Goal: Task Accomplishment & Management: Manage account settings

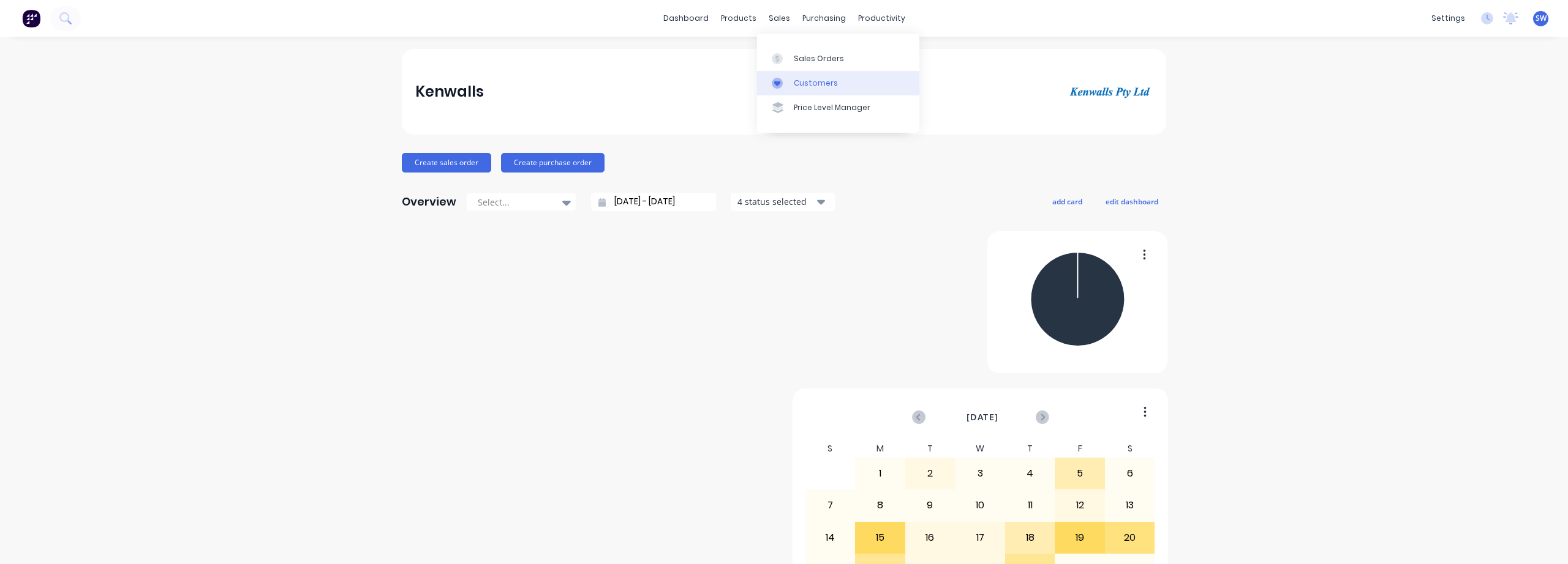
click at [802, 78] on div "Customers" at bounding box center [815, 83] width 44 height 11
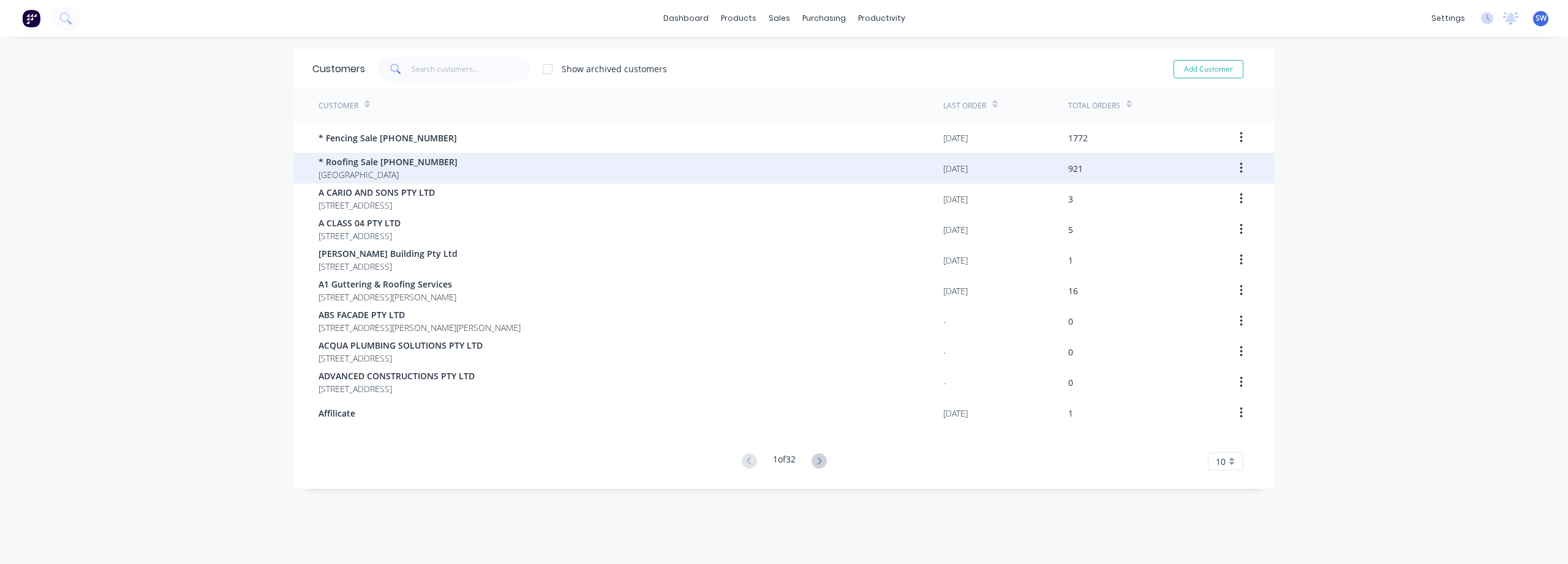
click at [345, 177] on span "[GEOGRAPHIC_DATA]" at bounding box center [387, 174] width 139 height 13
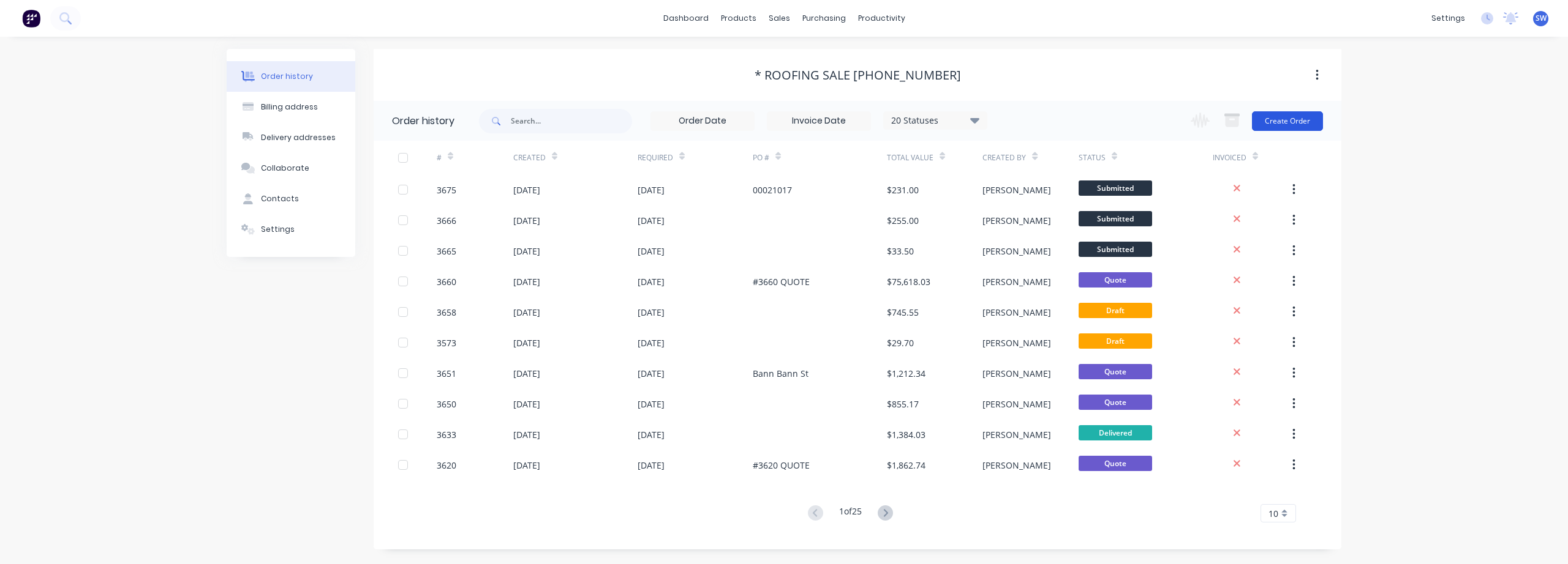
click at [1297, 120] on button "Create Order" at bounding box center [1288, 121] width 71 height 20
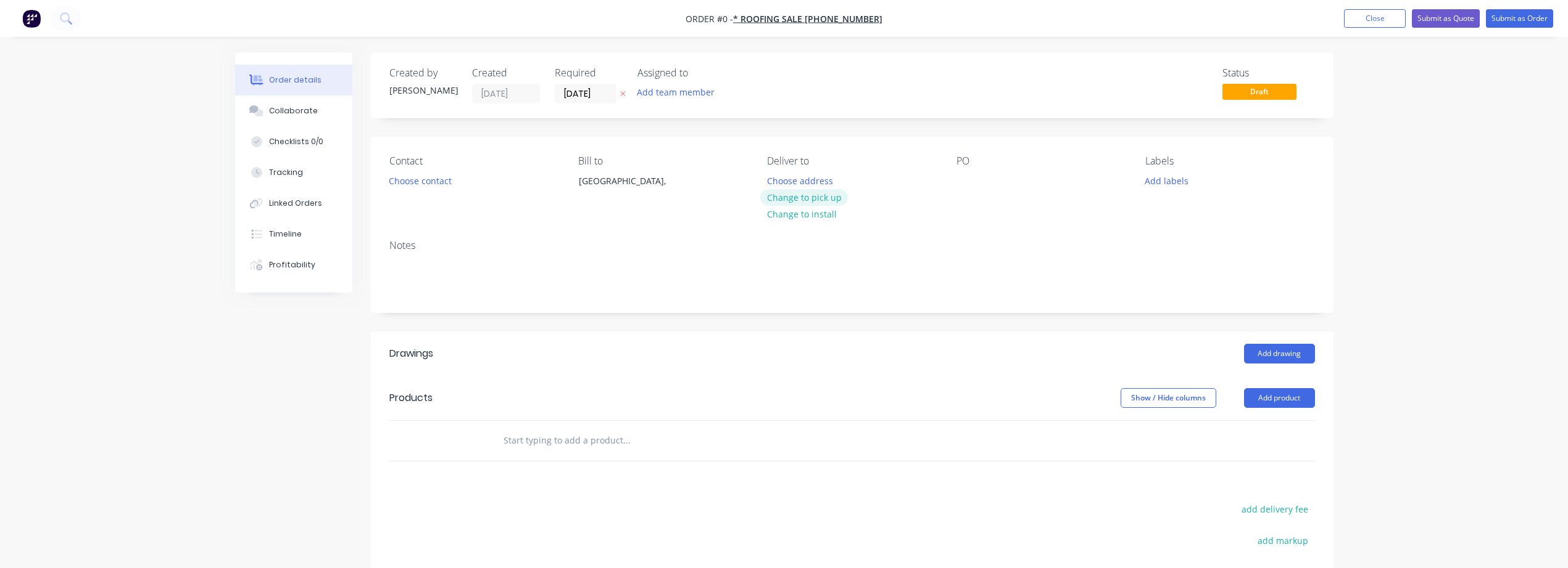
click at [804, 195] on button "Change to pick up" at bounding box center [804, 197] width 88 height 17
click at [422, 180] on button "Choose contact" at bounding box center [419, 180] width 76 height 17
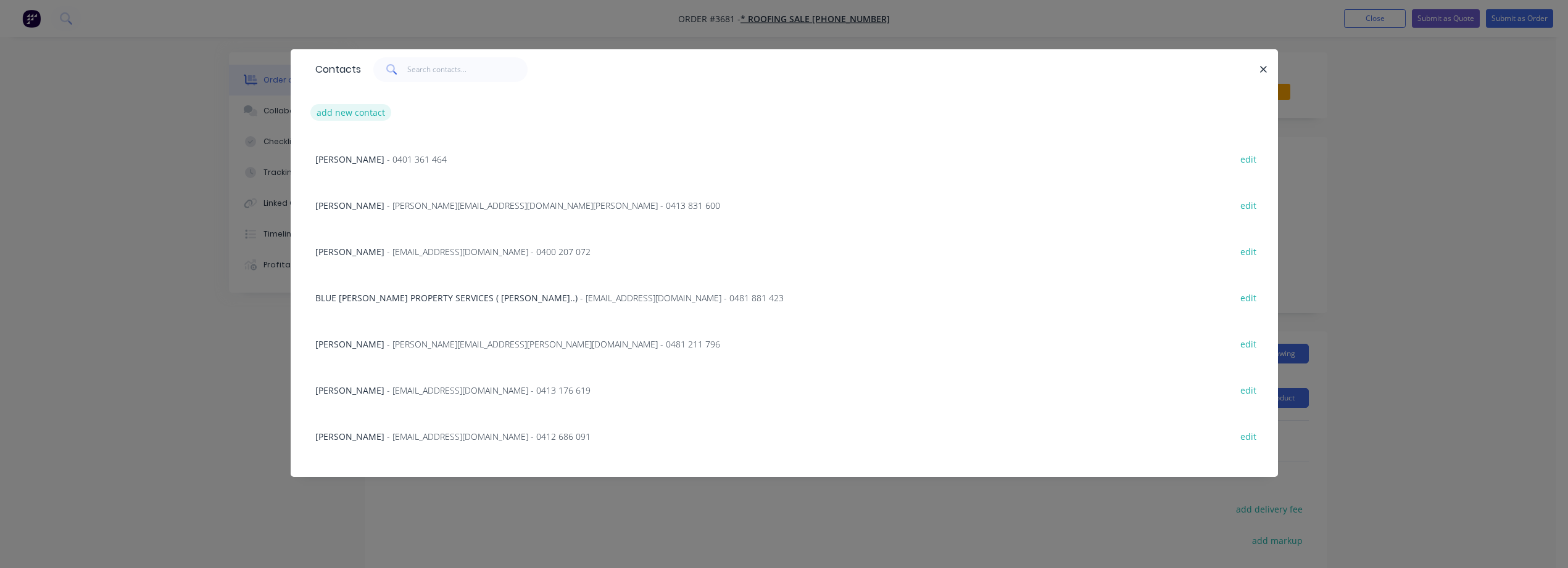
click at [362, 113] on button "add new contact" at bounding box center [351, 112] width 82 height 17
select select "AU"
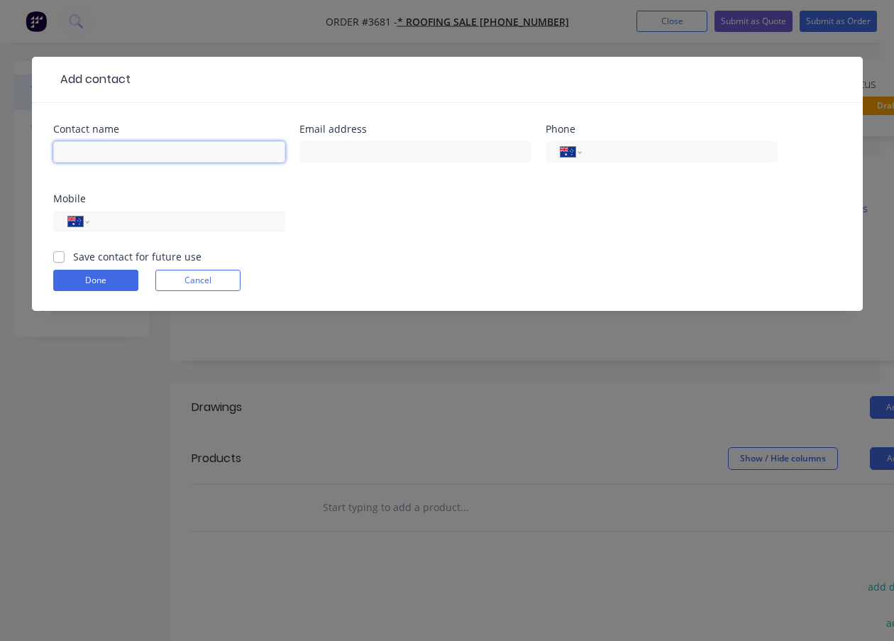
click at [124, 153] on input "text" at bounding box center [169, 151] width 232 height 21
type input "PARKLANDS FIRE PROTECTION"
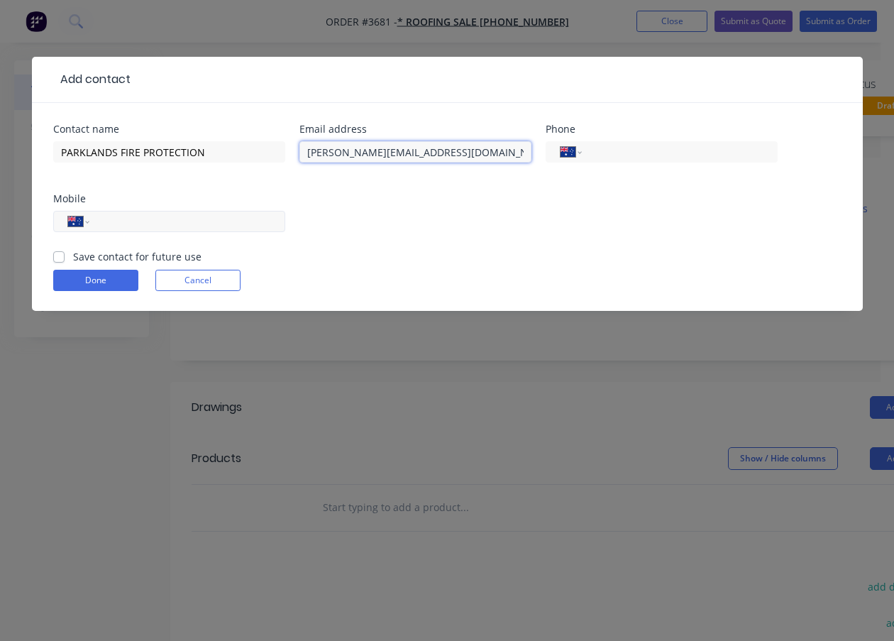
type input "[PERSON_NAME][EMAIL_ADDRESS][DOMAIN_NAME]"
click at [184, 227] on input "tel" at bounding box center [184, 222] width 170 height 16
click at [136, 224] on input "tel" at bounding box center [184, 222] width 170 height 16
paste input "0403 040 755"
type input "0403 040 755"
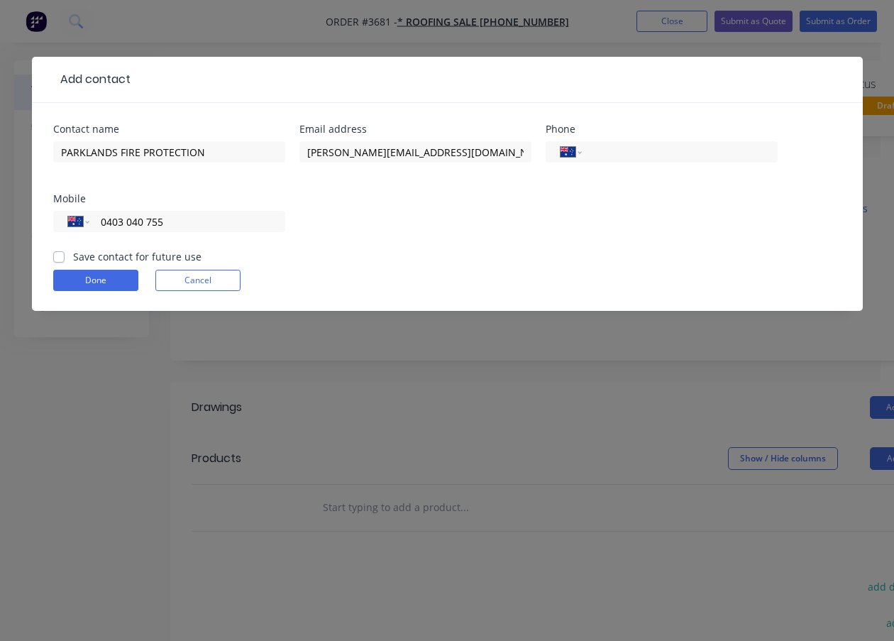
click at [73, 258] on label "Save contact for future use" at bounding box center [137, 256] width 128 height 15
click at [55, 258] on input "Save contact for future use" at bounding box center [58, 255] width 11 height 13
checkbox input "true"
click at [251, 150] on input "PARKLANDS FIRE PROTECTION" at bounding box center [169, 151] width 232 height 21
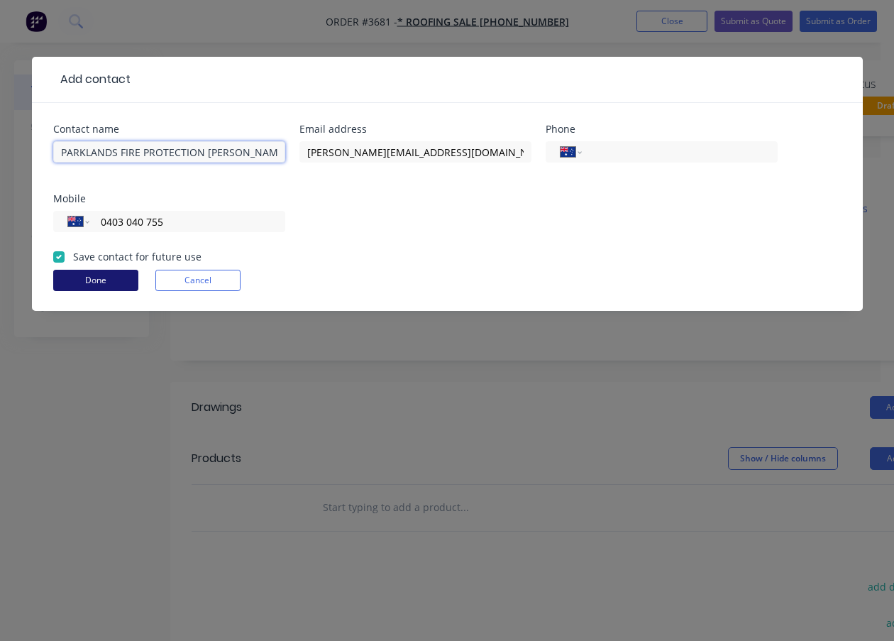
type input "PARKLANDS FIRE PROTECTION SCOTT"
click at [95, 279] on button "Done" at bounding box center [95, 280] width 85 height 21
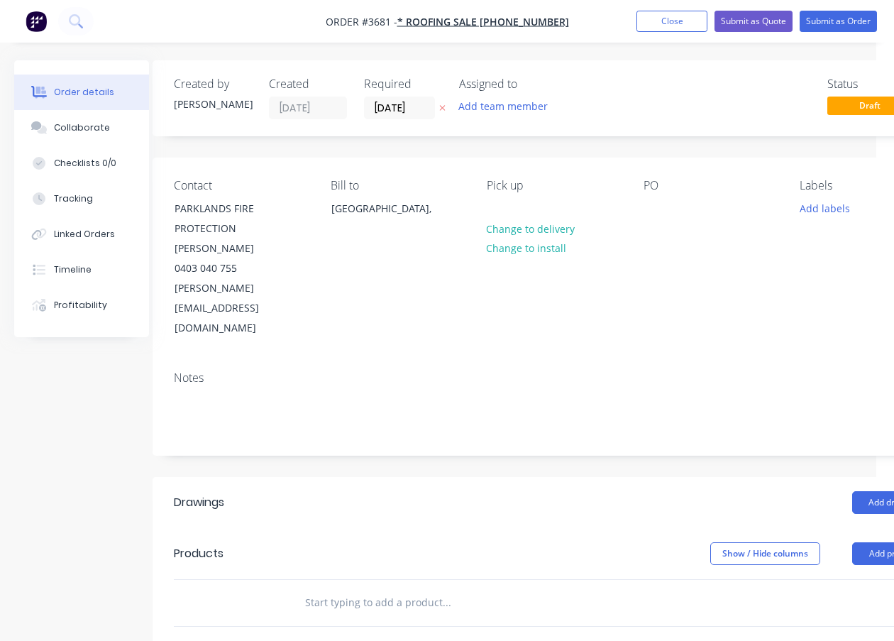
scroll to position [0, 93]
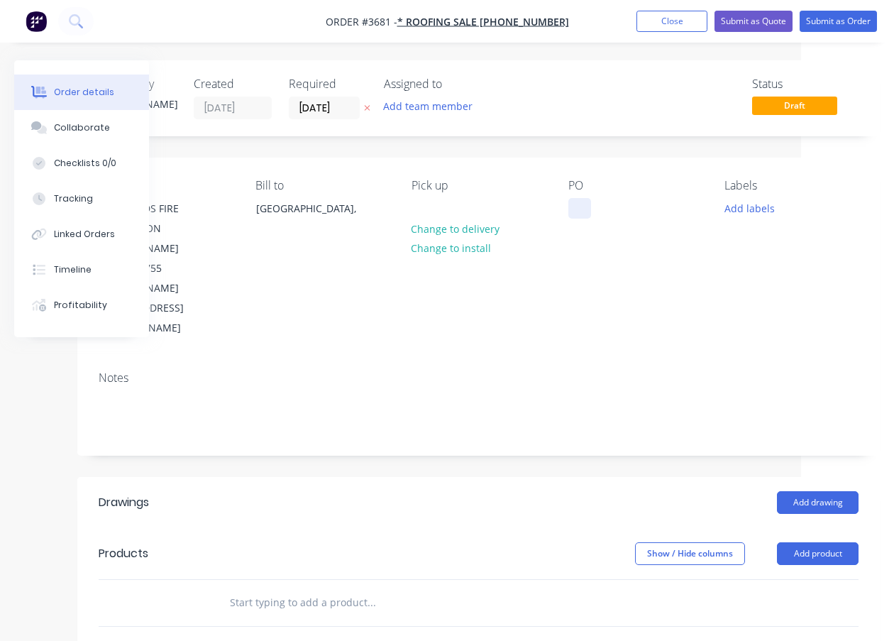
click at [579, 198] on div at bounding box center [580, 208] width 23 height 21
click at [698, 241] on div "PO #3681" at bounding box center [636, 259] width 134 height 160
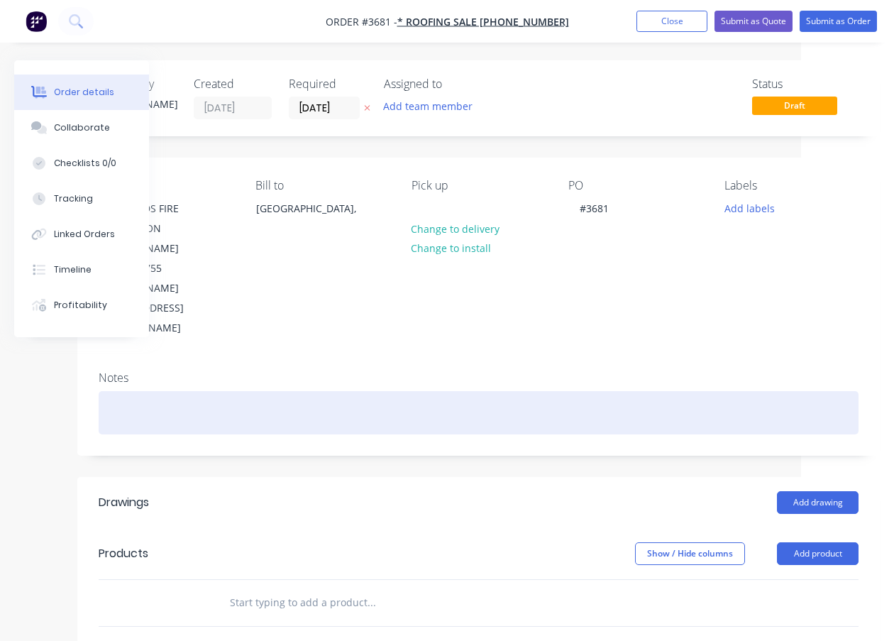
click at [515, 391] on div at bounding box center [479, 412] width 760 height 43
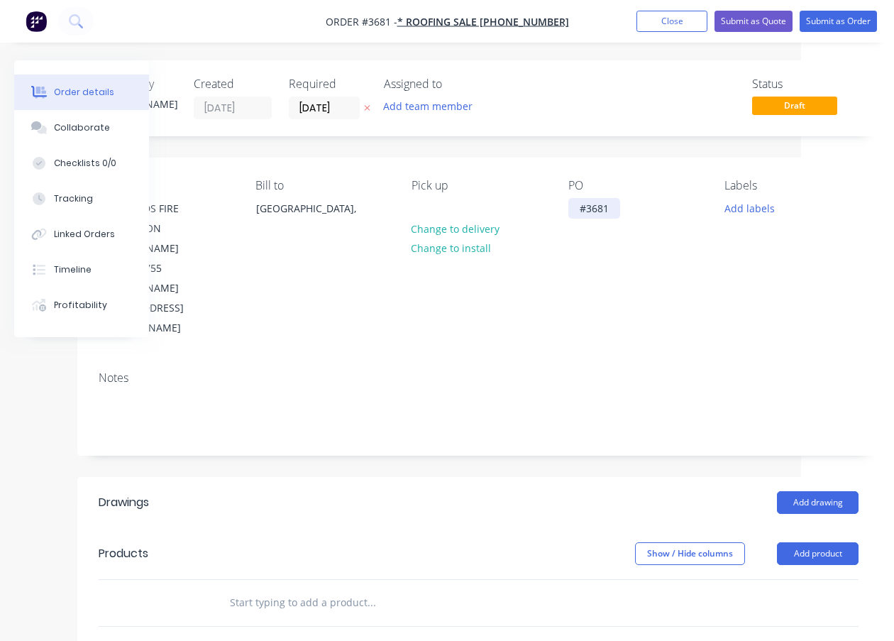
click at [618, 206] on div "#3681" at bounding box center [595, 208] width 52 height 21
click at [473, 360] on div "Notes" at bounding box center [478, 407] width 803 height 95
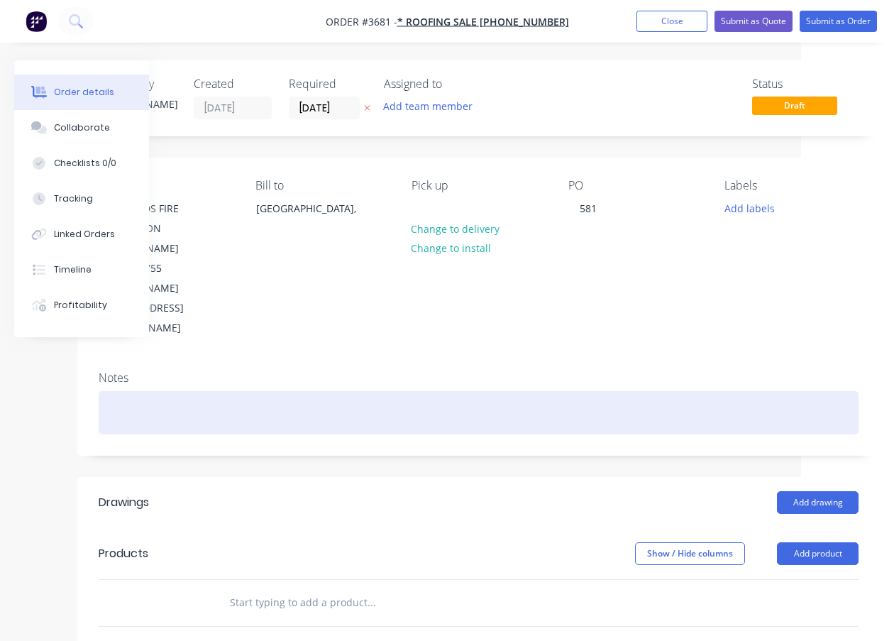
click at [204, 391] on div at bounding box center [479, 412] width 760 height 43
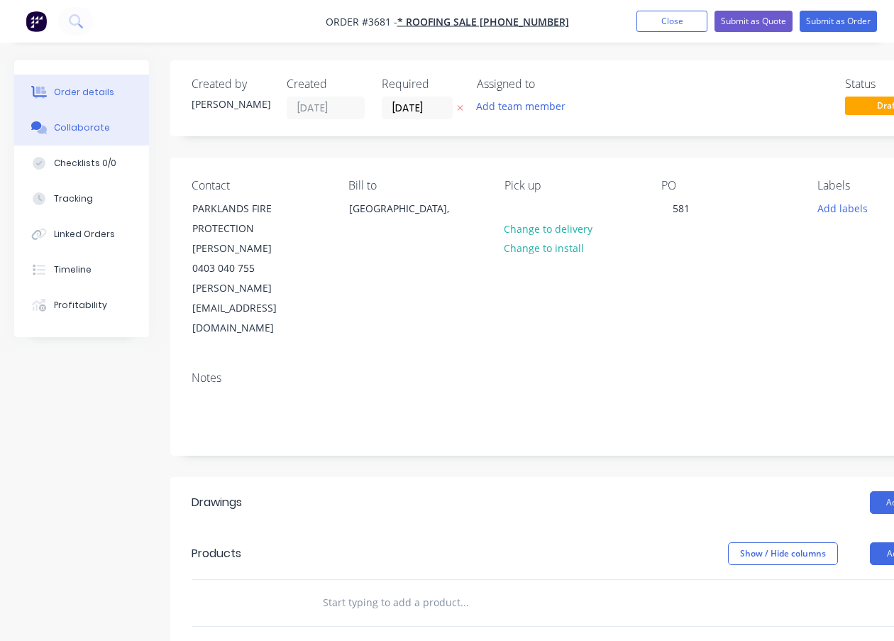
drag, startPoint x: 81, startPoint y: 121, endPoint x: 53, endPoint y: 142, distance: 35.1
click at [81, 121] on div "Collaborate" at bounding box center [82, 127] width 56 height 13
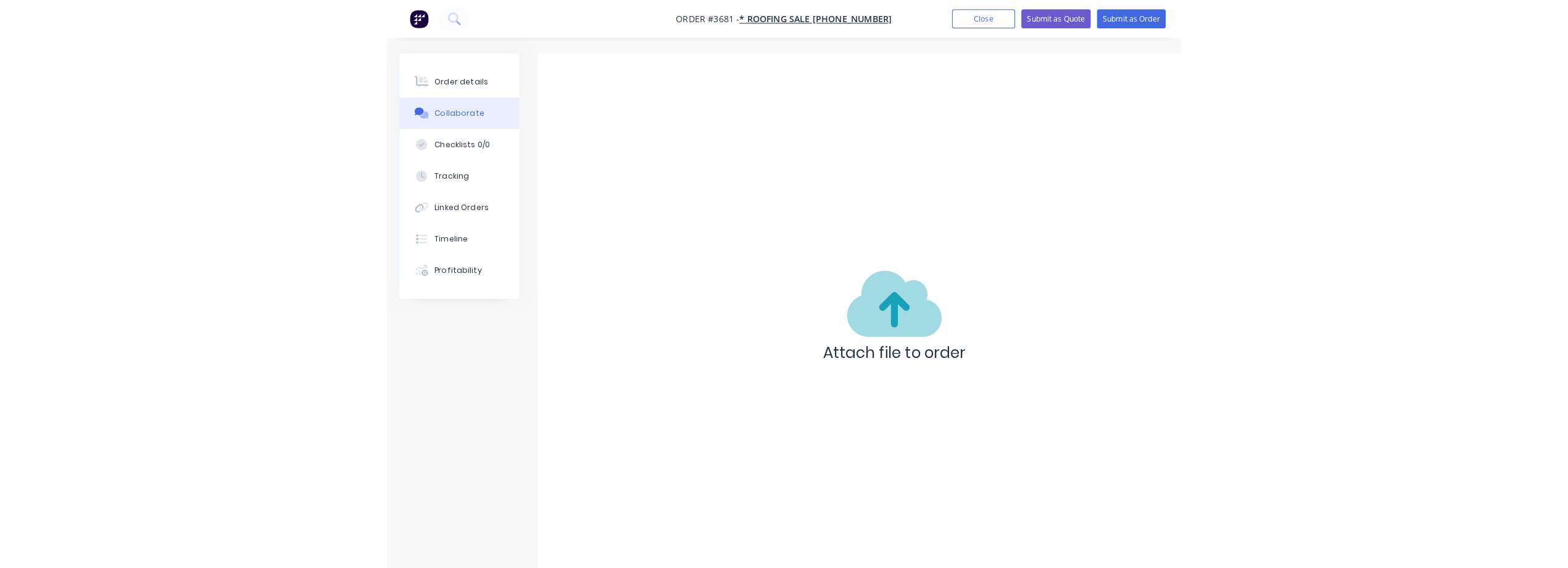
scroll to position [30, 0]
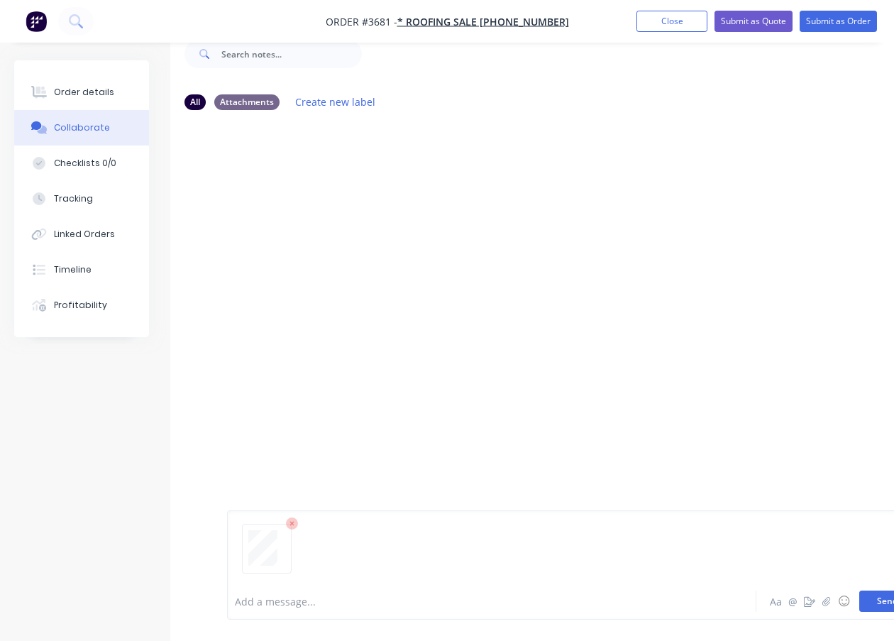
click at [874, 601] on button "Send" at bounding box center [888, 601] width 56 height 21
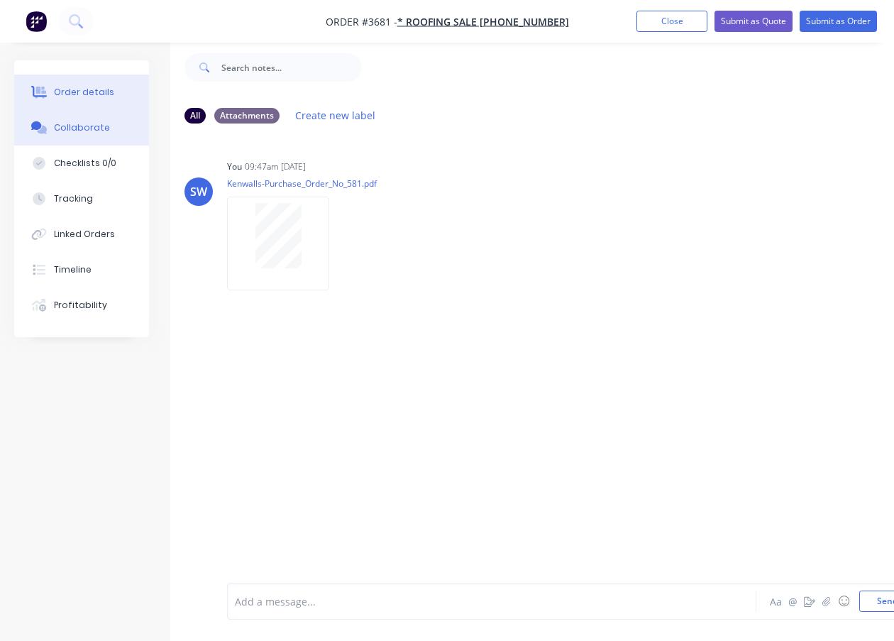
click at [107, 86] on div "Order details" at bounding box center [84, 92] width 60 height 13
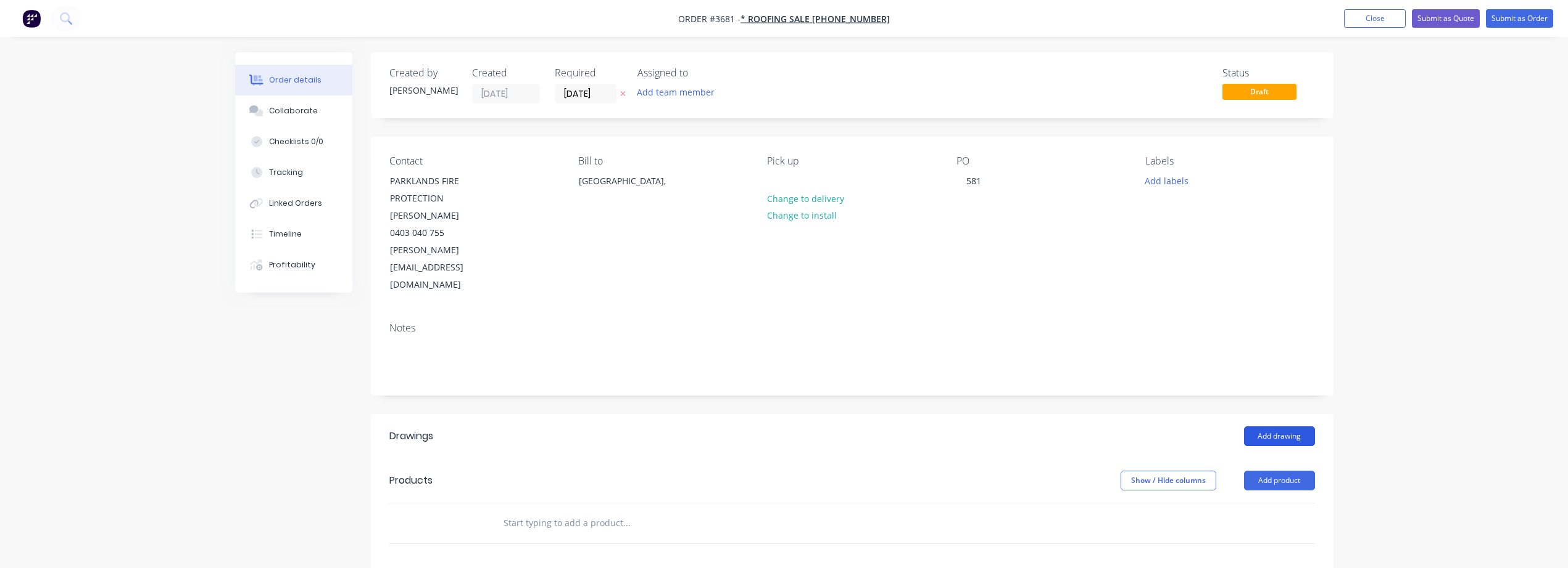
click at [1284, 426] on button "Add drawing" at bounding box center [1279, 436] width 71 height 20
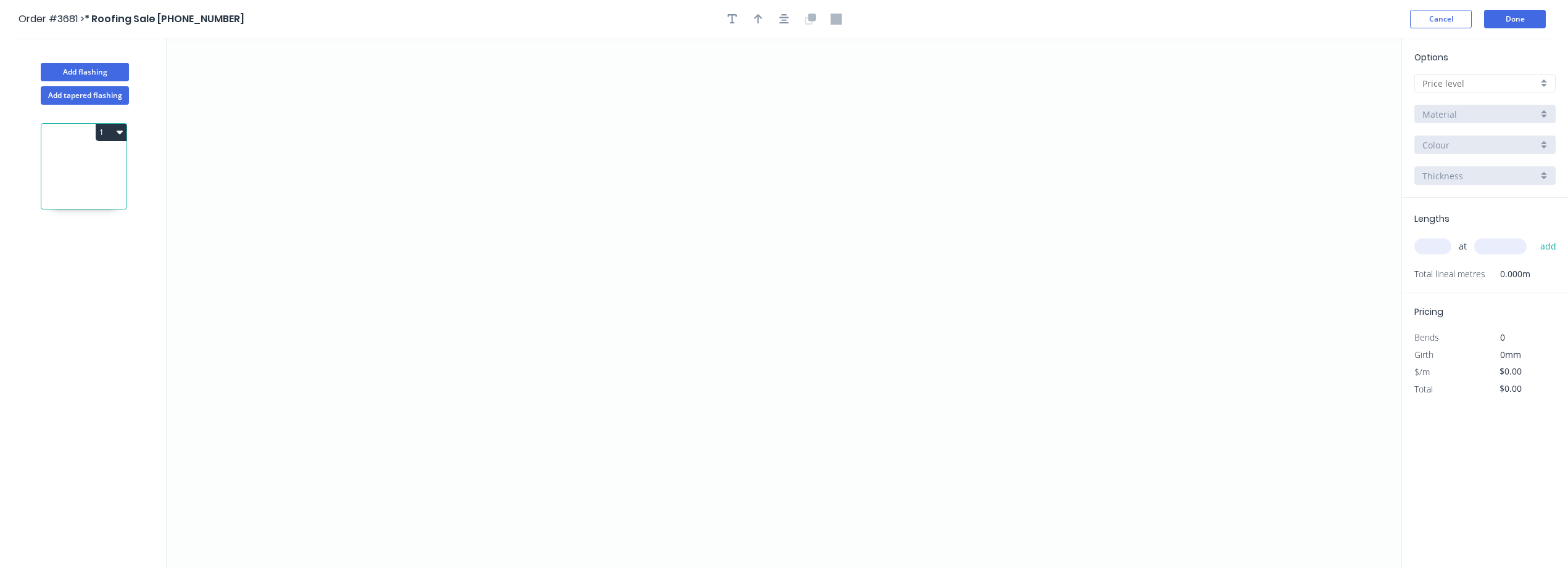
click at [1549, 86] on div at bounding box center [1485, 83] width 142 height 18
click at [1523, 102] on div "A" at bounding box center [1485, 107] width 140 height 22
type input "A"
click at [1495, 114] on input "*A-Zincalume" at bounding box center [1479, 114] width 116 height 13
click at [1521, 165] on div "A-Galvanised **Work in progress" at bounding box center [1485, 159] width 140 height 22
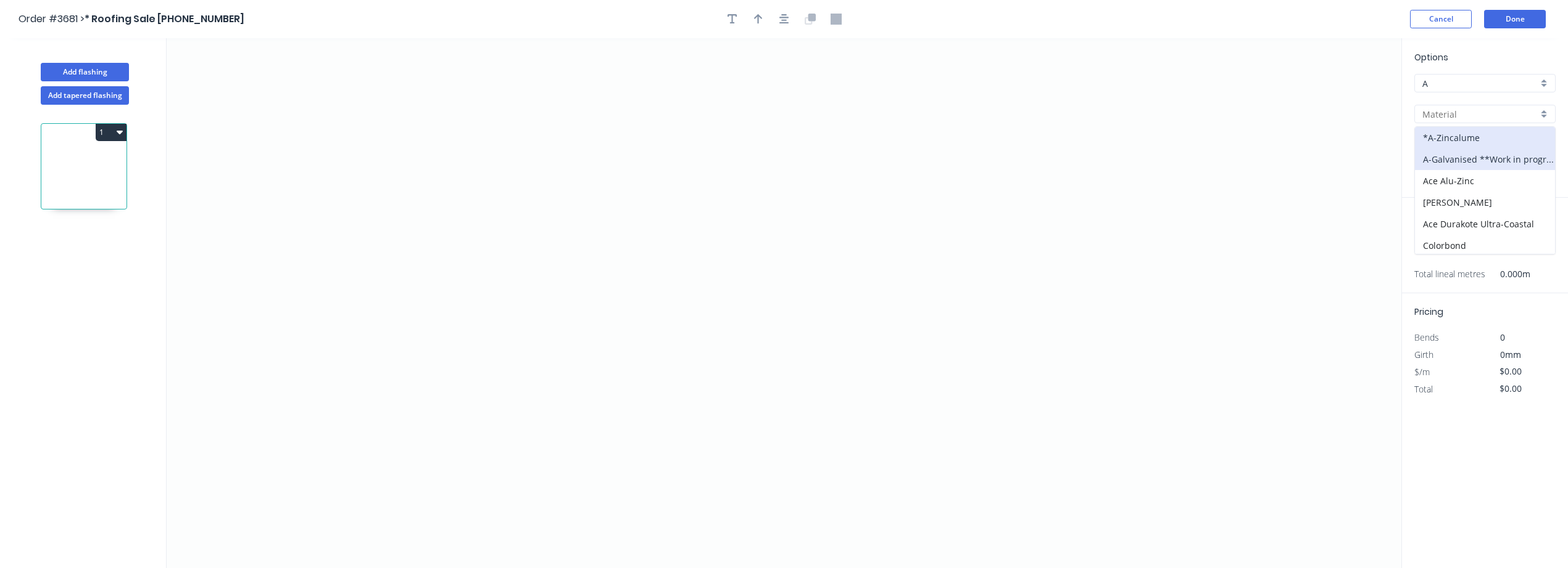
type input "A-Galvanised **Work in progress"
type input "0.9"
click at [1525, 149] on input "Standard" at bounding box center [1479, 145] width 116 height 13
click at [1527, 151] on input "text" at bounding box center [1479, 145] width 116 height 13
click at [1543, 168] on div "0.9" at bounding box center [1485, 175] width 142 height 18
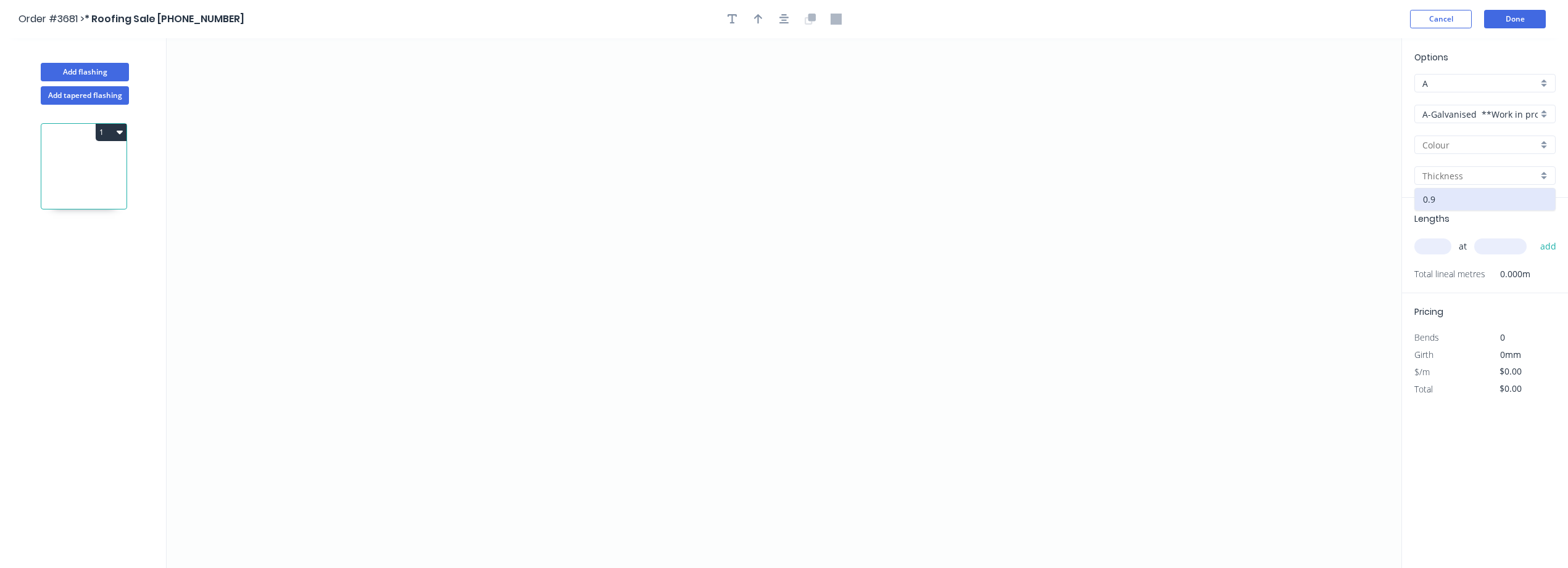
click at [1538, 143] on div at bounding box center [1485, 144] width 142 height 18
click at [1532, 173] on div "Standard" at bounding box center [1485, 168] width 140 height 22
type input "Standard"
click at [1545, 175] on div at bounding box center [1485, 175] width 142 height 18
click at [1494, 224] on div "Lengths at add Total lineal metres 0.000m" at bounding box center [1485, 246] width 166 height 96
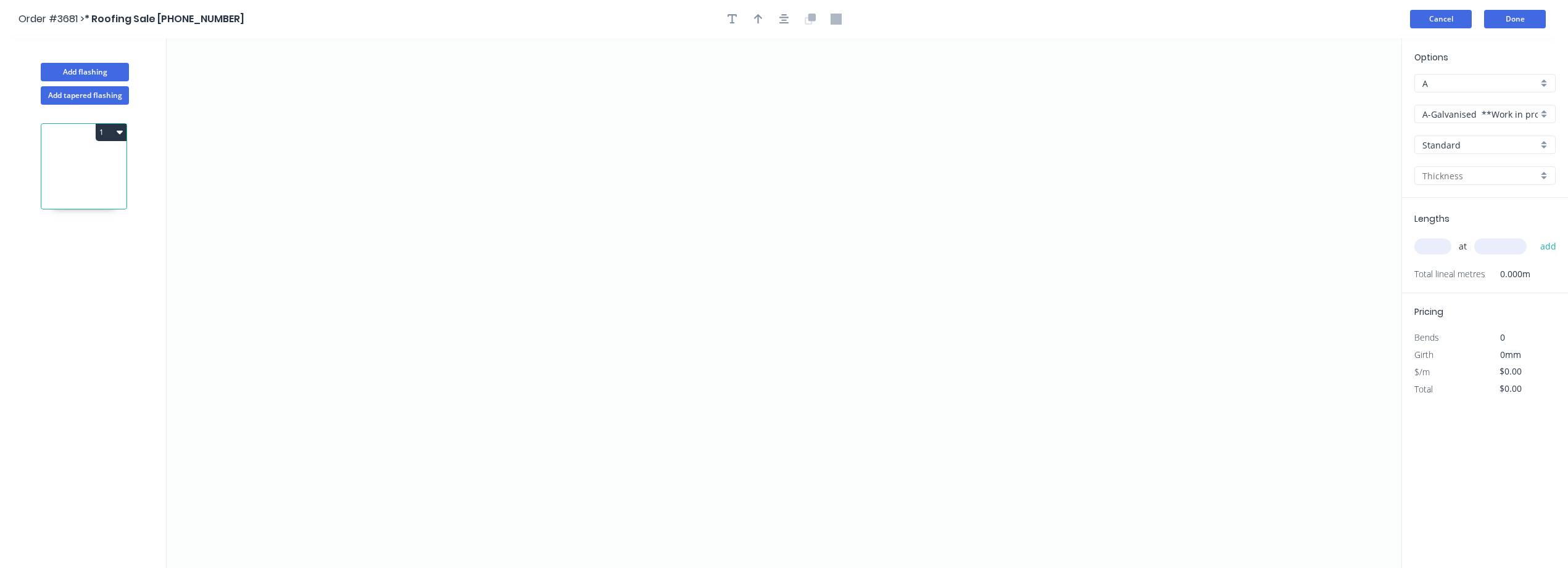
click at [1434, 14] on button "Cancel" at bounding box center [1440, 18] width 62 height 18
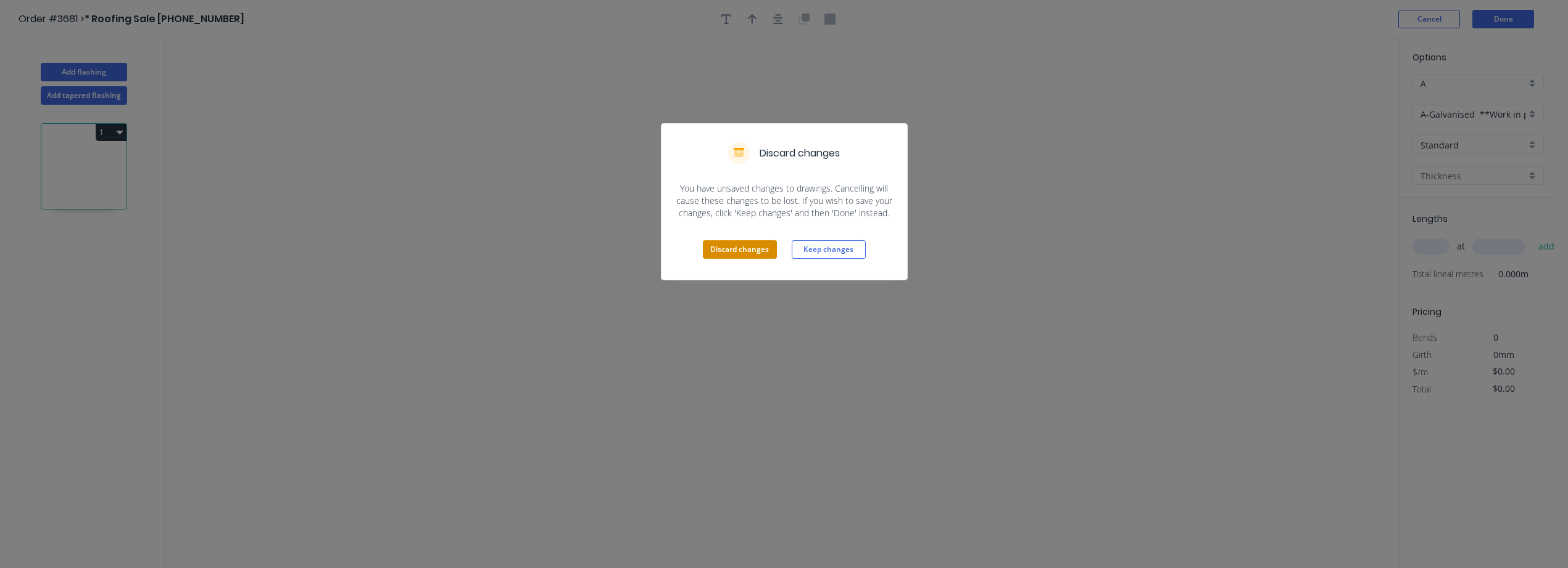
click at [736, 247] on button "Discard changes" at bounding box center [740, 249] width 74 height 18
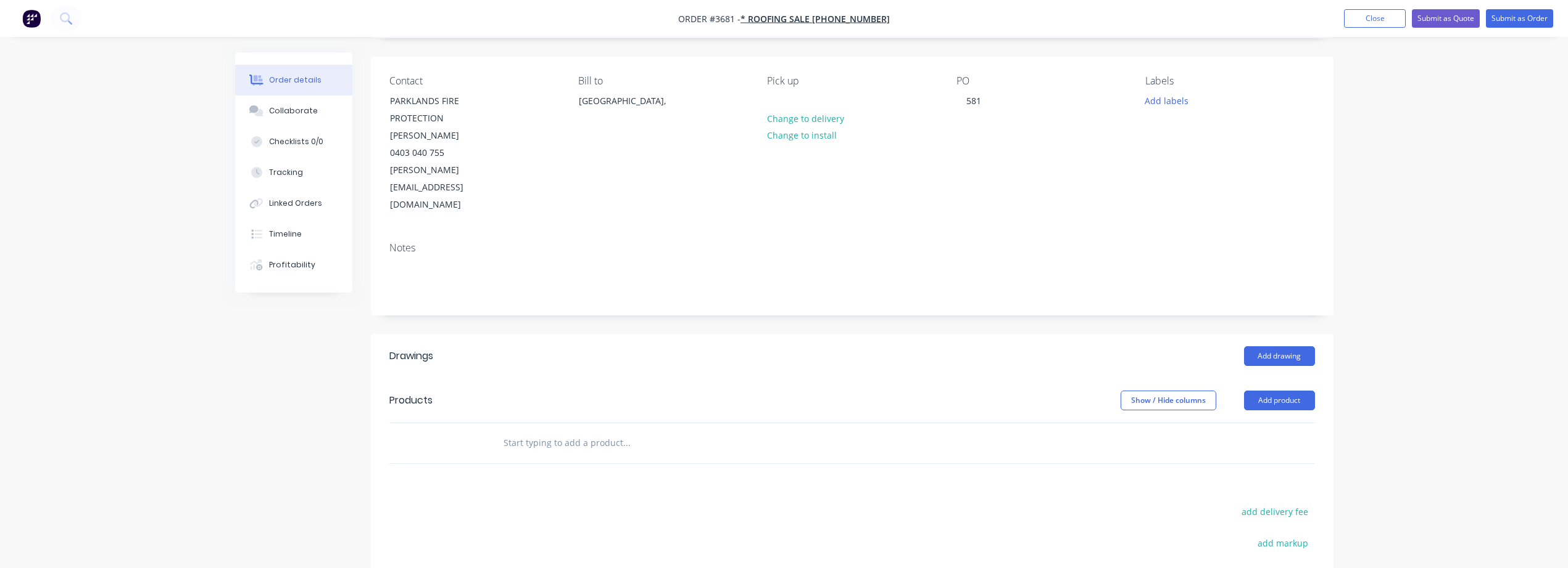
scroll to position [205, 0]
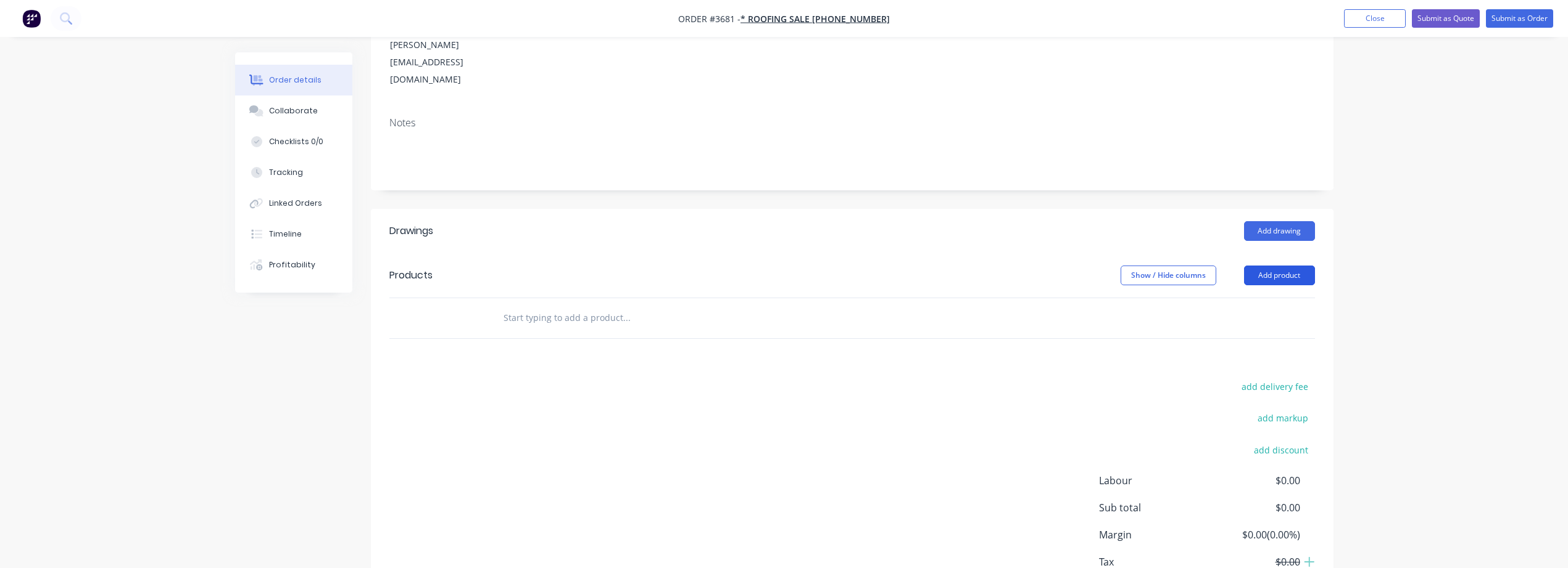
click at [1282, 266] on button "Add product" at bounding box center [1279, 275] width 71 height 20
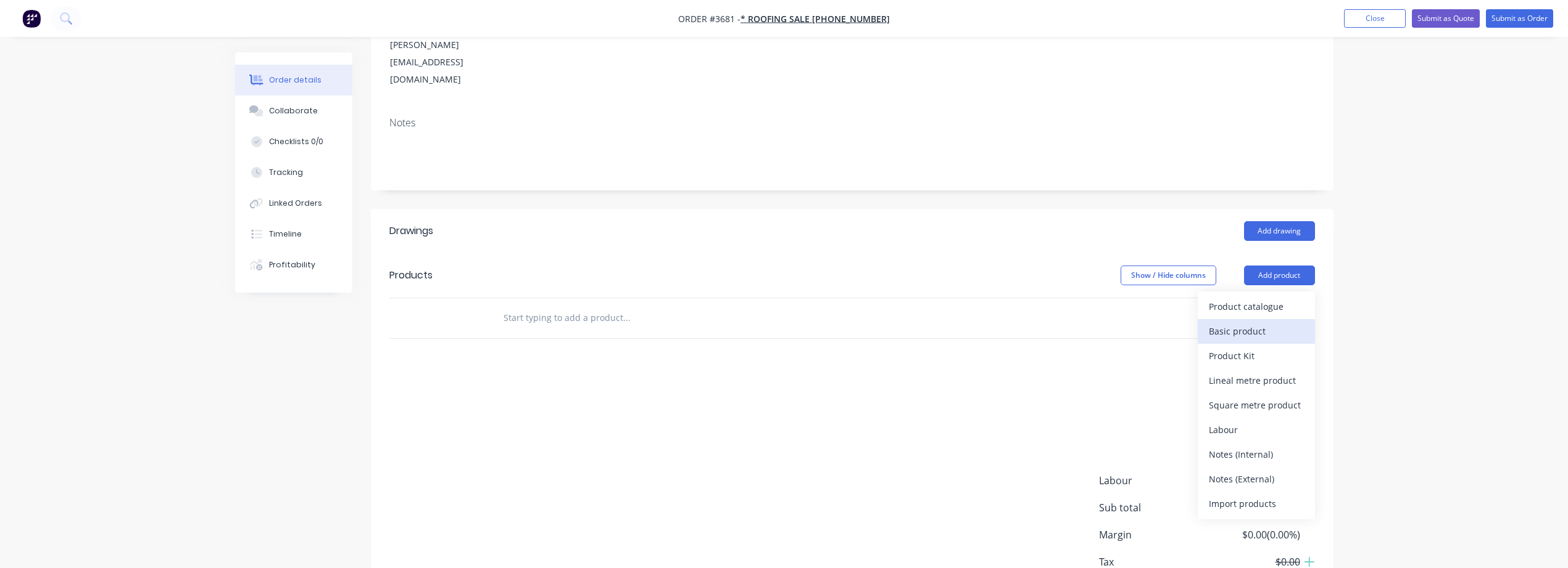
click at [1229, 320] on button "Basic product" at bounding box center [1256, 332] width 117 height 24
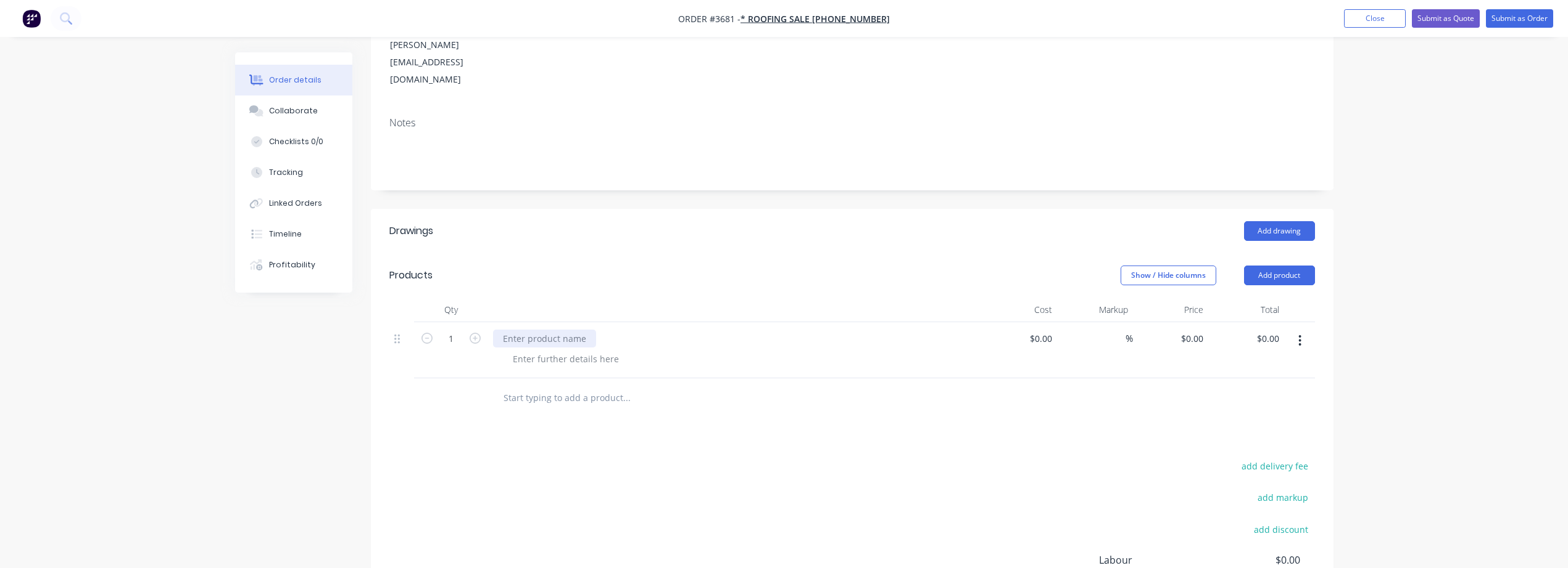
click at [528, 330] on div at bounding box center [544, 339] width 103 height 18
click at [550, 350] on div at bounding box center [566, 359] width 126 height 18
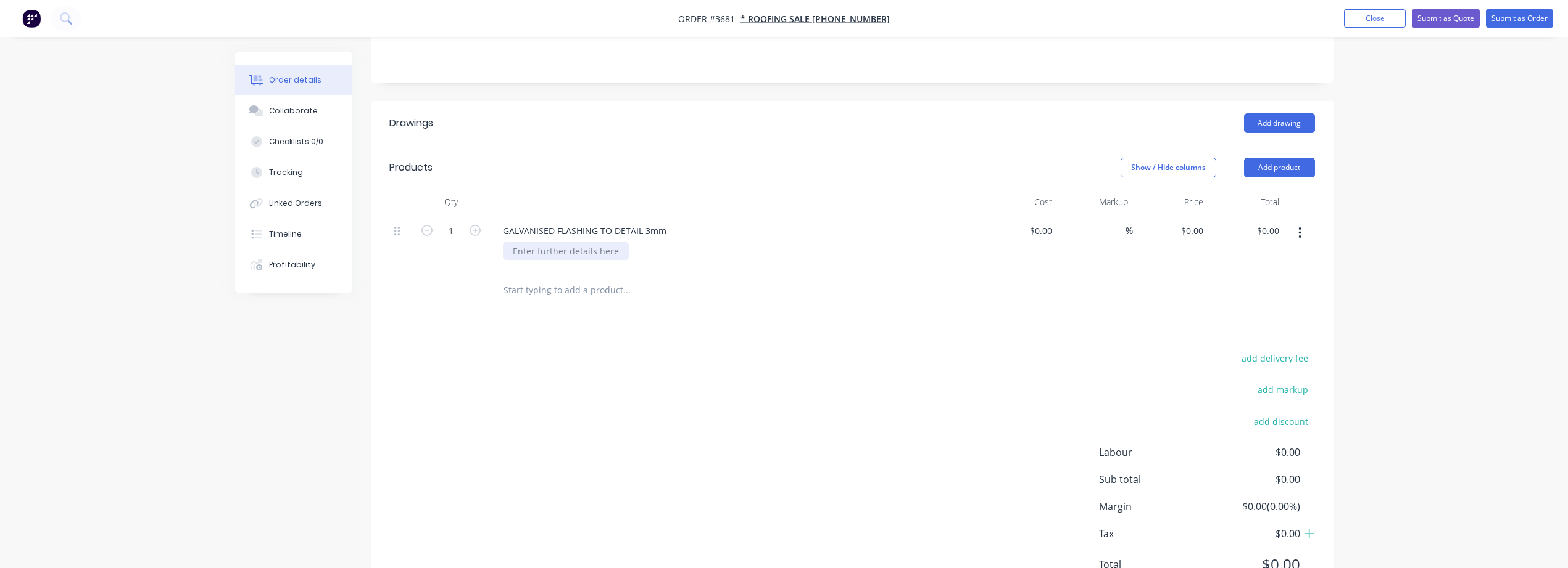
scroll to position [318, 0]
click at [549, 237] on div at bounding box center [566, 246] width 126 height 18
click at [1199, 217] on input "0" at bounding box center [1201, 226] width 14 height 18
type input "282"
type input "0.00"
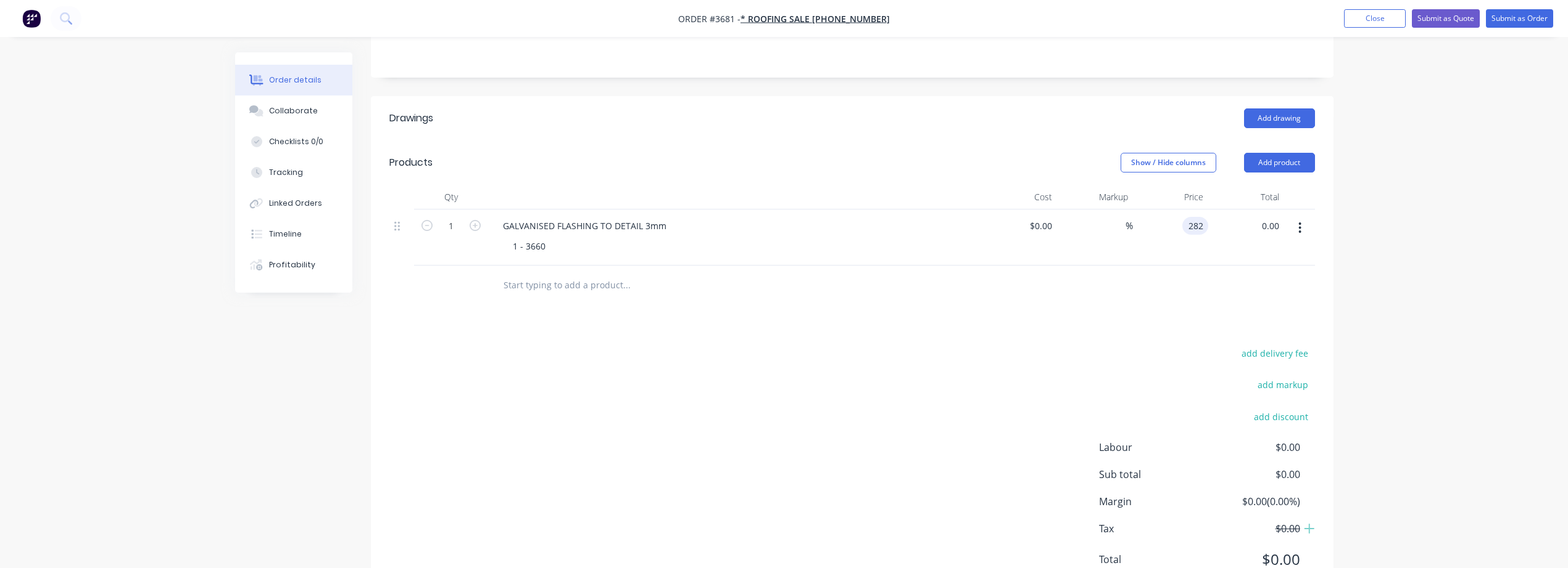
type input "$282.00"
click at [1405, 294] on div "Order details Collaborate Checklists 0/0 Tracking Linked Orders Timeline Profit…" at bounding box center [784, 151] width 1568 height 938
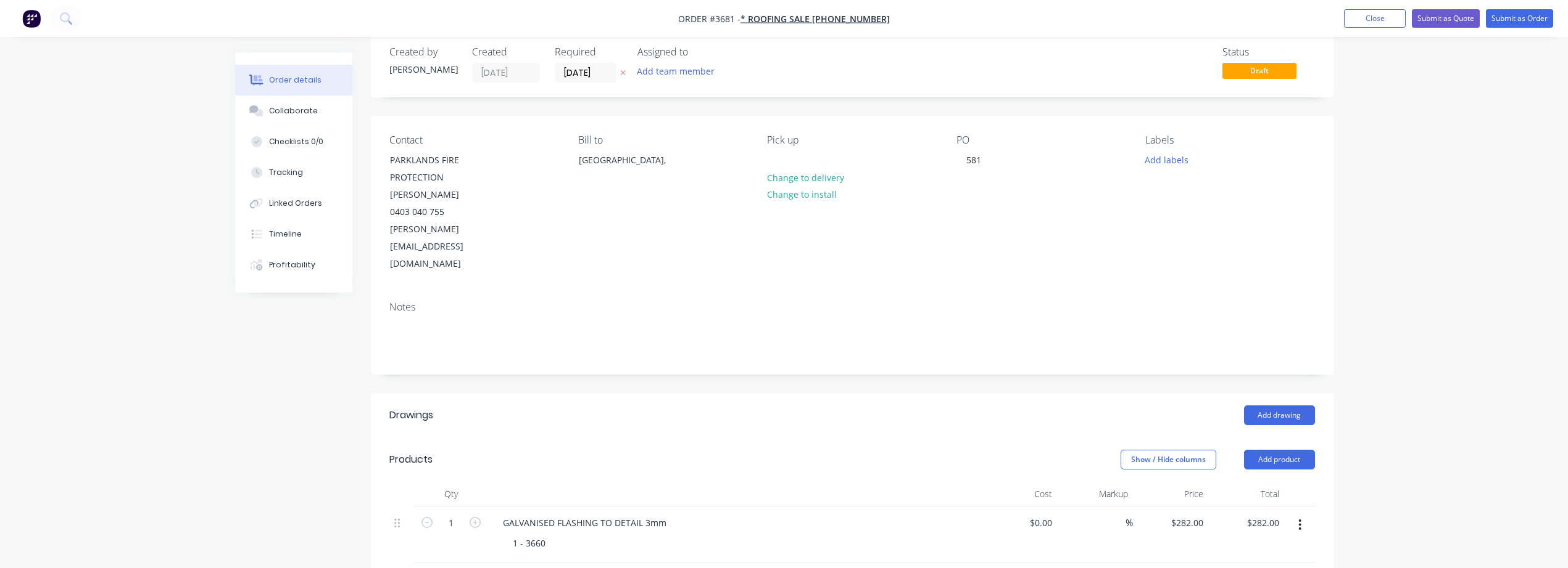
scroll to position [0, 0]
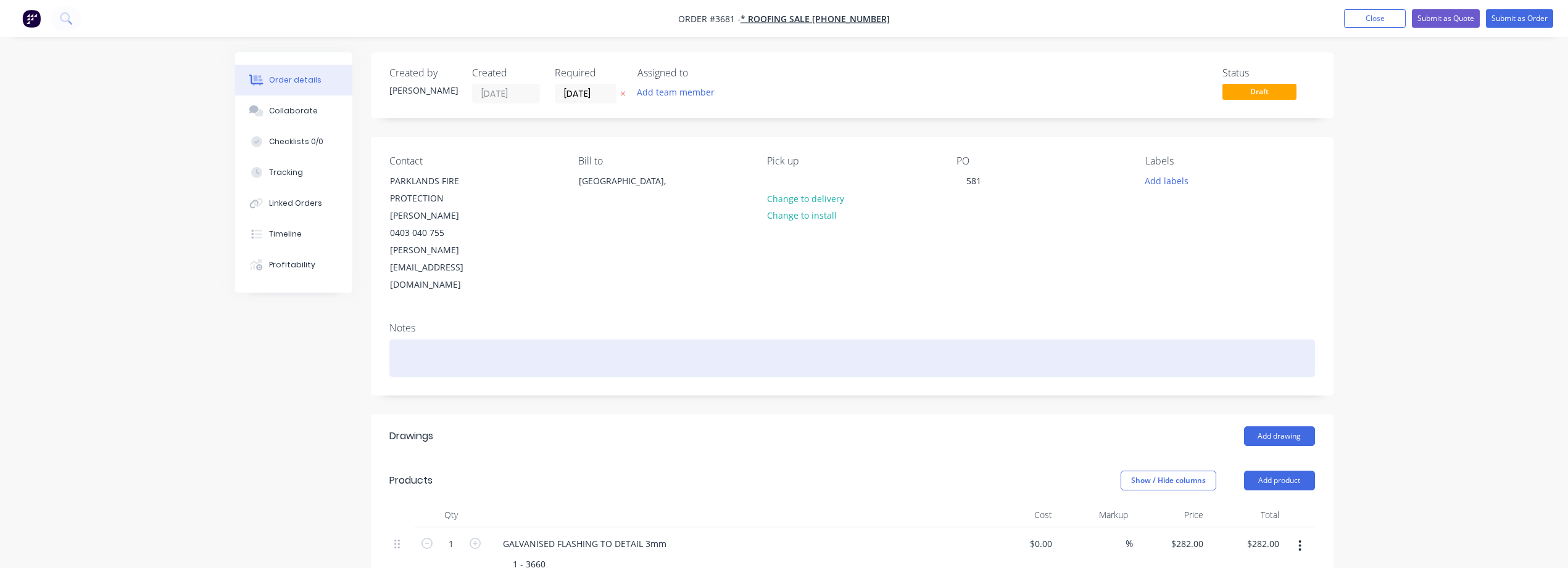
click at [539, 340] on div at bounding box center [852, 358] width 926 height 37
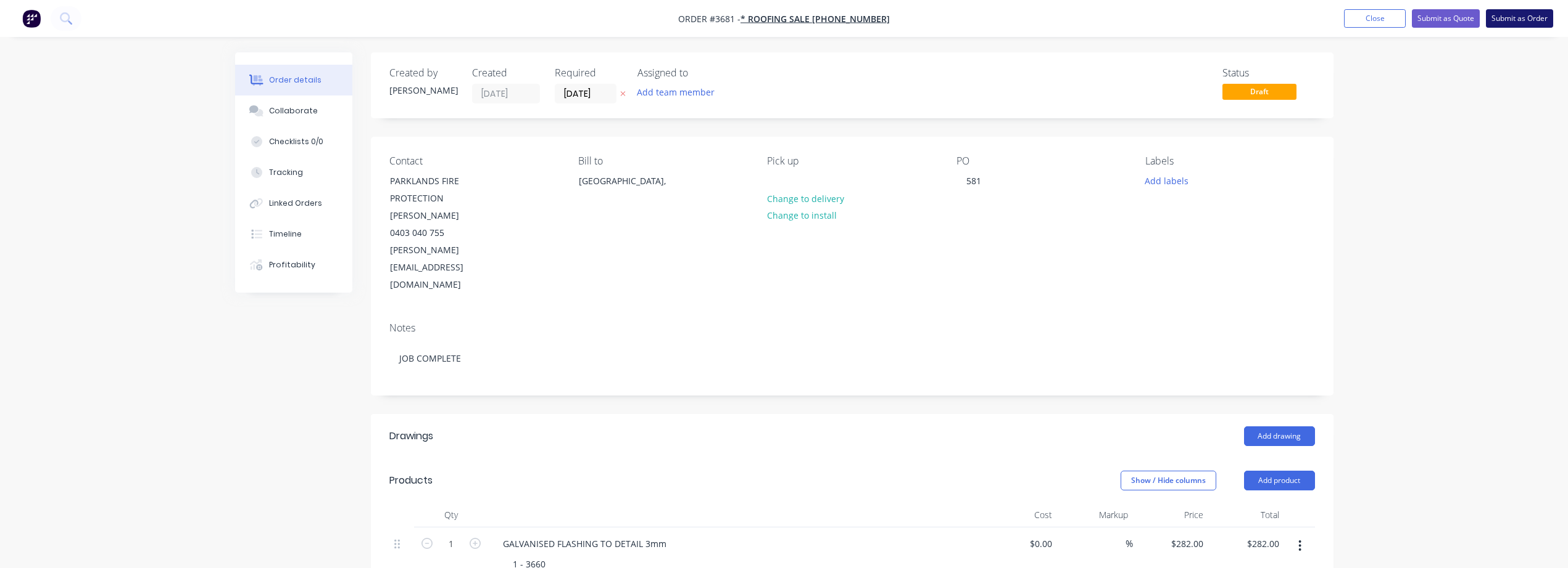
click at [1516, 22] on button "Submit as Order" at bounding box center [1518, 18] width 67 height 18
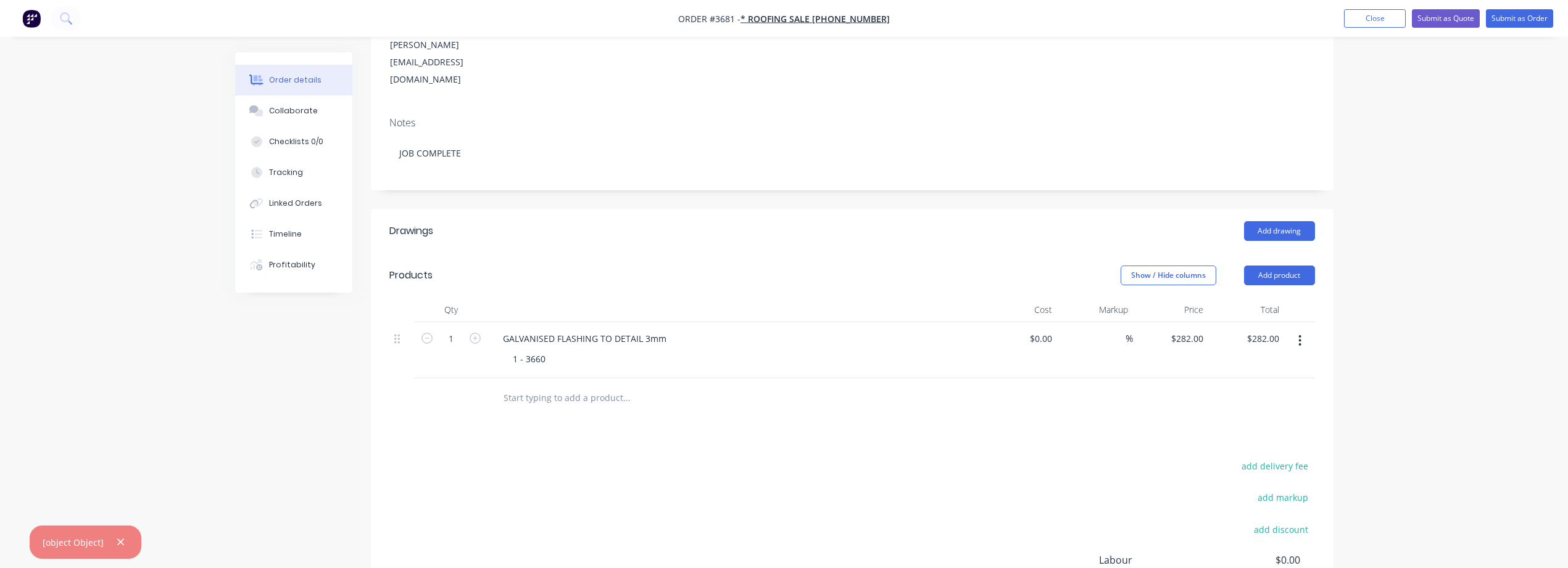
scroll to position [318, 0]
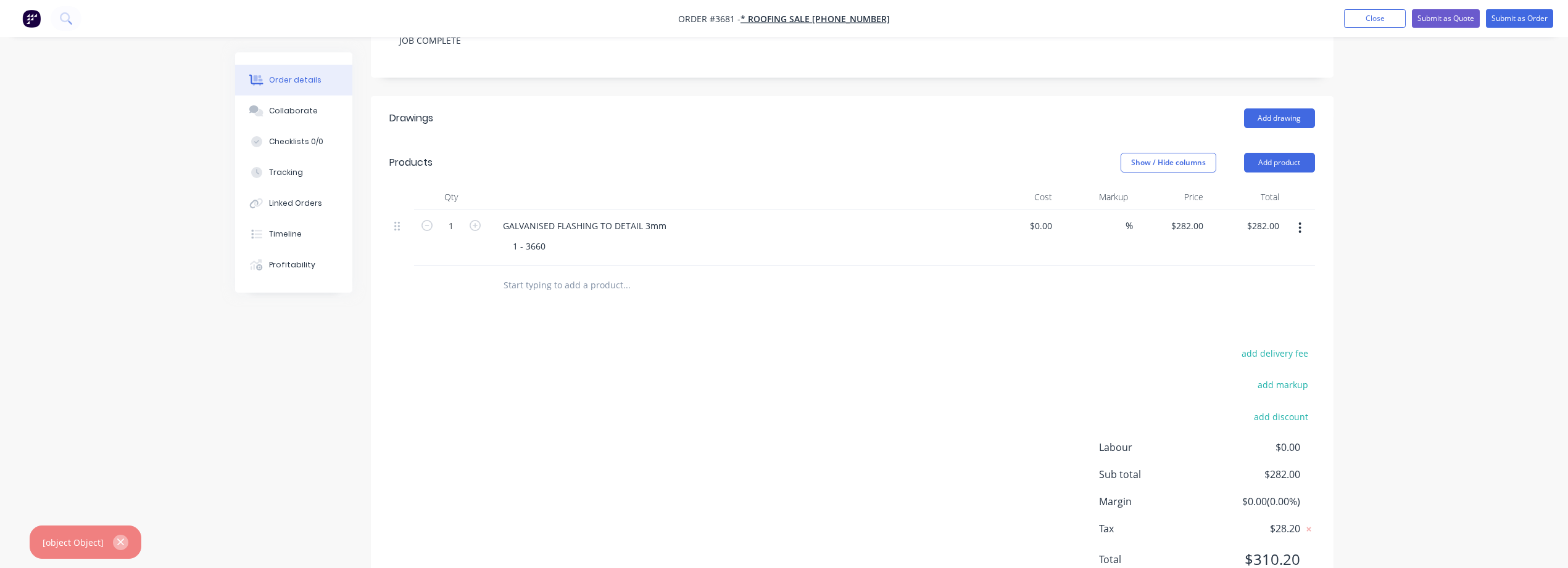
click at [123, 545] on button "button" at bounding box center [121, 543] width 16 height 16
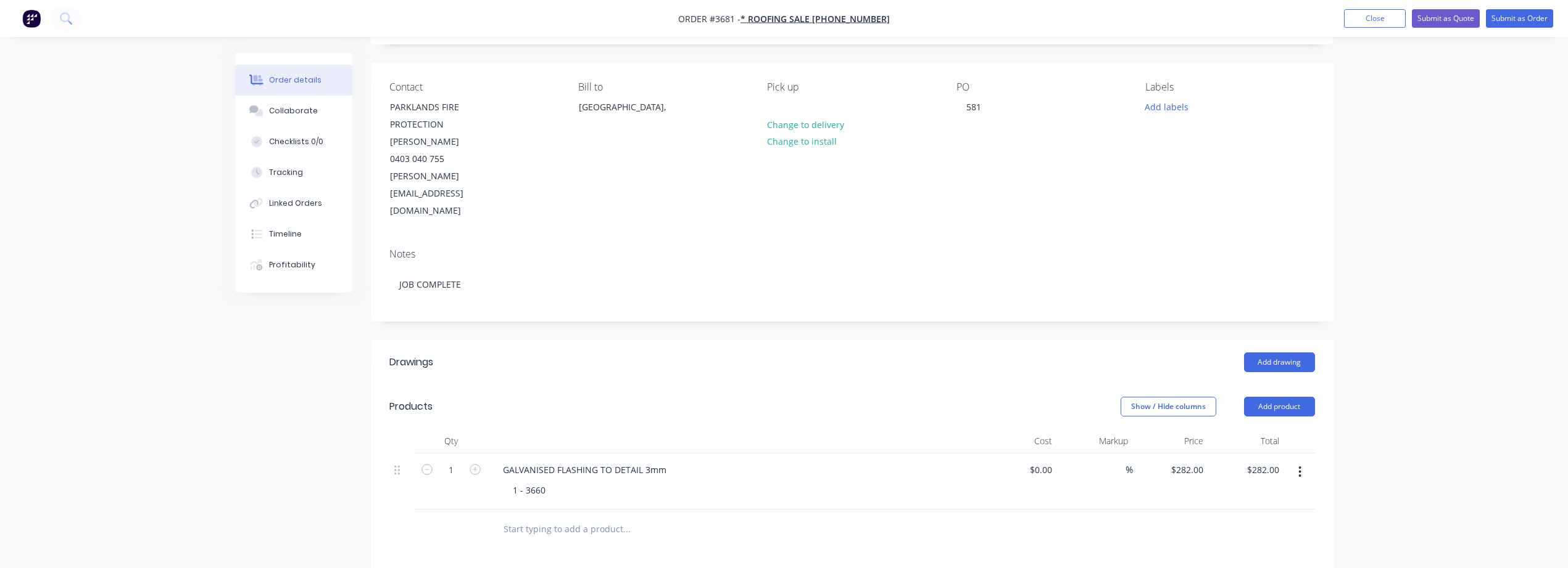
scroll to position [0, 0]
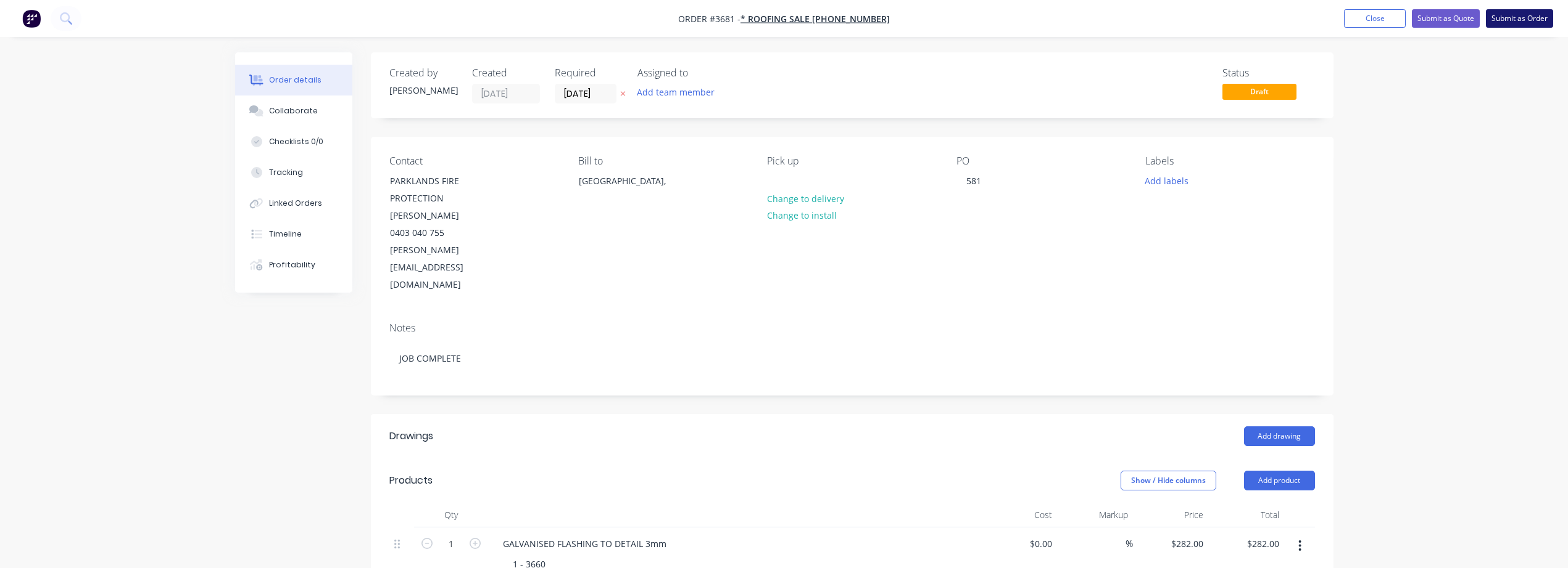
click at [1530, 18] on button "Submit as Order" at bounding box center [1518, 18] width 67 height 18
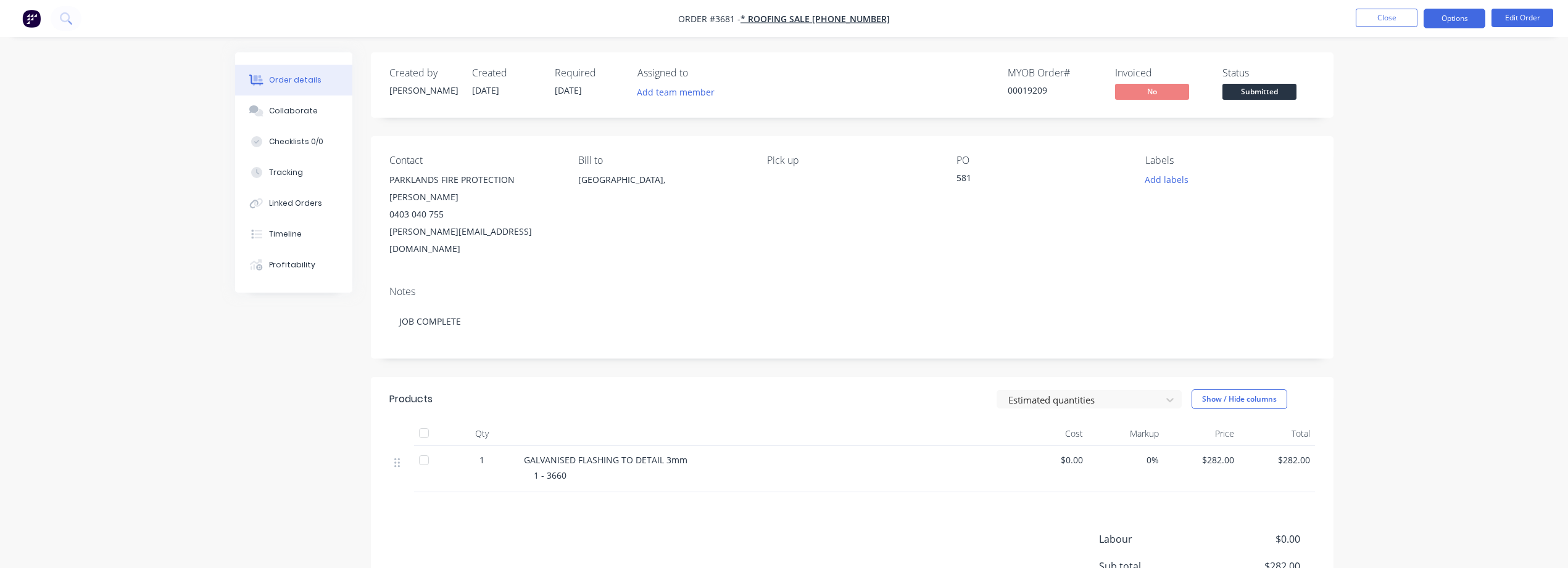
click at [1437, 19] on button "Options" at bounding box center [1454, 18] width 62 height 20
click at [1400, 76] on div "Invoice" at bounding box center [1417, 75] width 114 height 18
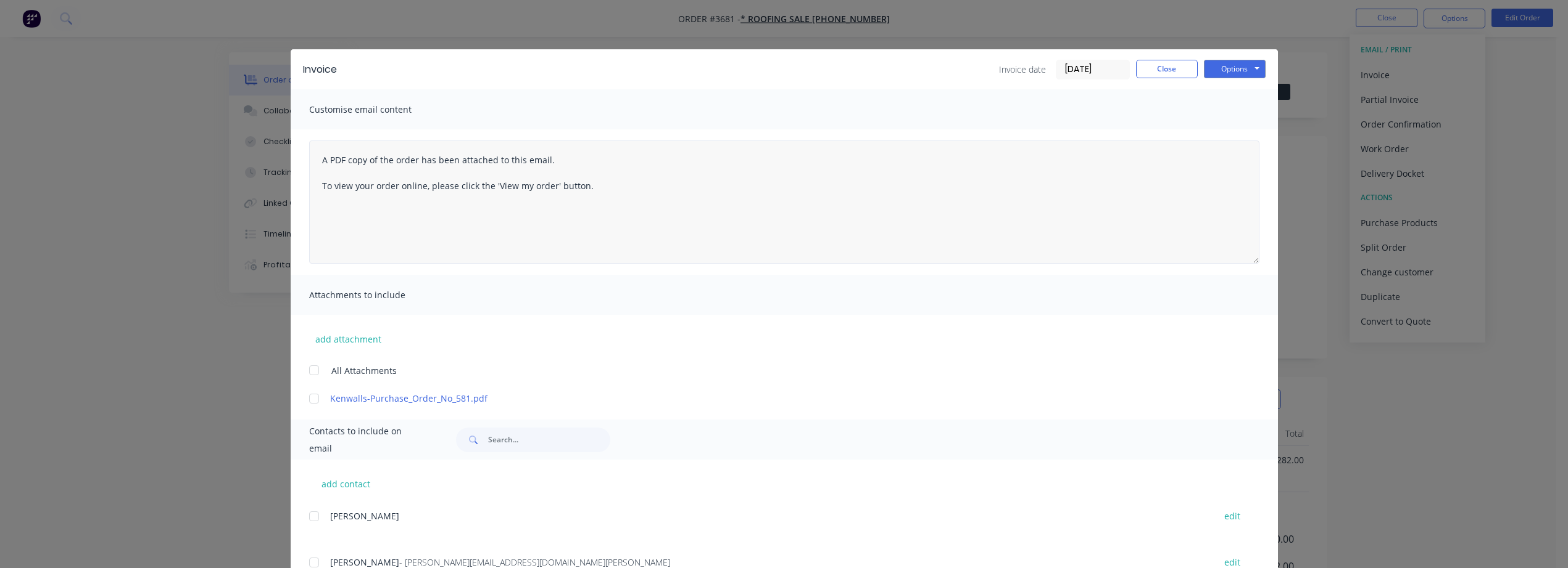
scroll to position [103, 0]
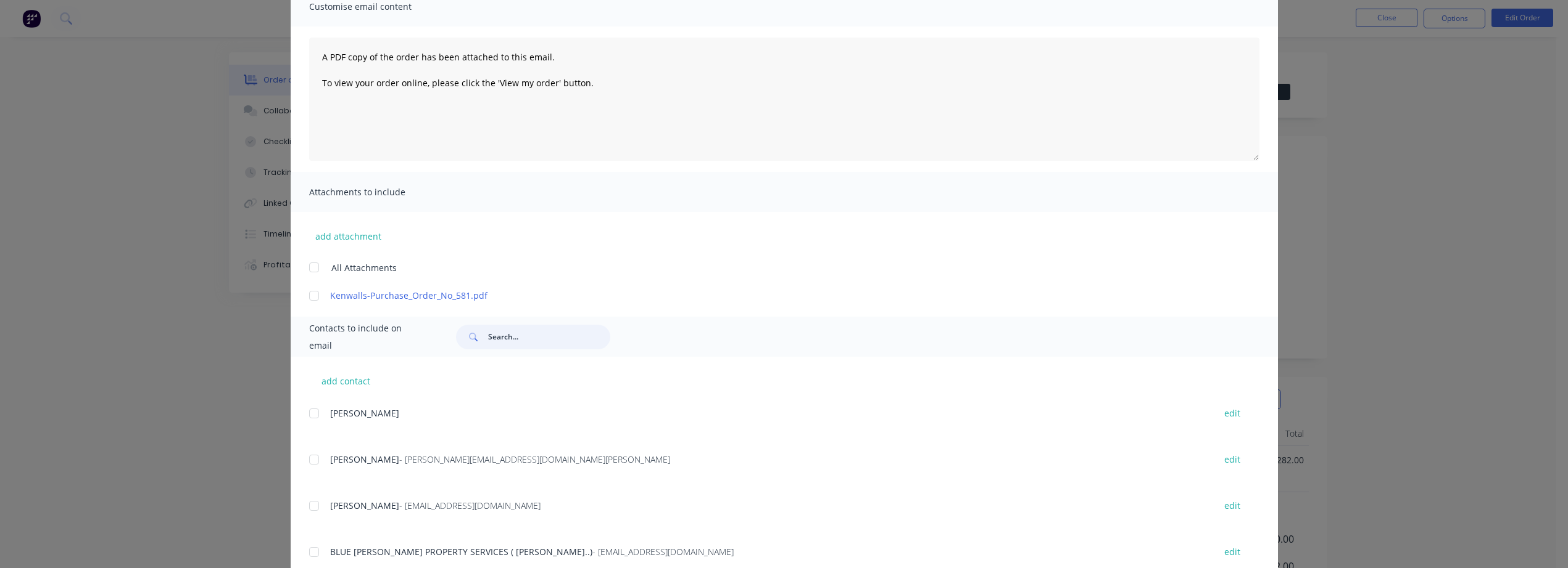
click at [530, 329] on input "text" at bounding box center [548, 337] width 123 height 24
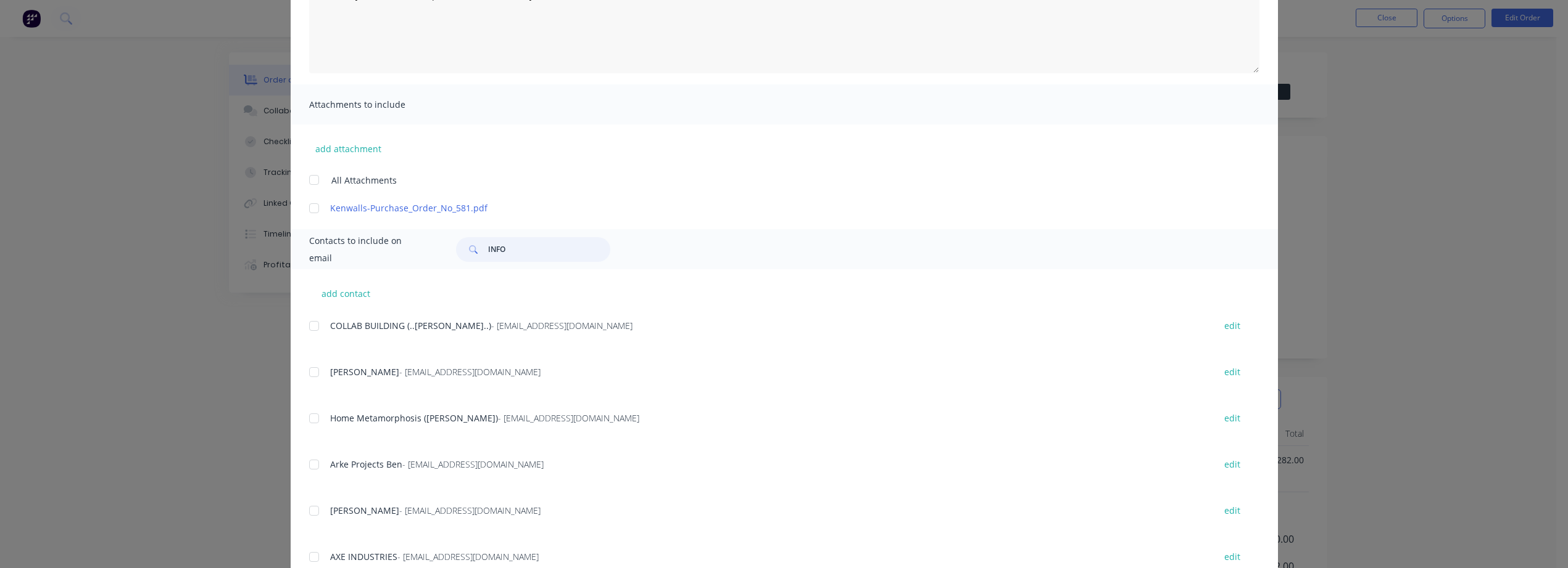
scroll to position [205, 0]
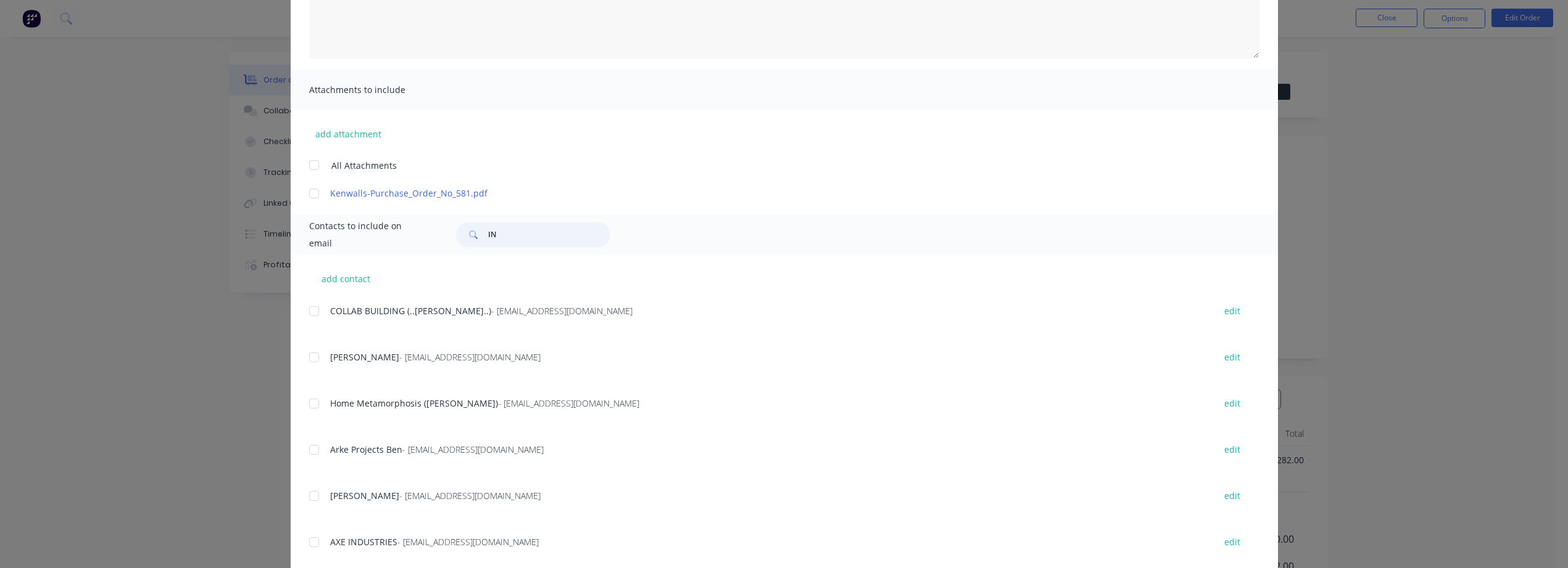
type input "I"
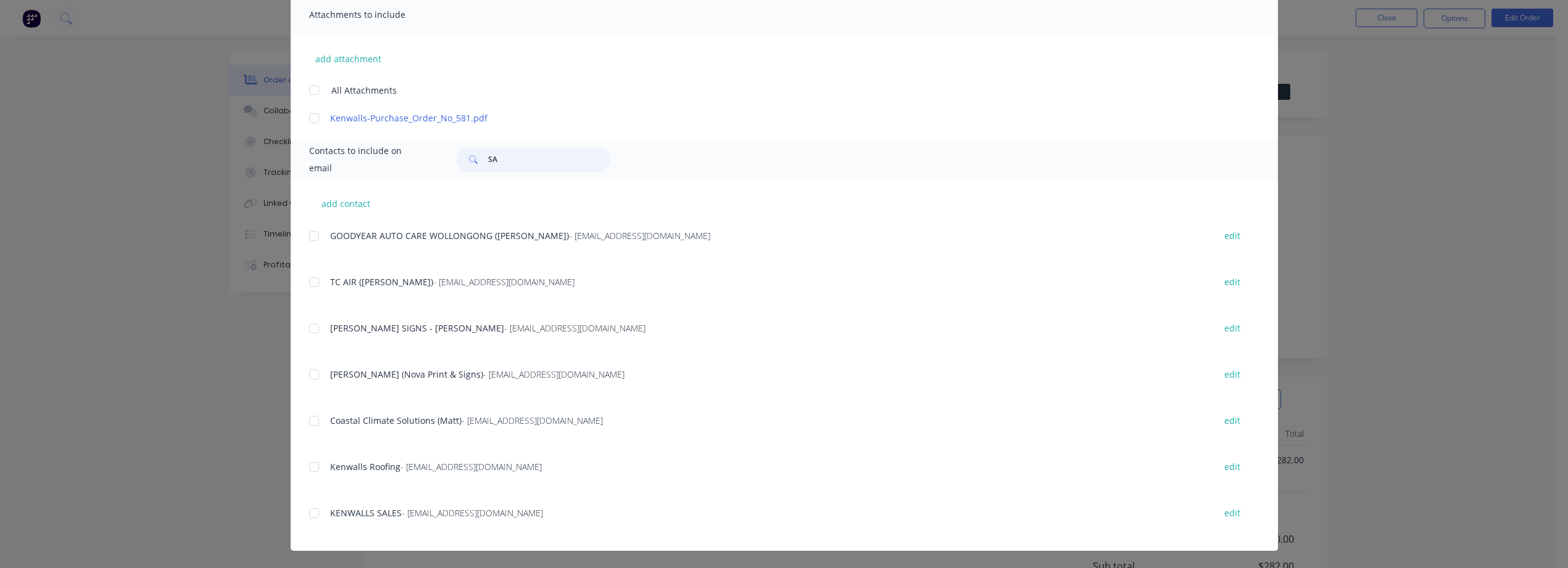
type input "S"
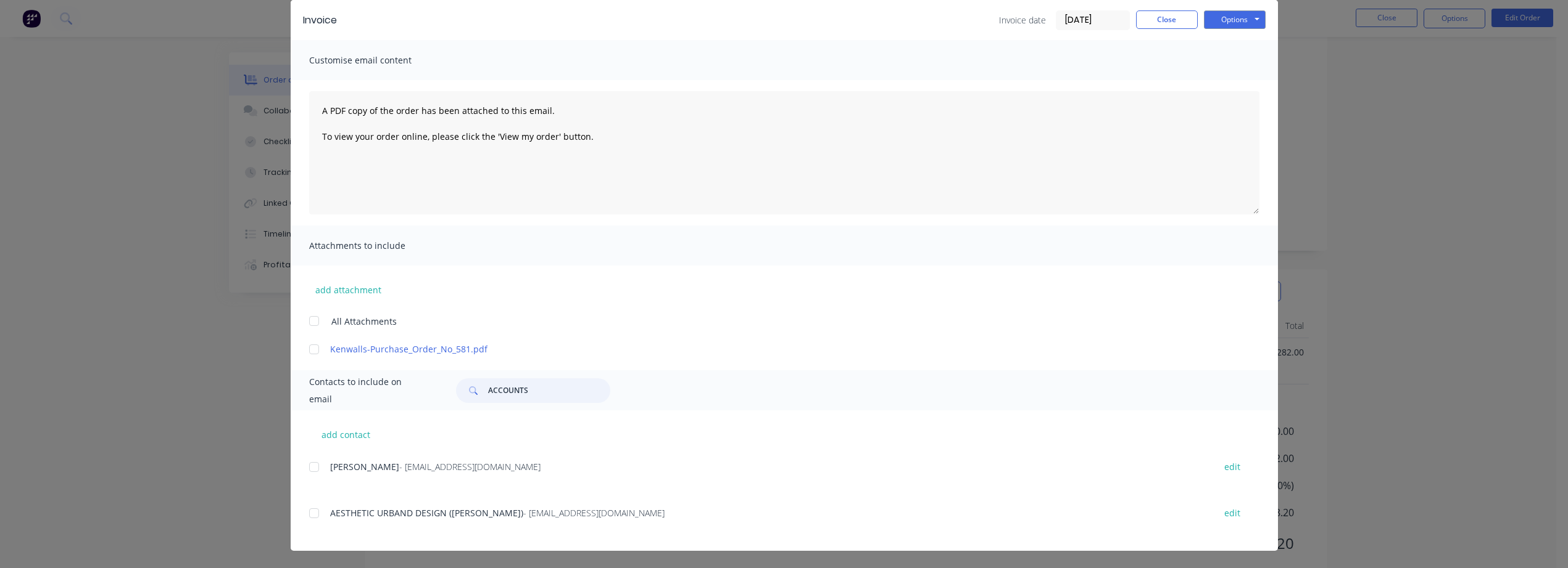
scroll to position [109, 0]
type input "A"
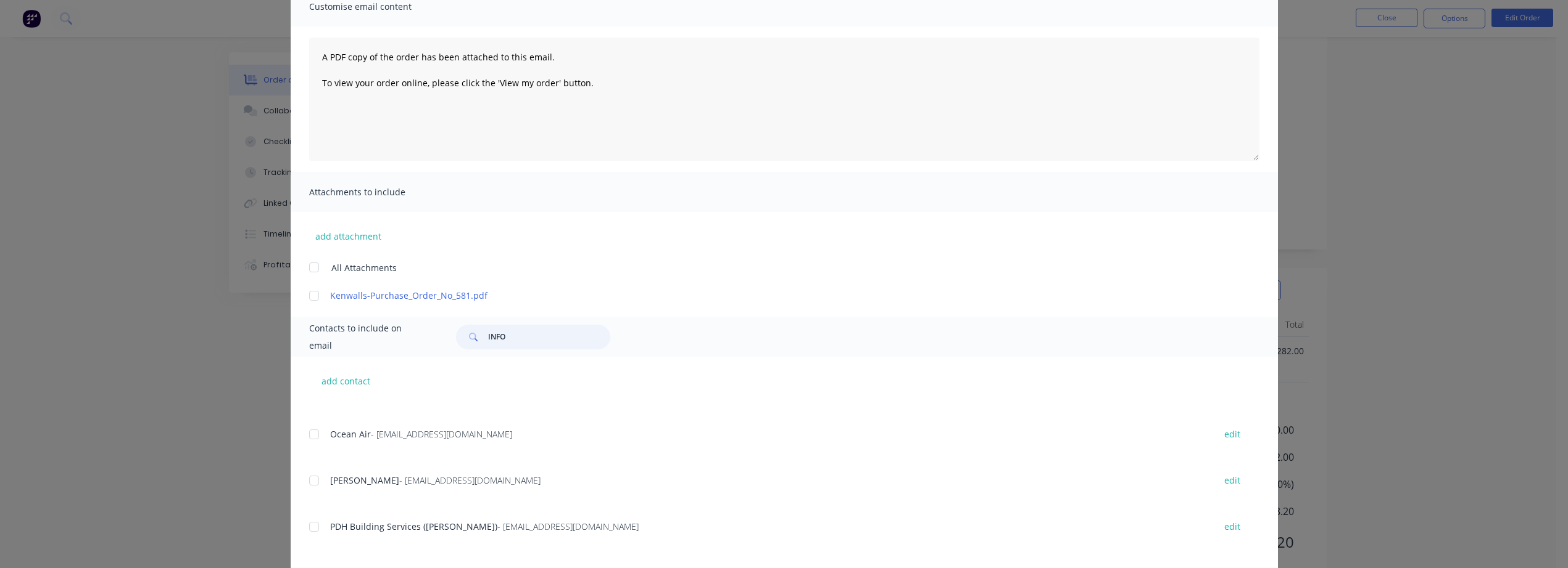
scroll to position [308, 0]
click at [314, 472] on div at bounding box center [314, 475] width 24 height 24
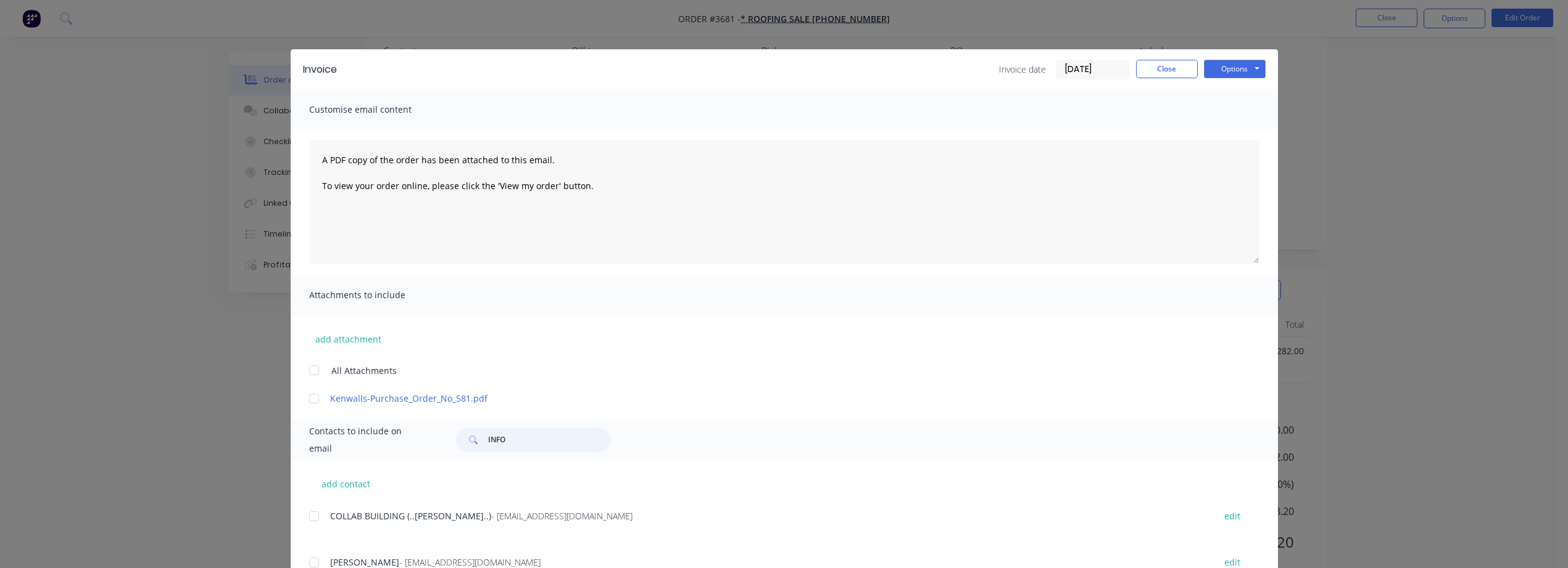
scroll to position [0, 0]
type input "INFO"
click at [1206, 63] on button "Options" at bounding box center [1234, 69] width 62 height 18
click at [1228, 129] on button "Email" at bounding box center [1243, 131] width 79 height 20
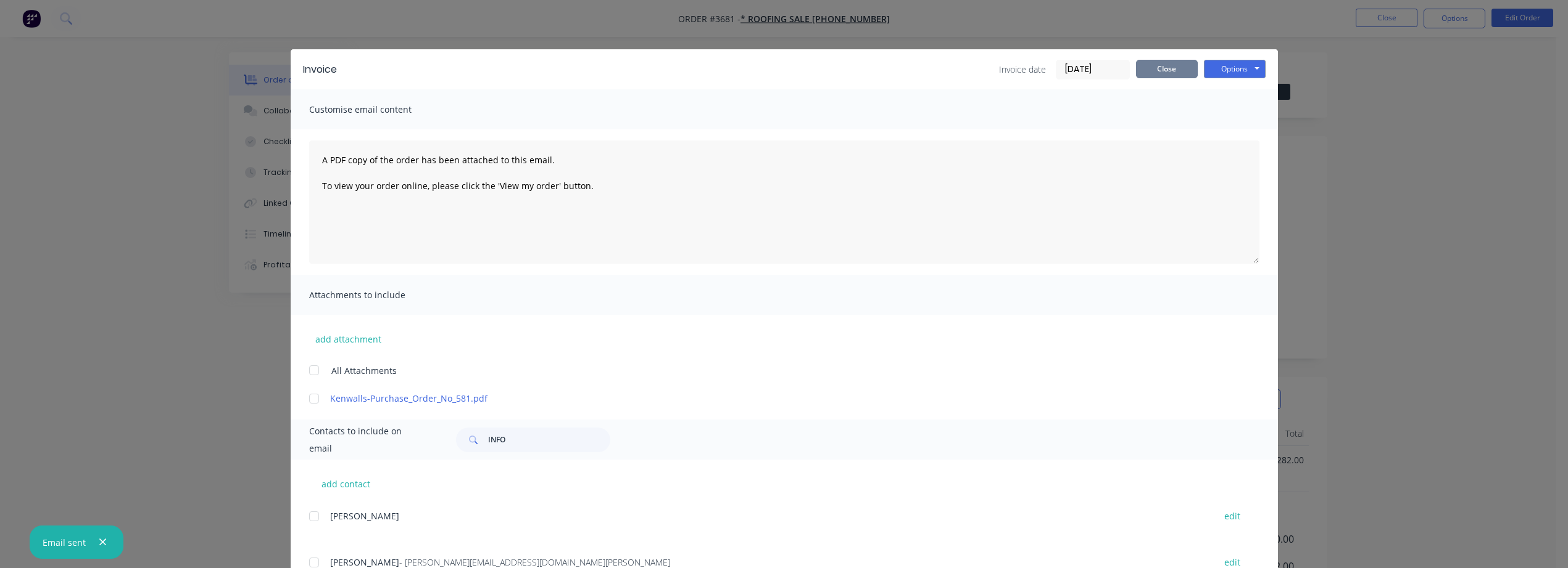
click at [1147, 69] on button "Close" at bounding box center [1166, 69] width 62 height 18
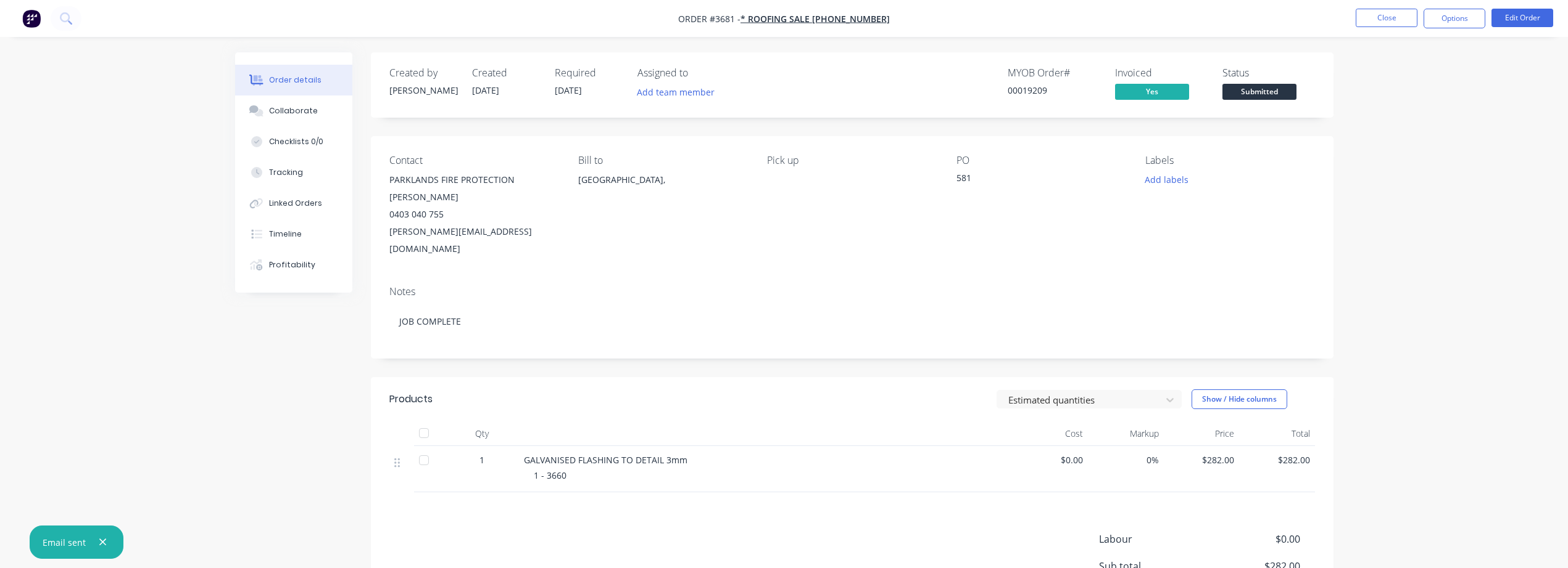
click at [1275, 101] on button "Submitted" at bounding box center [1259, 93] width 74 height 18
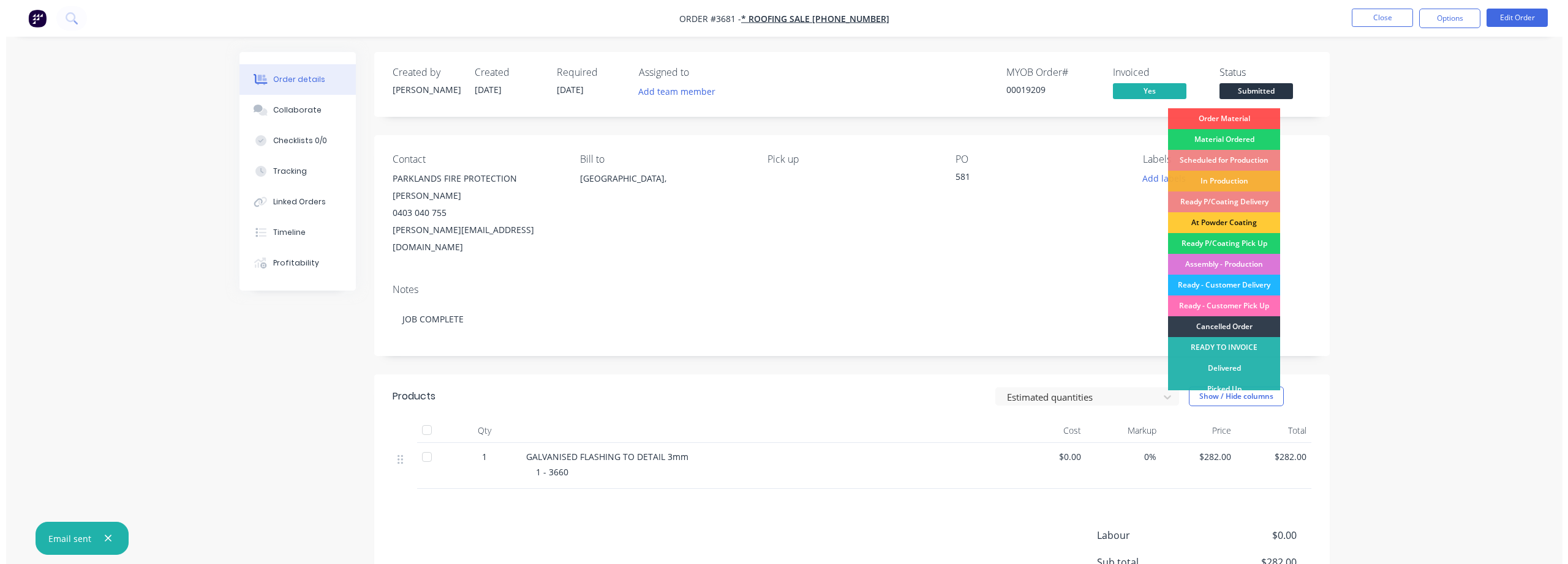
scroll to position [9, 0]
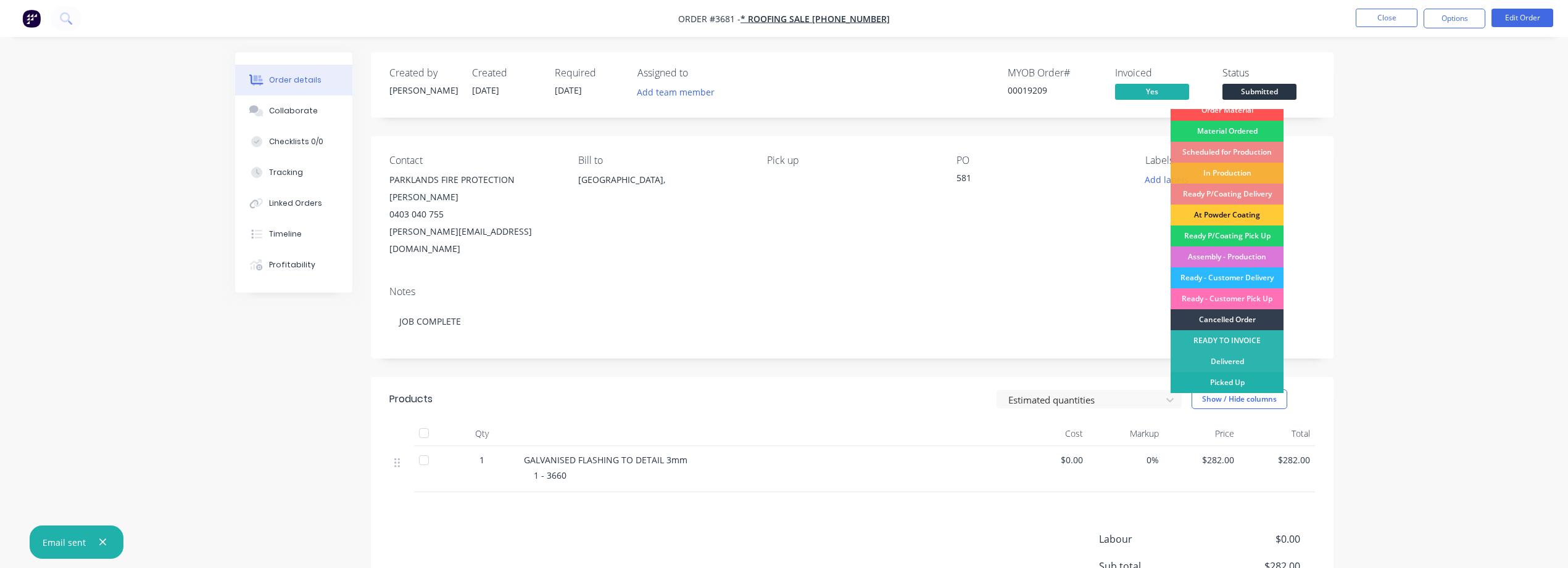
click at [1245, 388] on div "Picked Up" at bounding box center [1227, 383] width 113 height 21
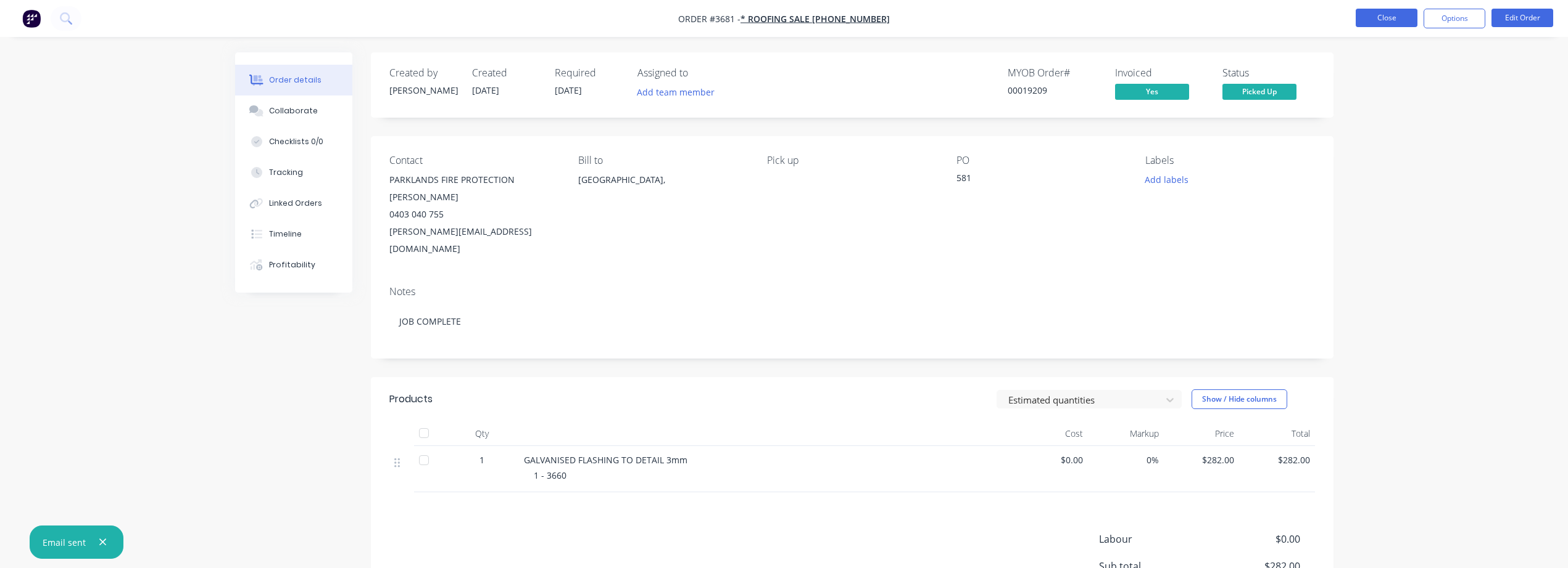
click at [1381, 11] on button "Close" at bounding box center [1386, 17] width 62 height 18
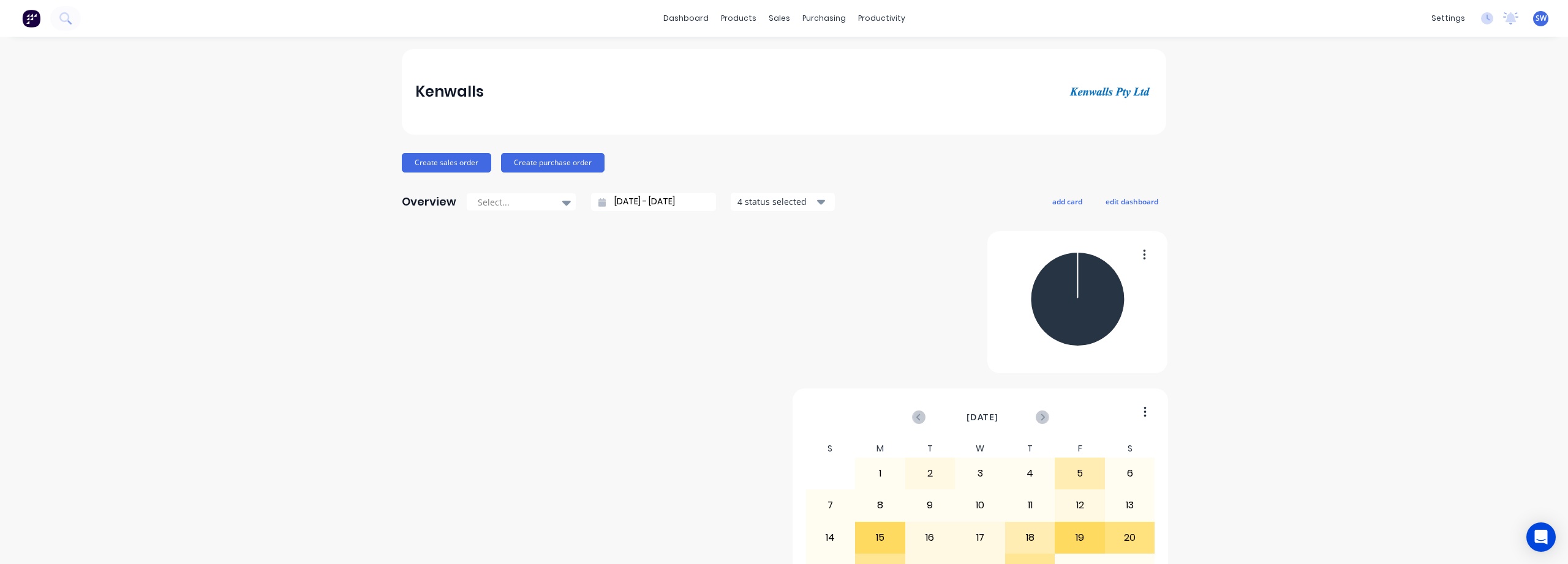
drag, startPoint x: 850, startPoint y: 72, endPoint x: 834, endPoint y: 30, distance: 44.9
click at [834, 30] on div "dashboard products sales purchasing productivity dashboard products Product Cat…" at bounding box center [784, 18] width 1568 height 37
click at [1428, 15] on div "settings" at bounding box center [1448, 18] width 46 height 18
click at [1343, 203] on div "Invoicing" at bounding box center [1351, 207] width 35 height 11
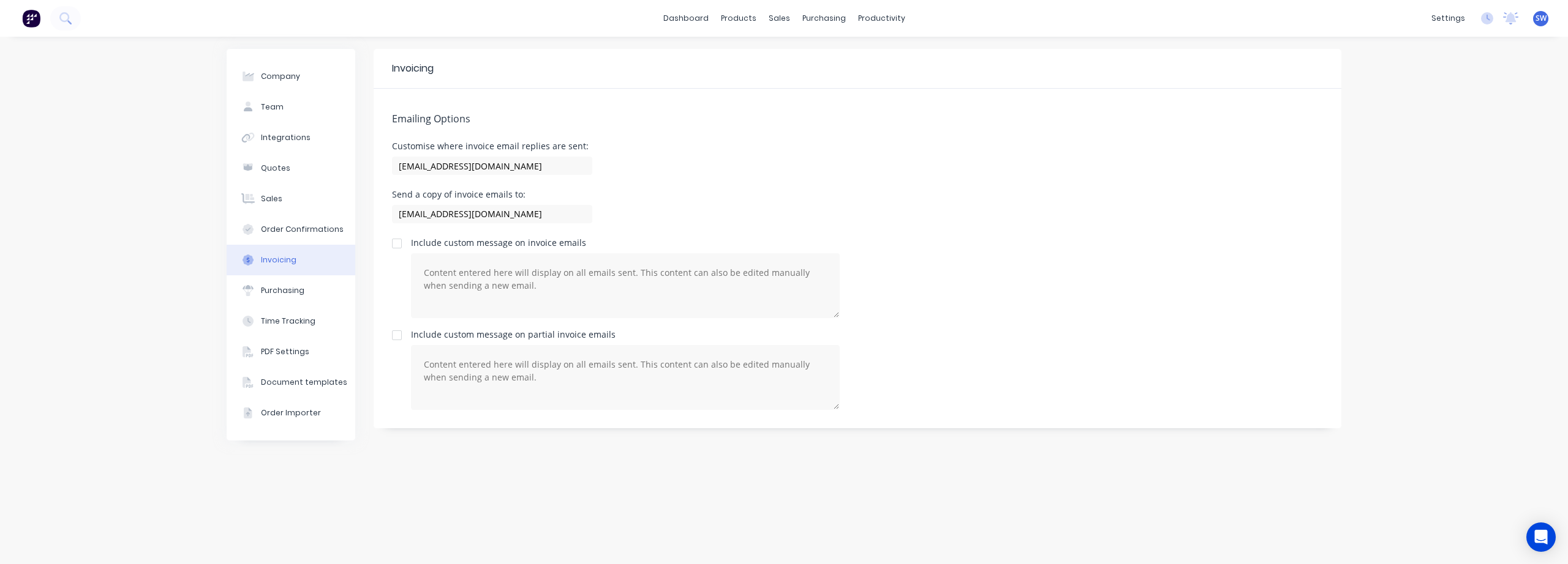
click at [763, 204] on div "Send a copy of invoice emails to: accounts@kenwalls.com.au" at bounding box center [857, 209] width 931 height 36
click at [272, 383] on div "Document templates" at bounding box center [304, 382] width 86 height 11
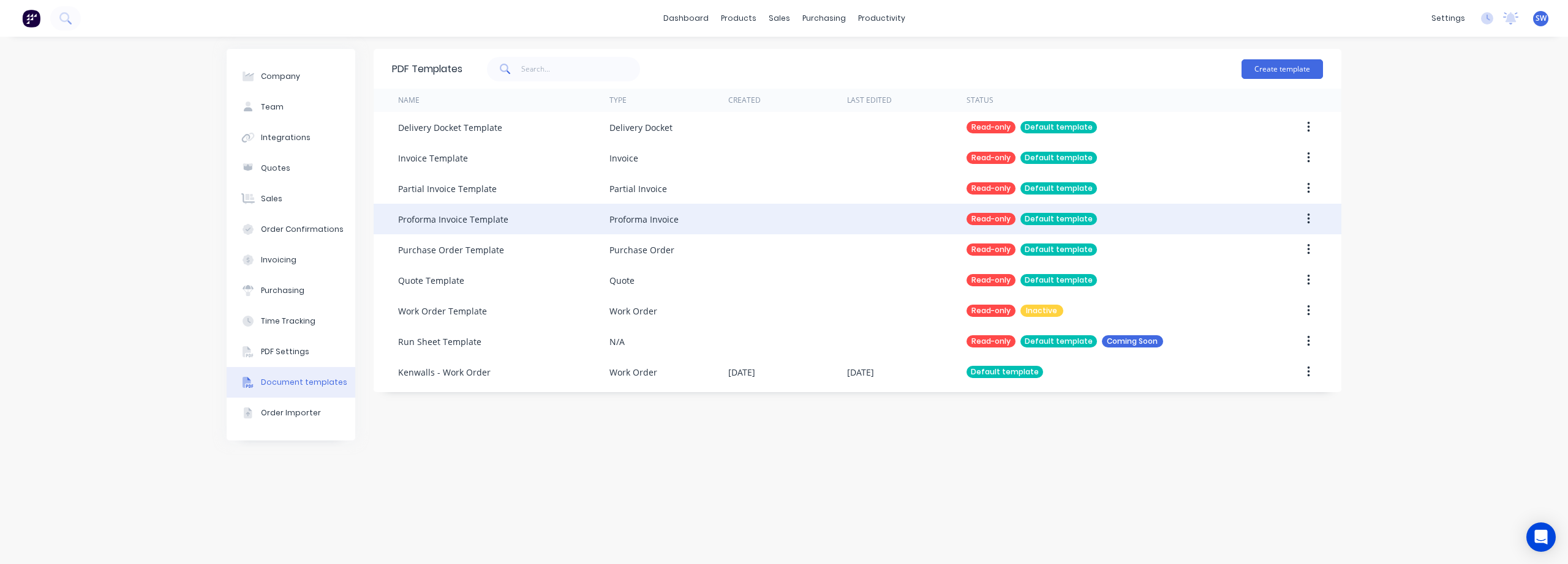
click at [518, 226] on div "Proforma Invoice Template" at bounding box center [503, 218] width 211 height 30
click at [1316, 211] on button "button" at bounding box center [1308, 219] width 28 height 22
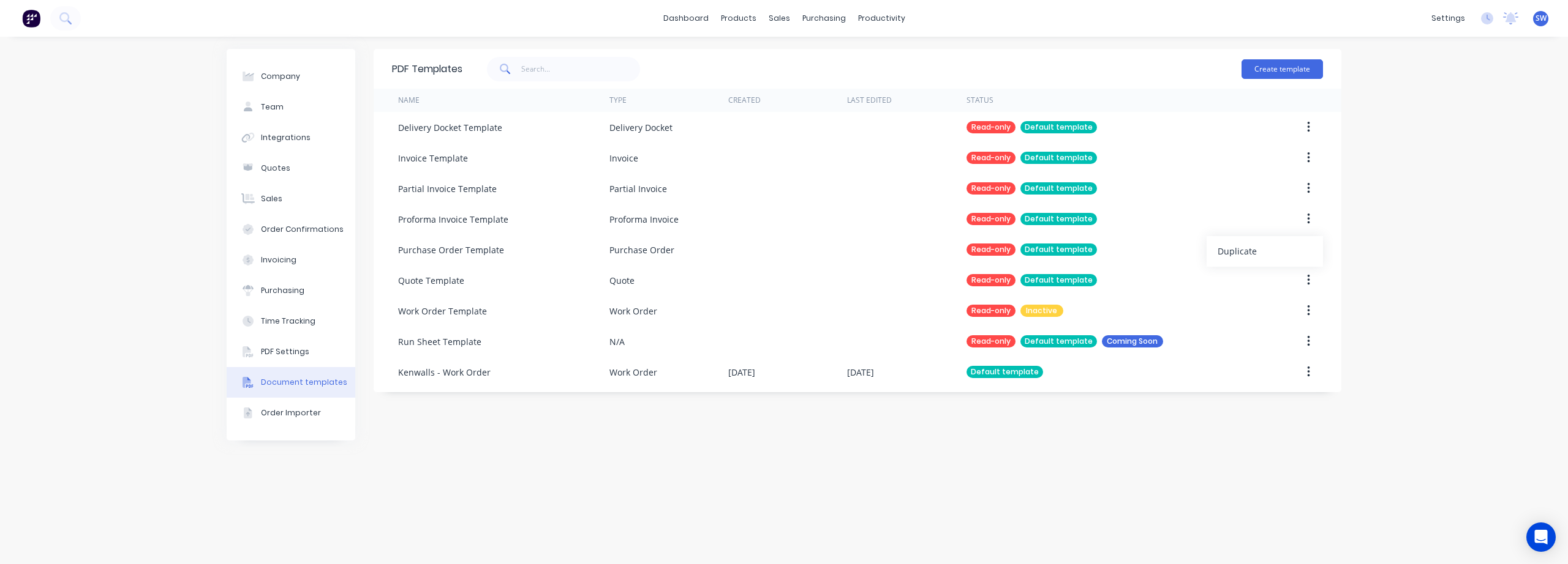
click at [1365, 212] on div "Company Team Integrations Quotes Sales Order Confirmations Invoicing Purchasing…" at bounding box center [784, 301] width 1568 height 528
click at [291, 354] on div "PDF Settings" at bounding box center [285, 352] width 48 height 11
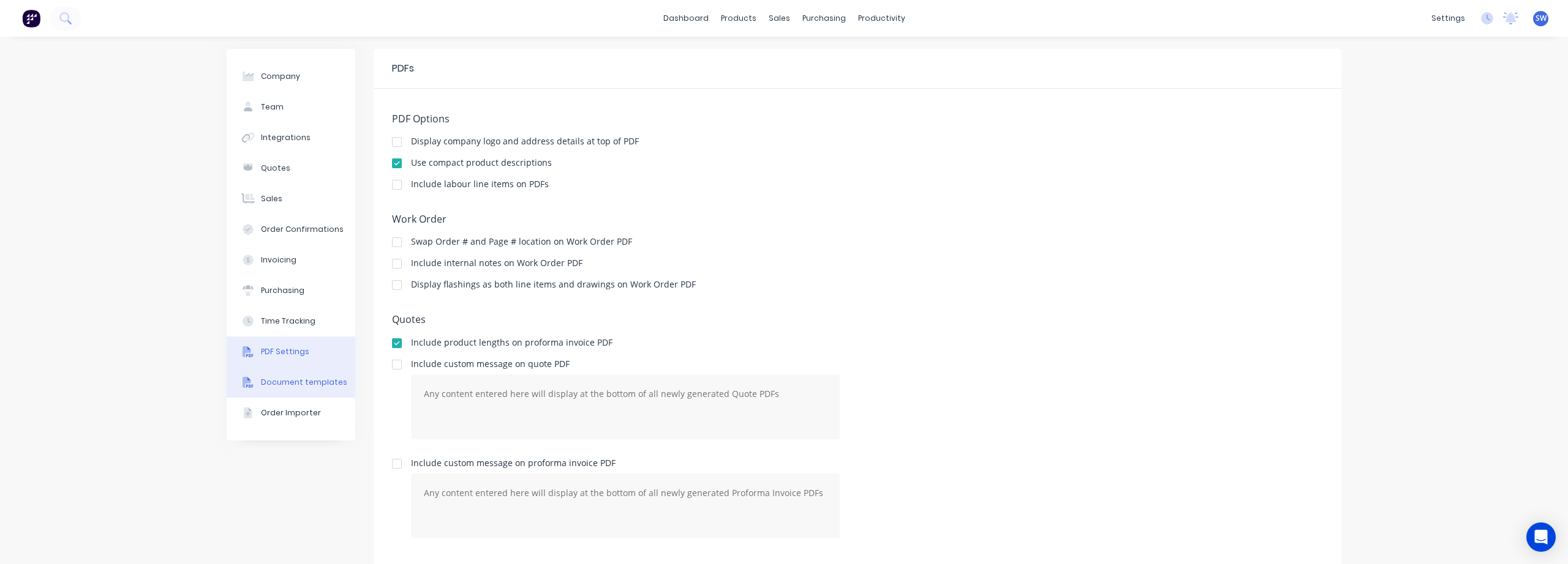
click at [239, 379] on div at bounding box center [248, 382] width 18 height 11
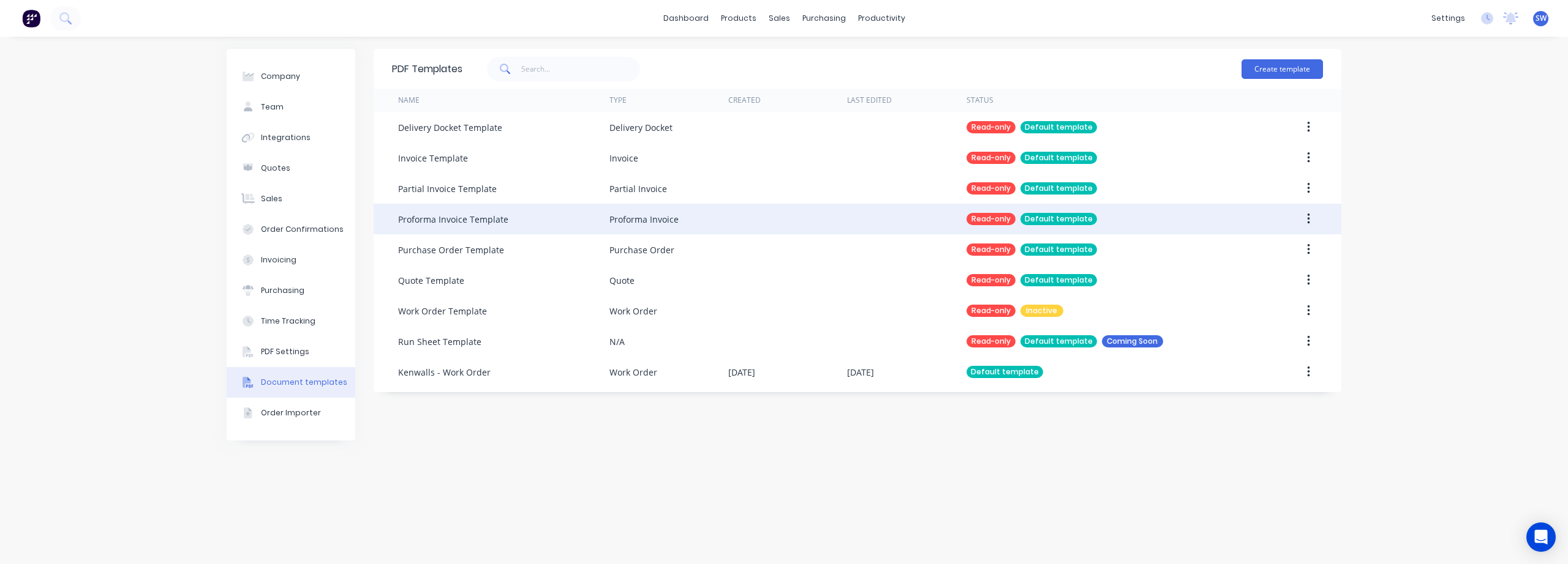
click at [1070, 213] on div "Default template" at bounding box center [1059, 219] width 77 height 12
click at [1067, 218] on div "Default template" at bounding box center [1059, 219] width 77 height 12
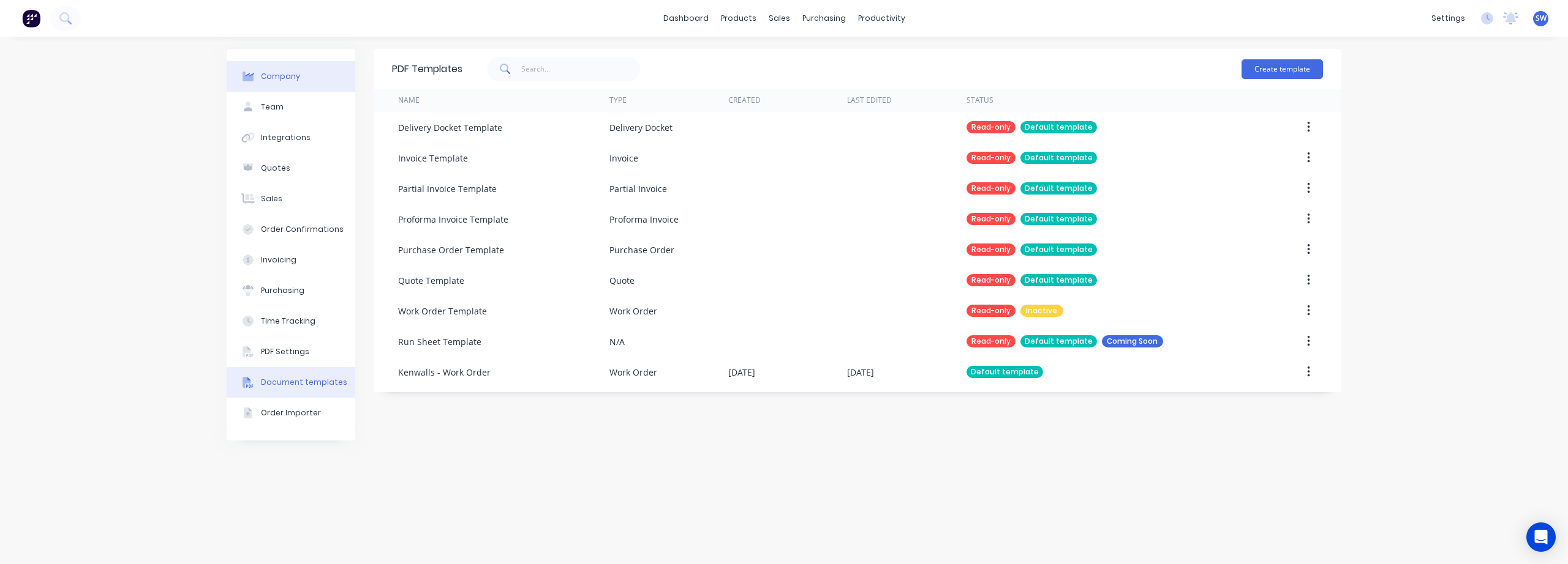
click at [246, 80] on icon at bounding box center [248, 76] width 11 height 9
select select "AU"
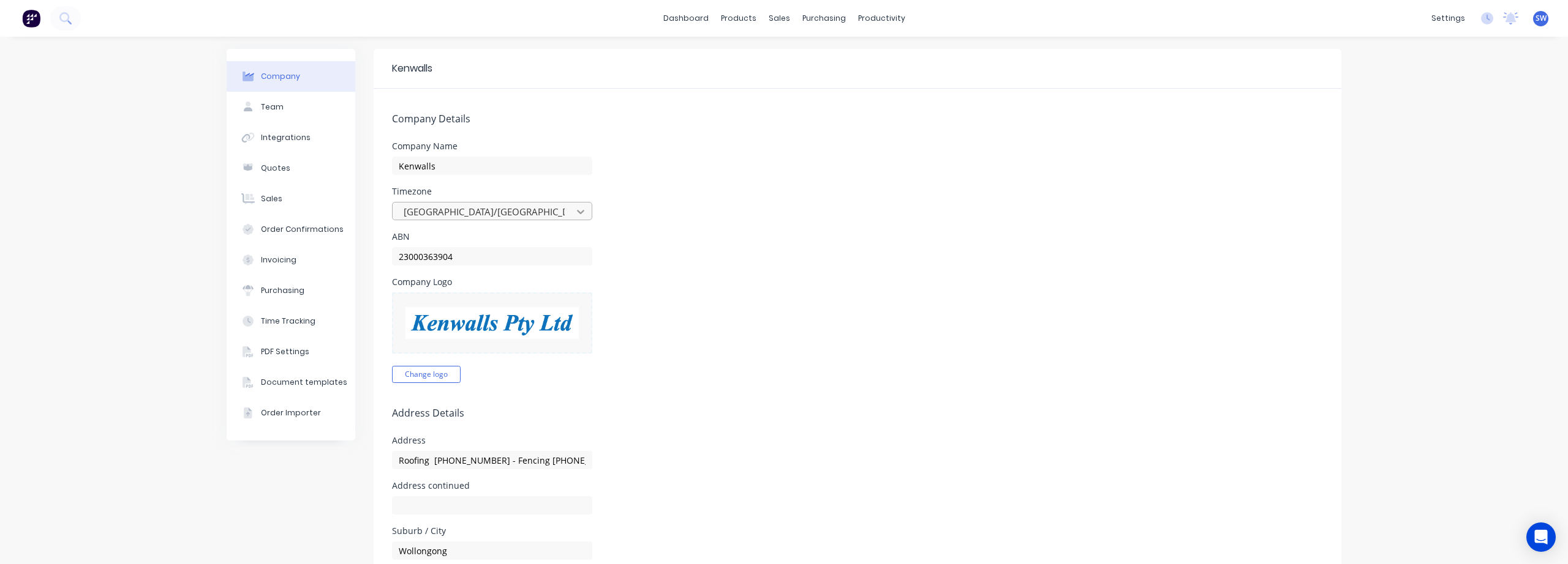
click at [575, 211] on icon at bounding box center [581, 212] width 12 height 12
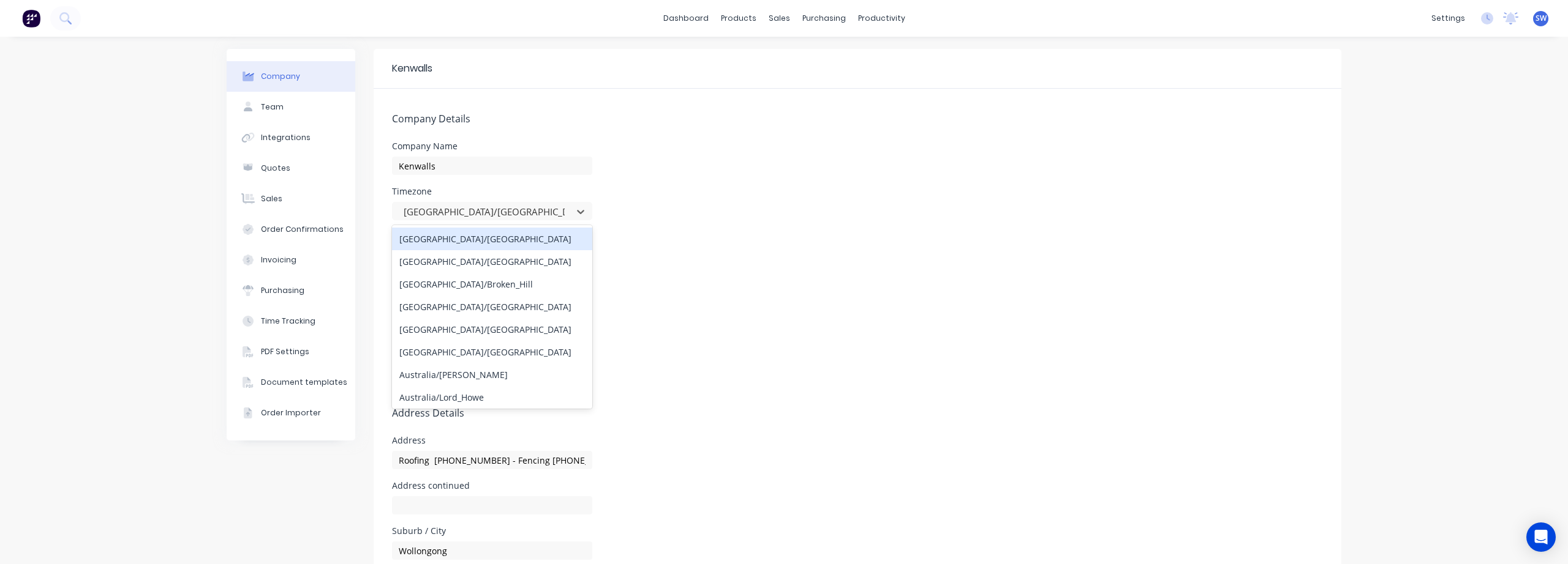
click at [702, 222] on form "Company Details Company Name Kenwalls Timezone 432 results available. Use Up an…" at bounding box center [858, 568] width 968 height 959
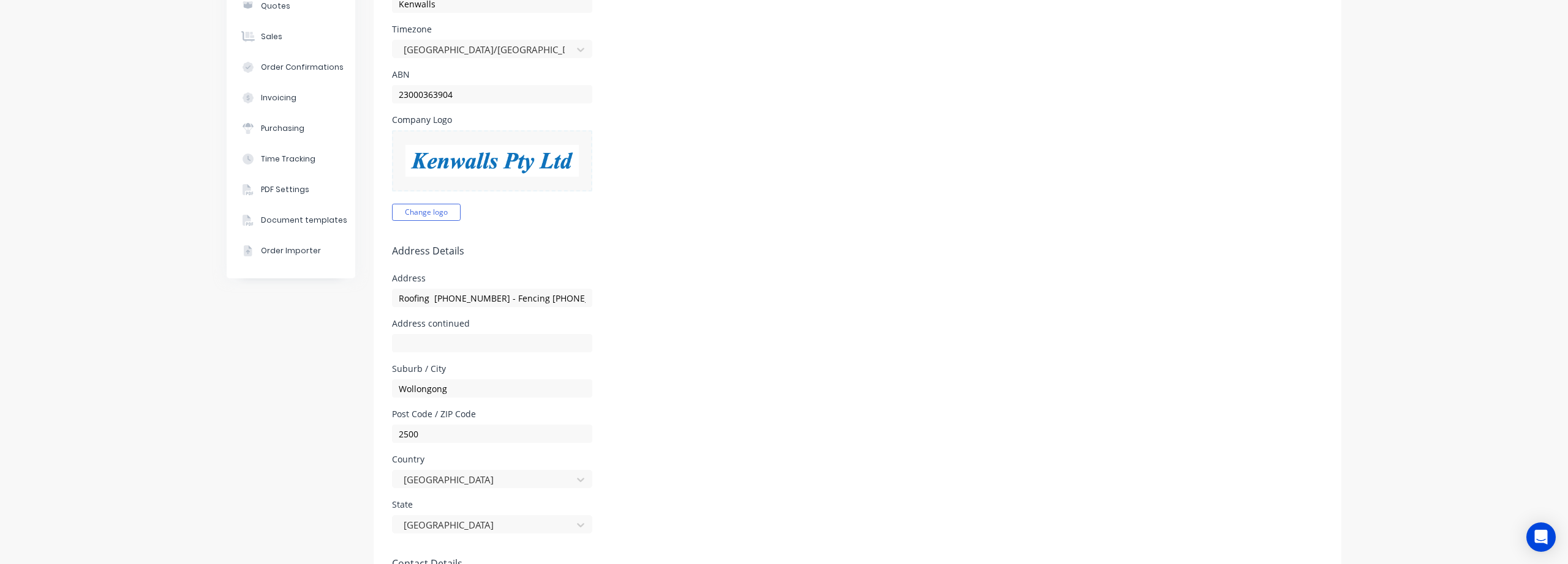
scroll to position [204, 0]
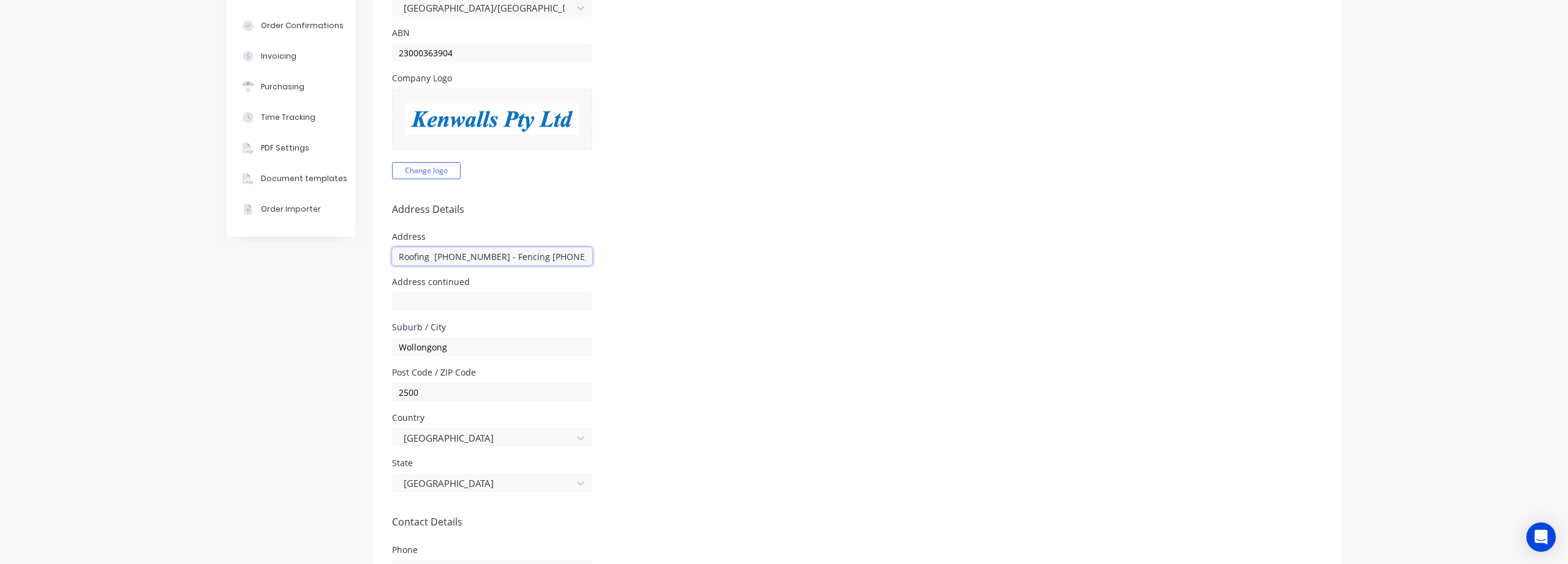
click at [493, 261] on input "Roofing (02) 4228 9211 - Fencing (02) 4228 0113" at bounding box center [492, 256] width 200 height 18
type input "(02) 4228 9211"
click at [859, 312] on form "Company Details Company Name Kenwalls Timezone Australia/Sydney ABN 23000363904…" at bounding box center [858, 365] width 968 height 959
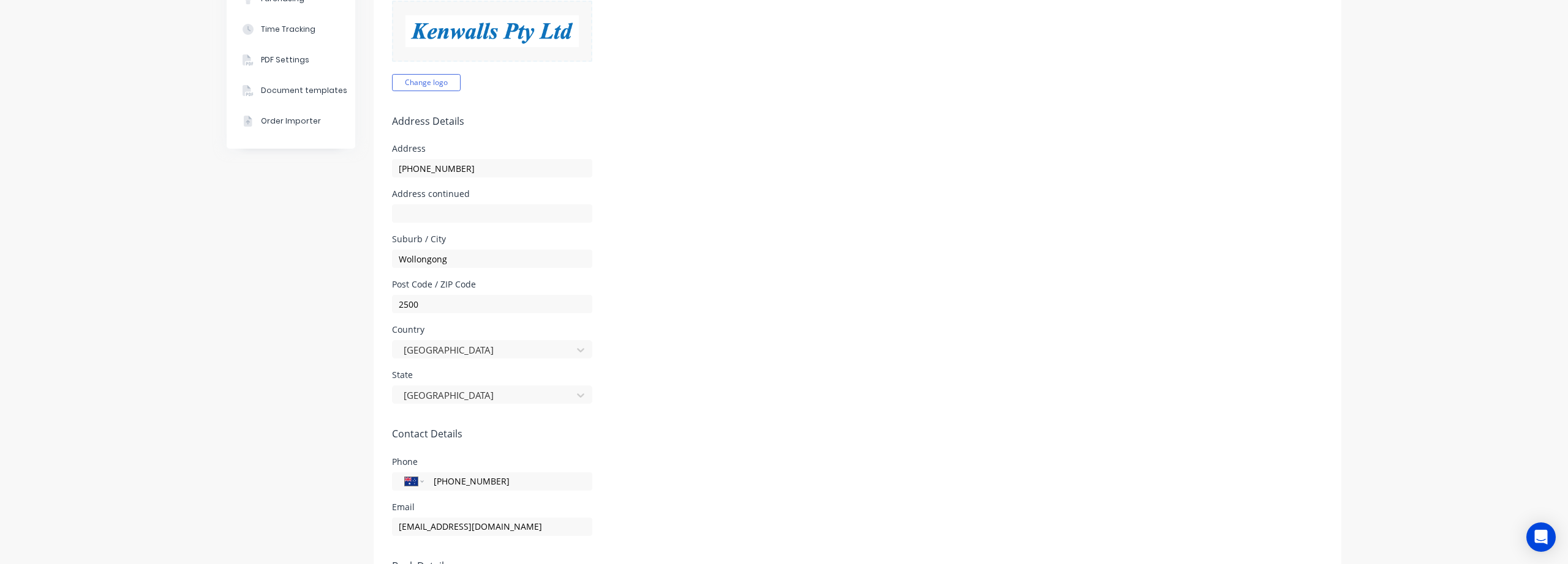
scroll to position [190, 0]
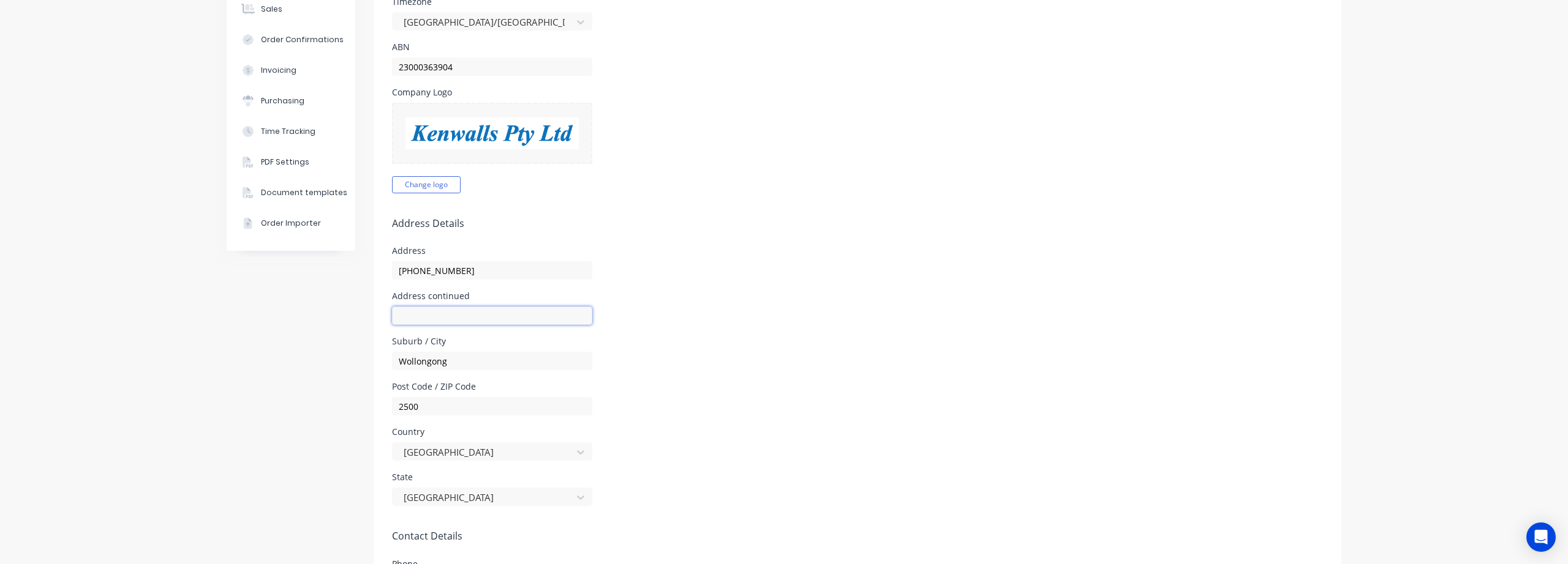
click at [402, 320] on input "text" at bounding box center [492, 316] width 200 height 18
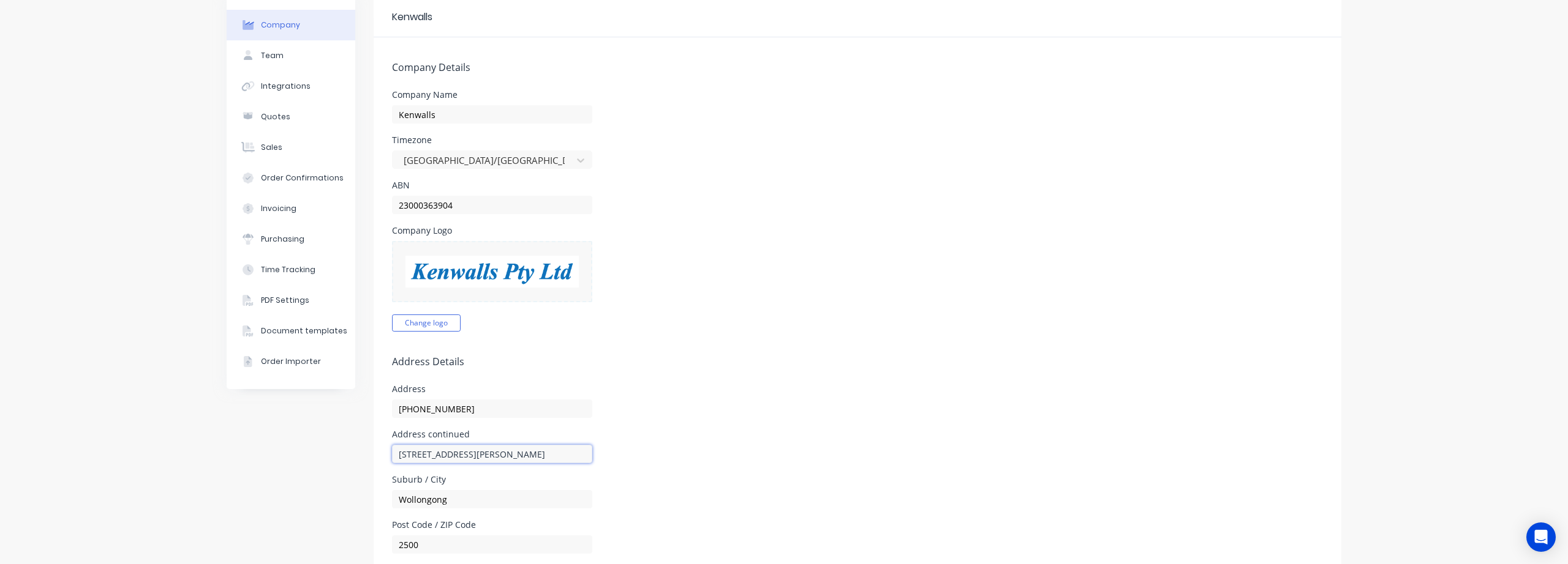
scroll to position [0, 0]
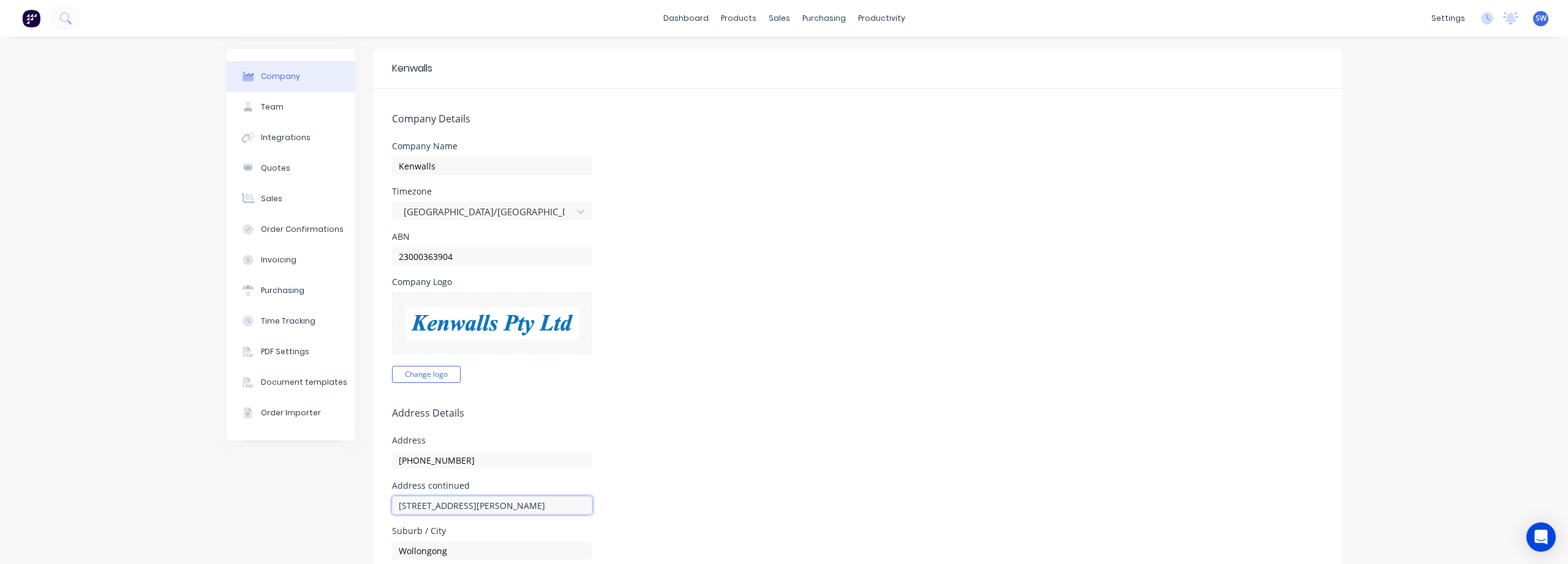
type input "31 ELLEN STREET"
drag, startPoint x: 761, startPoint y: 224, endPoint x: 722, endPoint y: 168, distance: 68.2
click at [722, 168] on div "Company Name Kenwalls" at bounding box center [857, 159] width 931 height 33
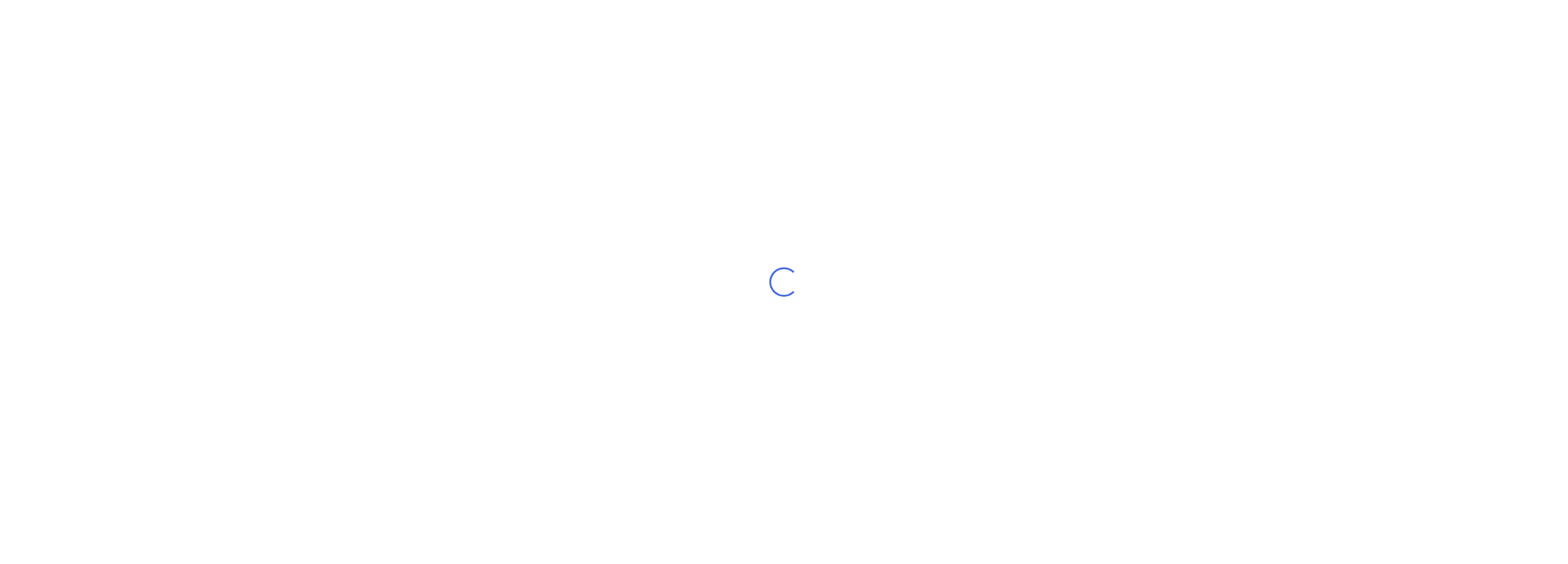
select select "AU"
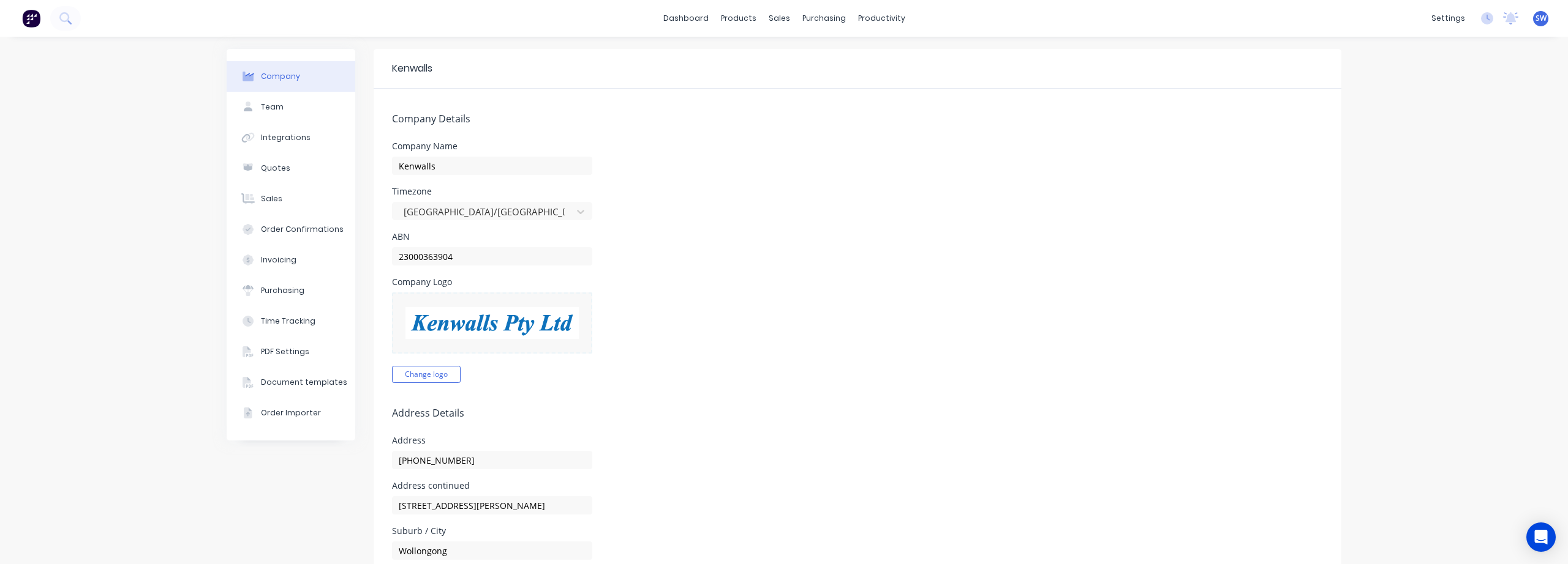
click at [676, 263] on div "ABN 23000363904" at bounding box center [857, 249] width 931 height 33
click at [774, 15] on div "sales" at bounding box center [779, 18] width 34 height 18
click at [805, 66] on link "Sales Orders" at bounding box center [838, 58] width 162 height 24
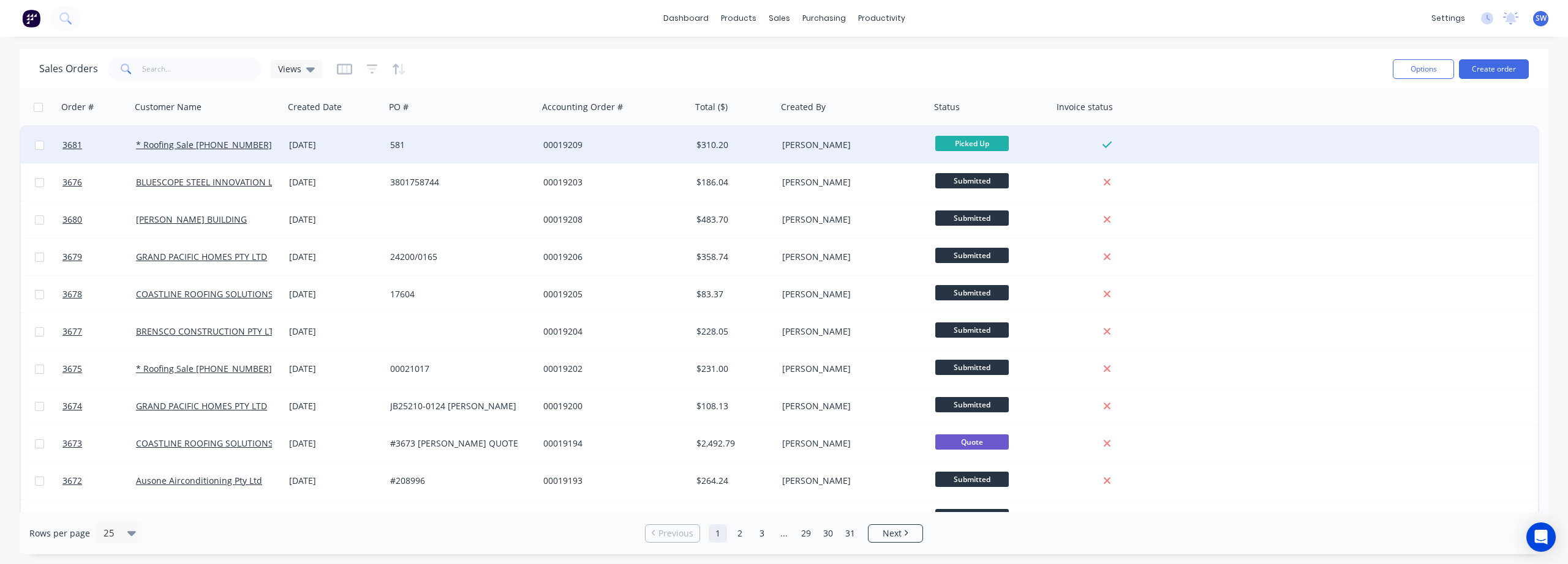
click at [448, 135] on div "581" at bounding box center [461, 145] width 153 height 37
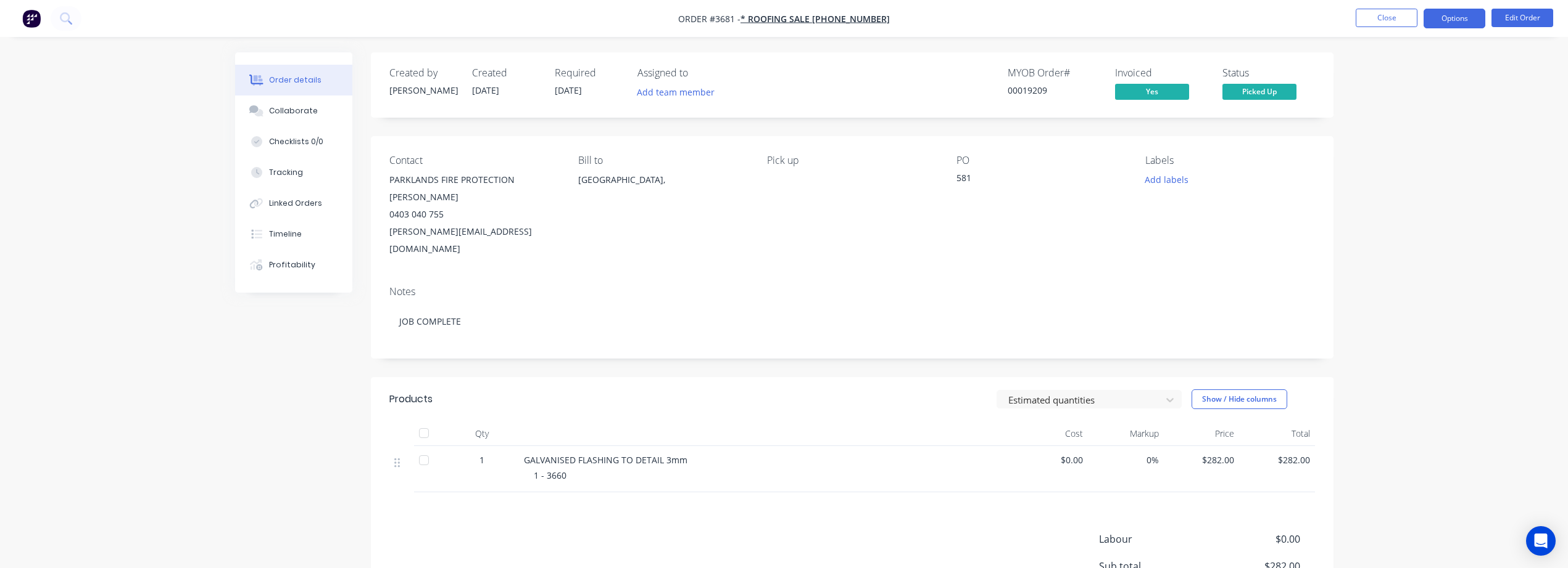
click at [1468, 20] on button "Options" at bounding box center [1454, 18] width 62 height 20
click at [1371, 76] on div "Invoice" at bounding box center [1417, 75] width 114 height 18
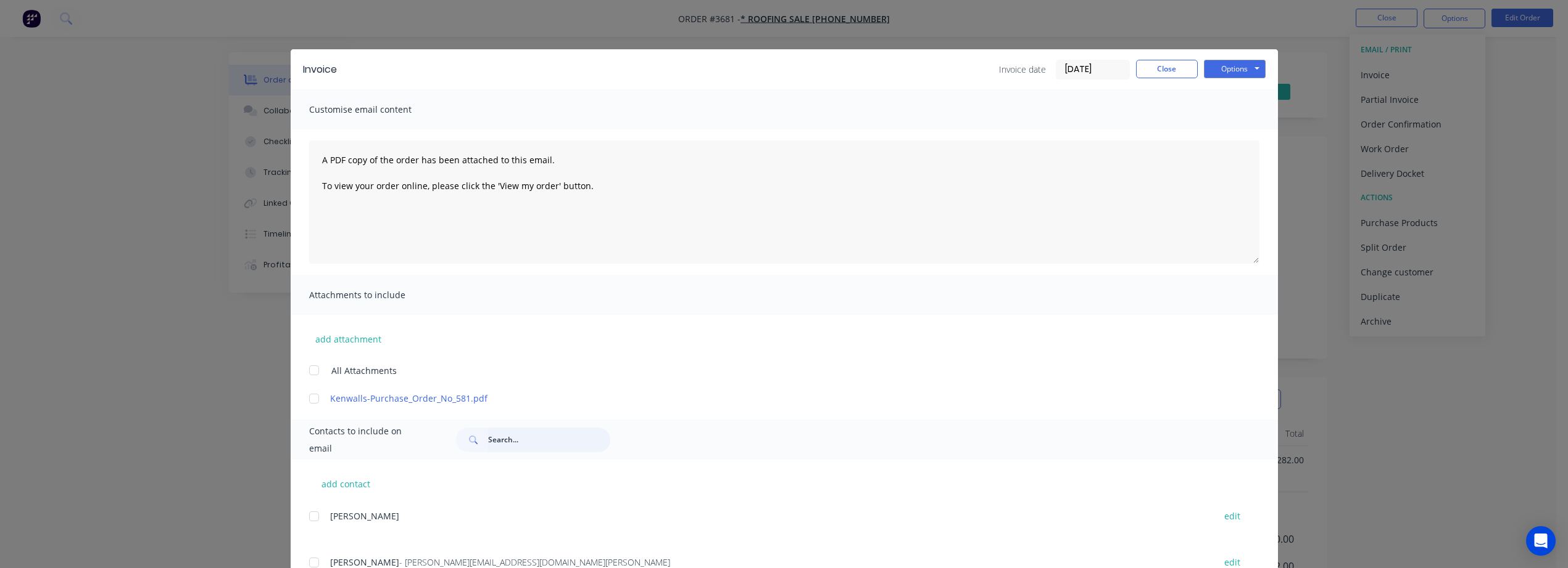
click at [502, 440] on input "text" at bounding box center [548, 440] width 123 height 24
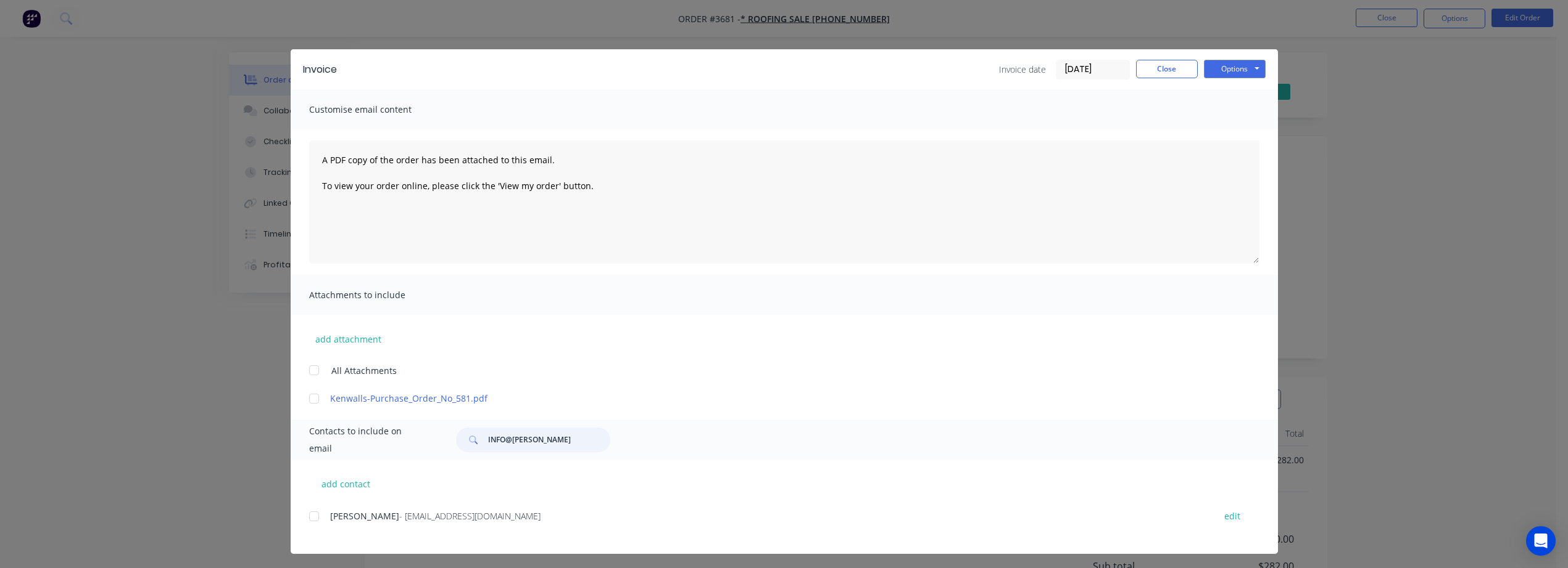
click at [303, 514] on div at bounding box center [314, 517] width 24 height 24
type input "INFO@KEN"
click at [1218, 70] on button "Options" at bounding box center [1234, 69] width 62 height 18
click at [1211, 136] on button "Email" at bounding box center [1243, 131] width 79 height 20
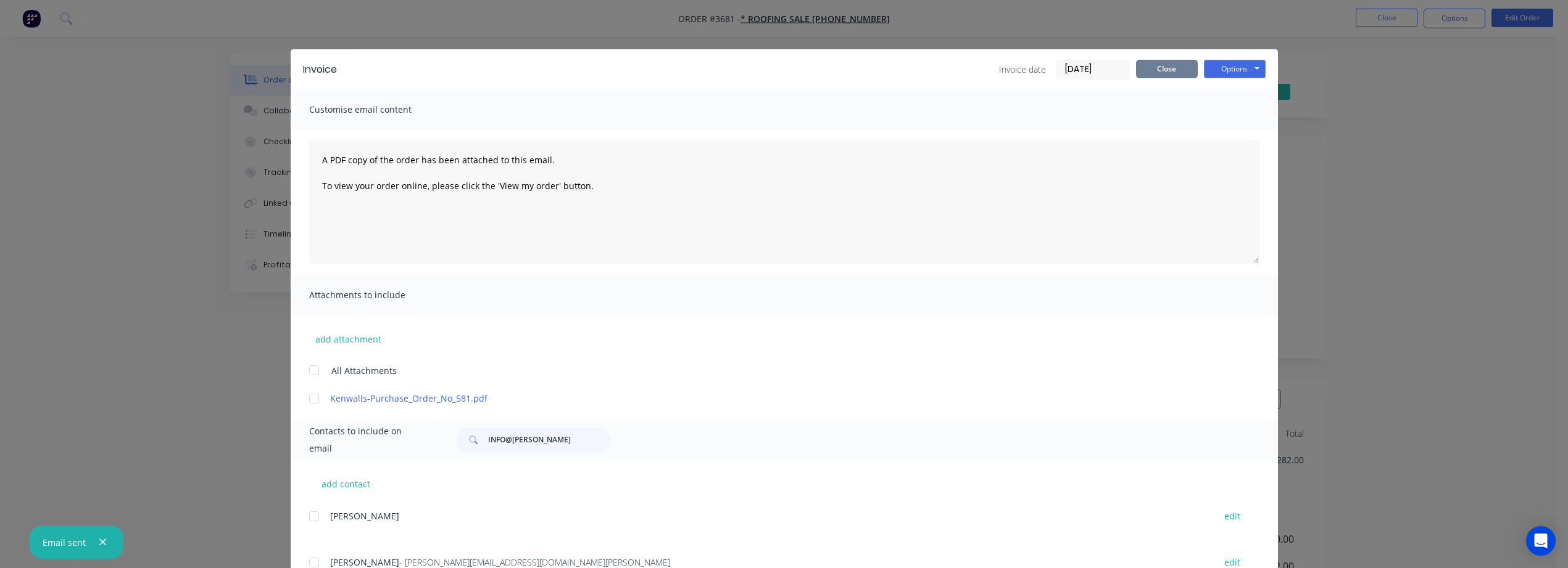
click at [1144, 71] on button "Close" at bounding box center [1166, 69] width 62 height 18
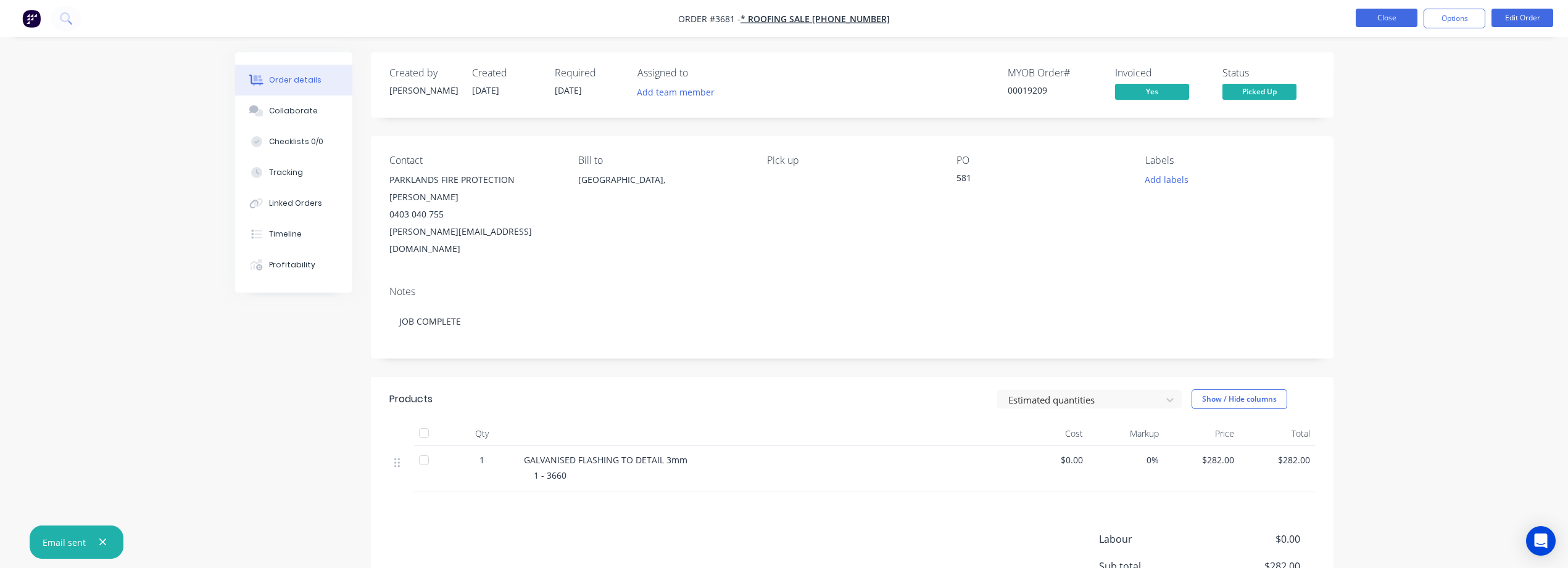
click at [1381, 17] on button "Close" at bounding box center [1386, 17] width 62 height 18
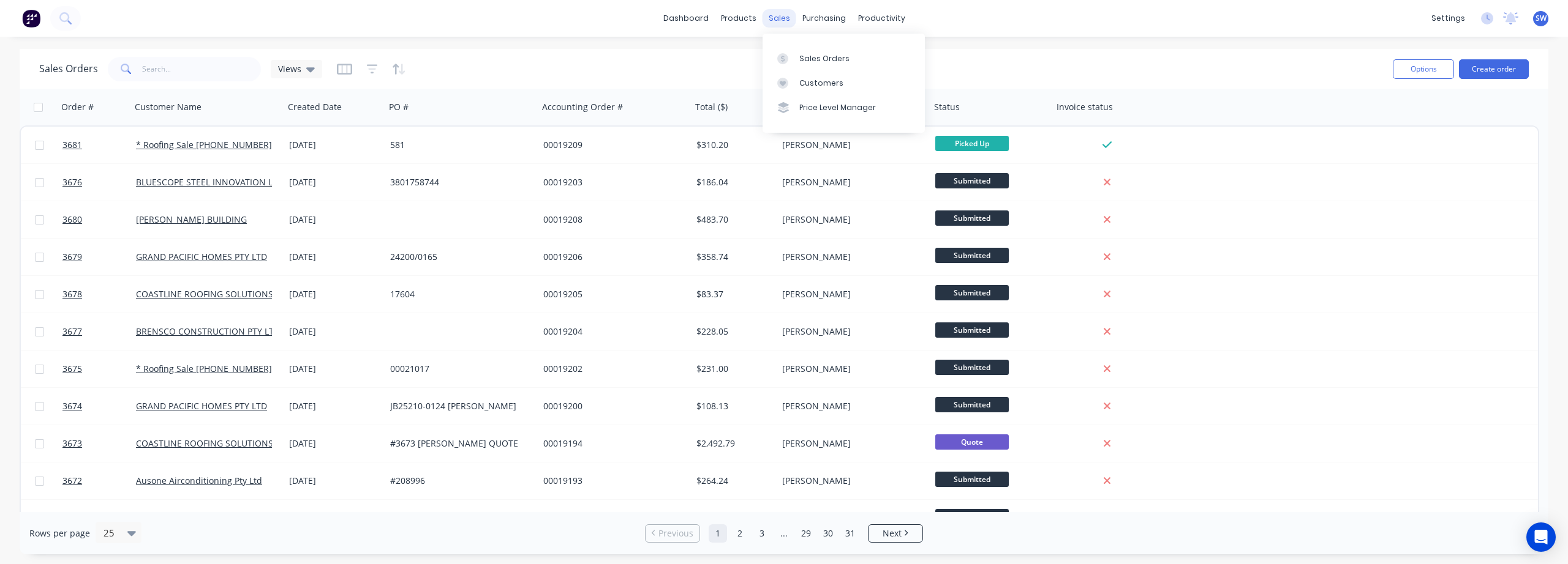
click at [778, 17] on div "sales" at bounding box center [779, 18] width 34 height 18
click at [812, 58] on div "Sales Orders" at bounding box center [824, 59] width 50 height 11
click at [834, 87] on div "Customers" at bounding box center [821, 83] width 44 height 11
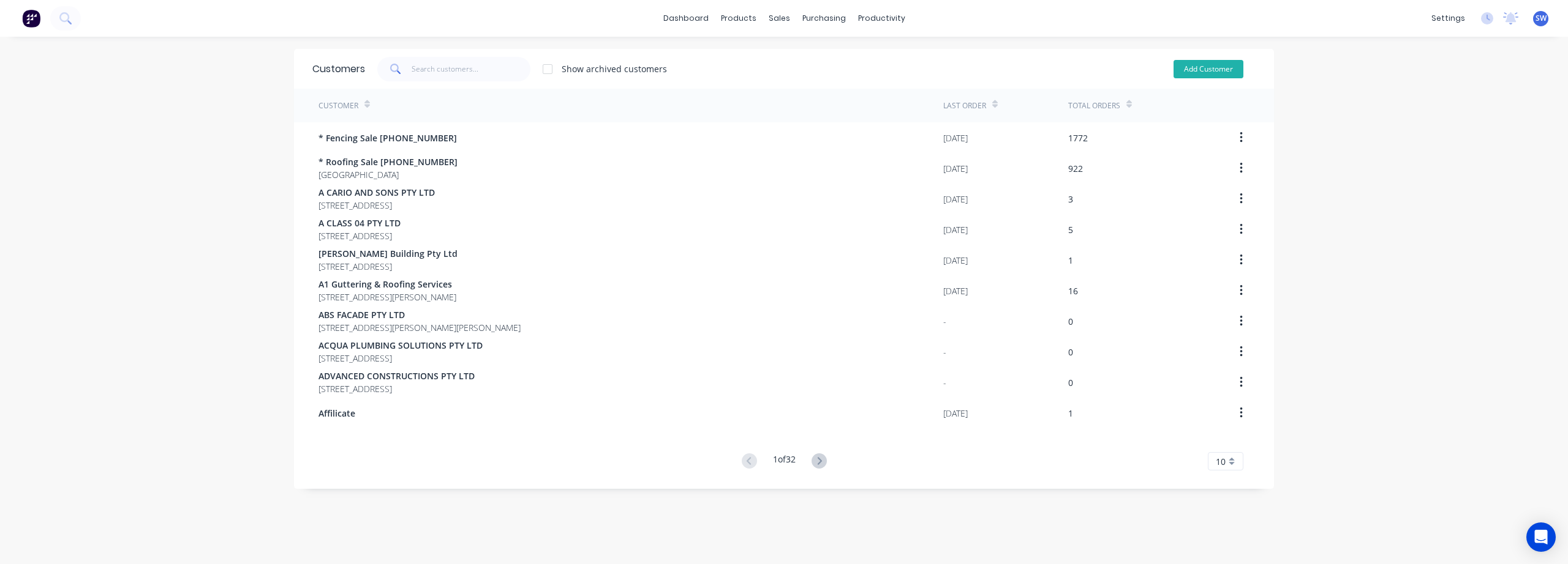
click at [1196, 69] on button "Add Customer" at bounding box center [1208, 69] width 70 height 18
select select "AU"
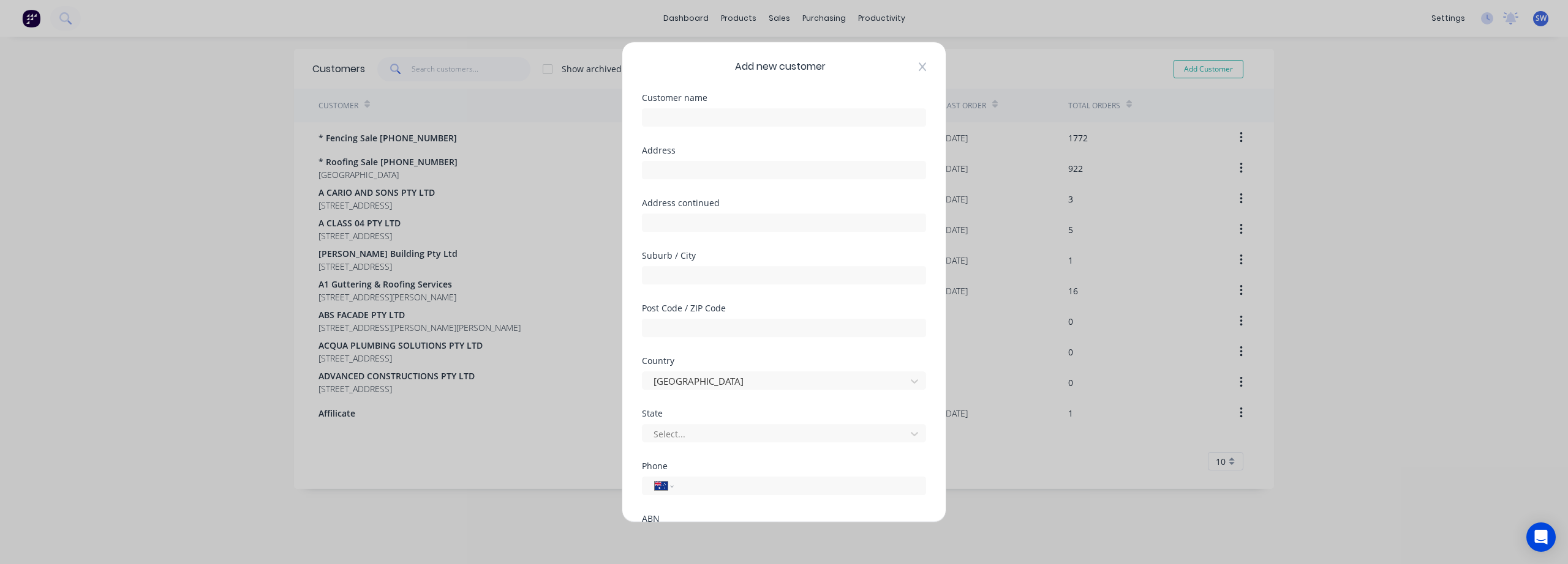
click at [919, 65] on icon at bounding box center [923, 66] width 8 height 9
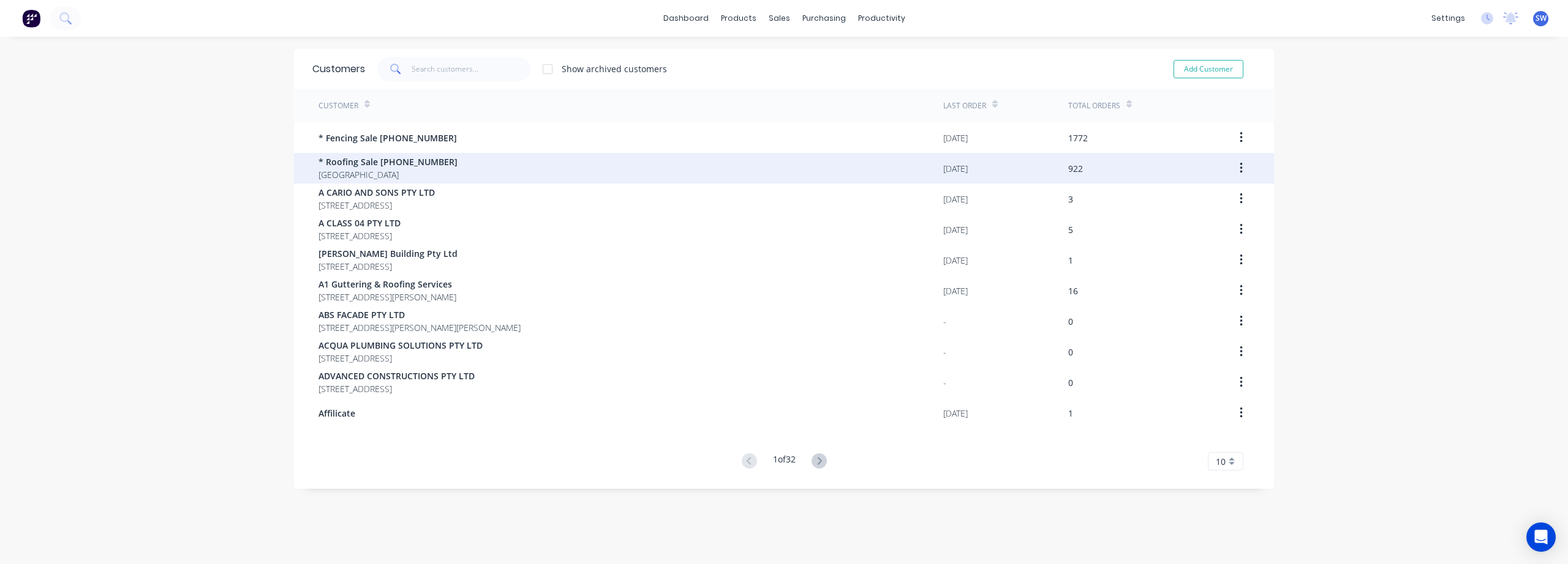
click at [409, 160] on span "* Roofing Sale [PHONE_NUMBER]" at bounding box center [387, 161] width 139 height 13
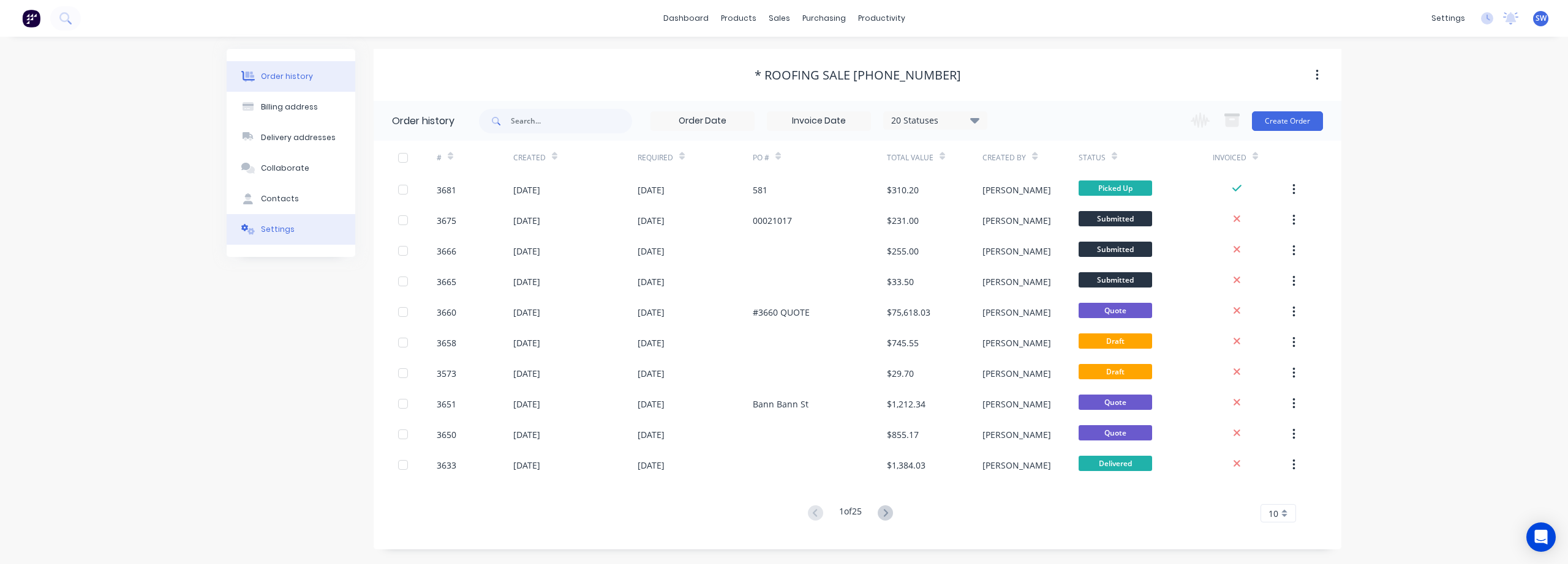
click at [265, 230] on div "Settings" at bounding box center [277, 229] width 34 height 11
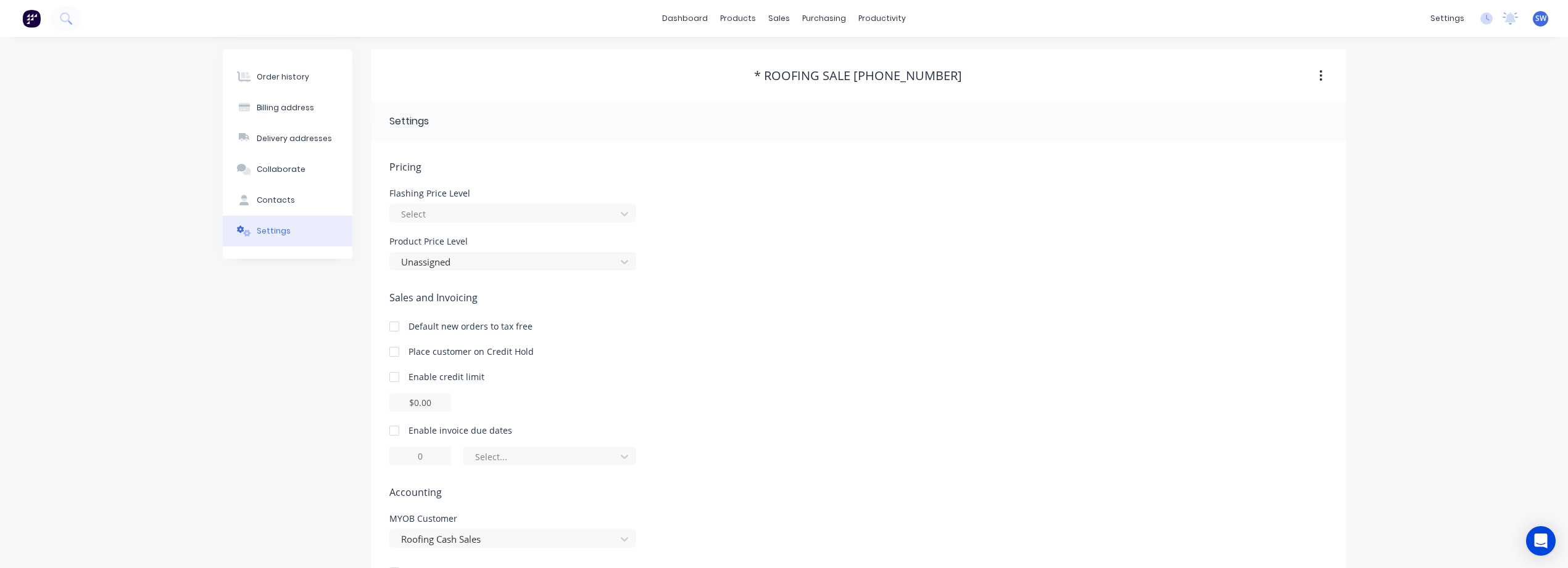
click at [1325, 69] on button "button" at bounding box center [1320, 76] width 29 height 23
click at [1445, 99] on div "Order history Billing address Delivery addresses Collaborate Contacts Settings …" at bounding box center [784, 324] width 1568 height 574
click at [271, 111] on div "Billing address" at bounding box center [285, 108] width 57 height 11
select select "AU"
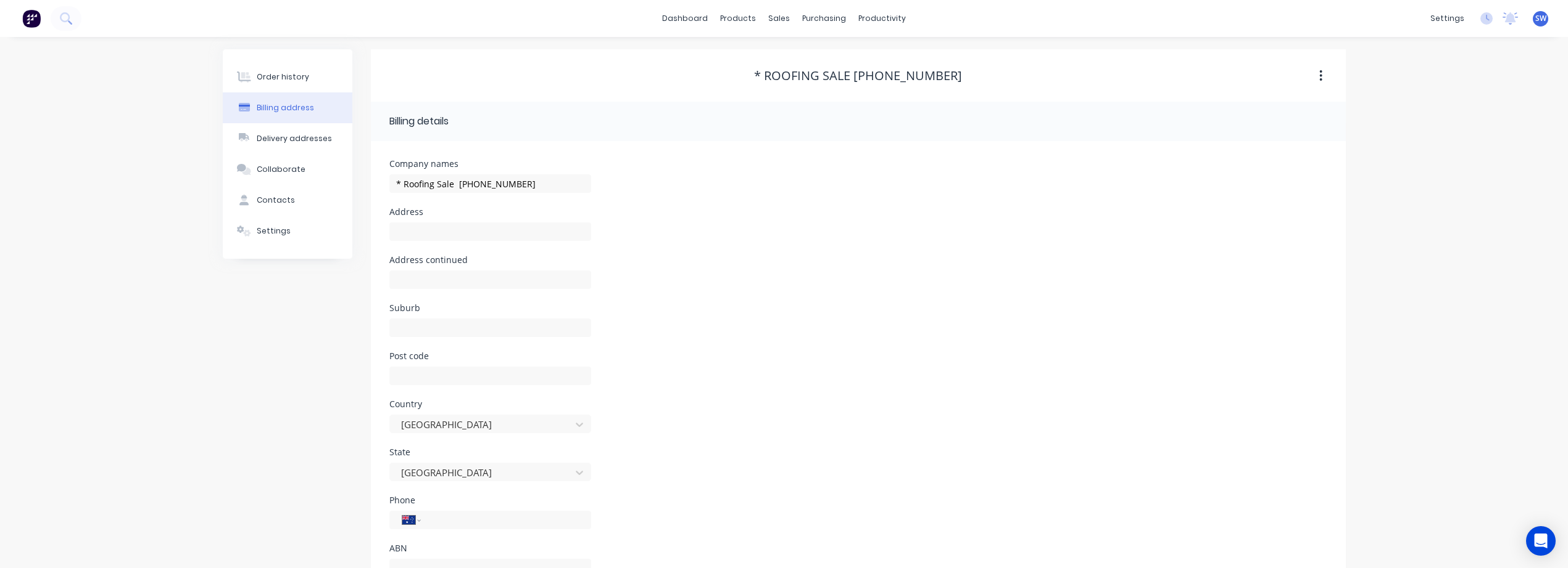
scroll to position [49, 0]
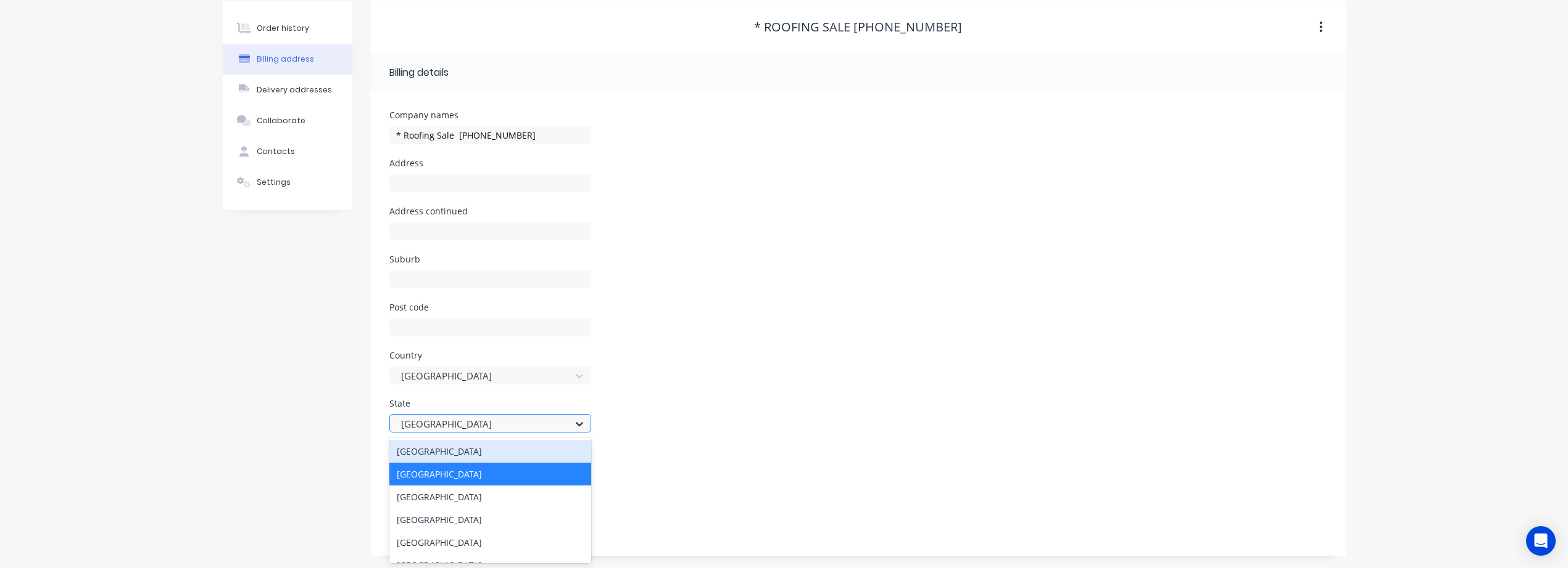
click at [585, 426] on icon at bounding box center [579, 424] width 12 height 12
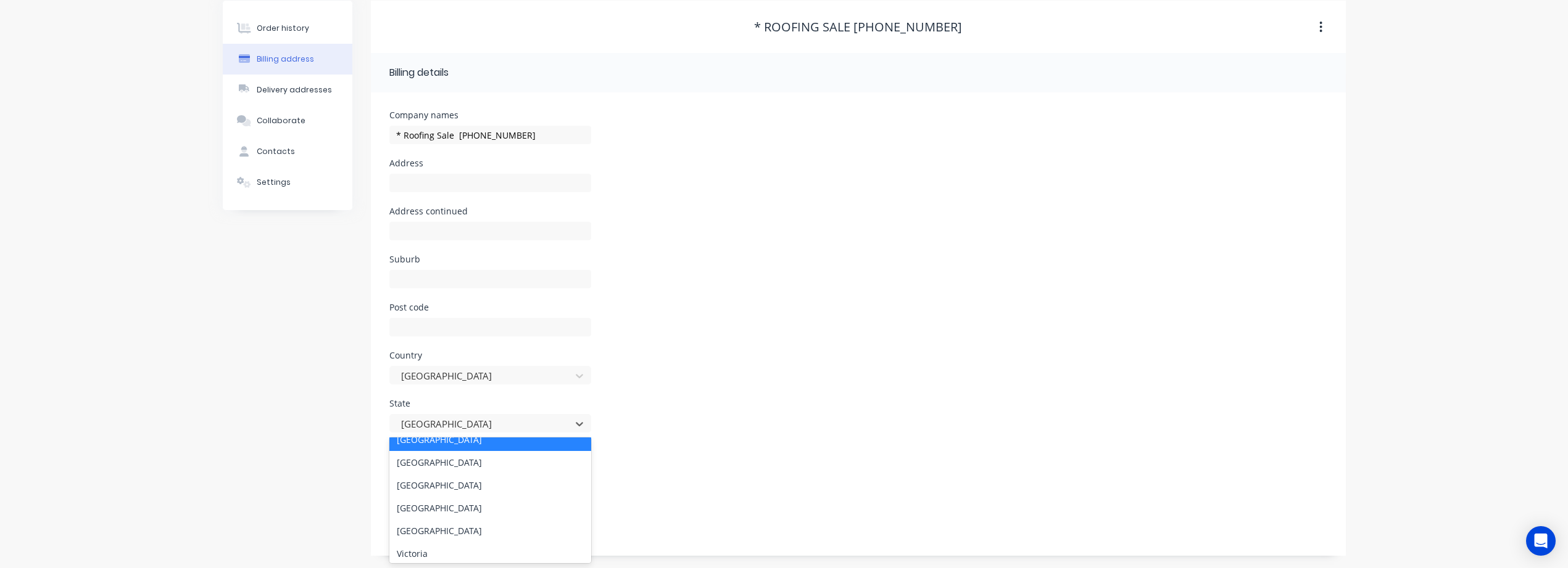
scroll to position [62, 0]
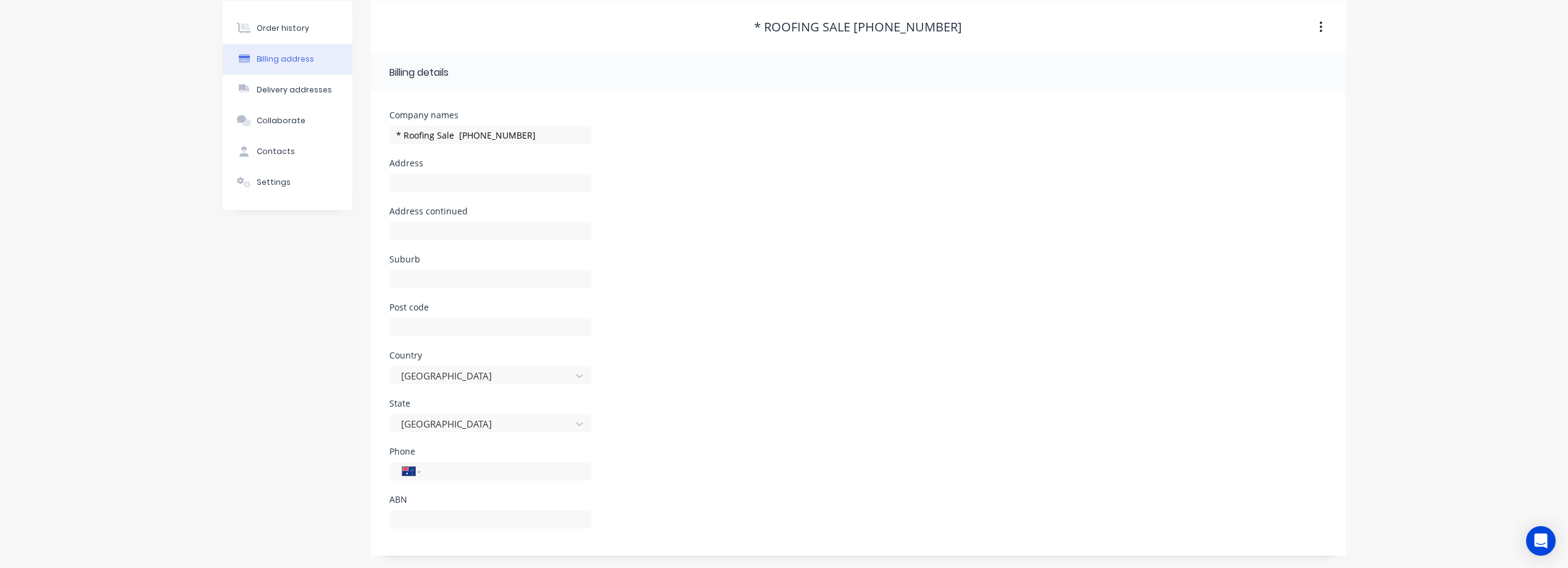
click at [722, 466] on div "Phone International Afghanistan Åland Islands Albania Algeria American Samoa An…" at bounding box center [858, 471] width 938 height 48
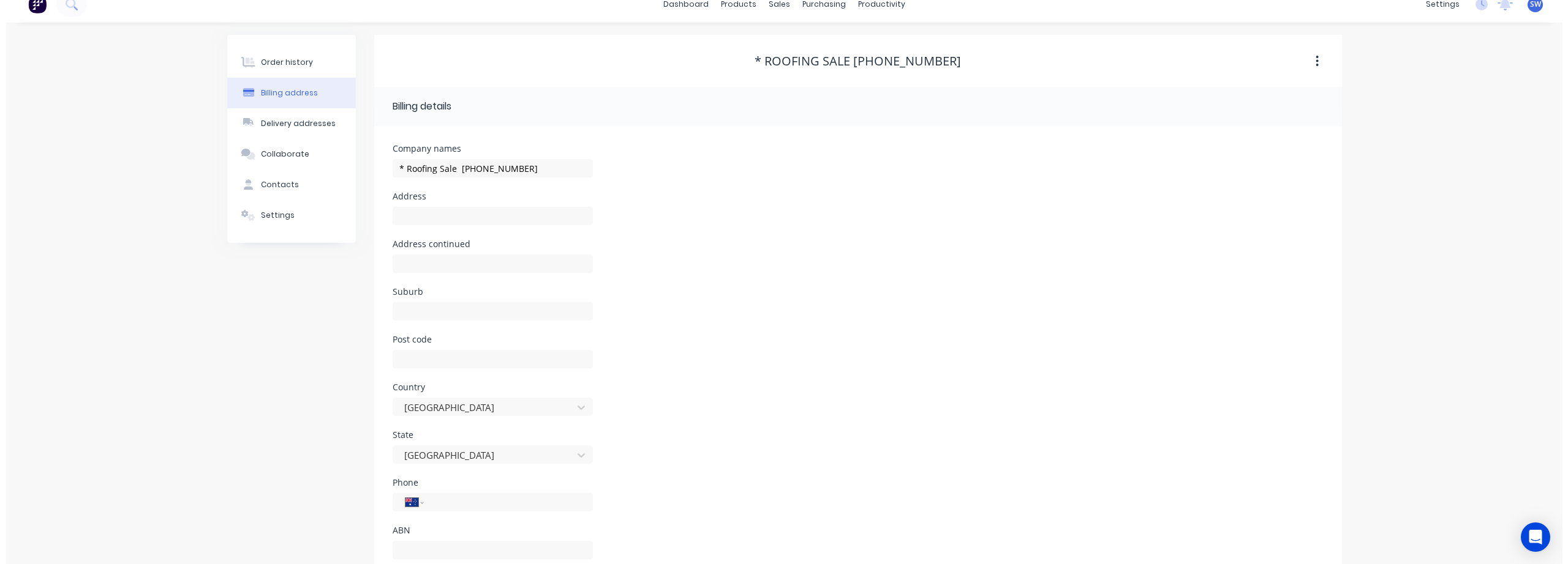
scroll to position [0, 0]
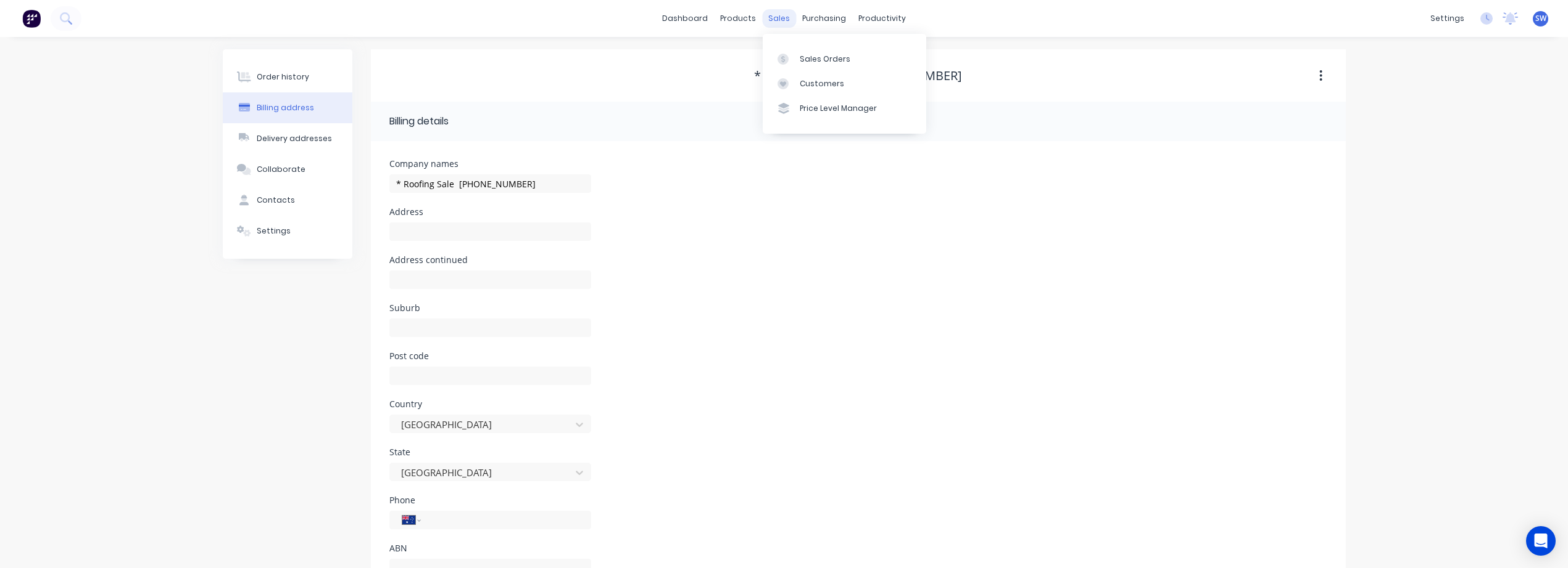
click at [768, 21] on div "sales" at bounding box center [779, 18] width 34 height 18
click at [786, 17] on div "sales" at bounding box center [779, 18] width 34 height 18
click at [834, 63] on div "Sales Orders" at bounding box center [825, 59] width 50 height 11
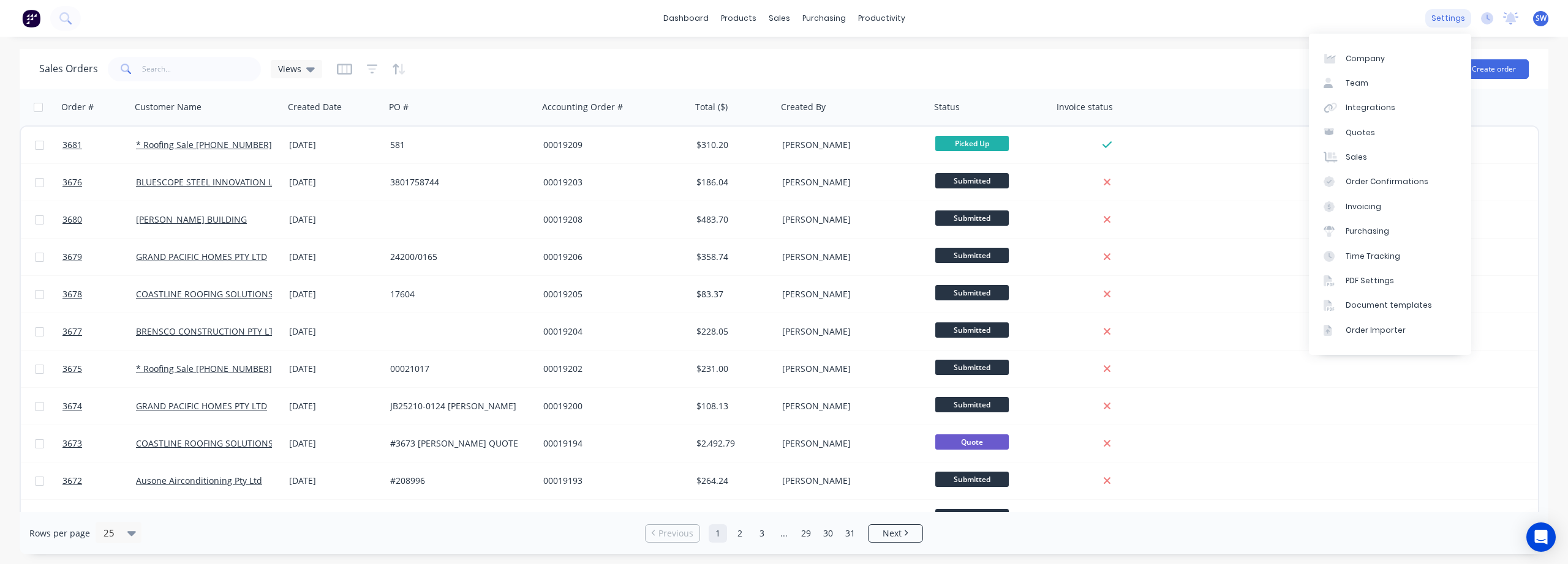
click at [1449, 19] on div "settings" at bounding box center [1448, 18] width 46 height 18
click at [1361, 52] on link "Company" at bounding box center [1390, 58] width 162 height 24
select select "AU"
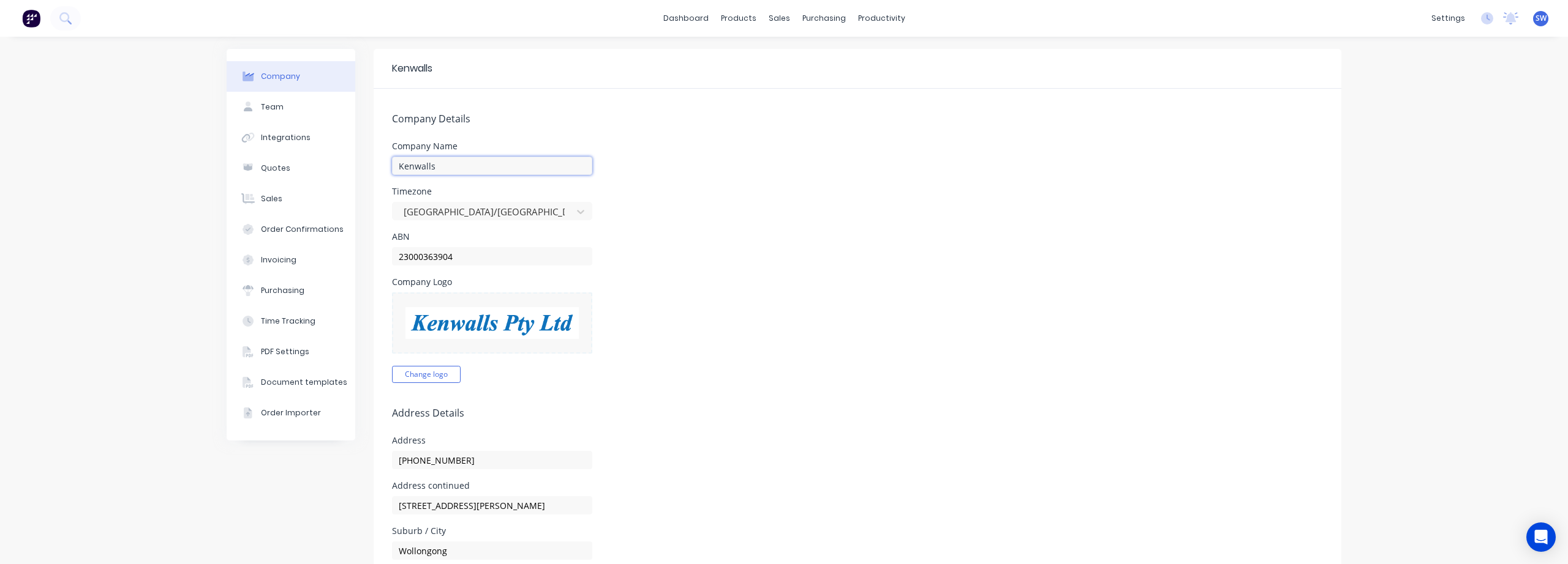
click at [469, 166] on input "Kenwalls" at bounding box center [492, 166] width 200 height 18
type input "K"
type input "KENWALLS"
click at [644, 250] on div "ABN 23000363904" at bounding box center [857, 249] width 931 height 33
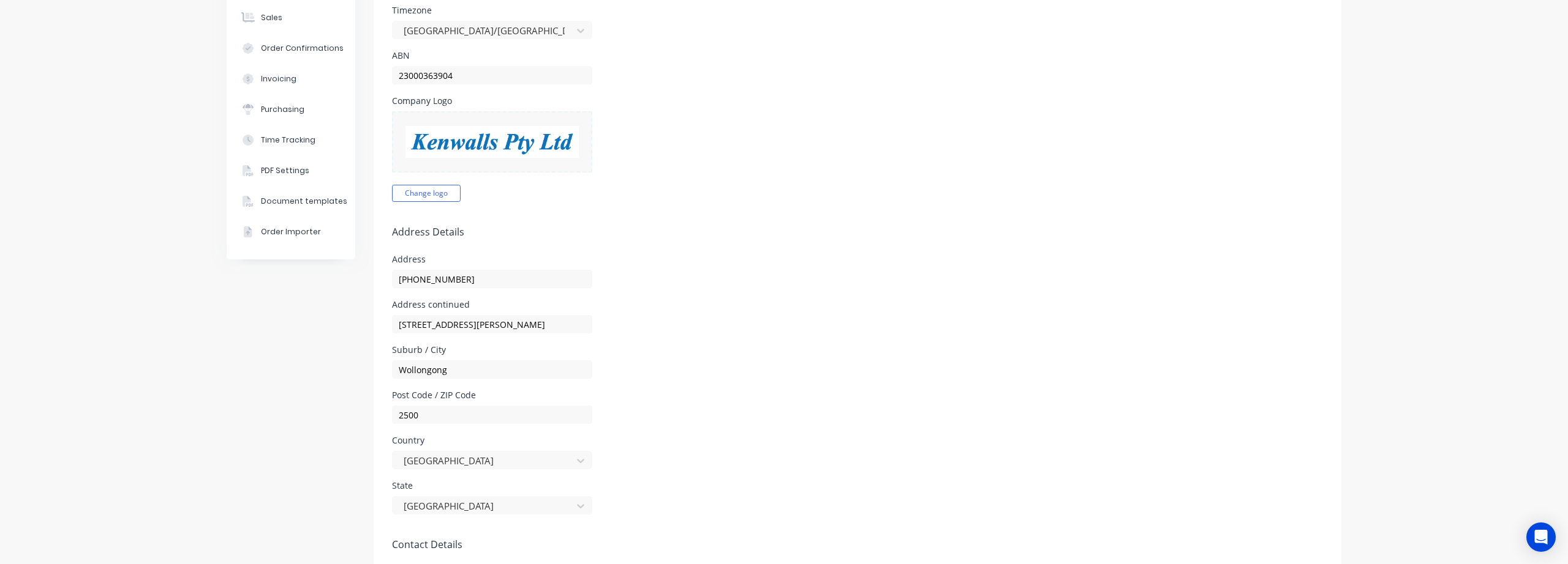
scroll to position [204, 0]
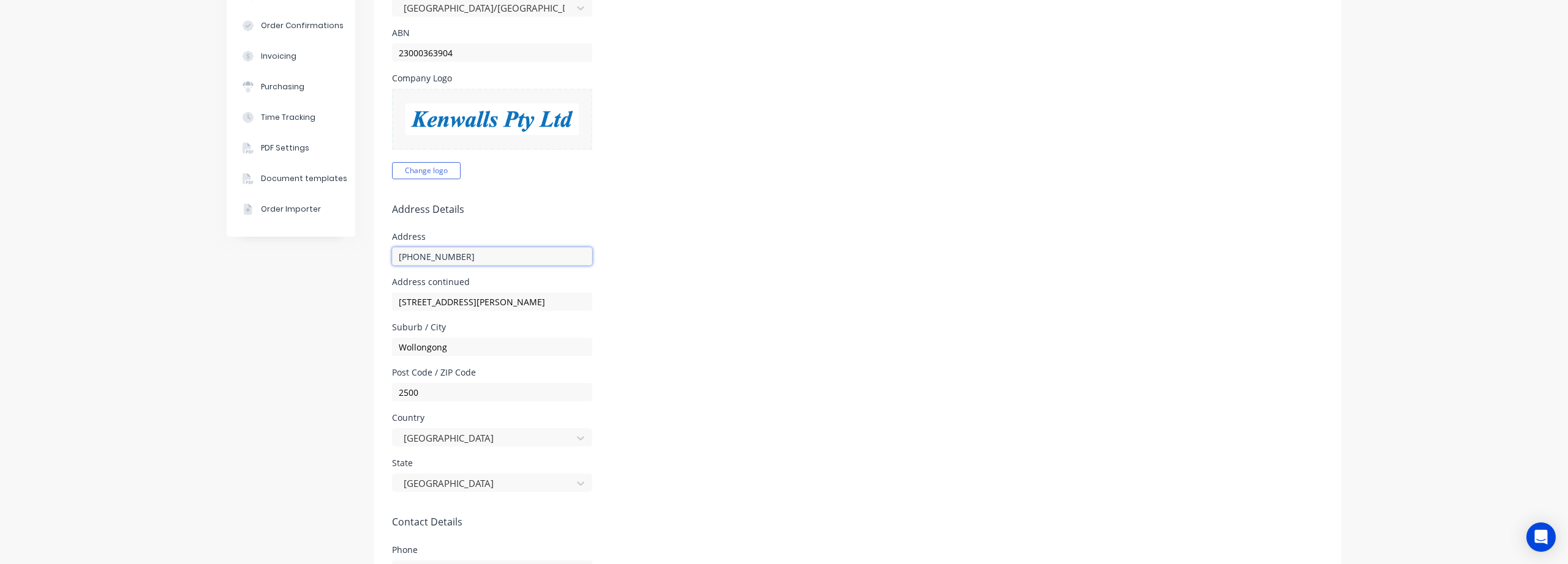
click at [467, 254] on input "(02) 4228 9211" at bounding box center [492, 256] width 200 height 18
type input "("
click at [476, 316] on input "31 ELLEN STREET" at bounding box center [492, 310] width 200 height 18
type input "3"
click at [469, 254] on input "text" at bounding box center [492, 256] width 200 height 18
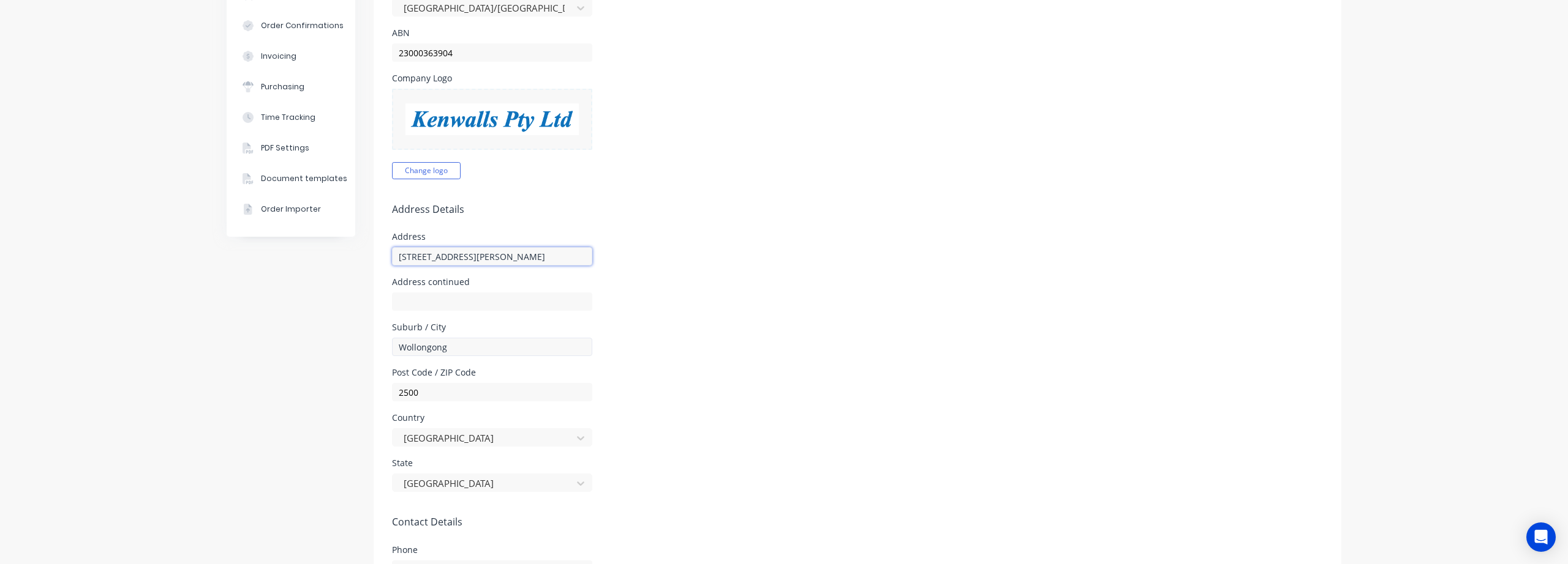
type input "31 ELLEN STREET"
click at [455, 349] on input "Wollongong" at bounding box center [492, 347] width 200 height 18
type input "WOLLONGONG"
click at [809, 364] on form "Company Details Company Name KENWALLS Timezone Australia/Sydney ABN 23000363904…" at bounding box center [858, 365] width 968 height 959
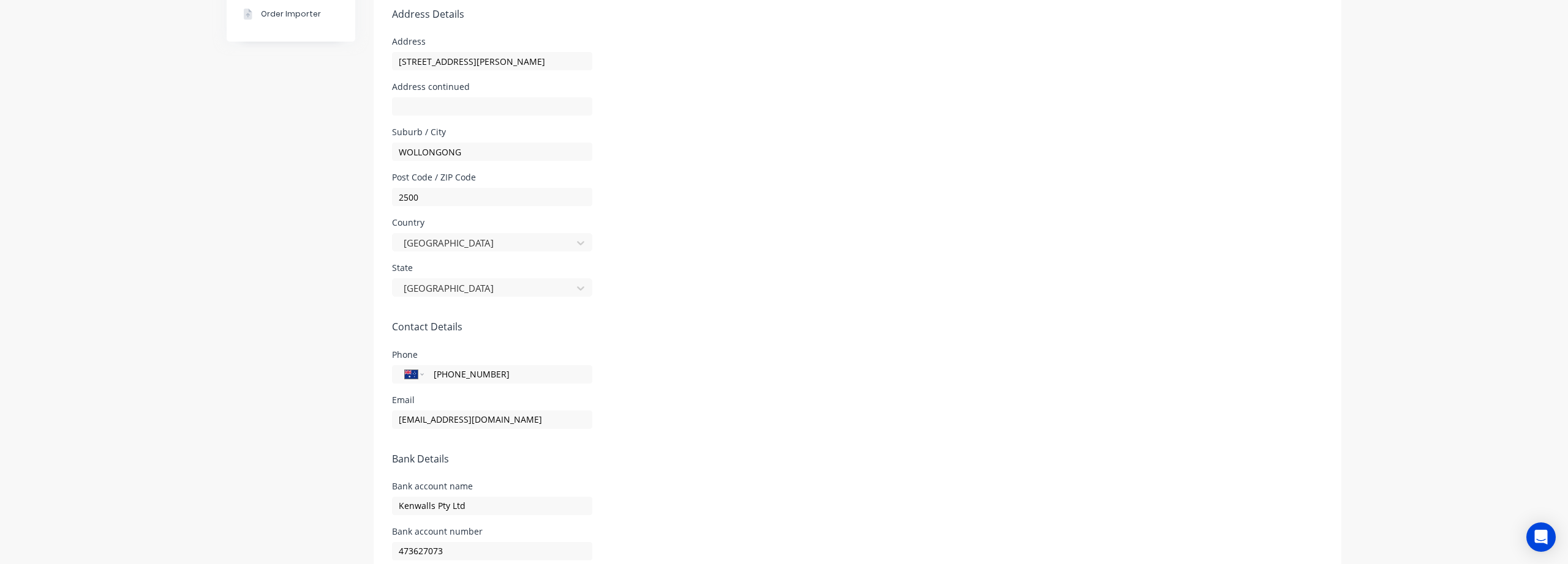
scroll to position [408, 0]
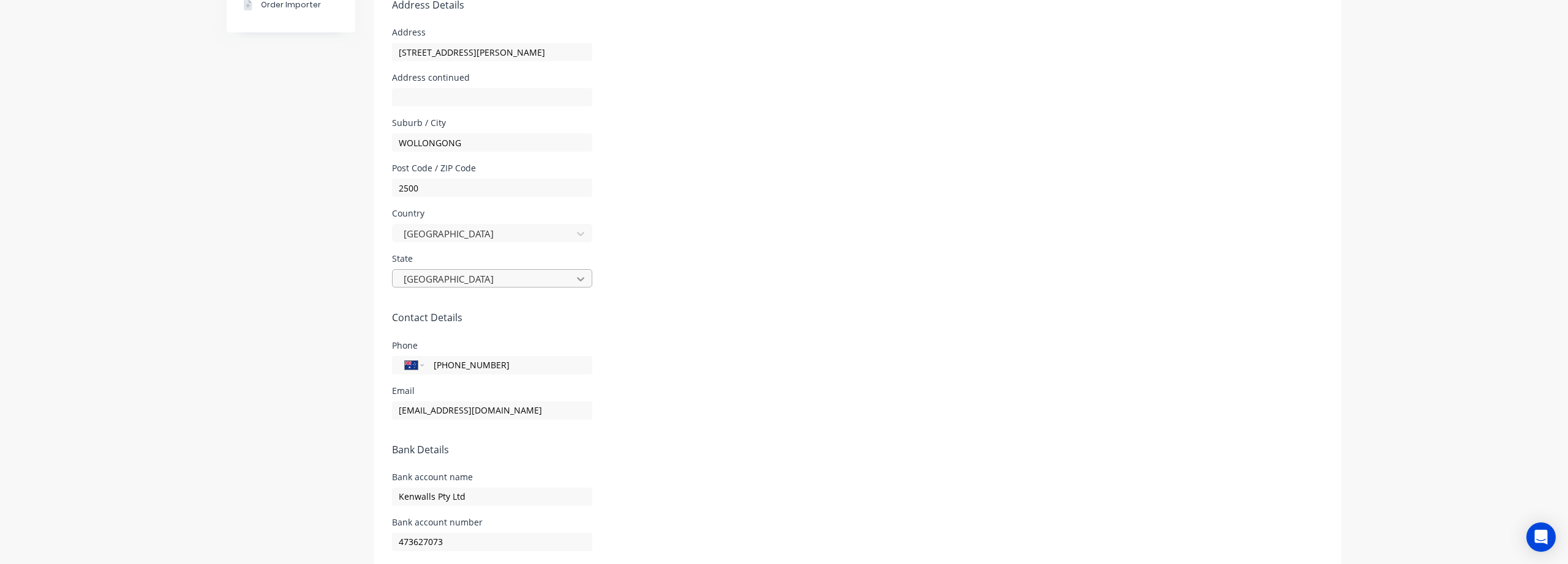
click at [581, 273] on icon at bounding box center [581, 279] width 12 height 12
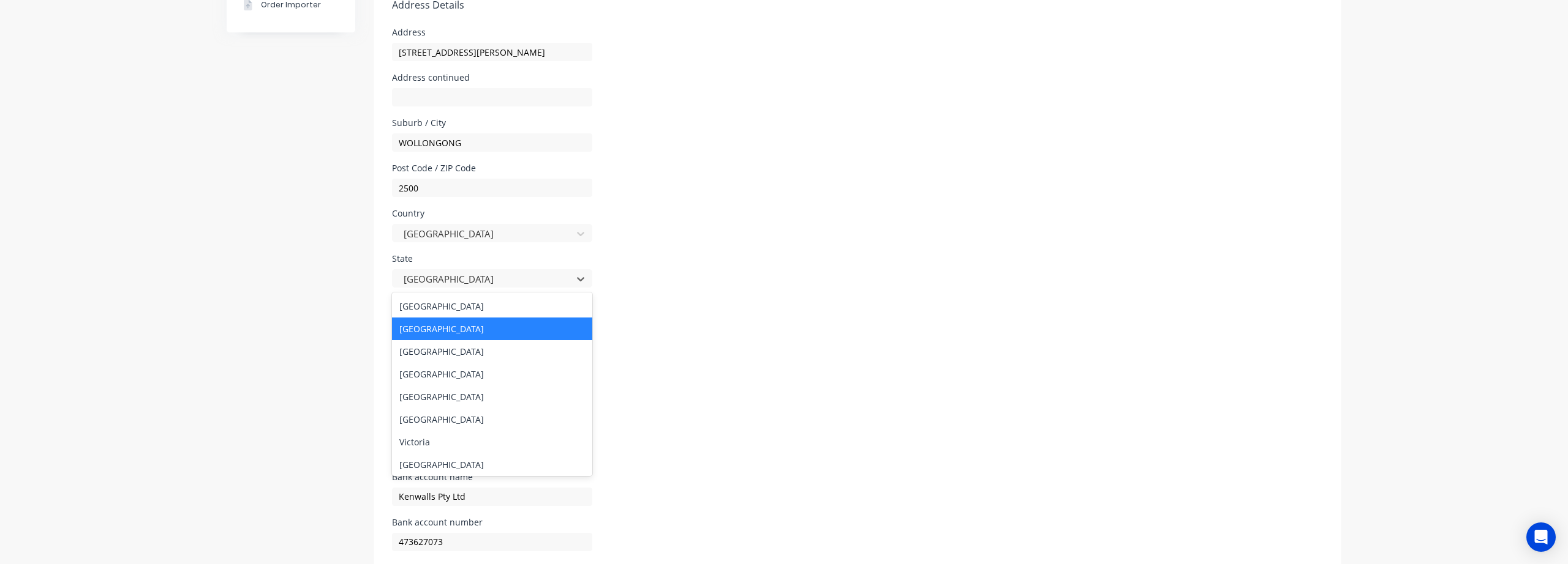
click at [690, 324] on form "Company Details Company Name KENWALLS Timezone Australia/Sydney ABN 23000363904…" at bounding box center [858, 160] width 968 height 959
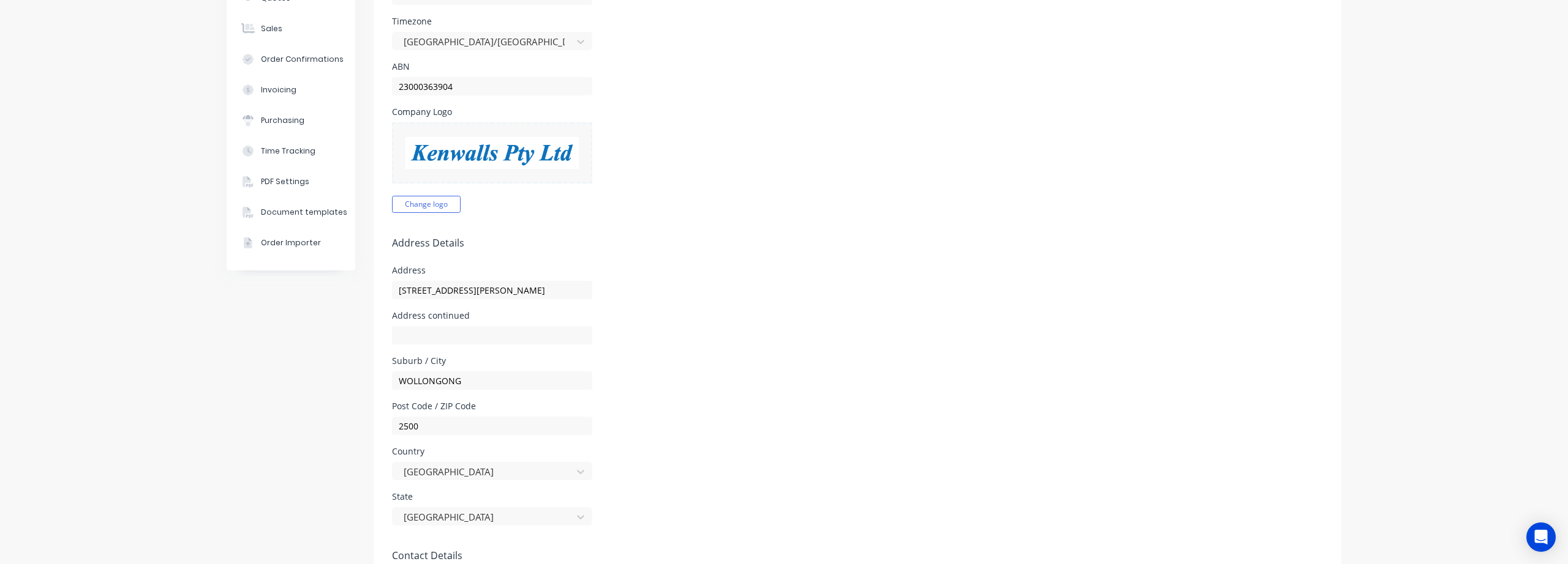
scroll to position [0, 0]
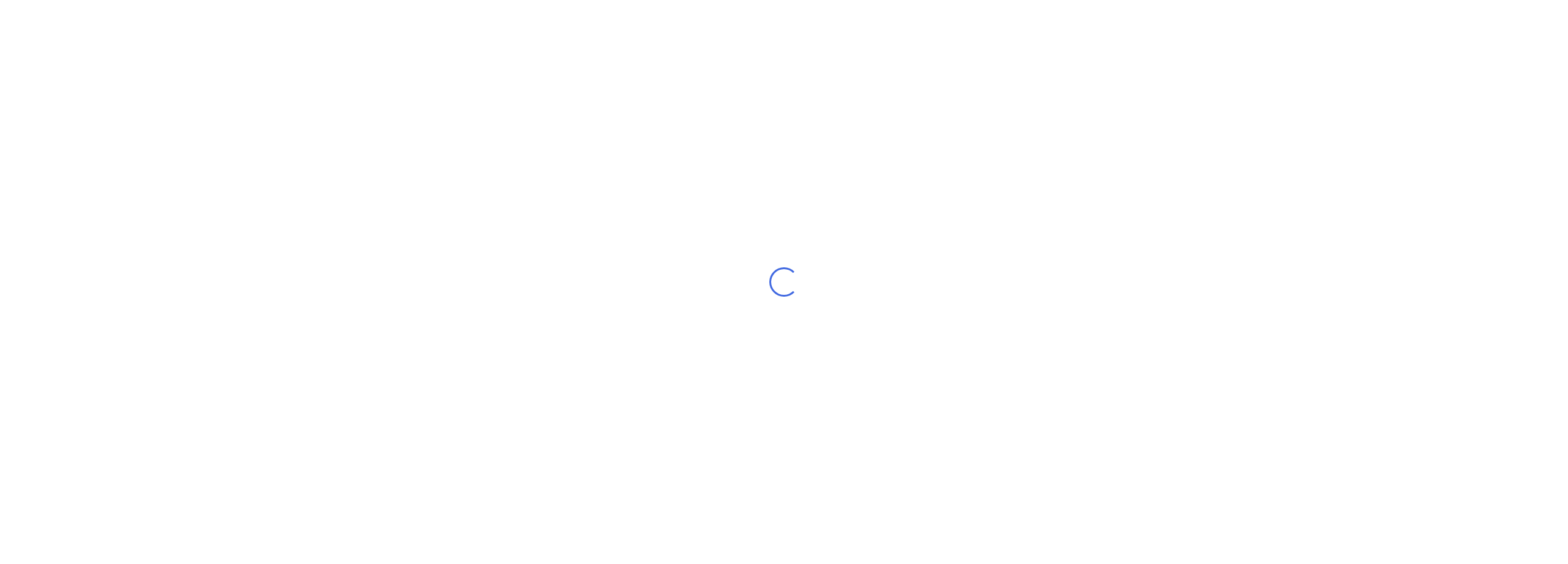
select select "AU"
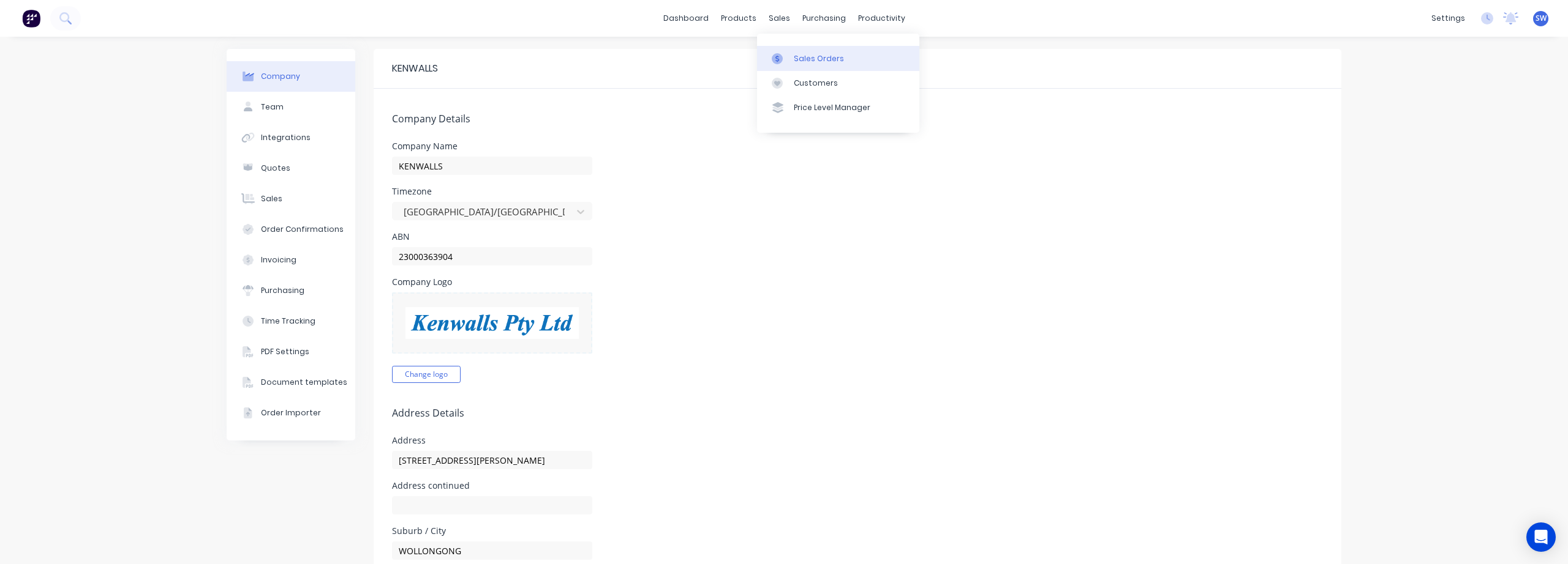
click at [787, 62] on div at bounding box center [780, 59] width 18 height 11
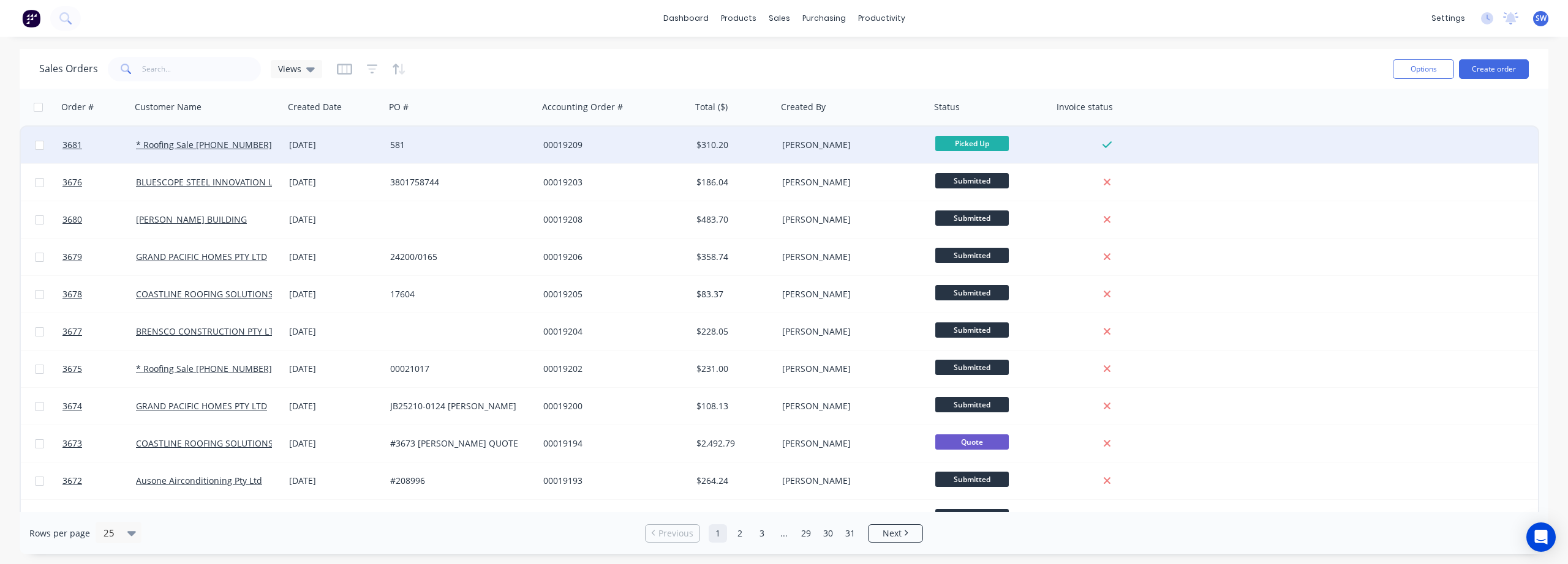
click at [462, 141] on div "581" at bounding box center [458, 145] width 136 height 12
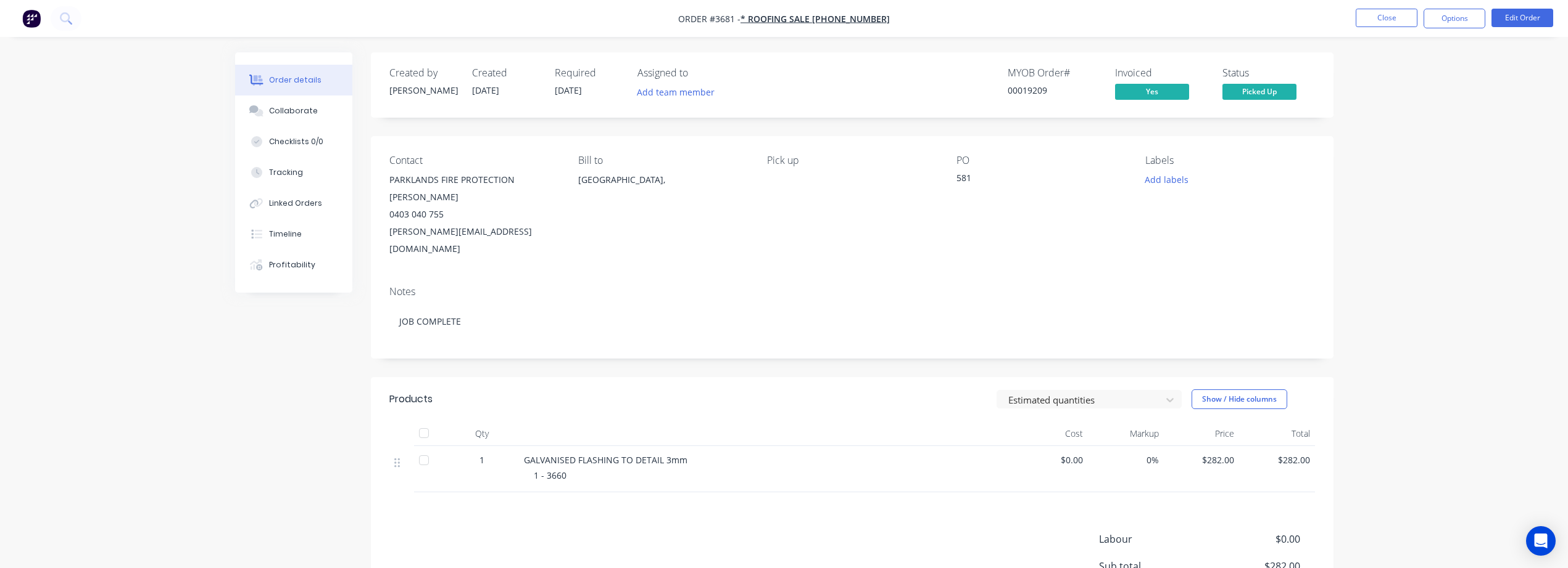
click at [1462, 6] on nav "Order #3681 - * Roofing Sale [PHONE_NUMBER] Close Options Edit Order" at bounding box center [784, 18] width 1568 height 37
click at [1460, 17] on button "Options" at bounding box center [1454, 18] width 62 height 20
click at [1371, 82] on div "Invoice" at bounding box center [1417, 75] width 114 height 18
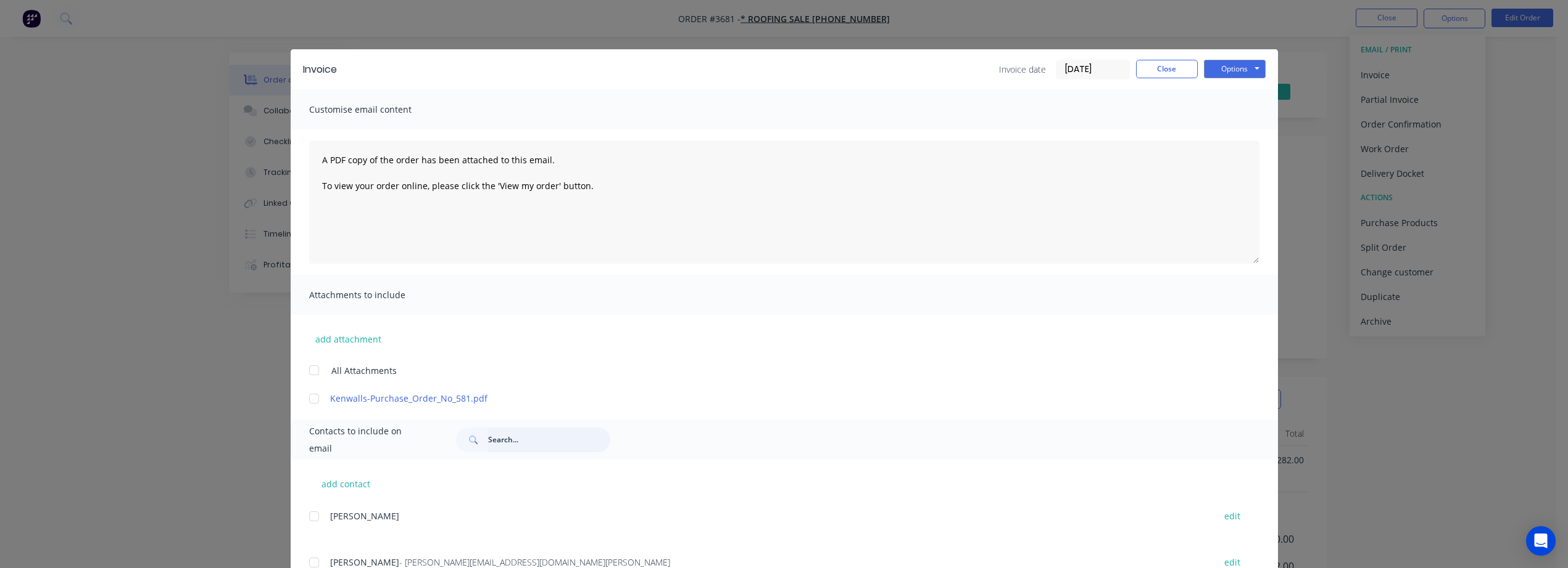
click at [524, 428] on input "text" at bounding box center [548, 440] width 123 height 24
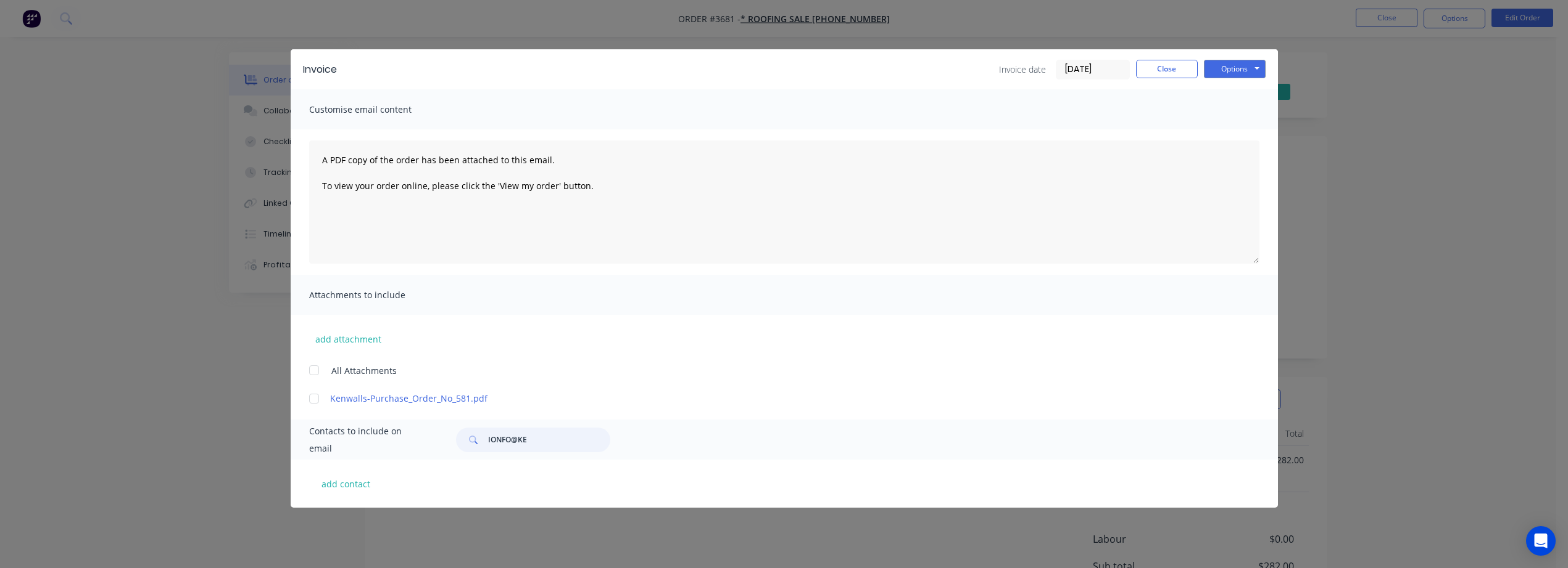
click at [497, 437] on input "IONFO@KE" at bounding box center [548, 440] width 123 height 24
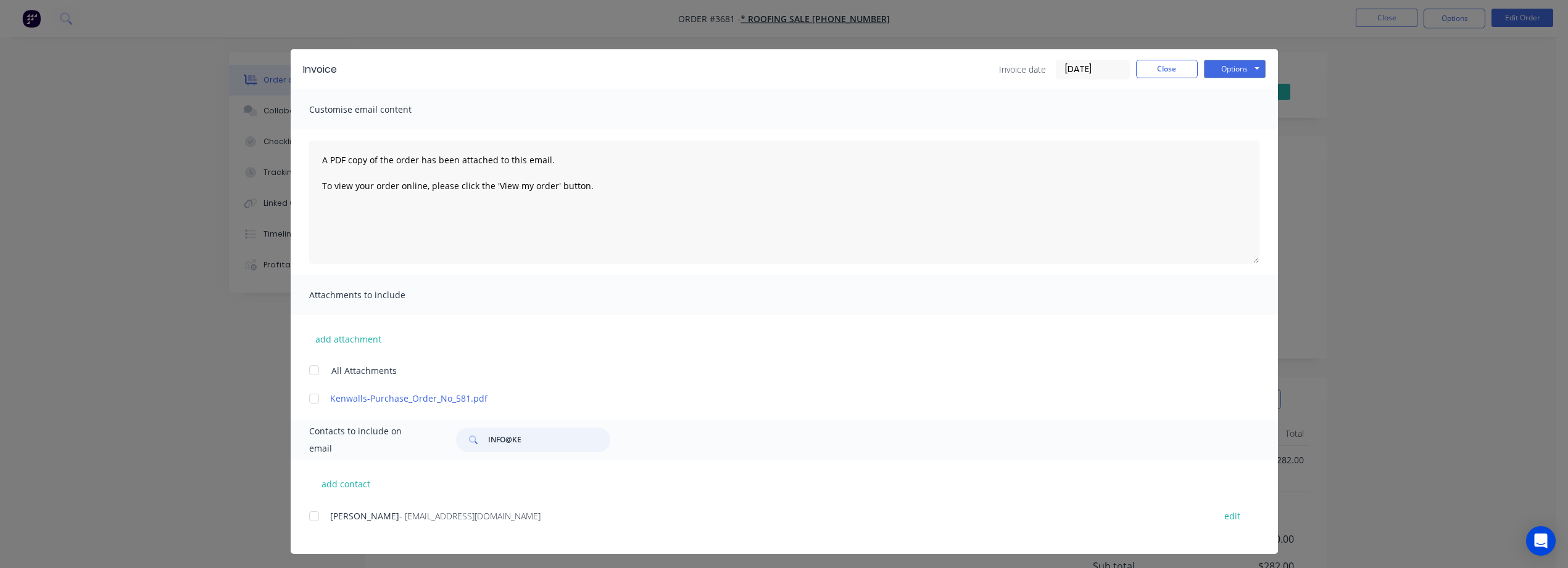
click at [313, 518] on div at bounding box center [314, 517] width 24 height 24
type input "INFO@KE"
click at [1246, 69] on button "Options" at bounding box center [1234, 69] width 62 height 18
click at [1206, 127] on button "Email" at bounding box center [1243, 131] width 79 height 20
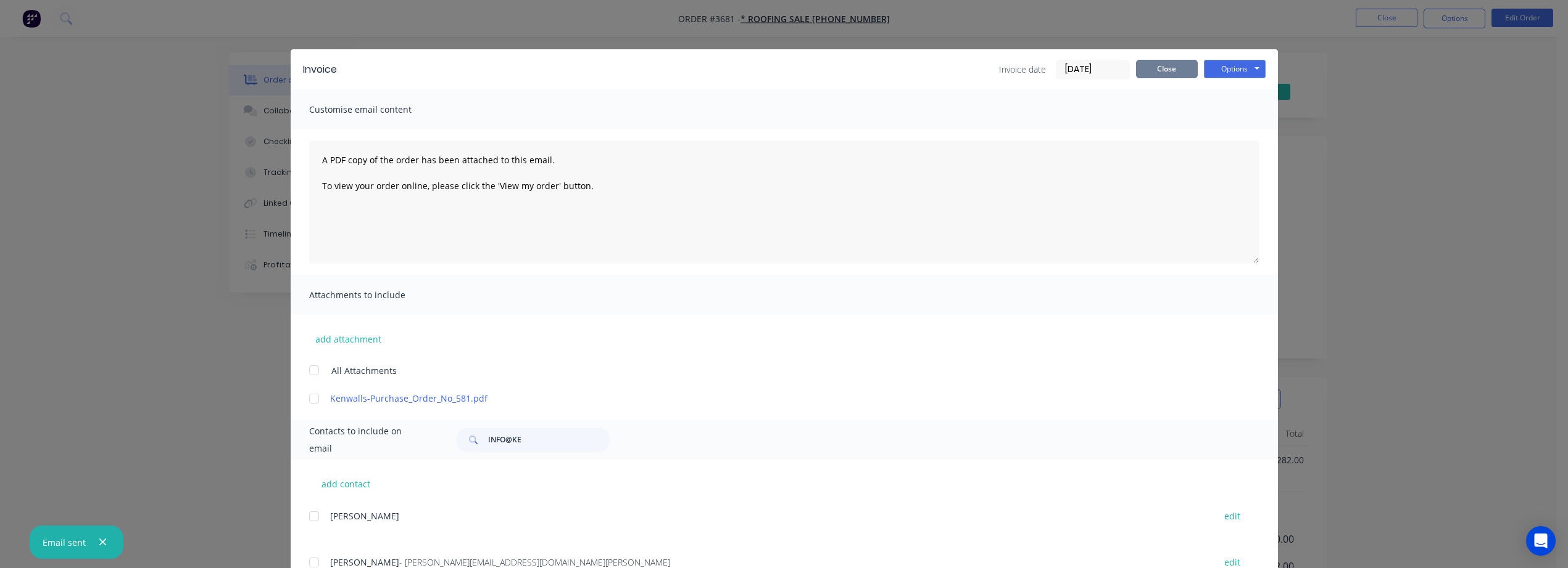
click at [1159, 68] on button "Close" at bounding box center [1166, 69] width 62 height 18
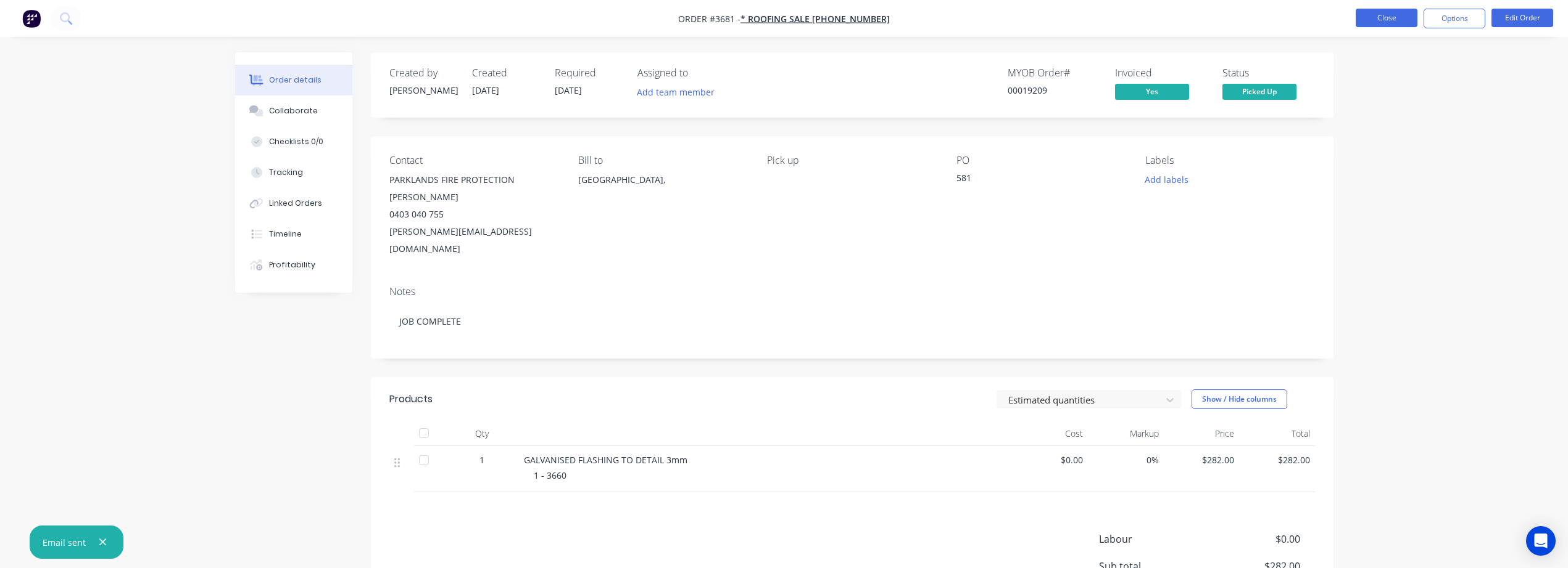
click at [1404, 18] on button "Close" at bounding box center [1386, 17] width 62 height 18
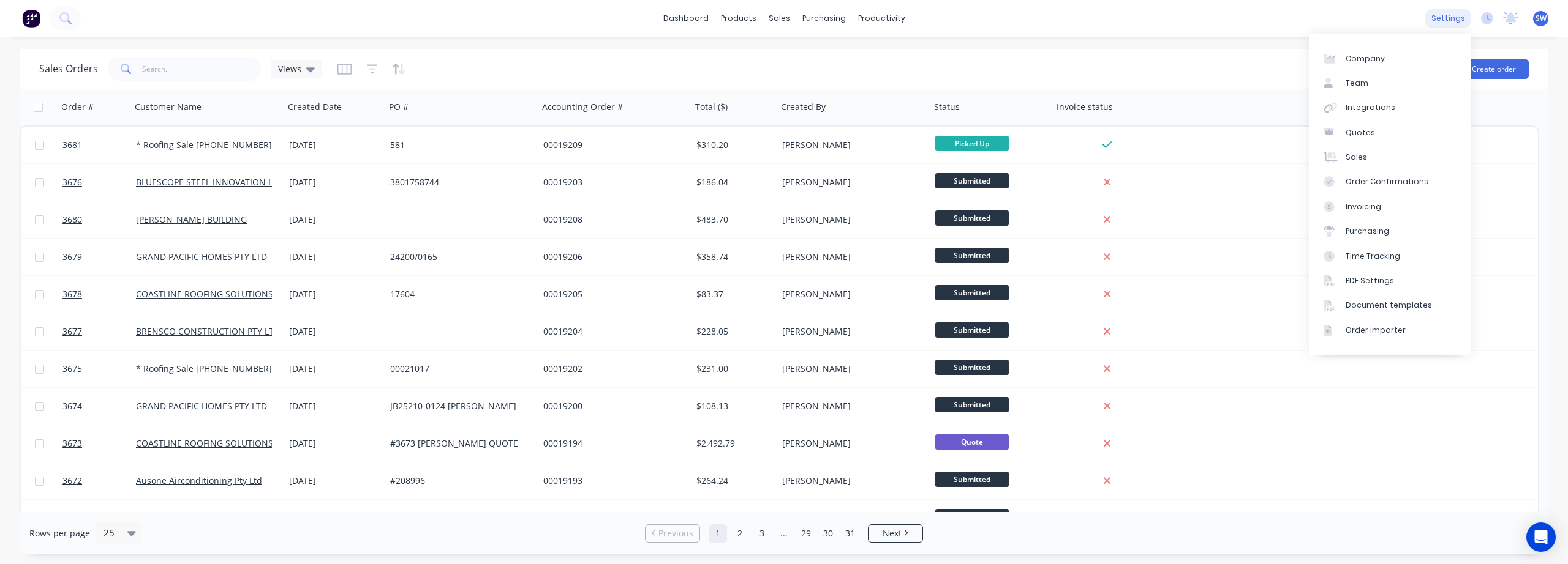
click at [1454, 18] on div "settings" at bounding box center [1448, 18] width 46 height 18
click at [1350, 64] on div "Company" at bounding box center [1365, 59] width 39 height 11
select select "AU"
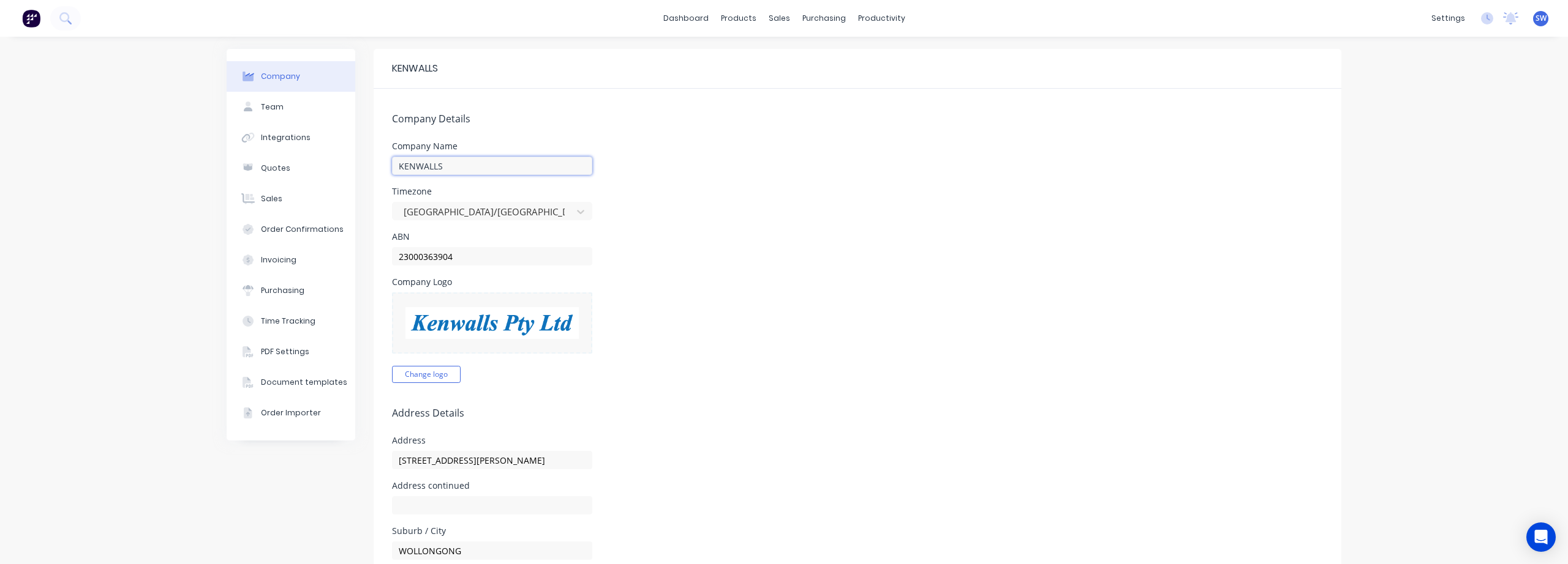
click at [453, 169] on input "KENWALLS" at bounding box center [492, 166] width 200 height 18
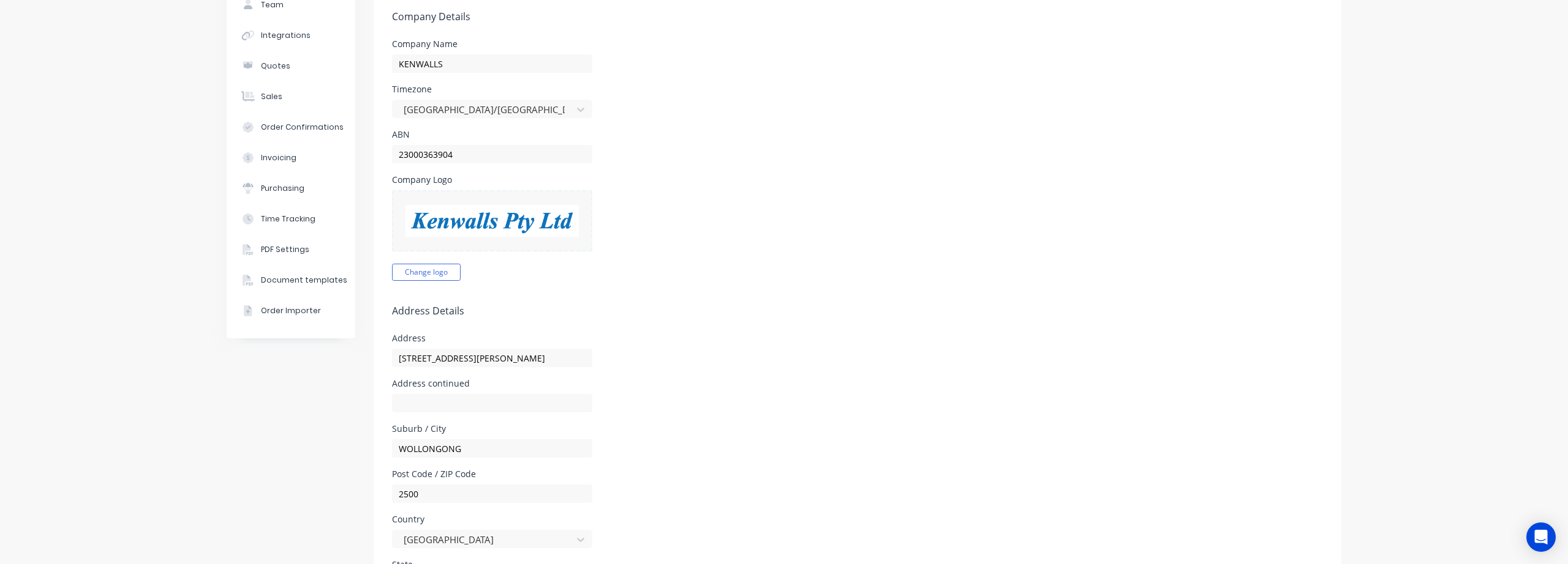
click at [557, 222] on img at bounding box center [492, 221] width 173 height 31
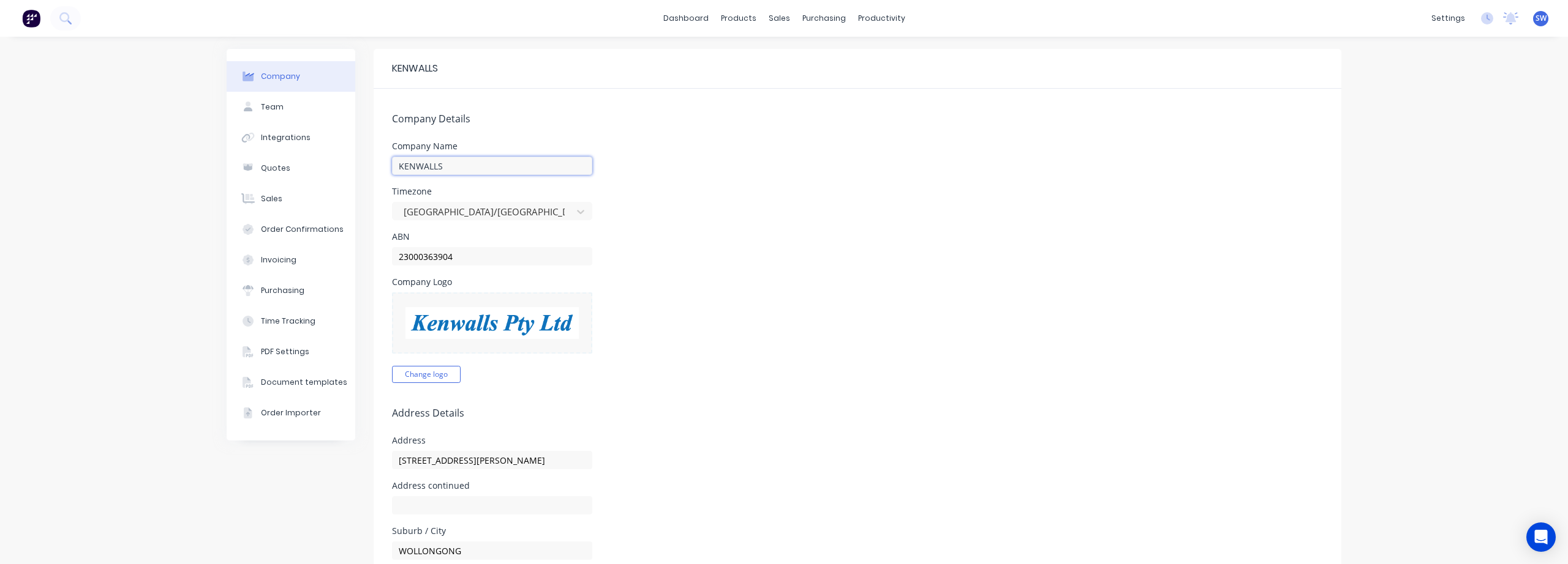
click at [437, 164] on input "KENWALLS" at bounding box center [492, 166] width 200 height 18
type input "K"
click at [706, 221] on form "Company Details Company Name Timezone Australia/Sydney ABN 23000363904 Company …" at bounding box center [858, 568] width 968 height 959
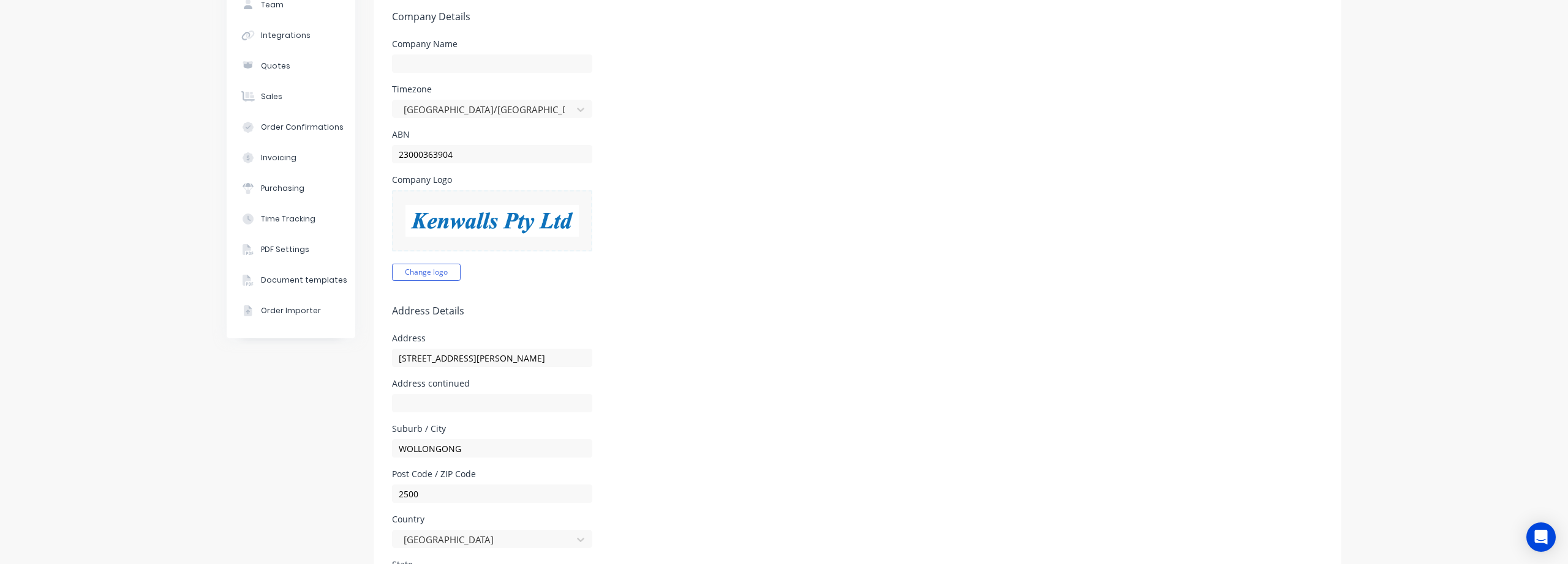
scroll to position [204, 0]
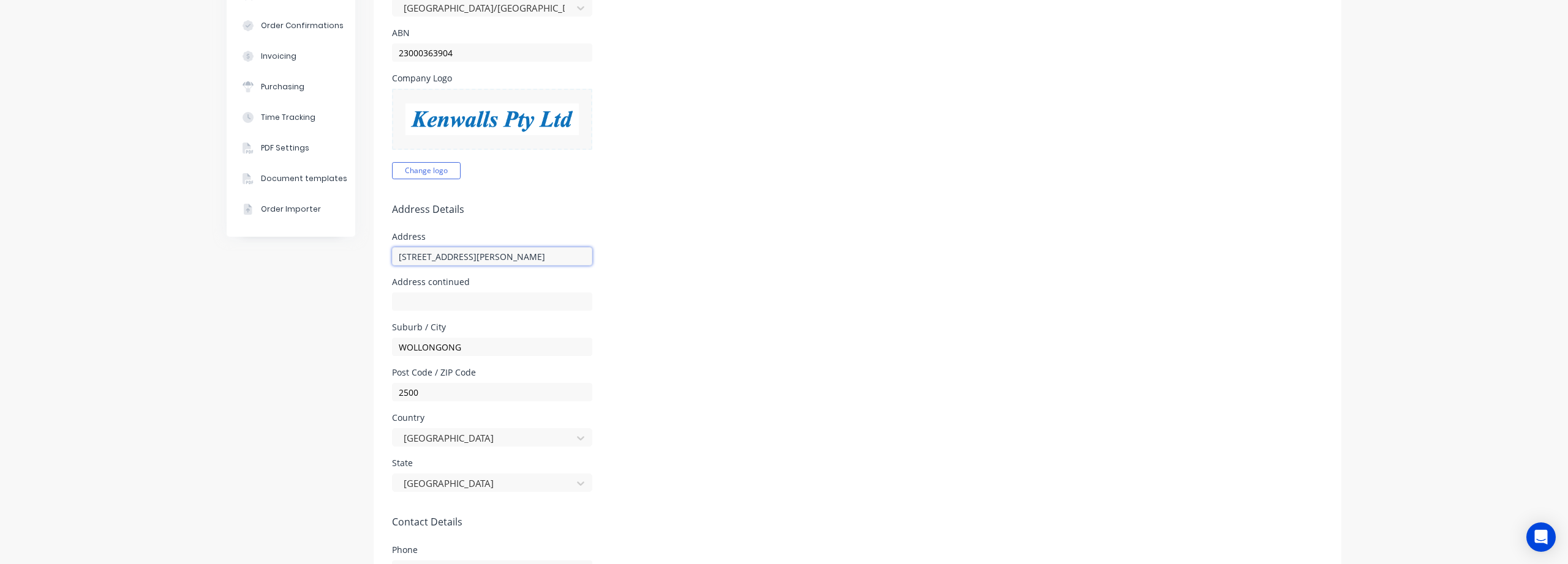
click at [466, 254] on input "[STREET_ADDRESS][PERSON_NAME]" at bounding box center [492, 256] width 200 height 18
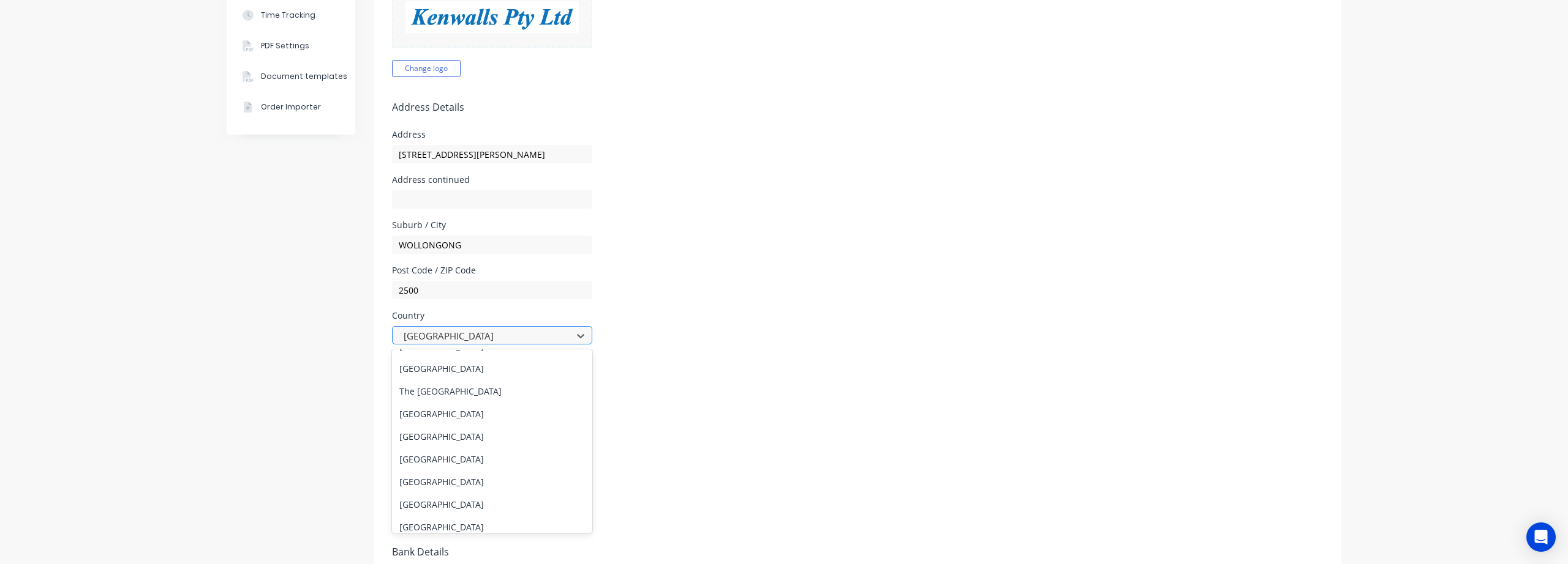
scroll to position [0, 0]
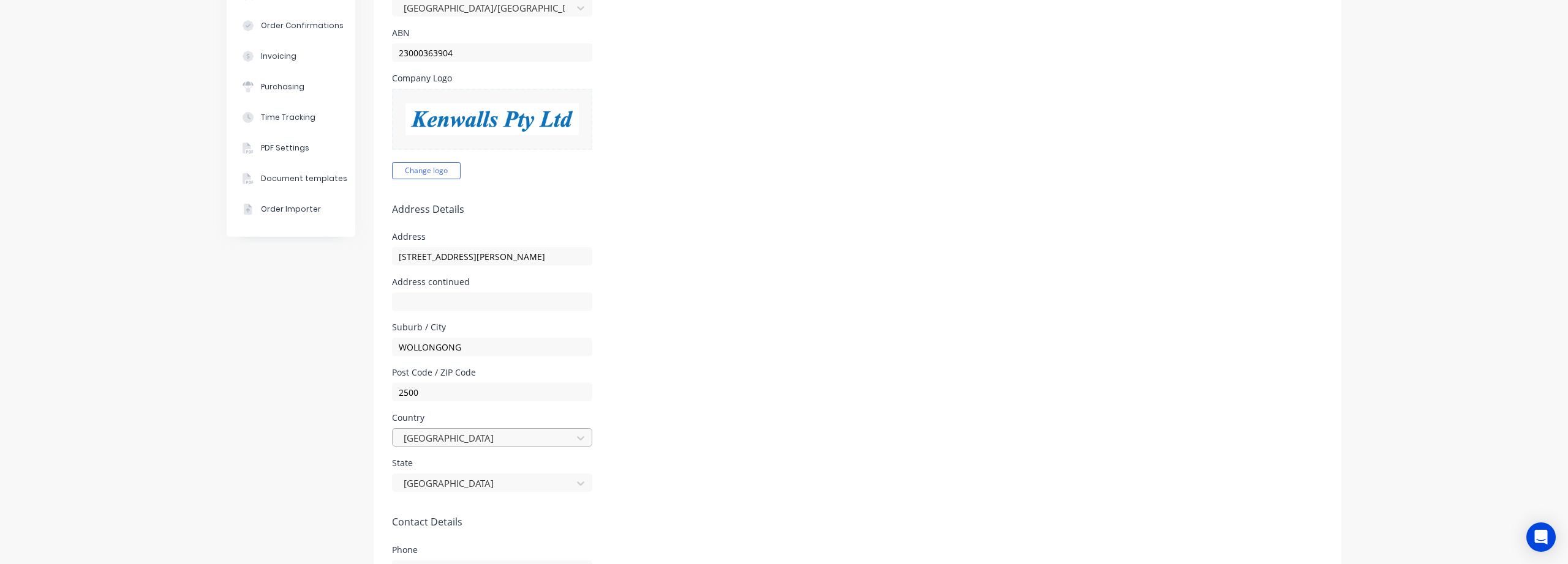
click at [762, 425] on div "Country Australia" at bounding box center [857, 430] width 931 height 33
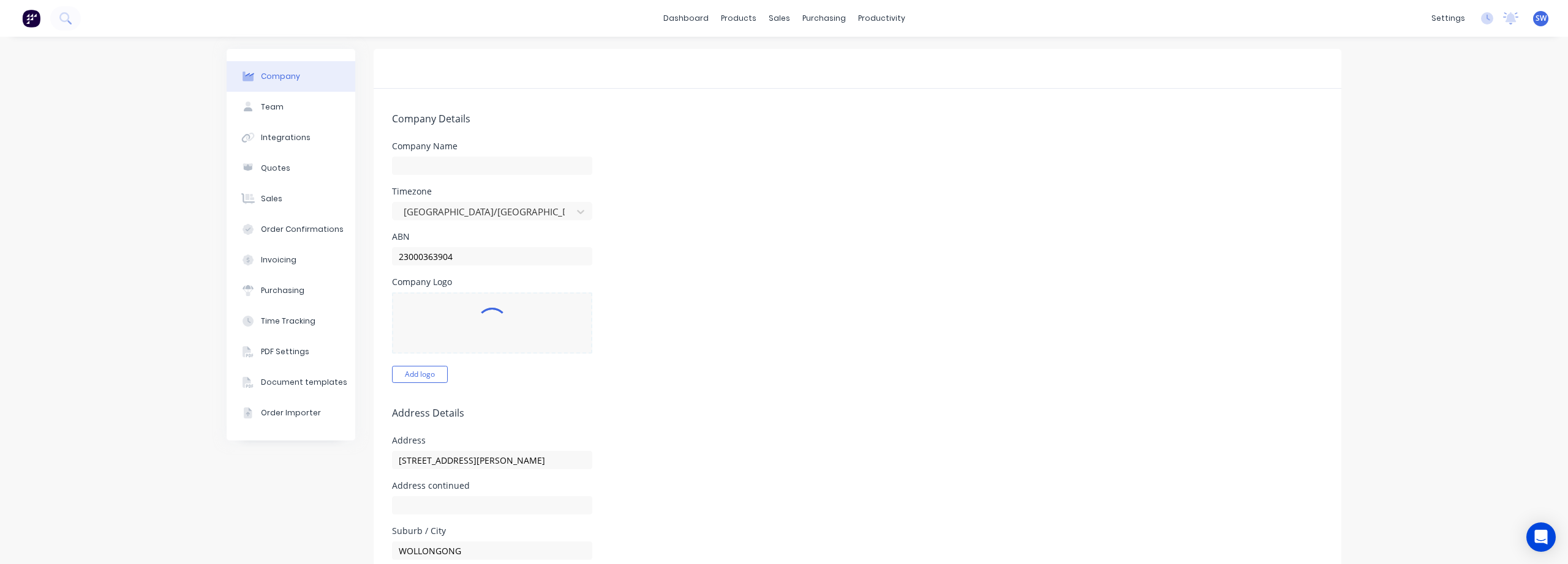
select select "AU"
click at [792, 85] on link "Customers" at bounding box center [838, 83] width 162 height 24
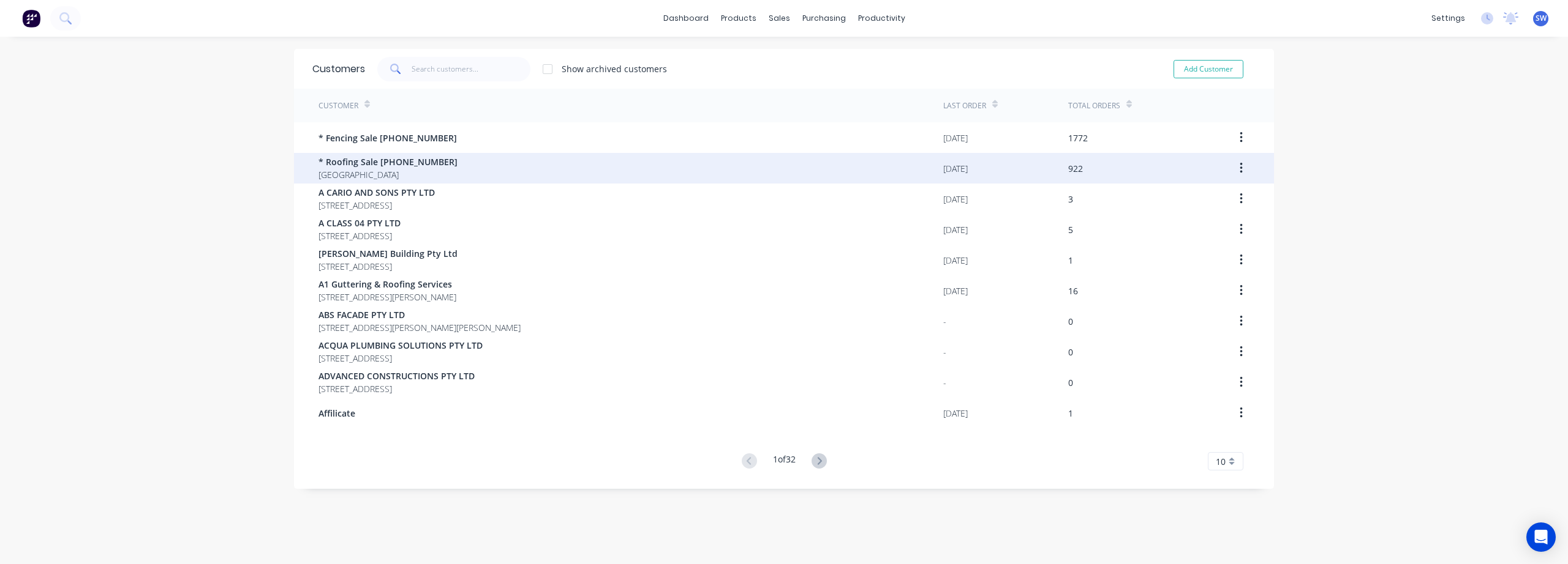
click at [488, 166] on div "* Roofing Sale [PHONE_NUMBER] [GEOGRAPHIC_DATA]" at bounding box center [631, 167] width 625 height 30
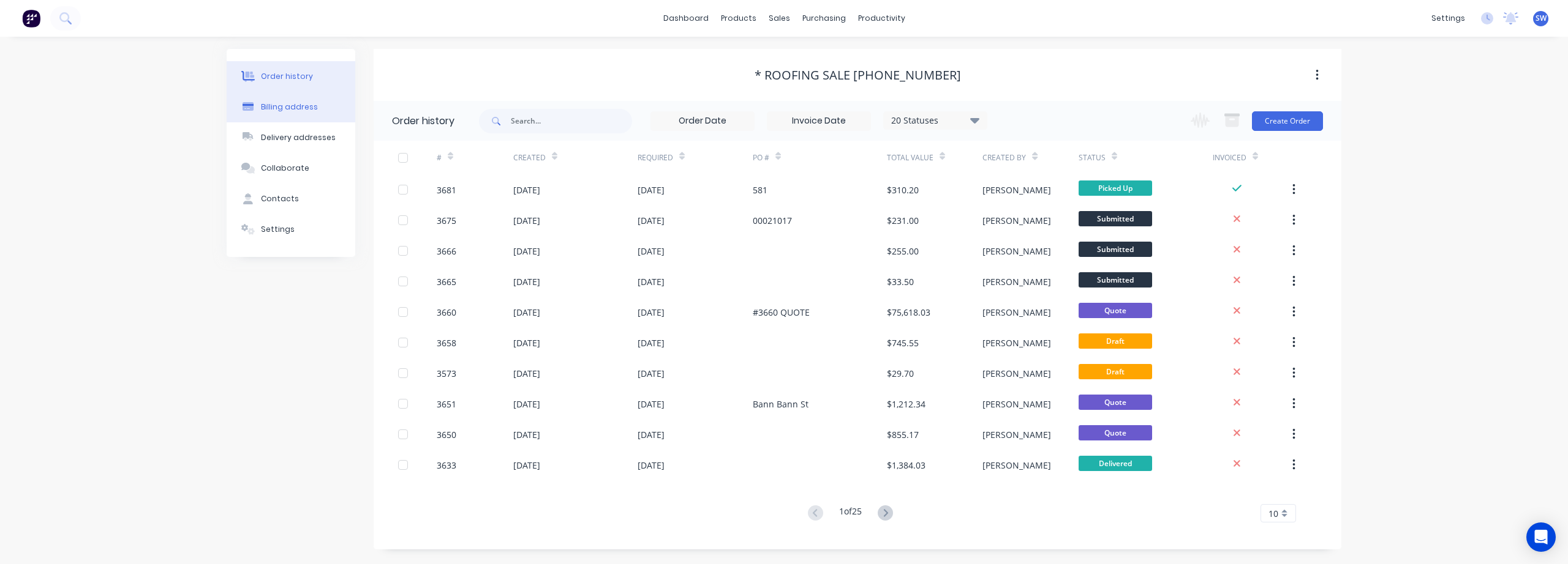
click at [261, 108] on div "Billing address" at bounding box center [289, 107] width 57 height 11
select select "AU"
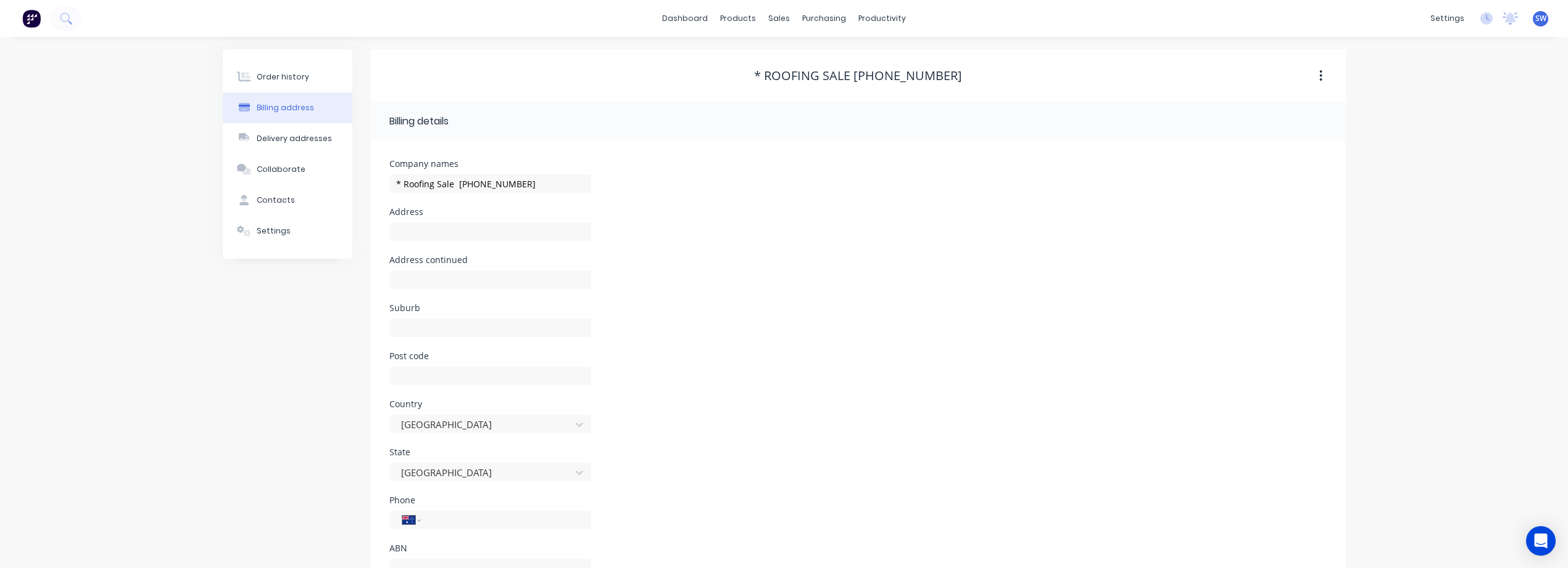
scroll to position [49, 0]
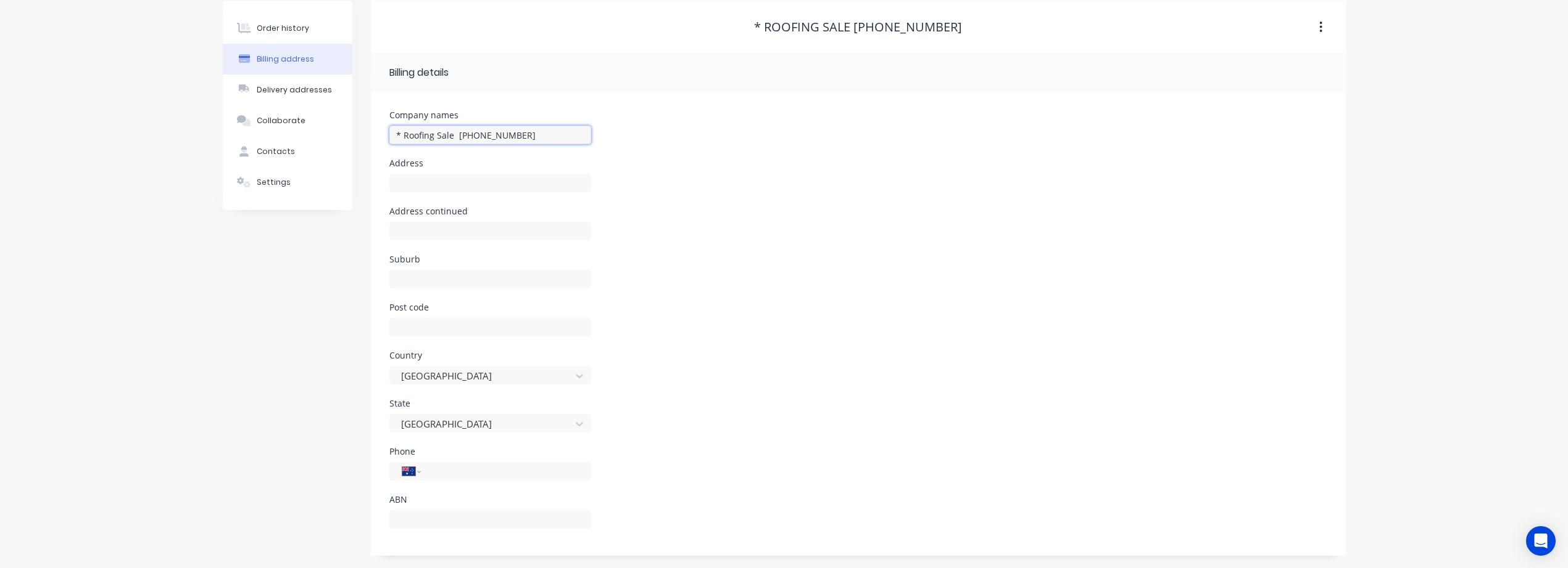
click at [535, 134] on input "* Roofing Sale [PHONE_NUMBER]" at bounding box center [490, 135] width 202 height 18
click at [853, 208] on div "Address continued" at bounding box center [858, 231] width 938 height 48
click at [530, 133] on input "* Roofing Sale" at bounding box center [490, 135] width 202 height 18
type input "* Roofing General Sales"
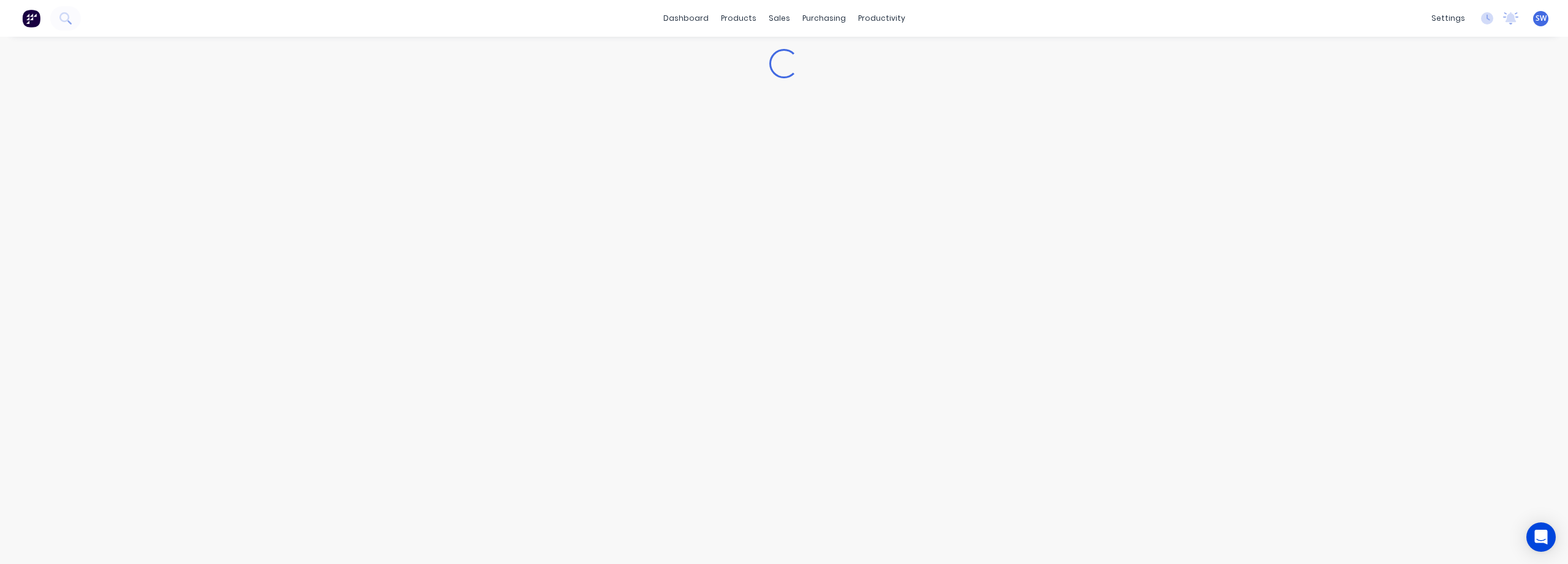
select select "AU"
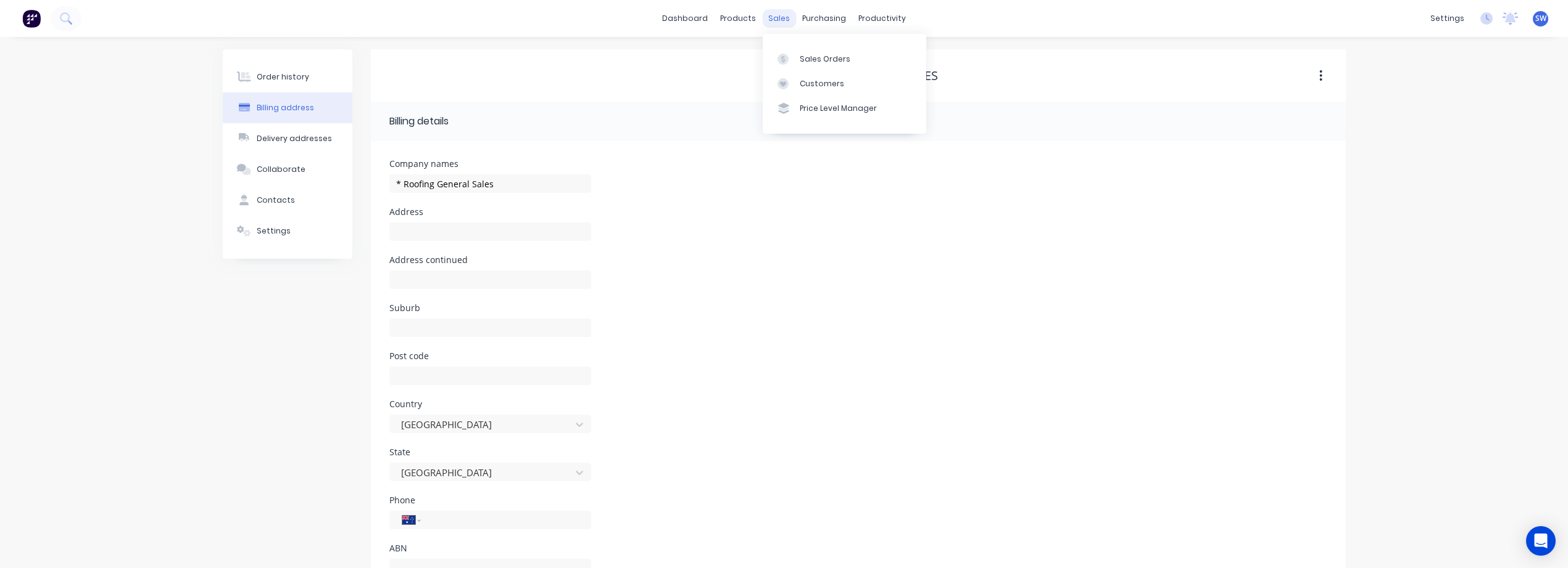
click at [780, 17] on div "sales" at bounding box center [779, 18] width 34 height 18
click at [832, 54] on div "Sales Orders" at bounding box center [825, 59] width 50 height 11
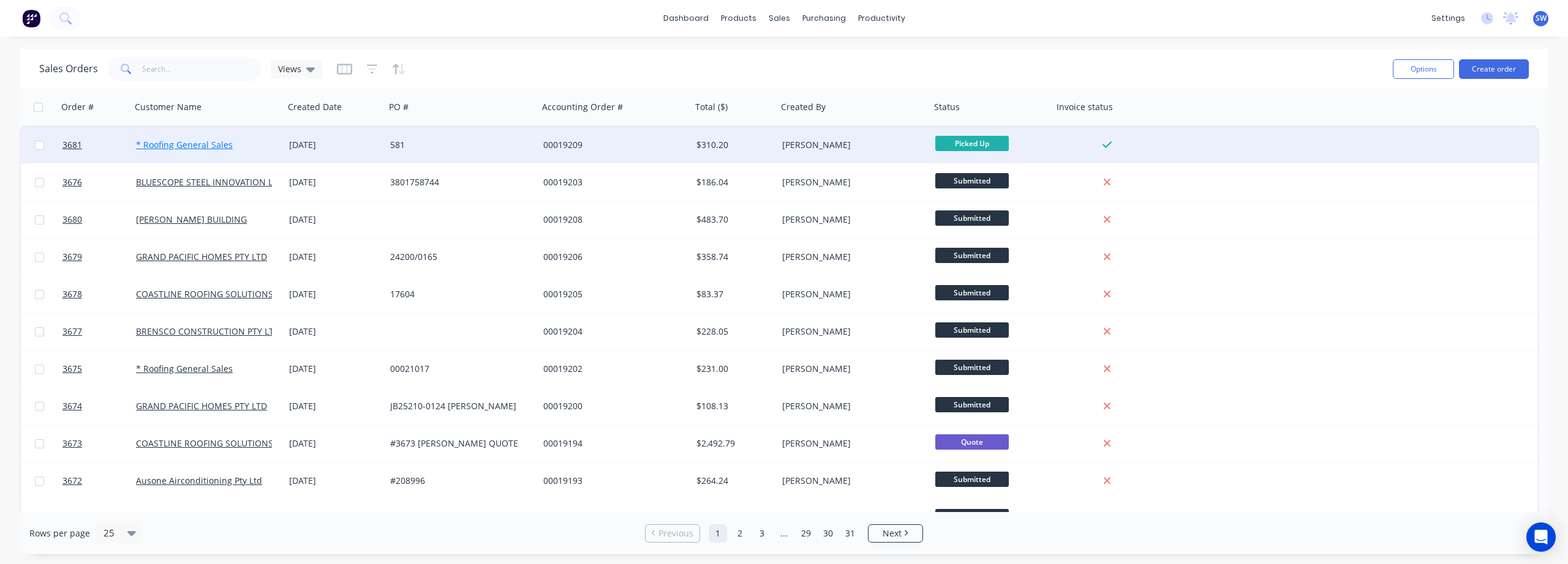
click at [197, 148] on link "* Roofing General Sales" at bounding box center [185, 144] width 97 height 11
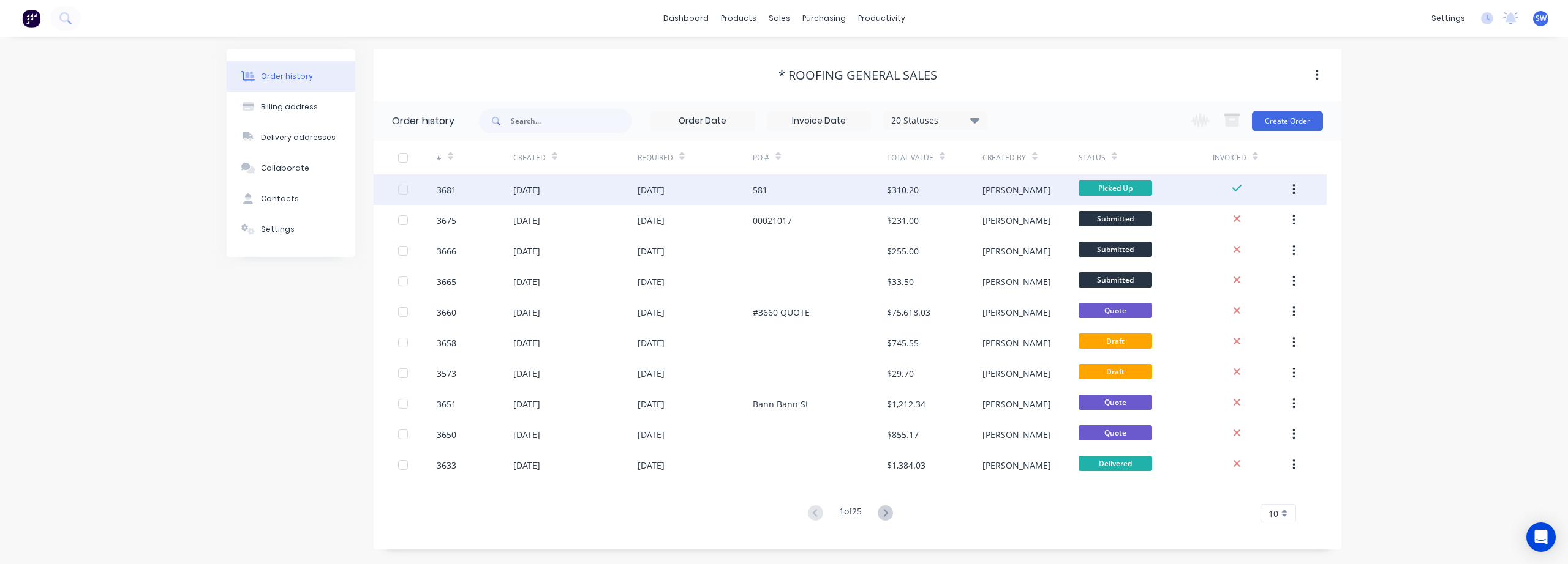
click at [819, 199] on div "581" at bounding box center [819, 189] width 134 height 30
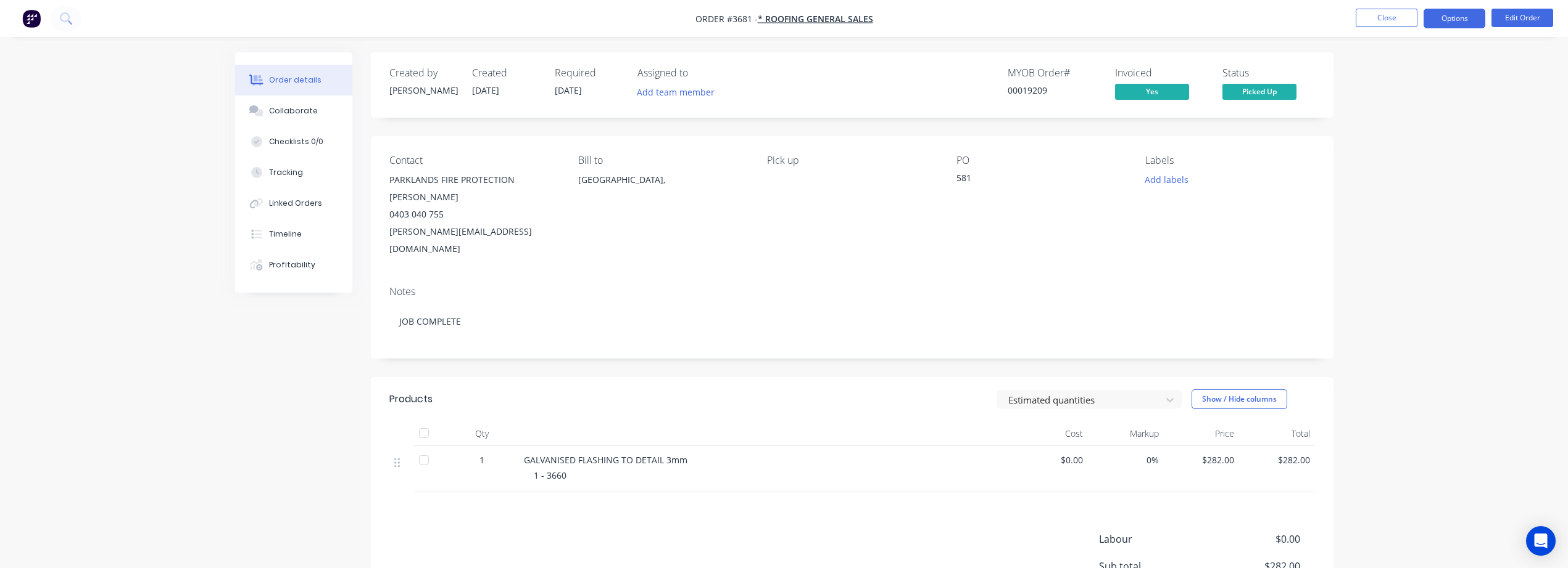
click at [1445, 14] on button "Options" at bounding box center [1454, 18] width 62 height 20
click at [1388, 80] on div "Invoice" at bounding box center [1417, 75] width 114 height 18
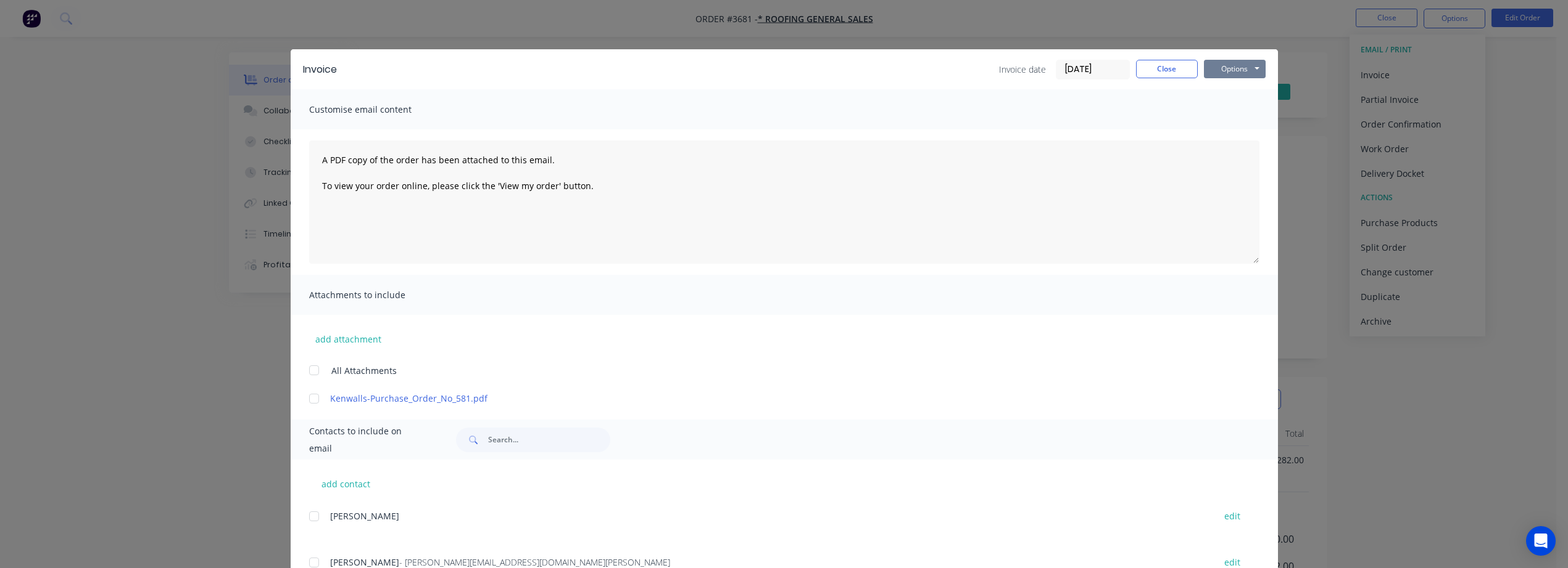
click at [1224, 63] on button "Options" at bounding box center [1234, 69] width 62 height 18
click at [1229, 113] on button "Print" at bounding box center [1243, 110] width 79 height 20
click at [1234, 71] on button "Options" at bounding box center [1234, 69] width 62 height 18
click at [1211, 116] on button "Print" at bounding box center [1243, 110] width 79 height 20
click at [1213, 63] on button "Options" at bounding box center [1234, 69] width 62 height 18
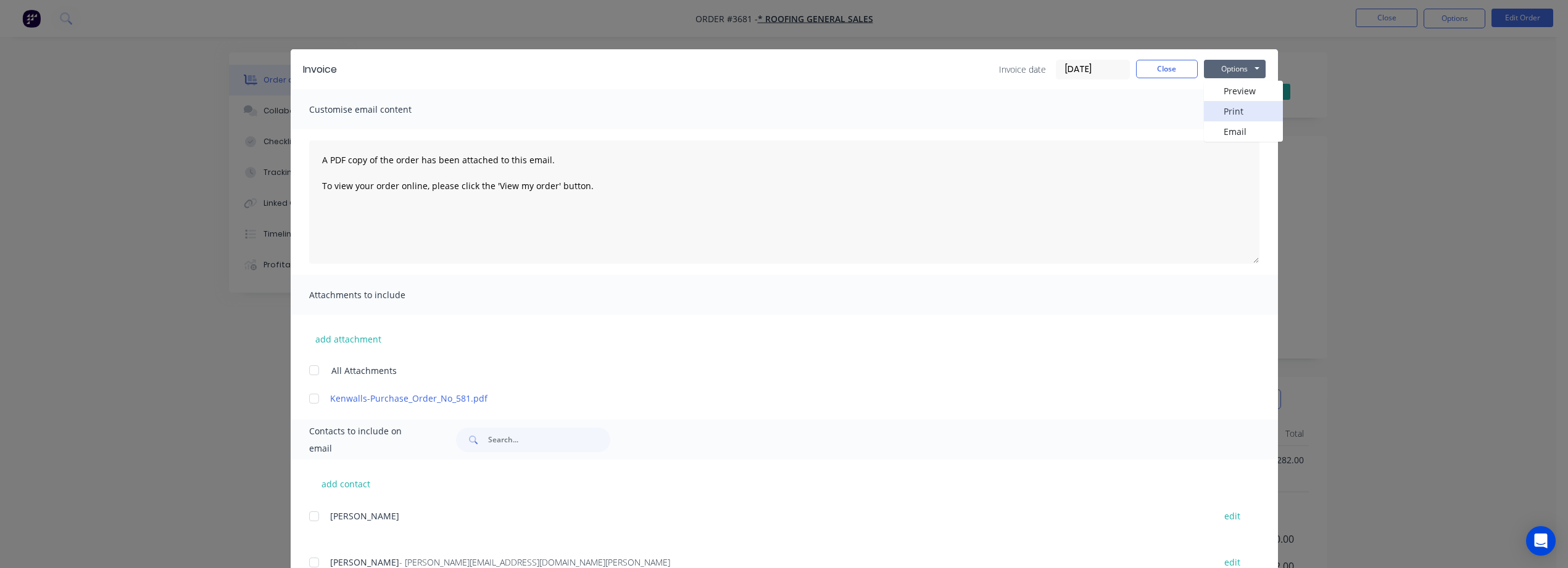
click at [1213, 111] on button "Print" at bounding box center [1243, 110] width 79 height 20
click at [509, 450] on input "text" at bounding box center [548, 440] width 123 height 24
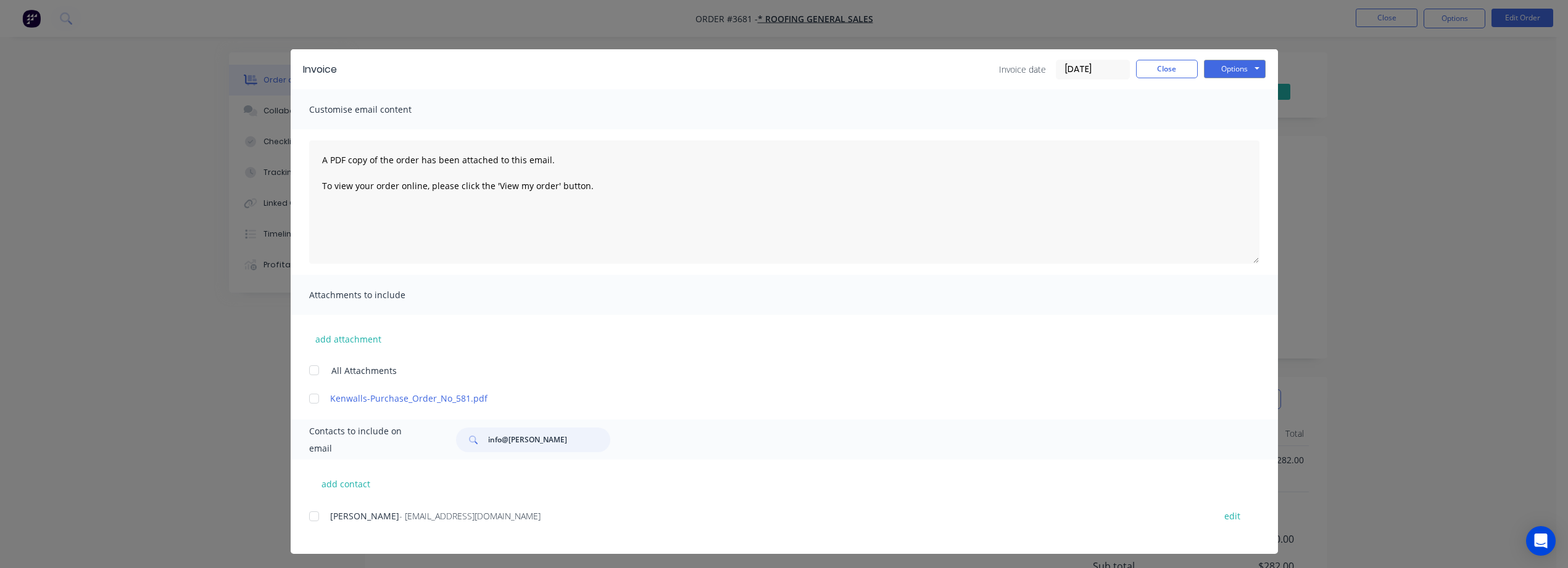
click at [309, 520] on div at bounding box center [314, 517] width 24 height 24
type input "info@[PERSON_NAME]"
click at [1223, 61] on button "Options" at bounding box center [1234, 69] width 62 height 18
click at [1211, 136] on button "Email" at bounding box center [1243, 131] width 79 height 20
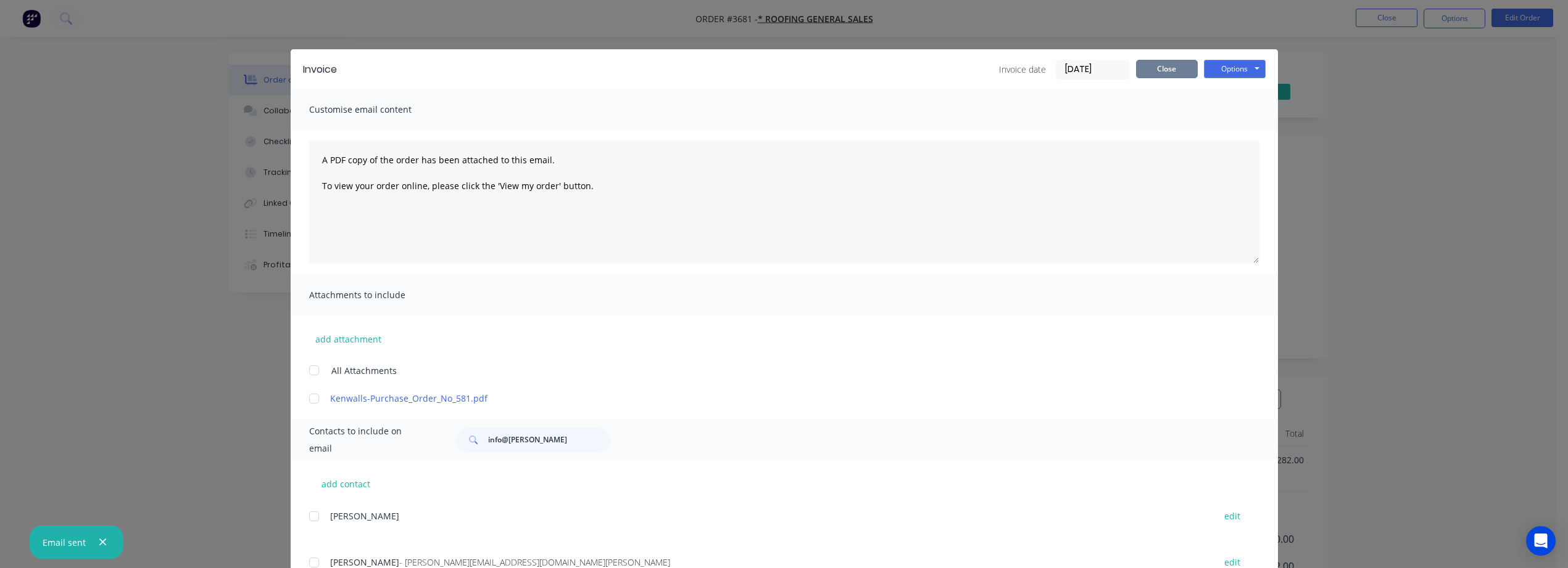
click at [1157, 76] on button "Close" at bounding box center [1166, 69] width 62 height 18
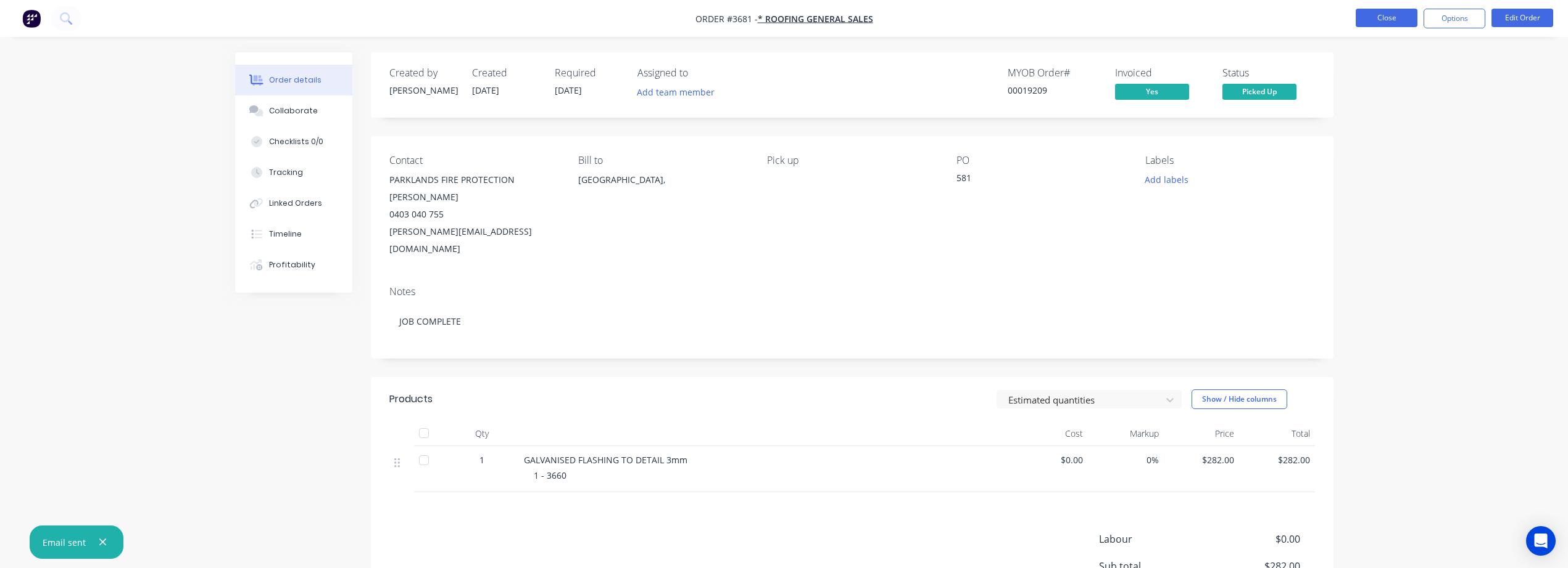
click at [1388, 18] on button "Close" at bounding box center [1386, 17] width 62 height 18
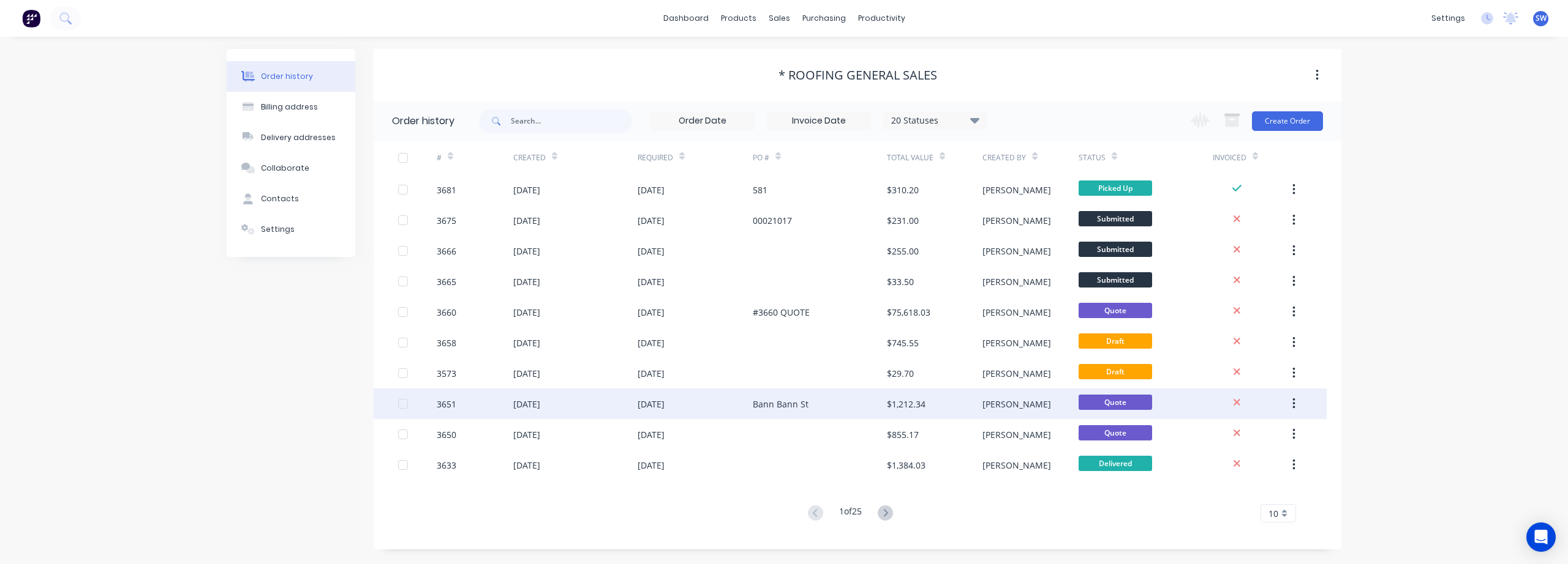
click at [827, 394] on div "Bann Bann St" at bounding box center [819, 404] width 134 height 30
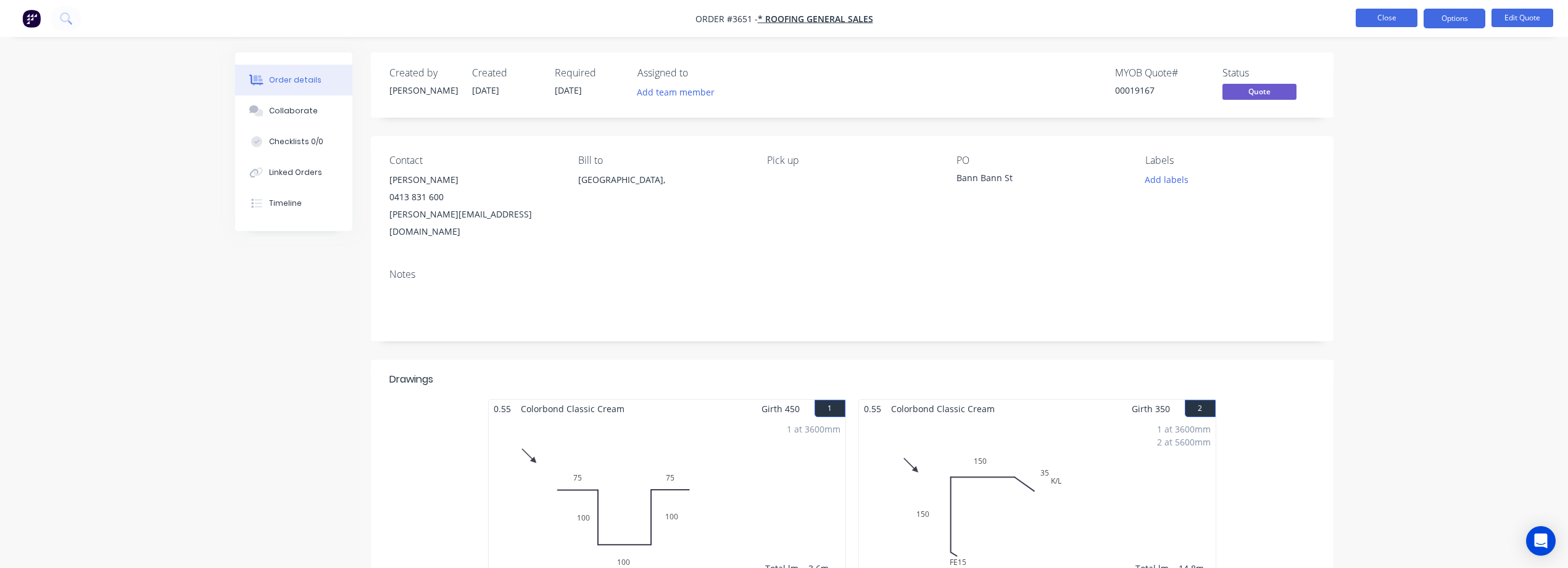
click at [1385, 18] on button "Close" at bounding box center [1386, 17] width 62 height 18
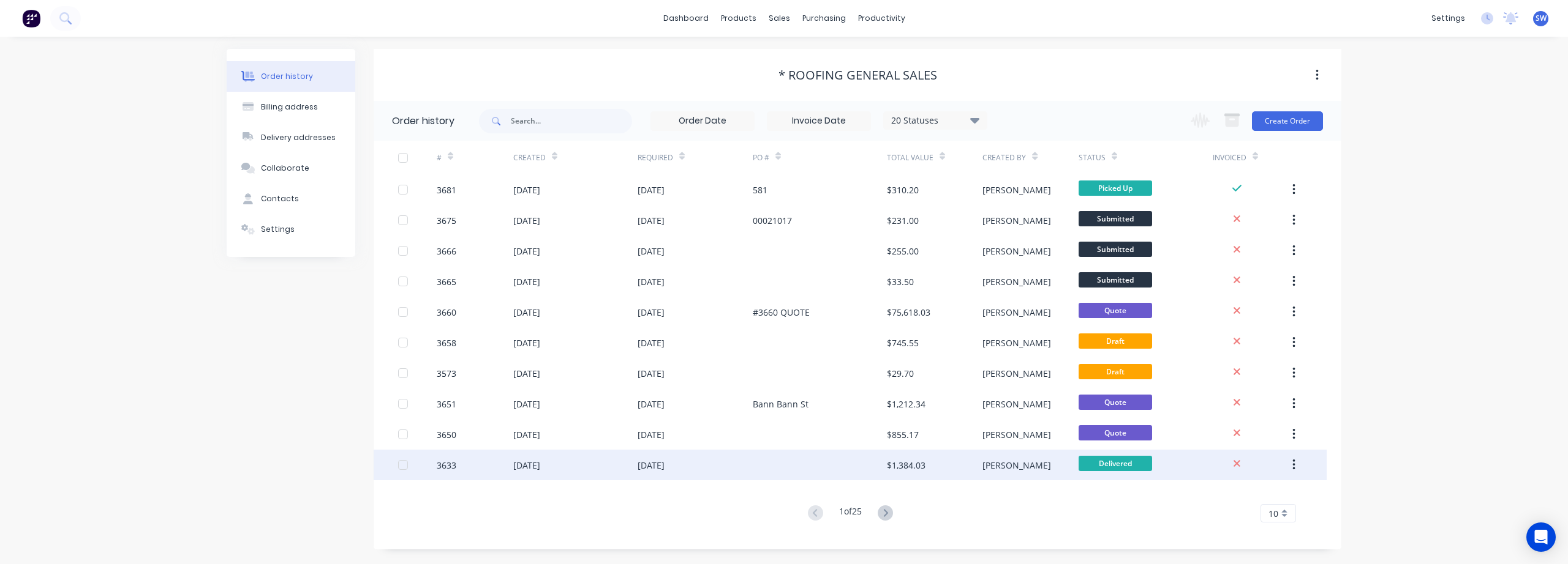
click at [804, 476] on div at bounding box center [819, 465] width 134 height 30
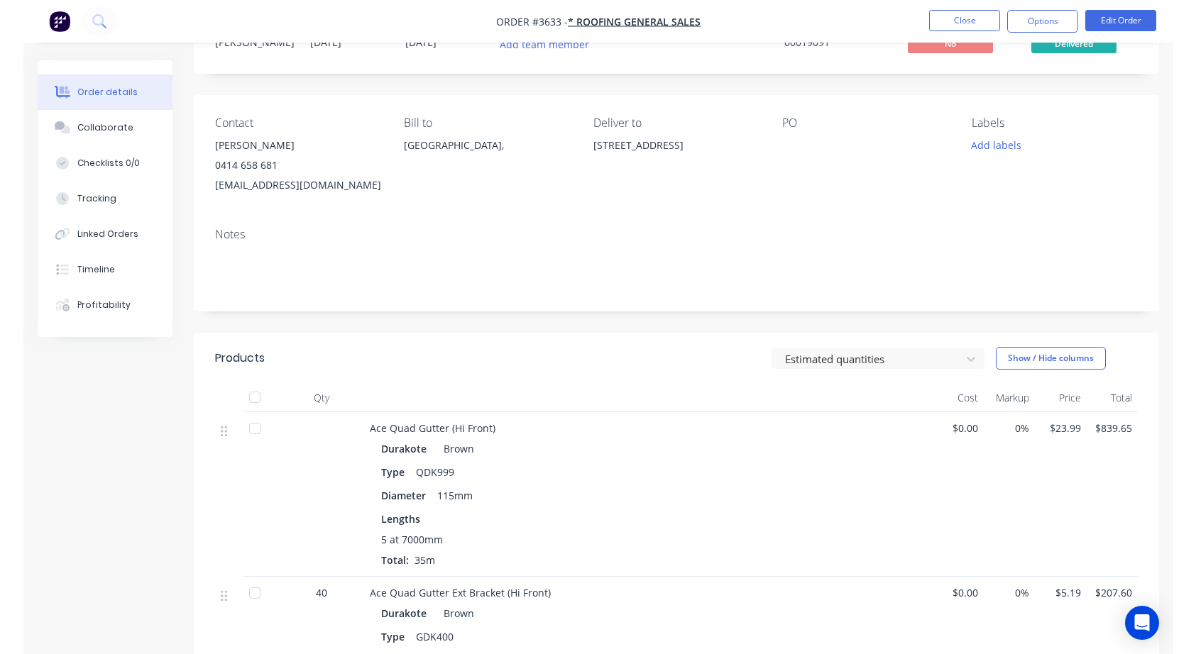
scroll to position [30, 0]
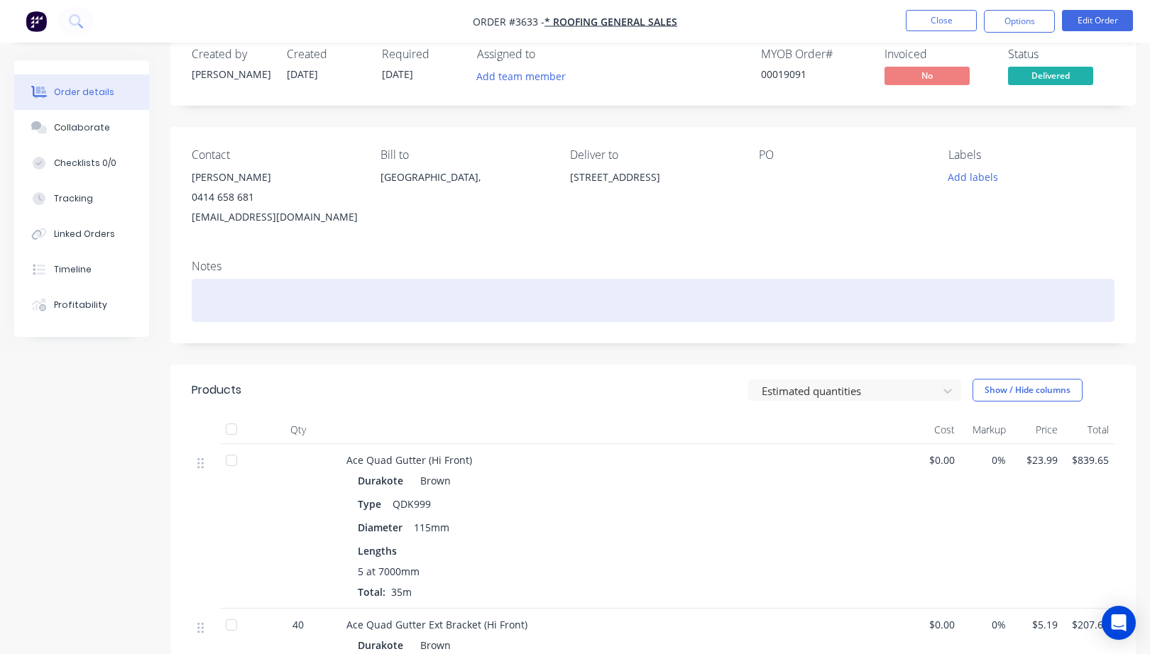
click at [707, 282] on div at bounding box center [653, 300] width 923 height 43
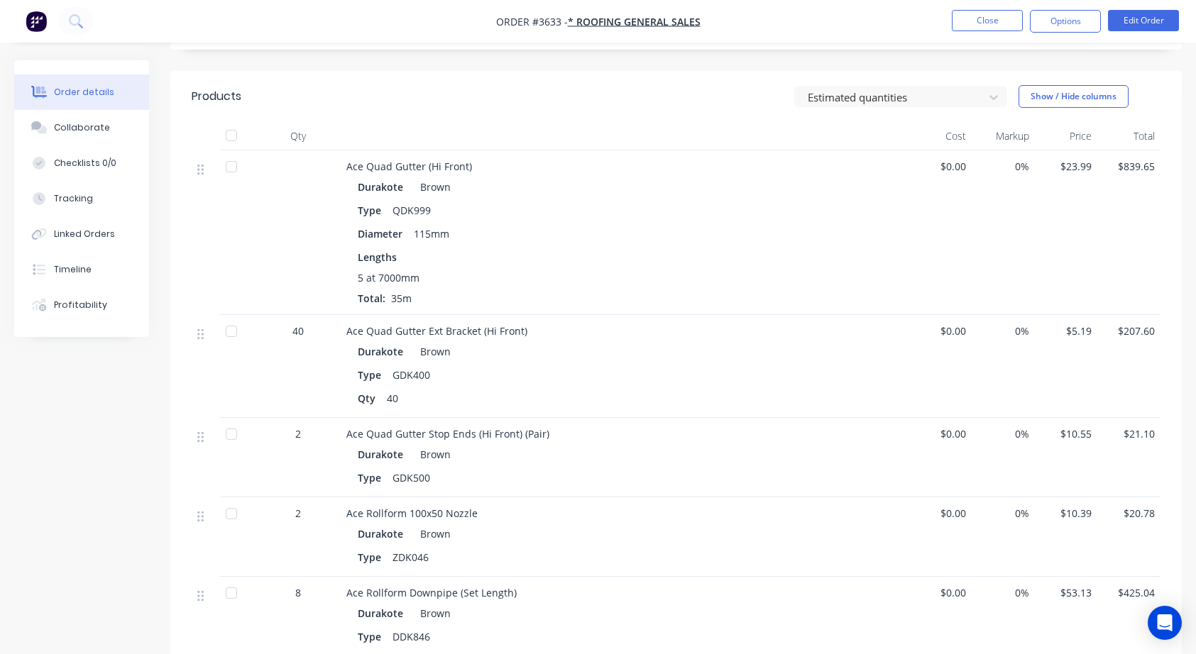
scroll to position [355, 0]
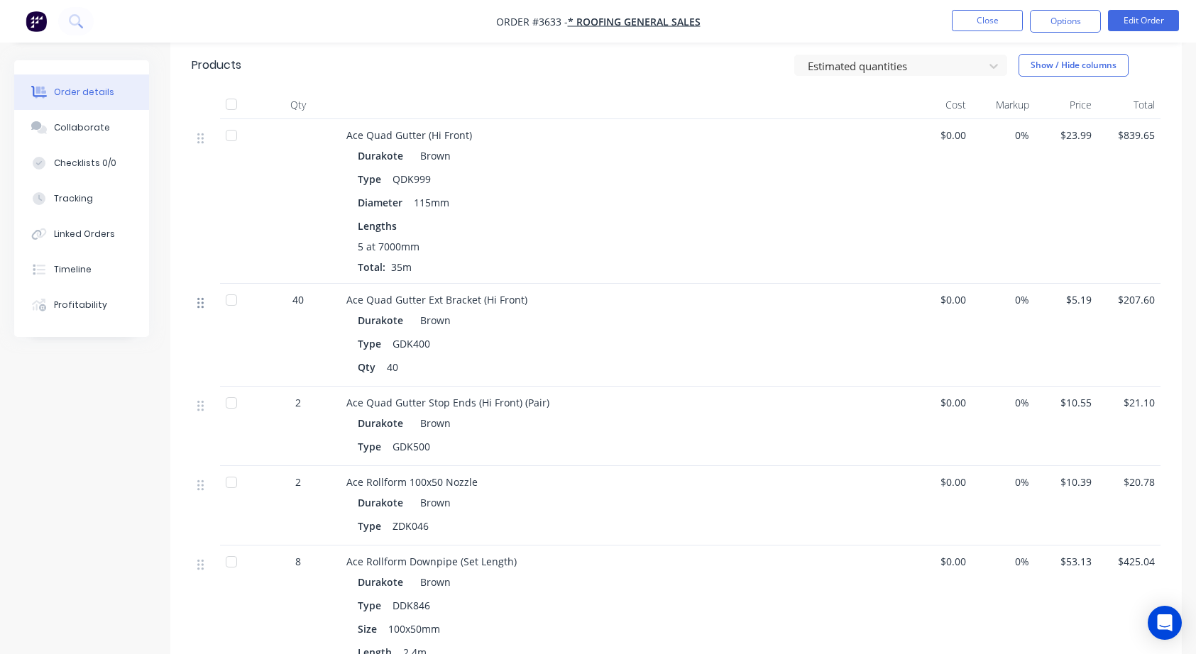
click at [199, 298] on icon at bounding box center [200, 303] width 6 height 11
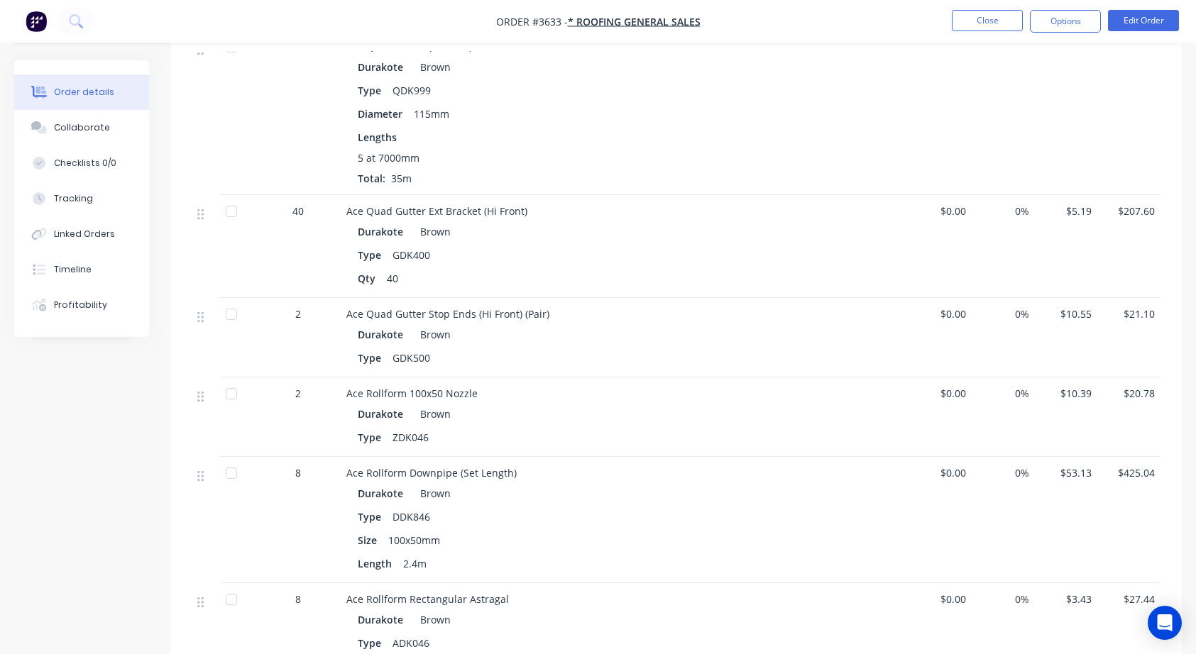
scroll to position [473, 0]
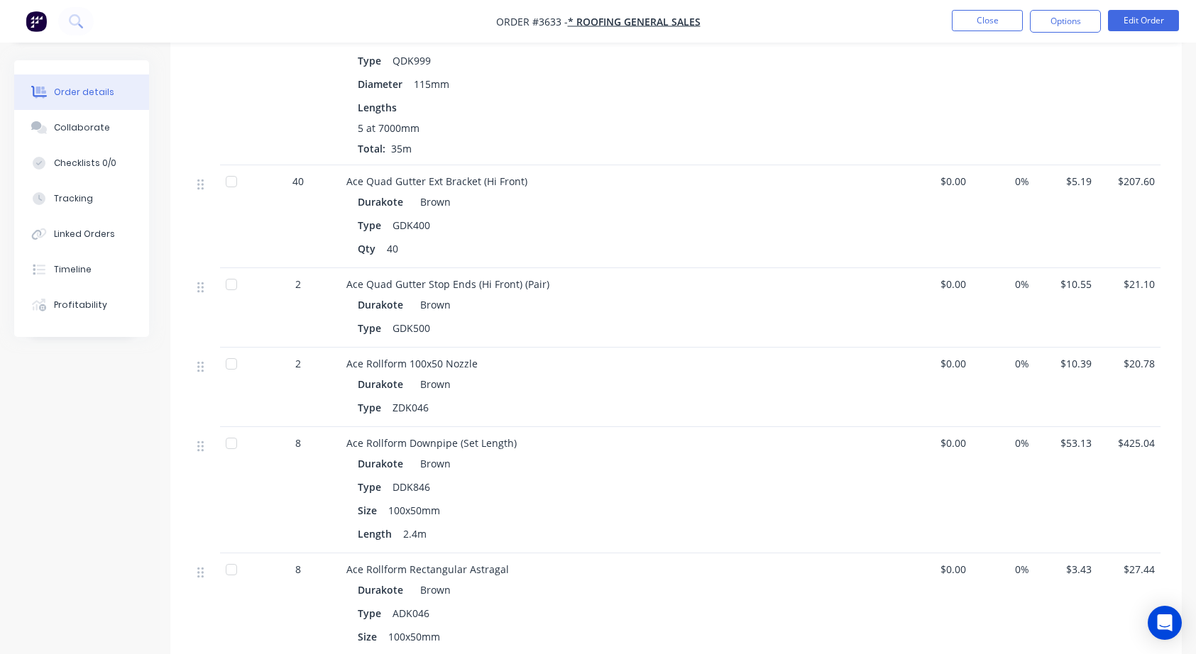
click at [113, 449] on div "Created by Anita Created 13/08/25 Required 20/08/25 Assigned to Add team member…" at bounding box center [598, 372] width 1168 height 1570
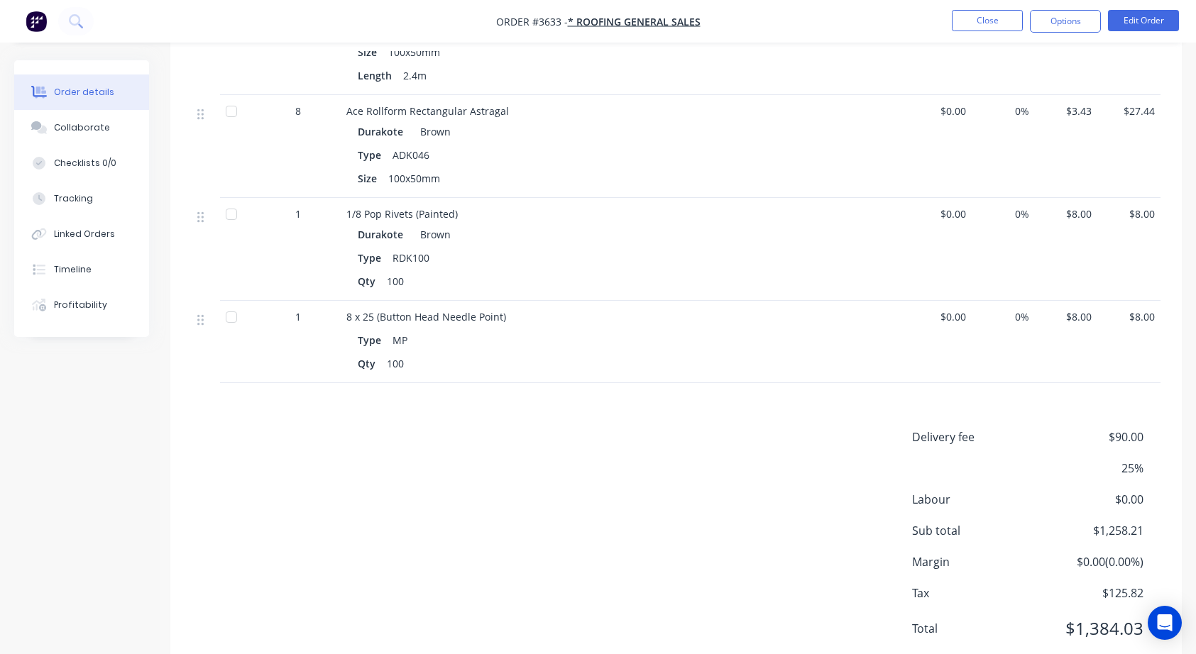
scroll to position [976, 0]
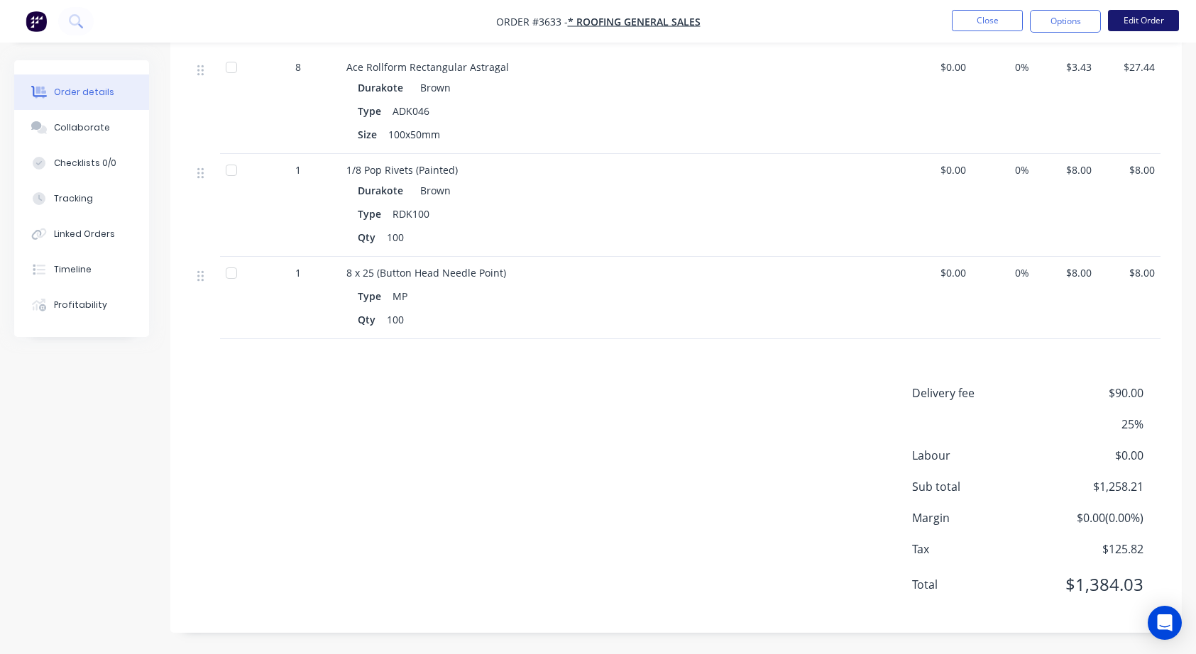
click at [1164, 18] on button "Edit Order" at bounding box center [1143, 20] width 71 height 21
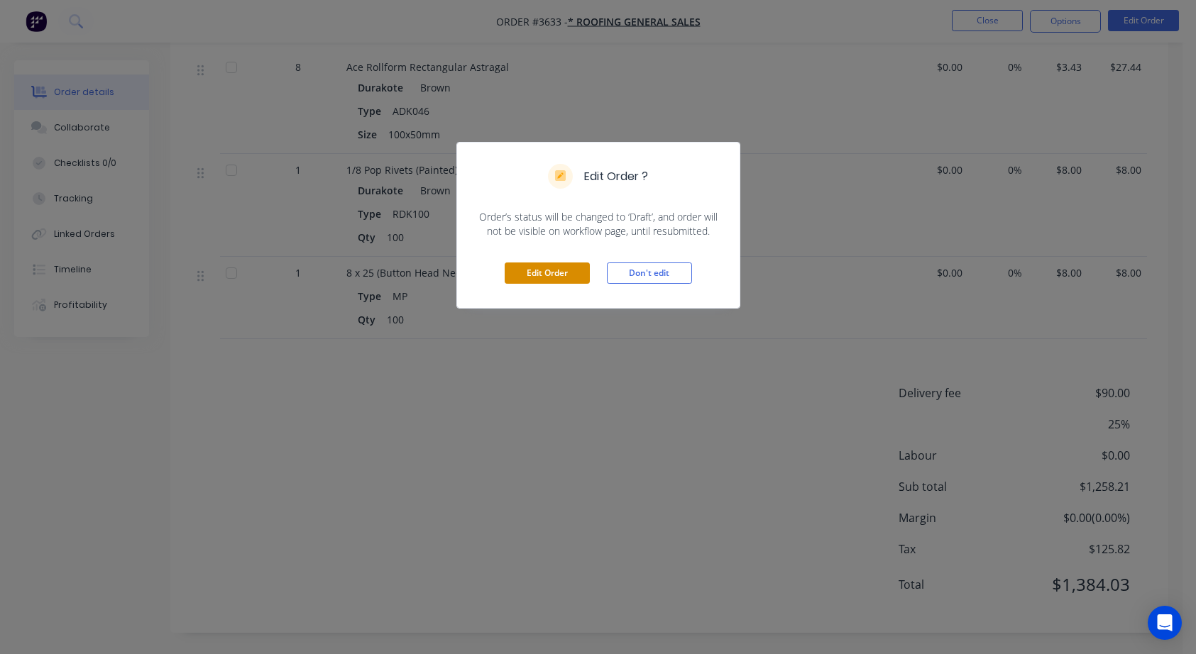
click at [541, 273] on button "Edit Order" at bounding box center [547, 273] width 85 height 21
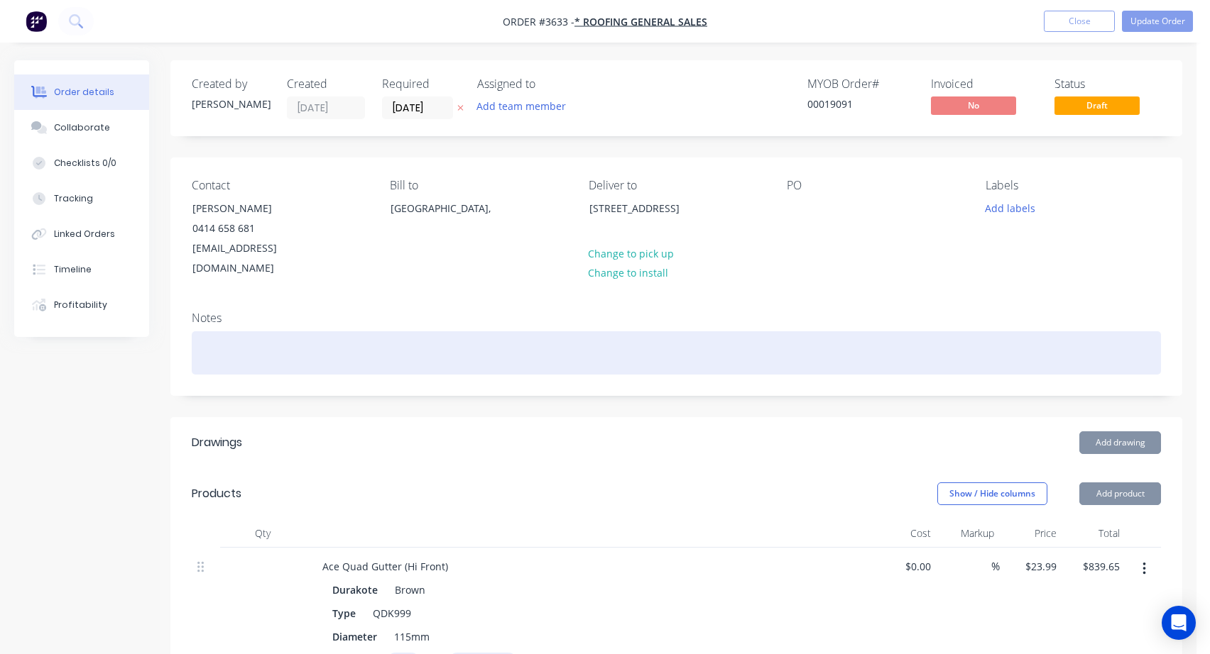
type input "$23.99"
type input "$839.65"
type input "$5.19"
type input "$207.60"
type input "$10.55"
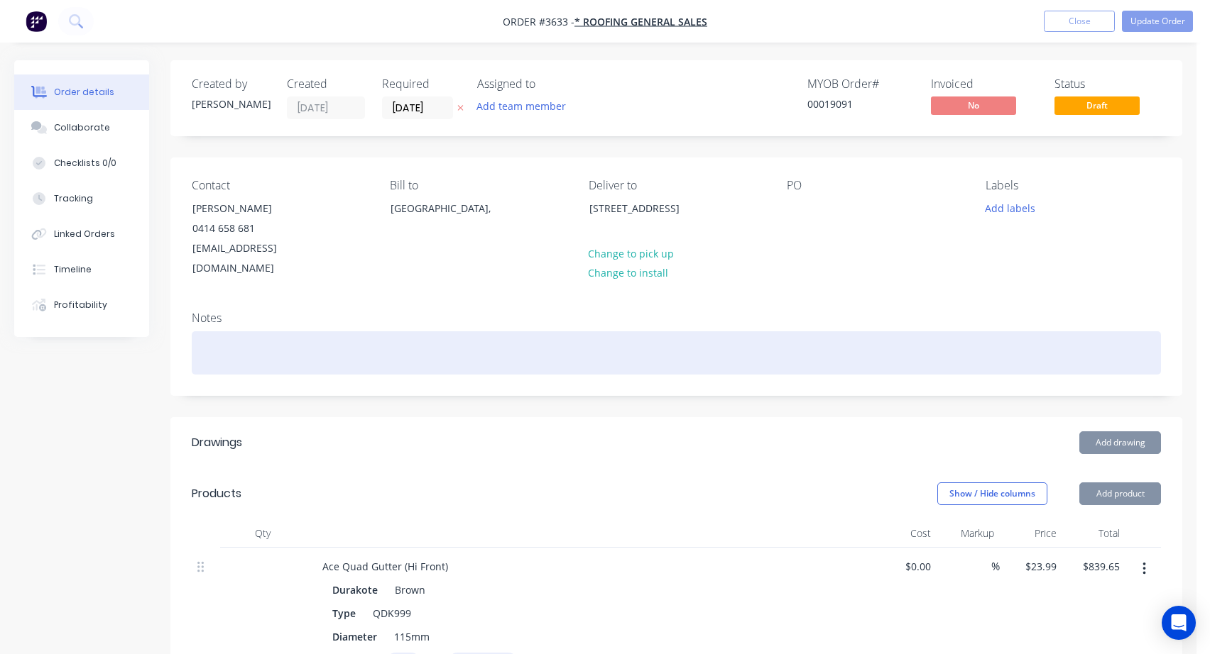
type input "$21.10"
type input "$10.39"
type input "$20.78"
type input "$53.13"
type input "$425.04"
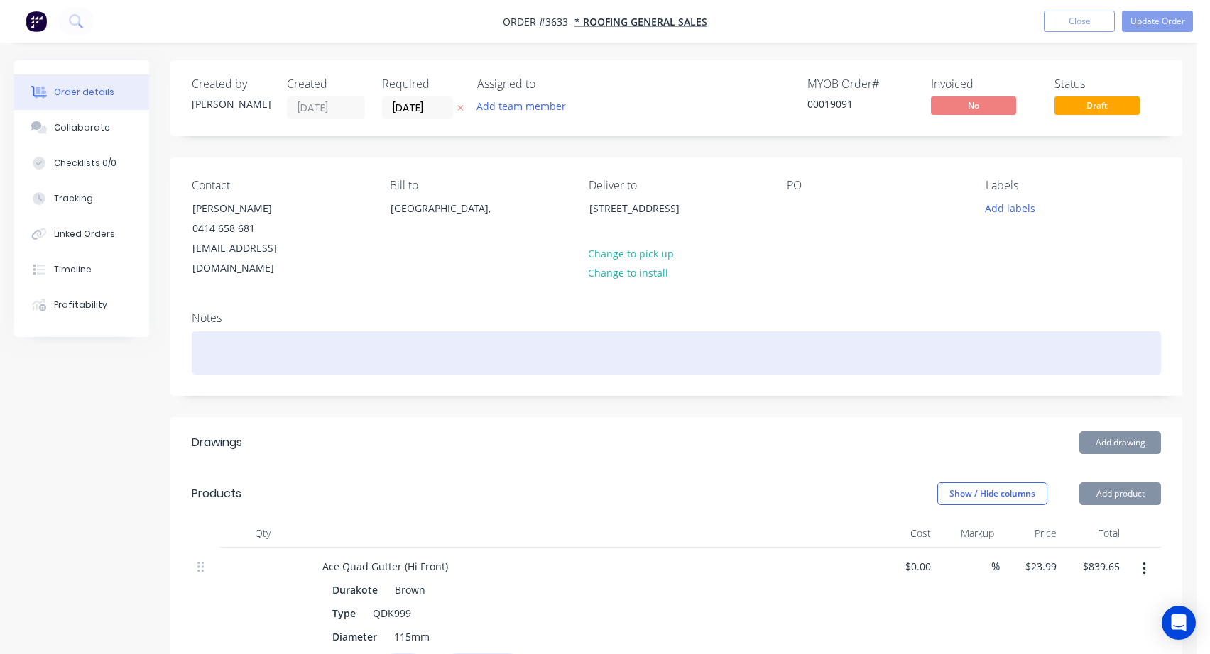
type input "$3.43"
type input "$27.44"
type input "$8.00"
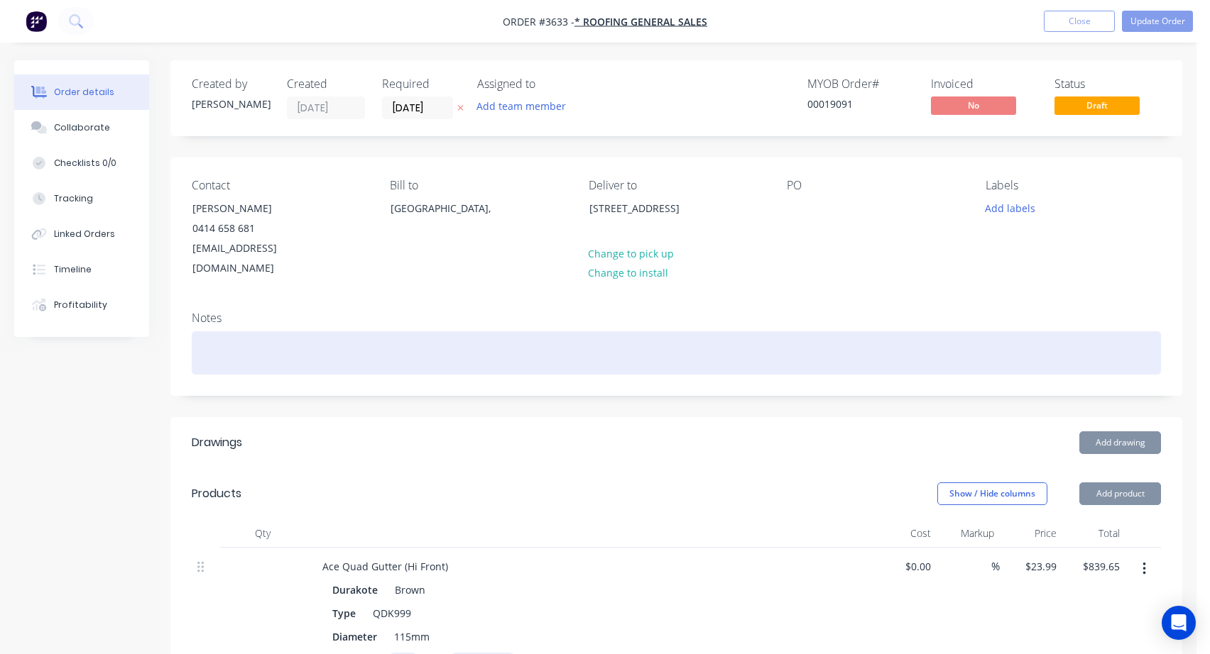
type input "$8.00"
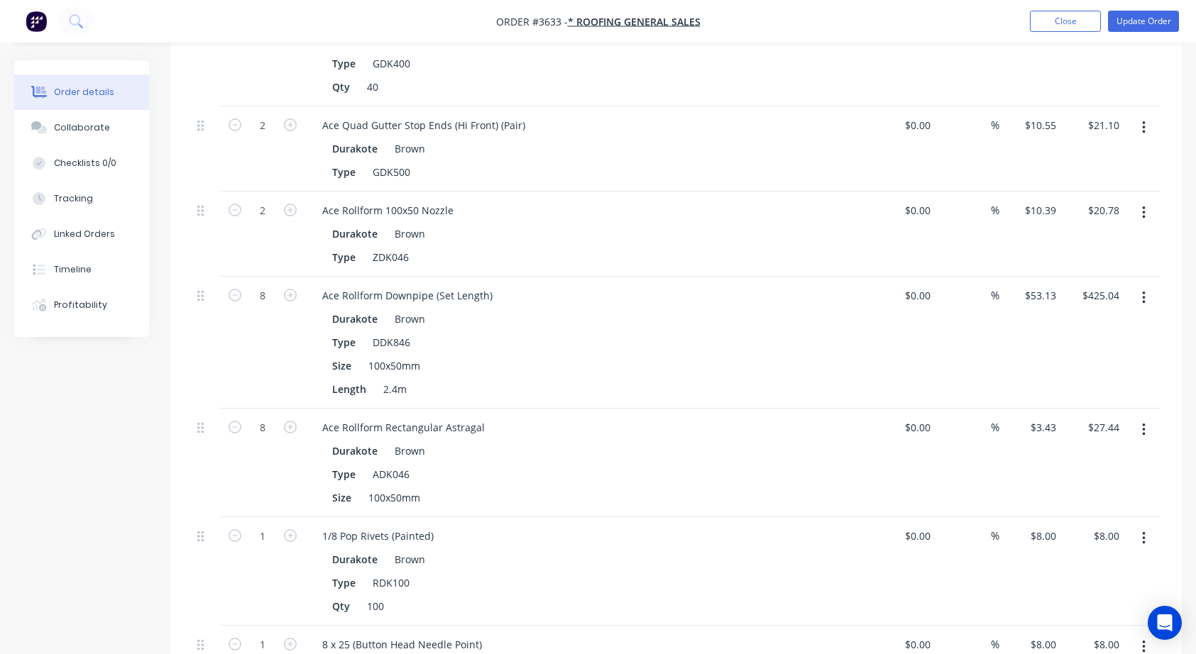
scroll to position [1202, 0]
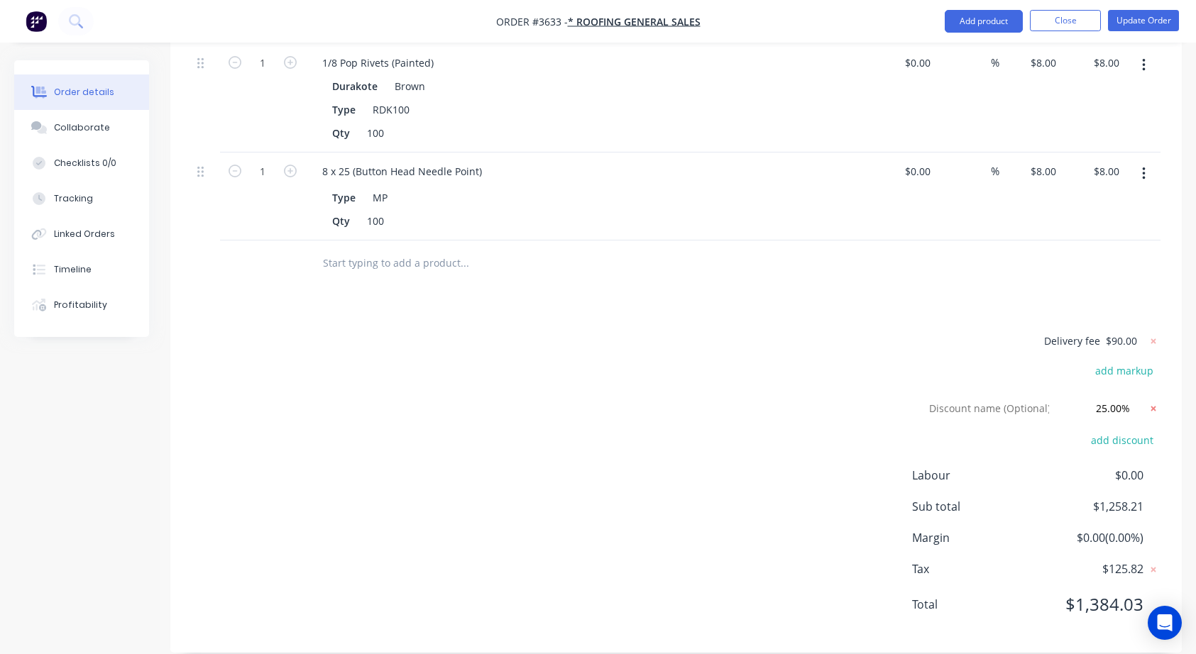
click at [1156, 402] on icon at bounding box center [1153, 409] width 14 height 14
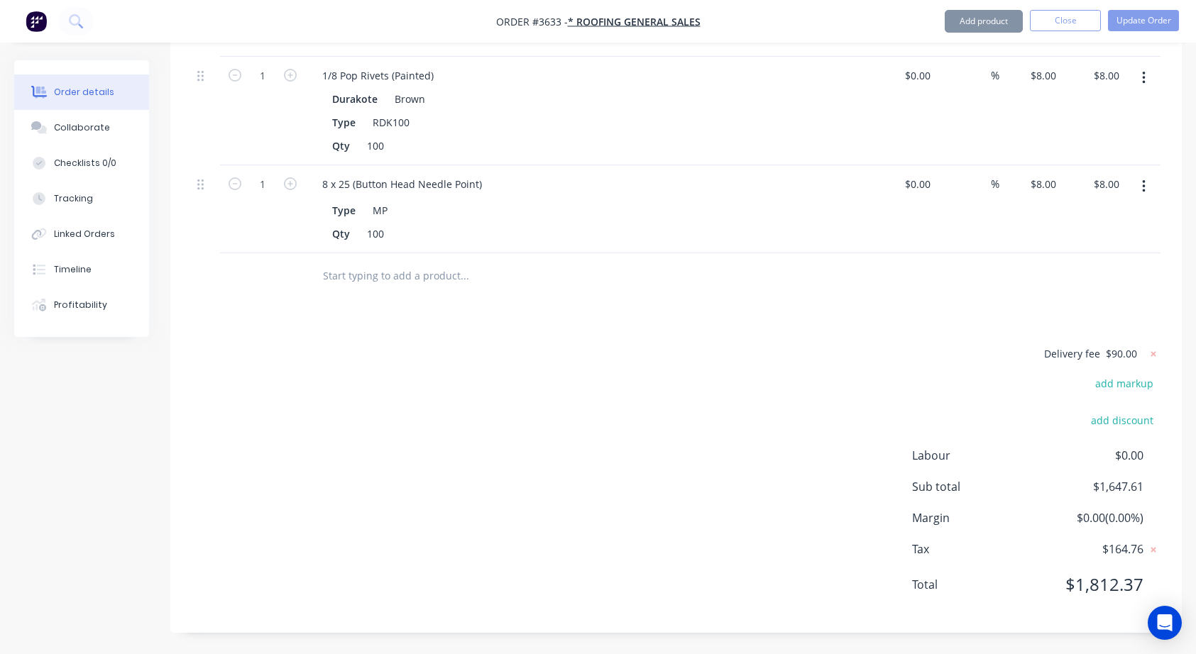
scroll to position [1170, 0]
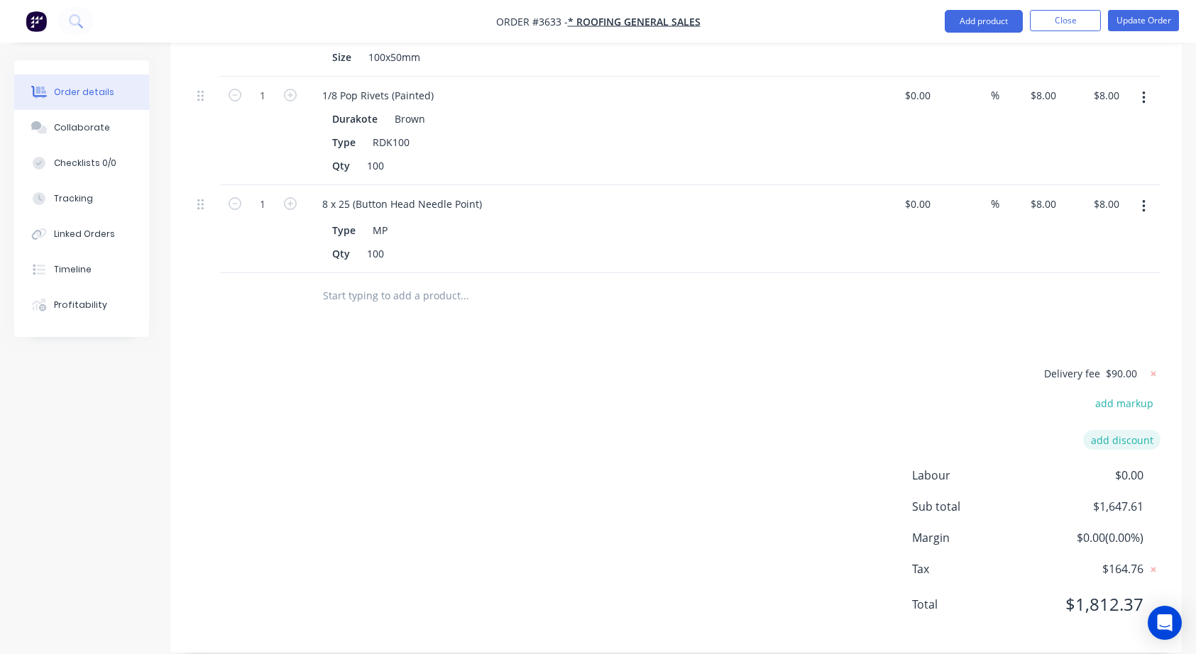
click at [1145, 430] on button "add discount" at bounding box center [1121, 439] width 77 height 19
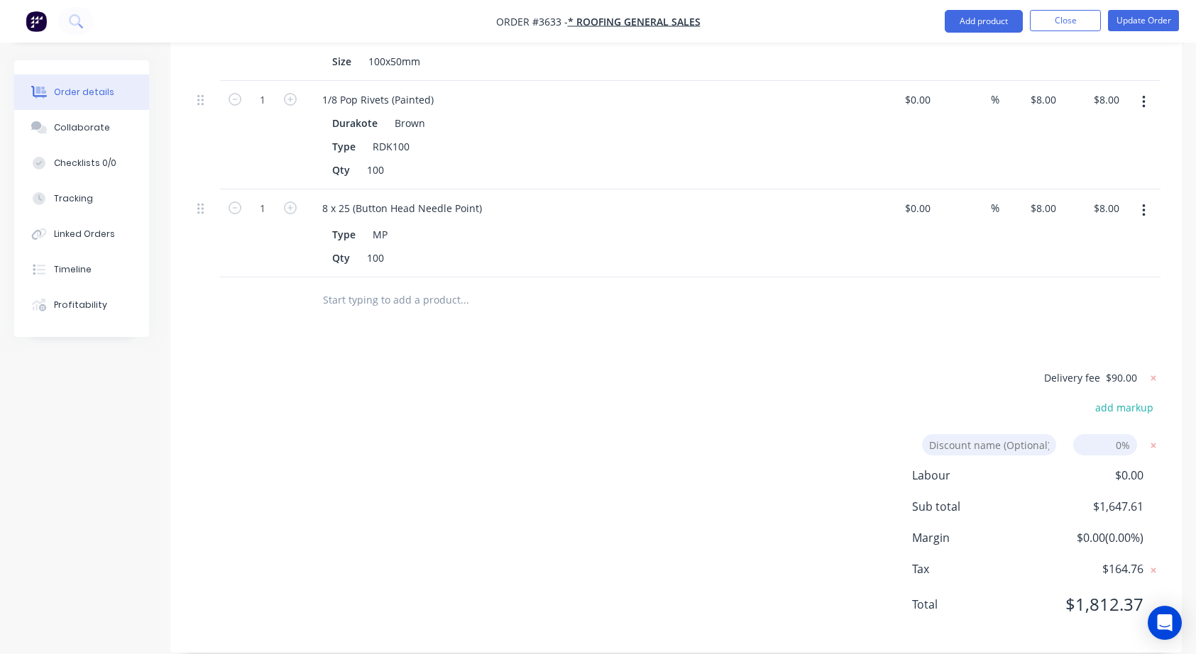
click at [1127, 434] on input at bounding box center [1105, 444] width 64 height 21
type input "30"
click input "submit" at bounding box center [0, 0] width 0 height 0
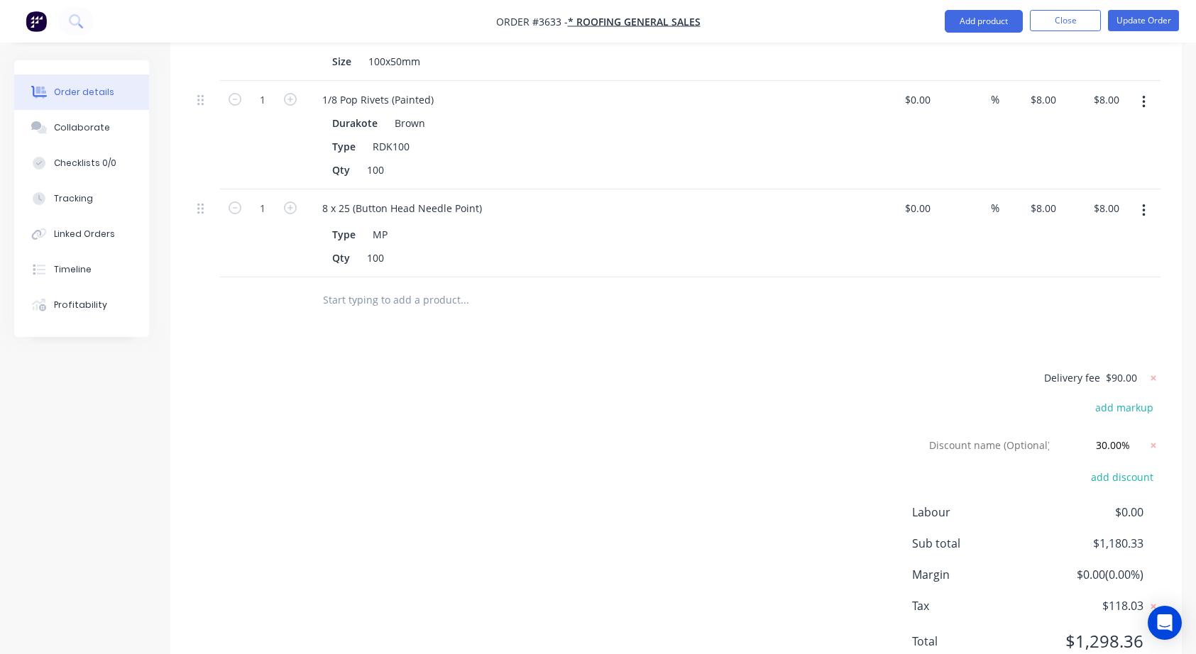
click at [1092, 373] on div "Delivery fee $90.00" at bounding box center [1071, 384] width 177 height 30
click at [1154, 439] on icon at bounding box center [1153, 446] width 14 height 14
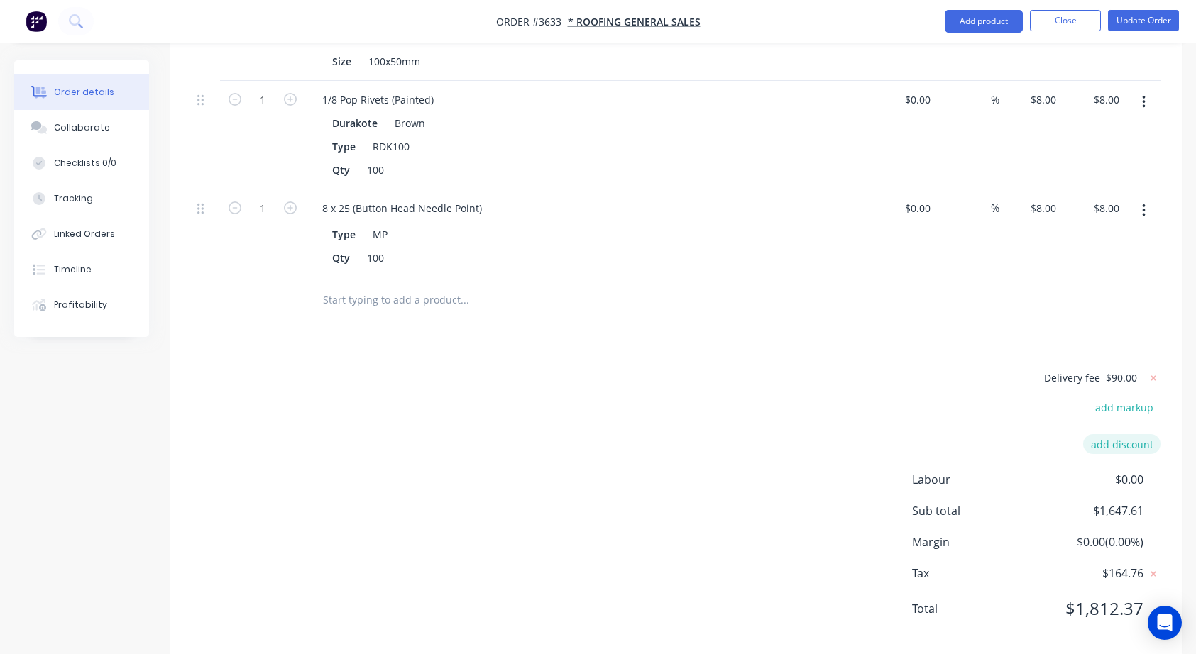
click at [1144, 434] on button "add discount" at bounding box center [1121, 443] width 77 height 19
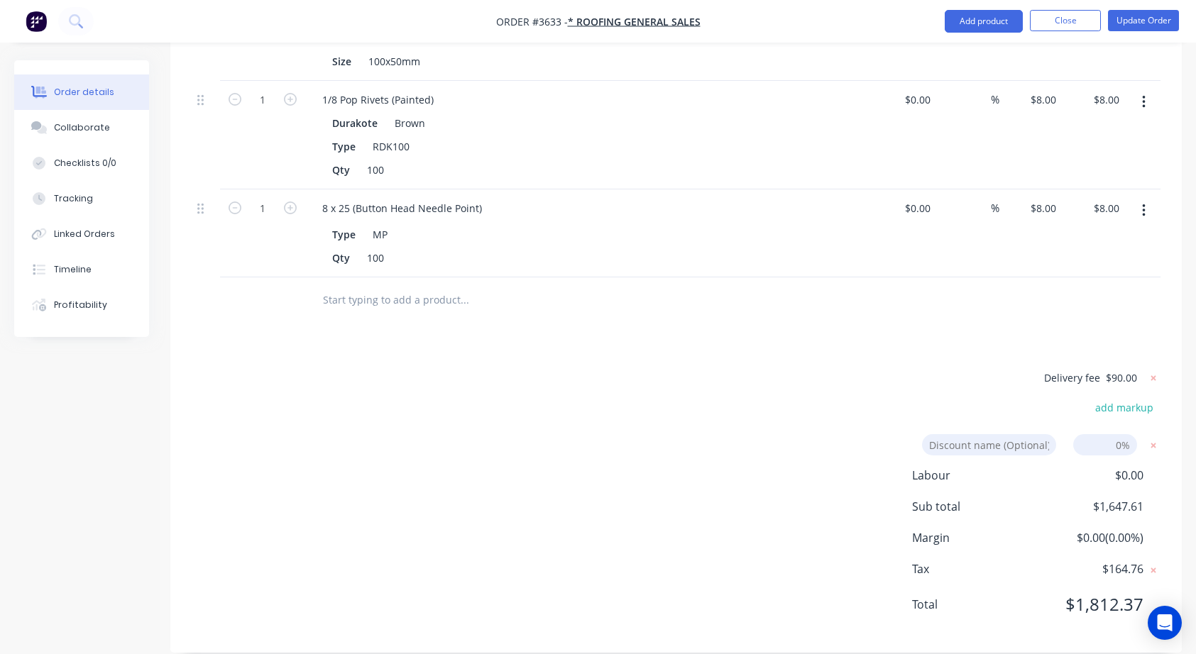
click at [1129, 434] on input at bounding box center [1105, 444] width 64 height 21
type input "35"
click input "submit" at bounding box center [0, 0] width 0 height 0
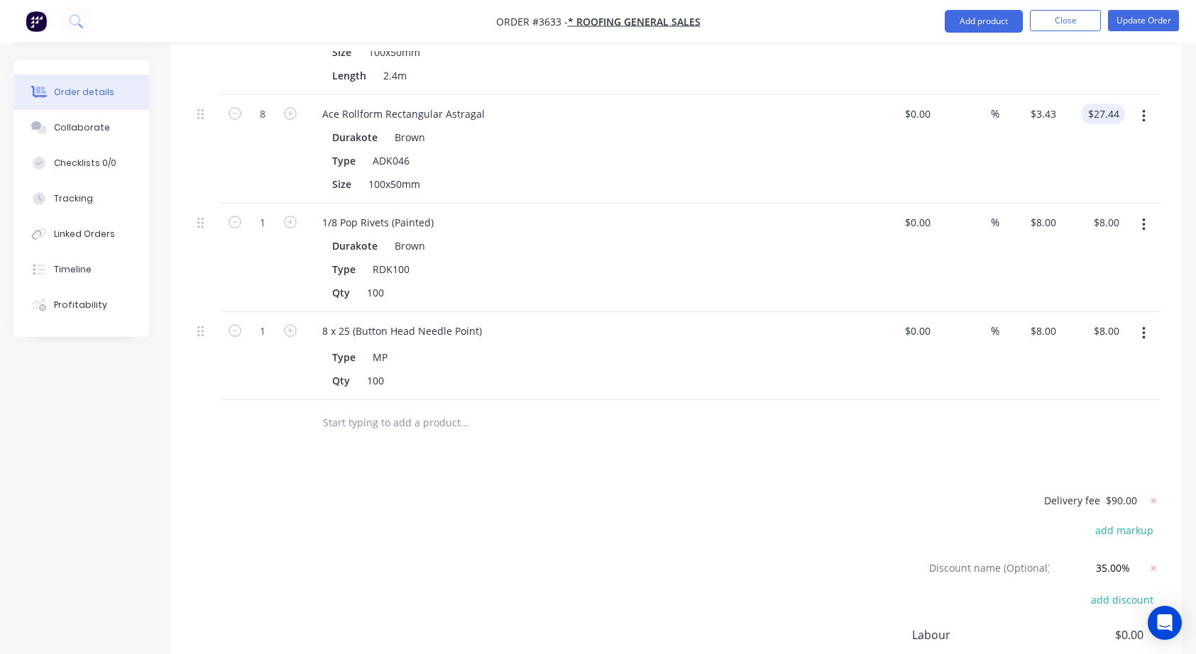
scroll to position [1202, 0]
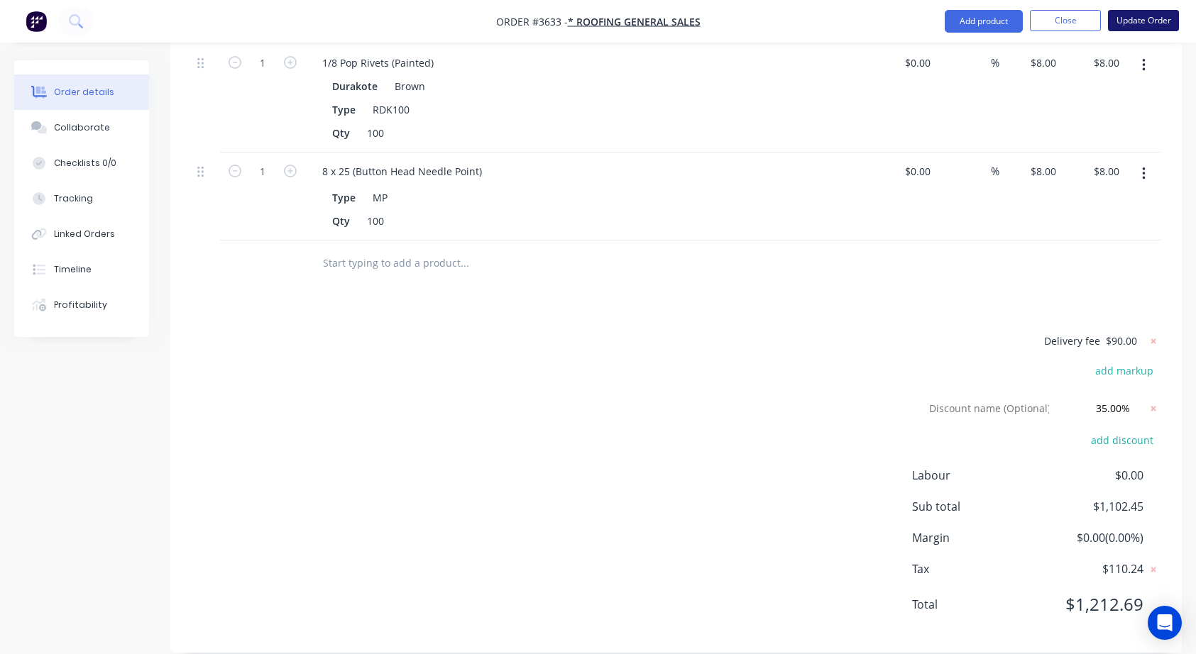
click at [1136, 22] on button "Update Order" at bounding box center [1143, 20] width 71 height 21
click at [1149, 17] on button "Update Order" at bounding box center [1143, 20] width 71 height 21
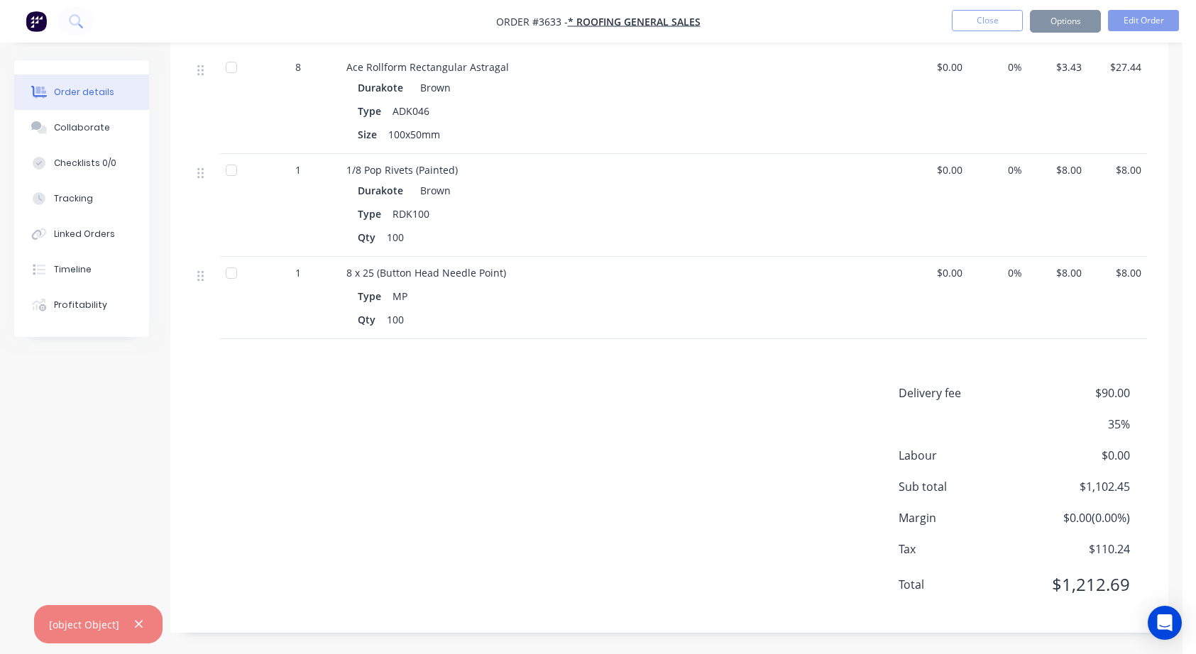
scroll to position [0, 0]
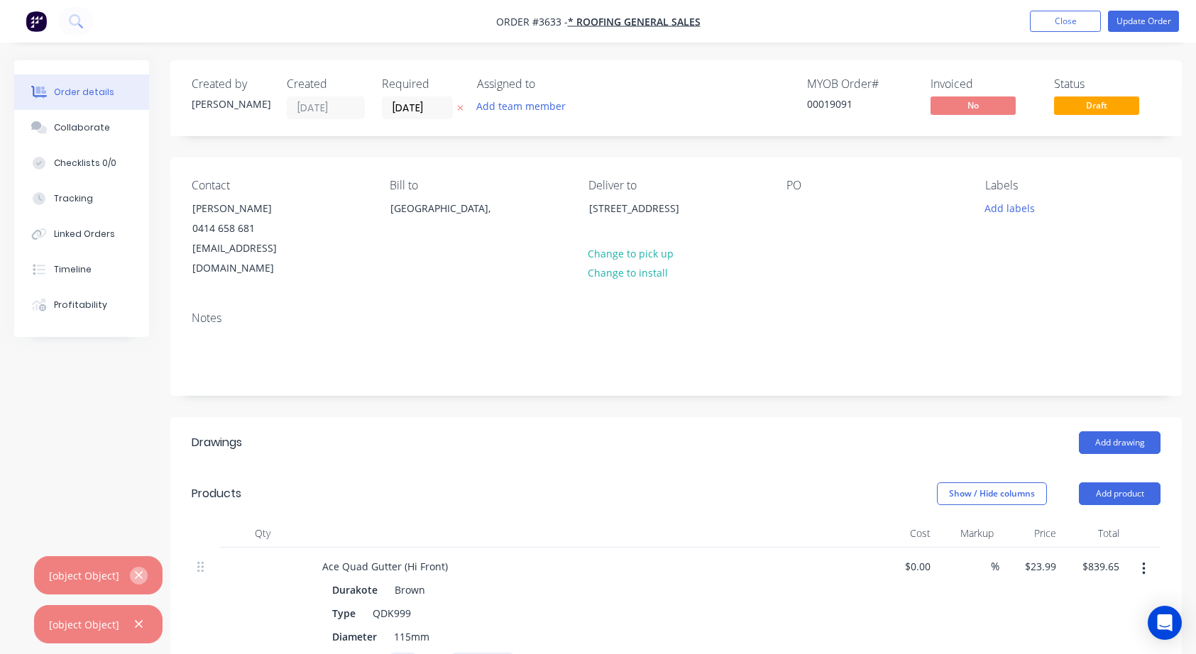
click at [130, 580] on button "button" at bounding box center [139, 576] width 18 height 18
click at [141, 626] on icon "button" at bounding box center [138, 624] width 9 height 13
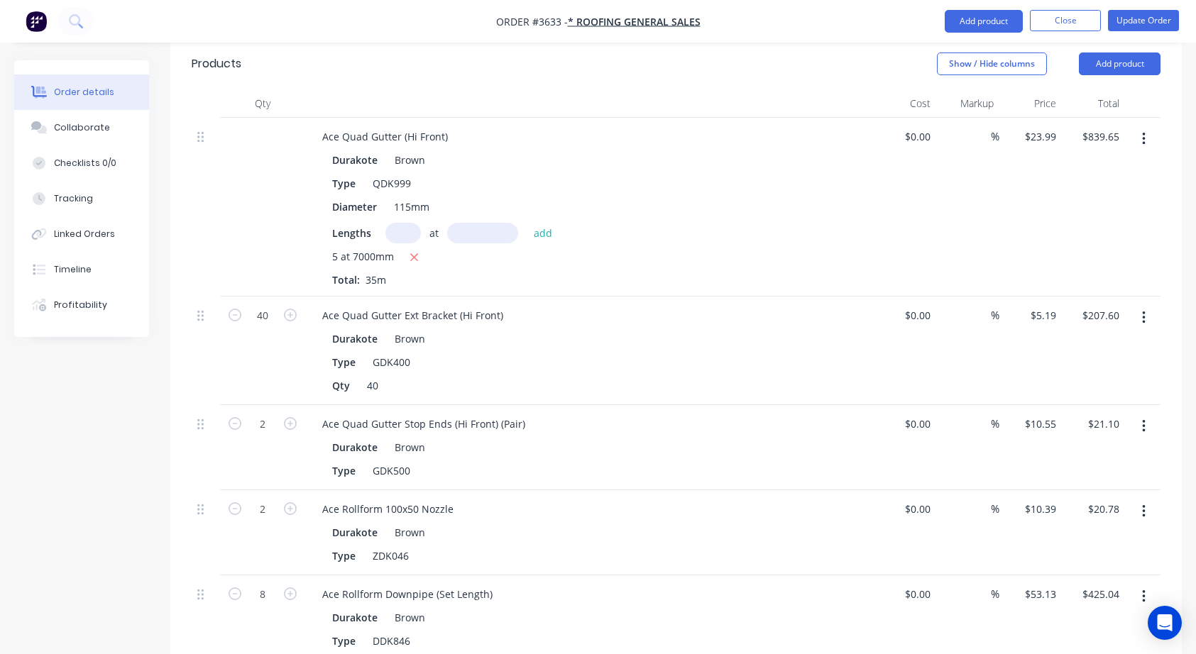
scroll to position [1202, 0]
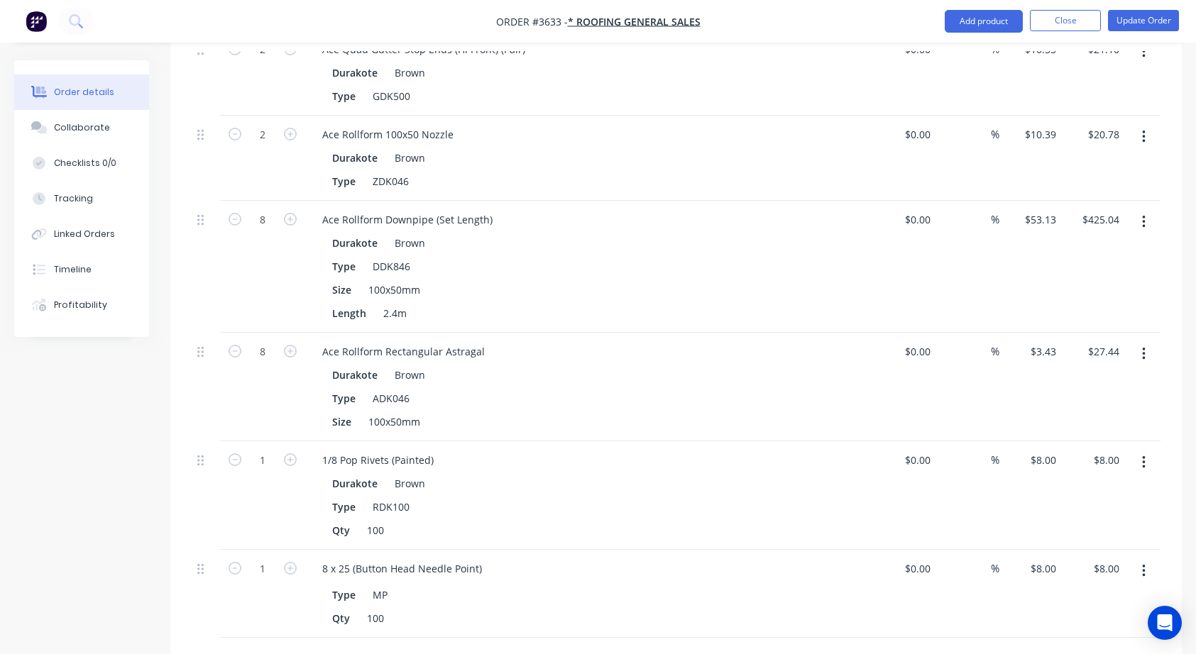
scroll to position [1202, 0]
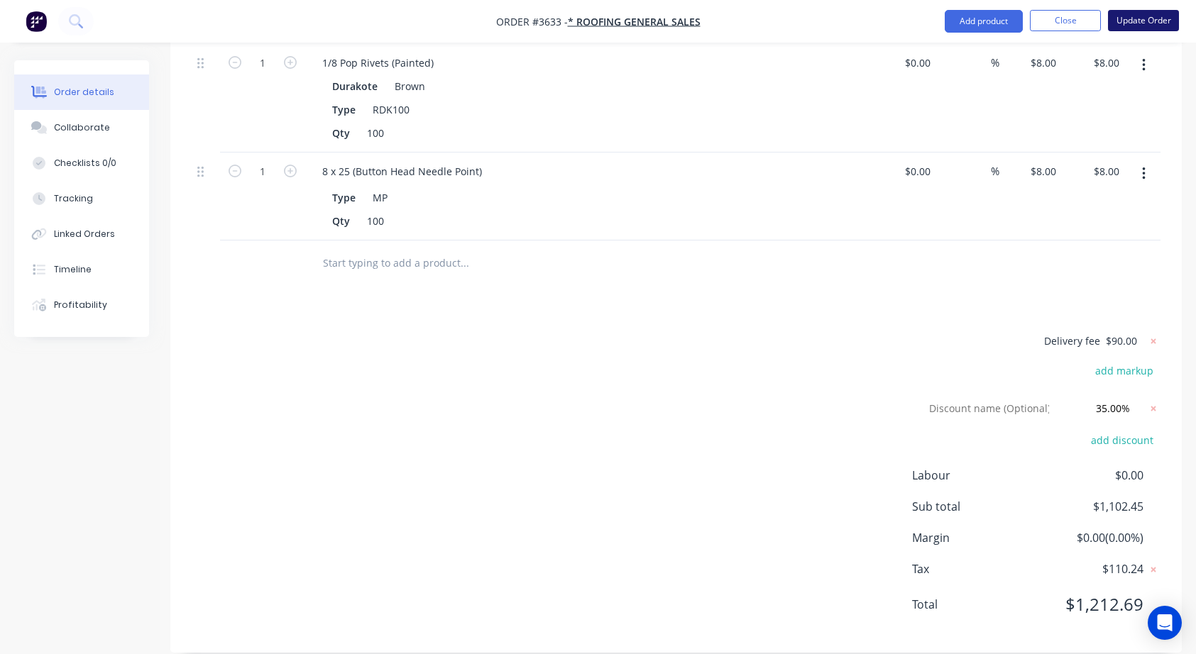
click at [1146, 19] on button "Update Order" at bounding box center [1143, 20] width 71 height 21
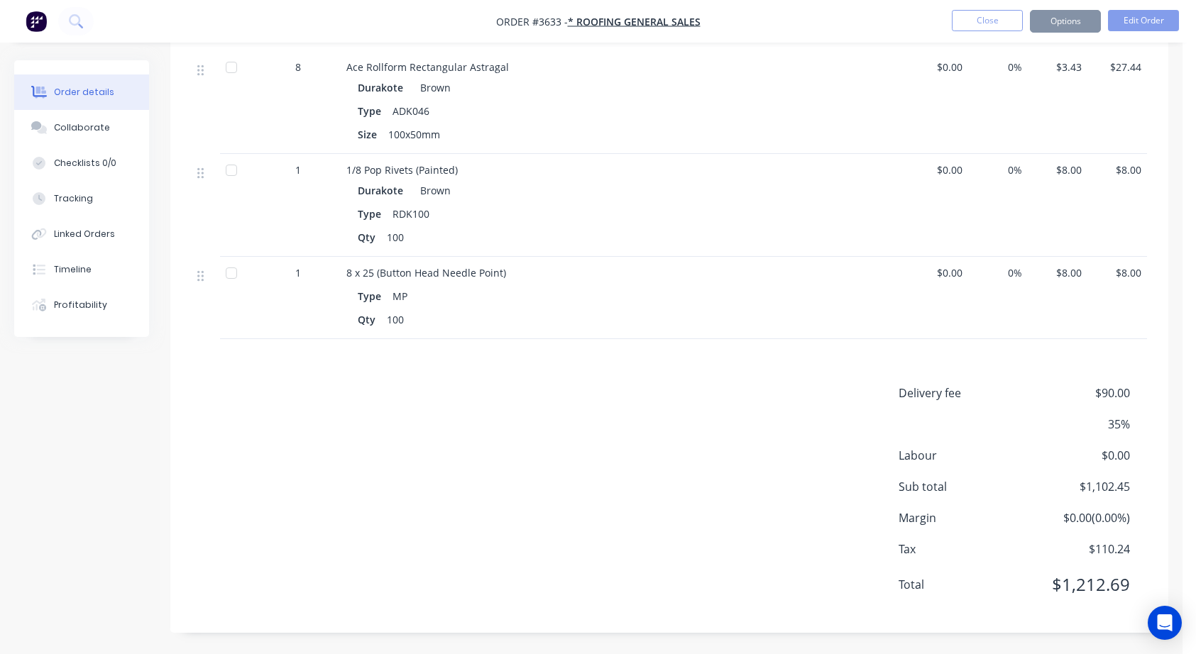
scroll to position [0, 0]
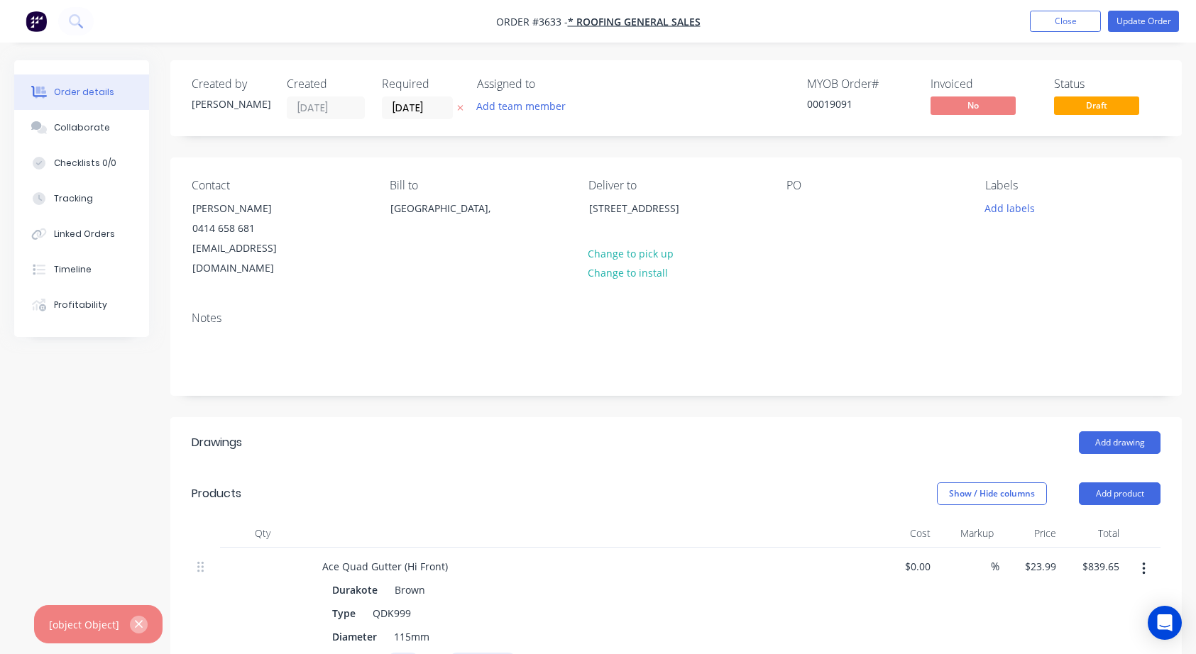
click at [135, 622] on icon "button" at bounding box center [138, 624] width 9 height 13
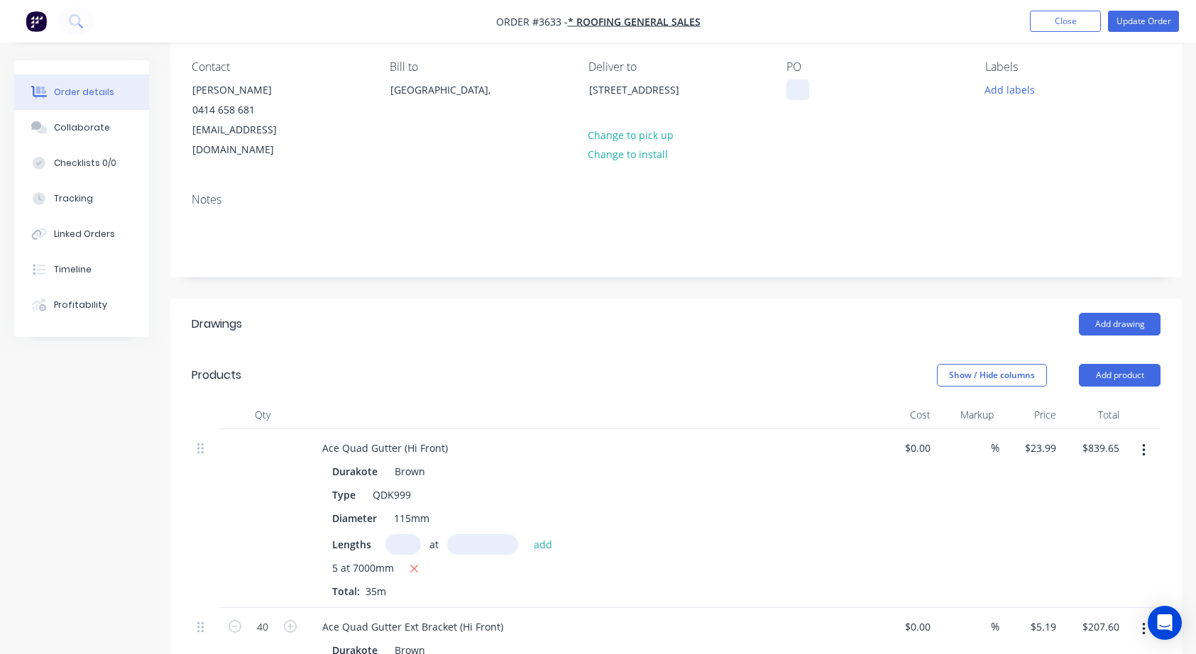
click at [801, 88] on div at bounding box center [798, 90] width 23 height 21
click at [743, 364] on div "Show / Hide columns Add product" at bounding box center [779, 375] width 763 height 23
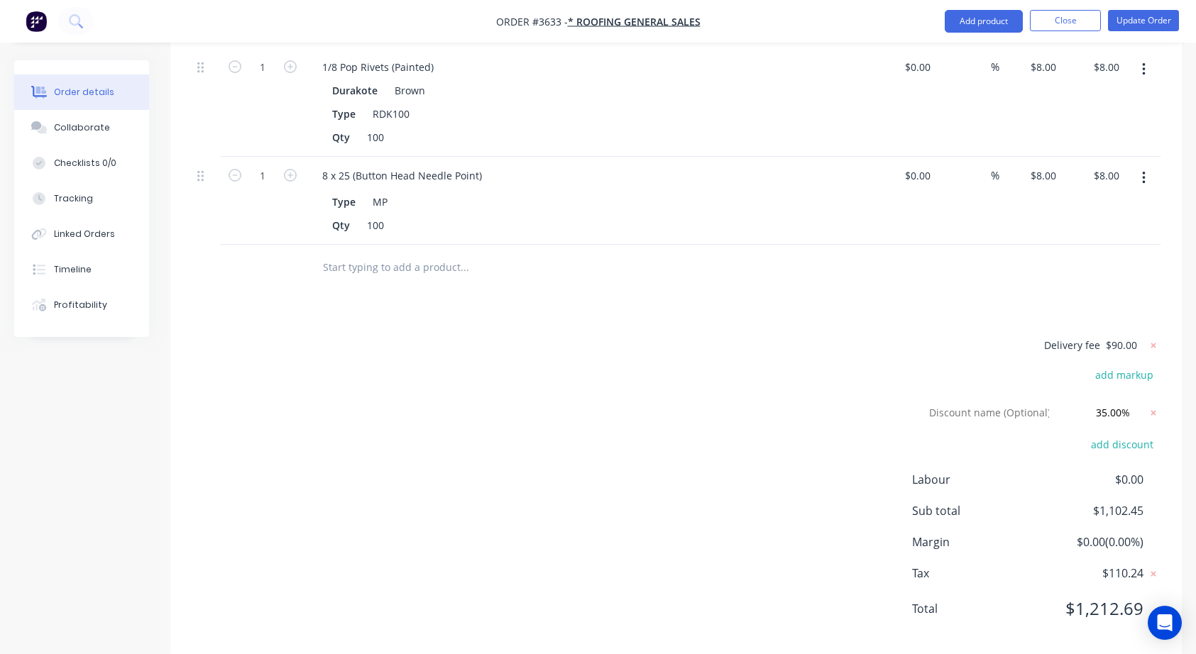
scroll to position [1202, 0]
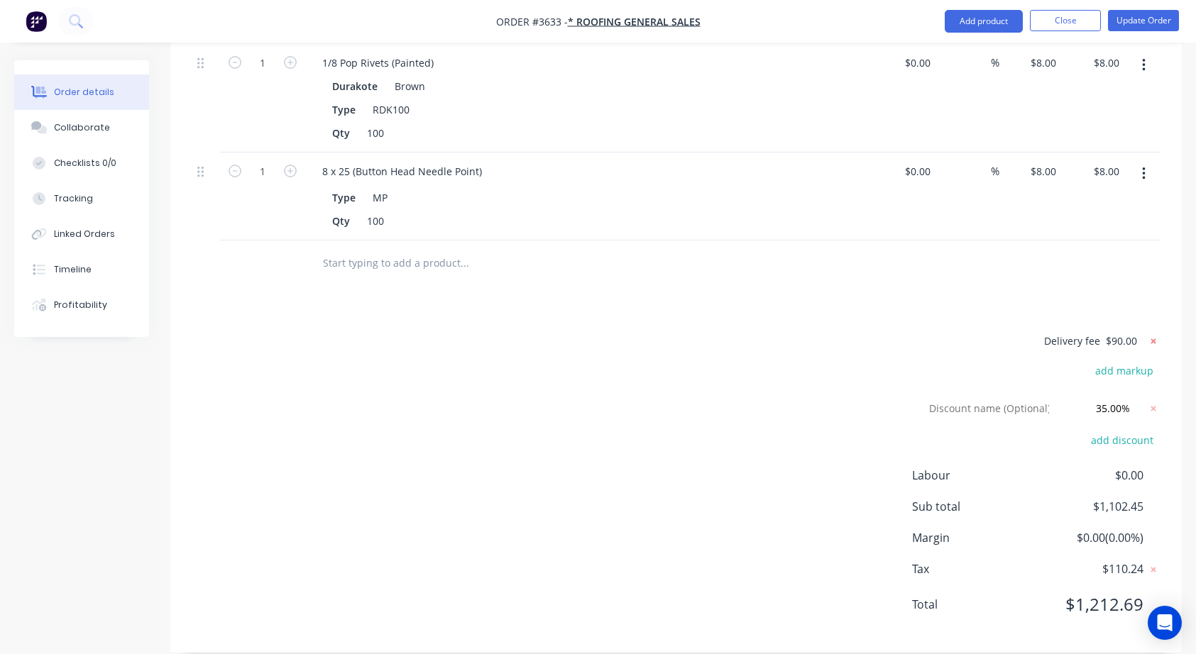
click at [1155, 339] on icon at bounding box center [1153, 341] width 5 height 5
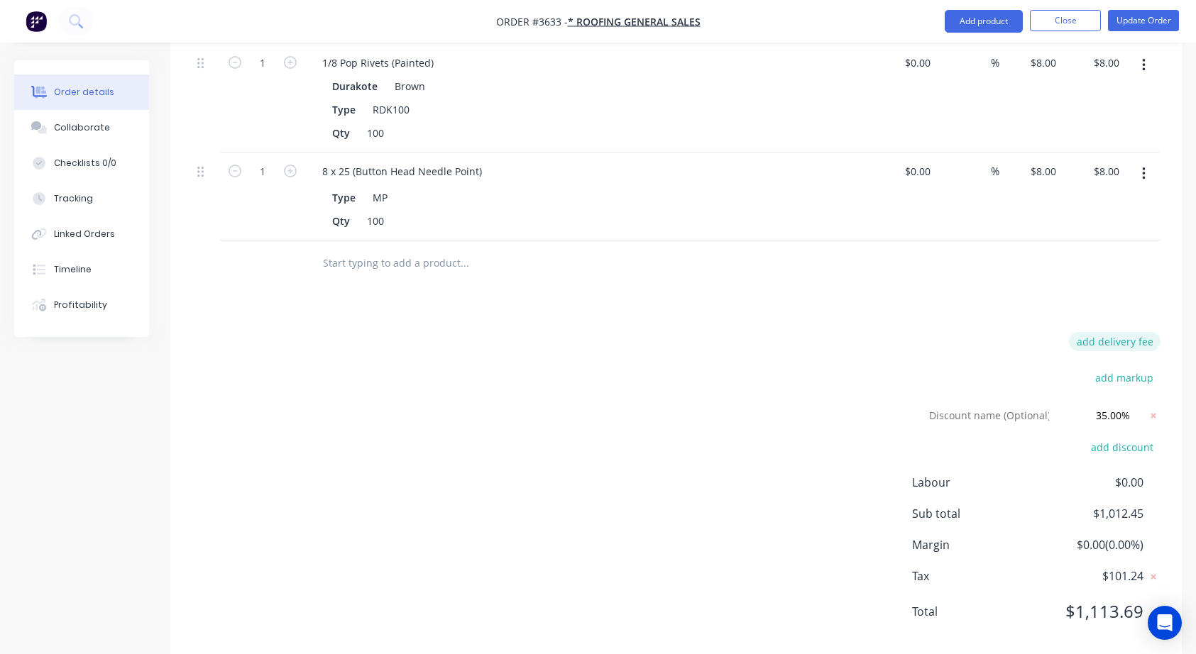
click at [1134, 332] on button "add delivery fee" at bounding box center [1115, 341] width 92 height 19
type input "90"
click input "submit" at bounding box center [0, 0] width 0 height 0
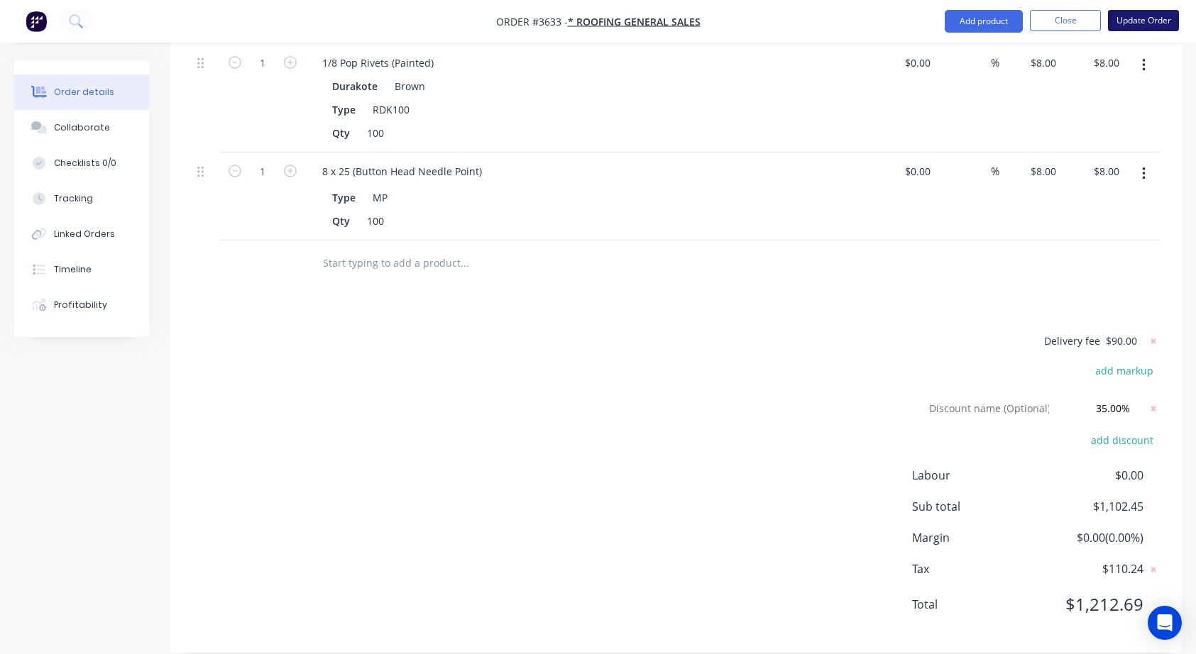
click at [1139, 22] on button "Update Order" at bounding box center [1143, 20] width 71 height 21
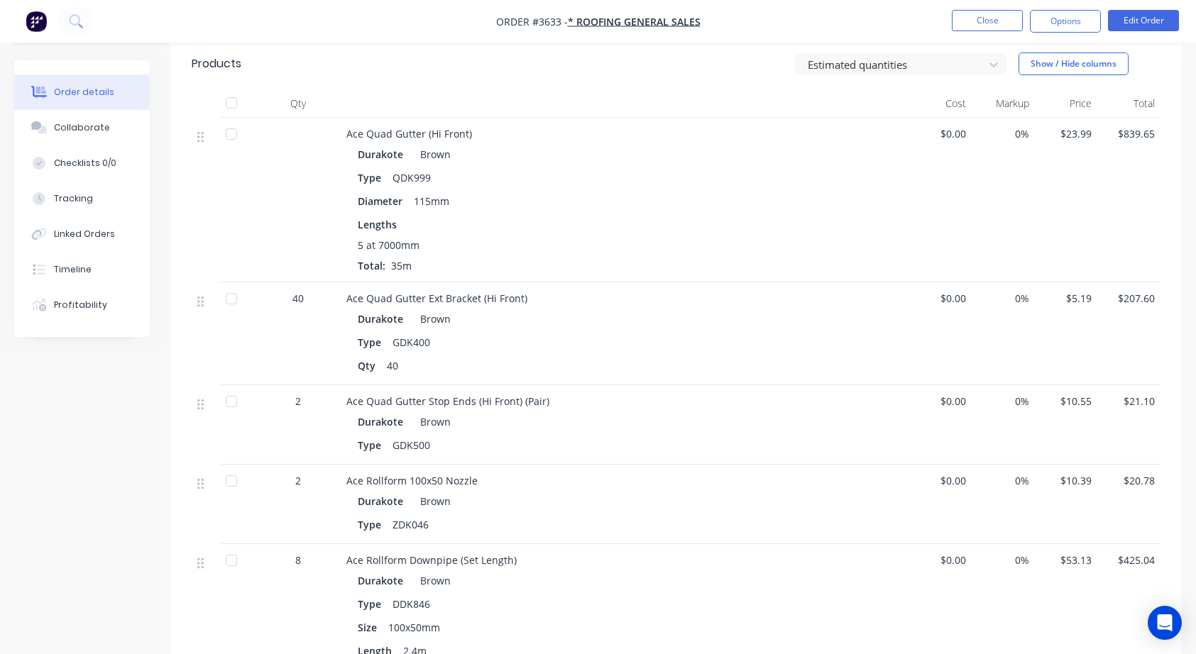
scroll to position [0, 0]
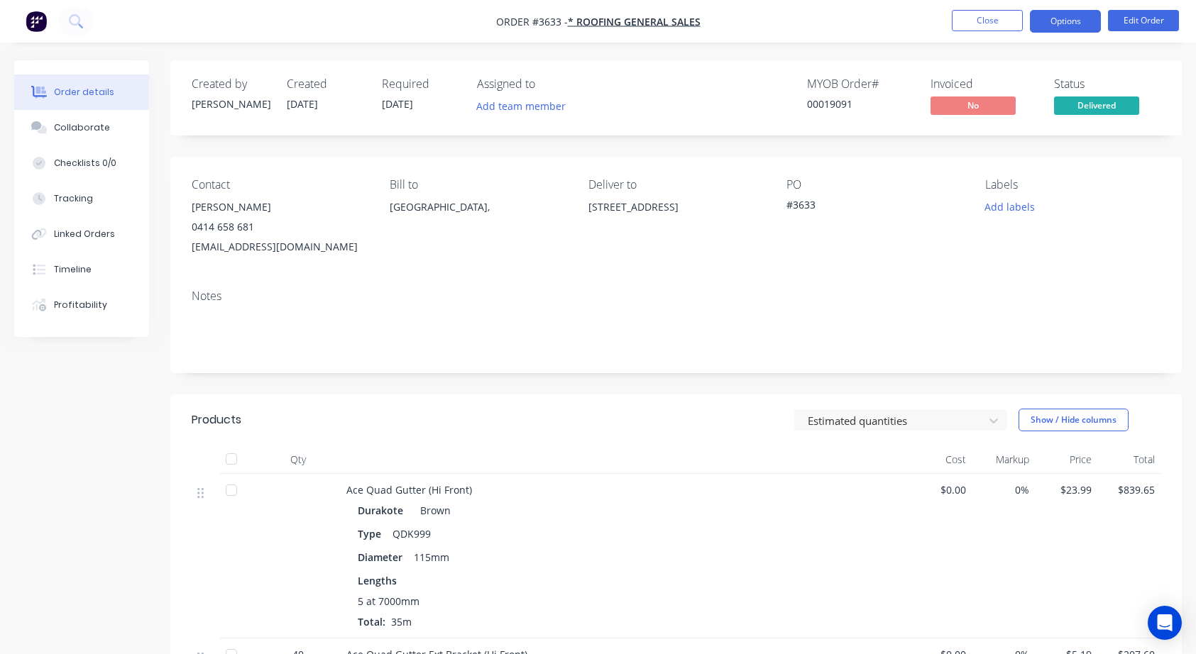
click at [1080, 18] on button "Options" at bounding box center [1065, 21] width 71 height 23
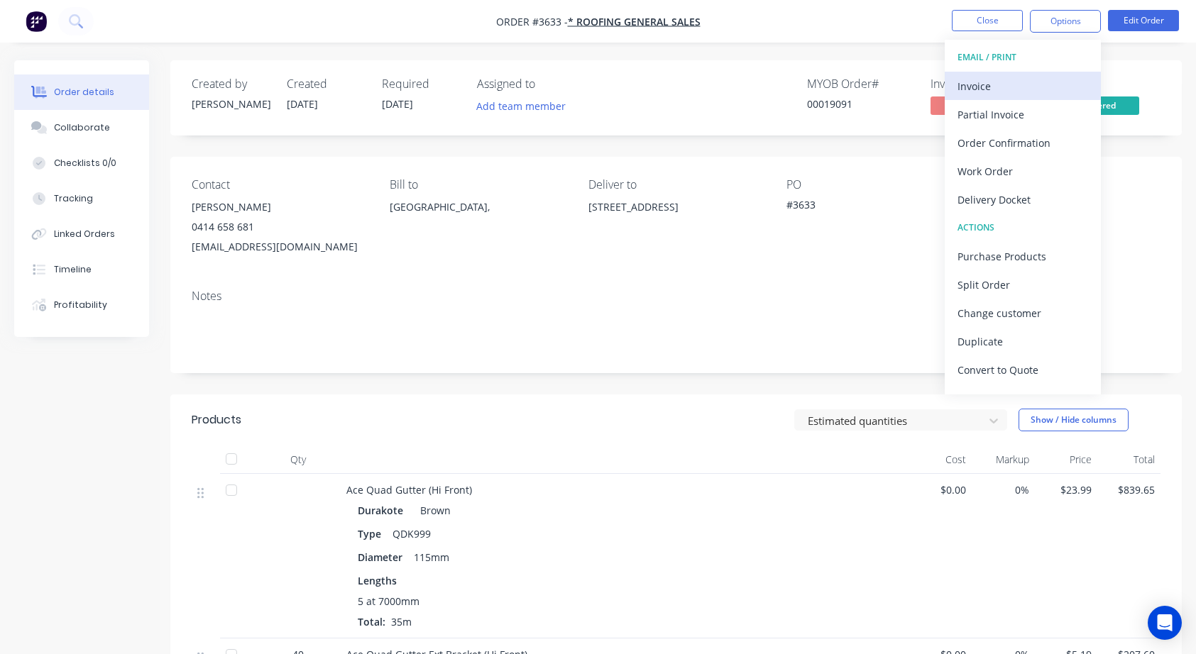
click at [1012, 92] on div "Invoice" at bounding box center [1023, 86] width 131 height 21
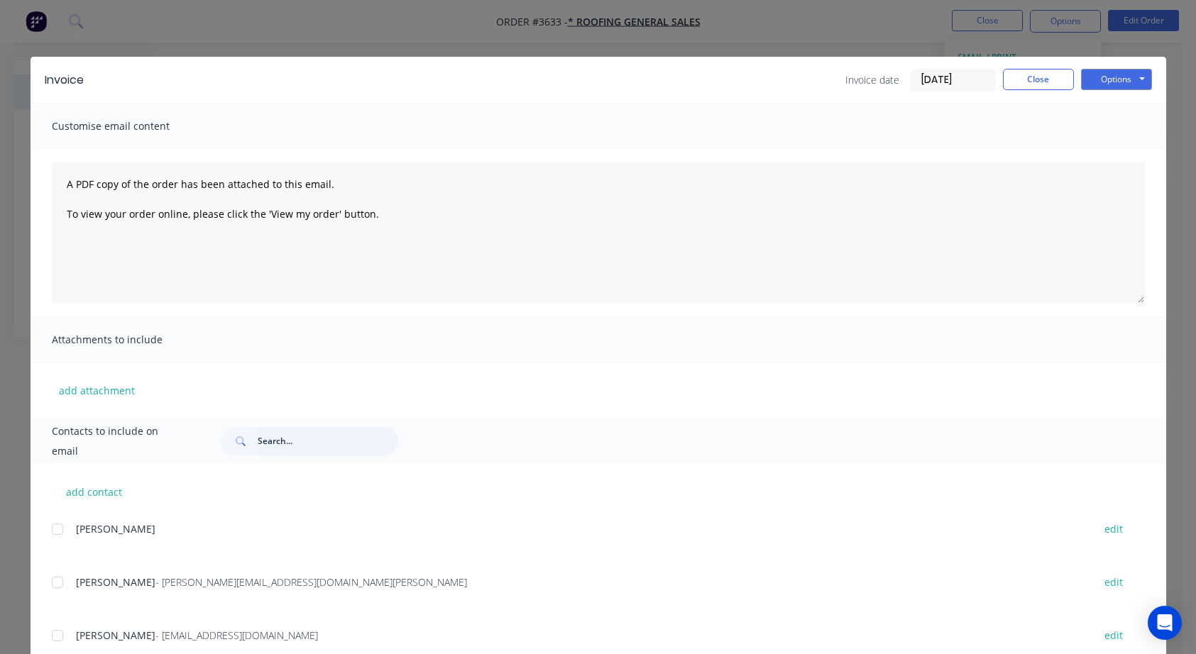
click at [305, 443] on input "text" at bounding box center [328, 441] width 141 height 28
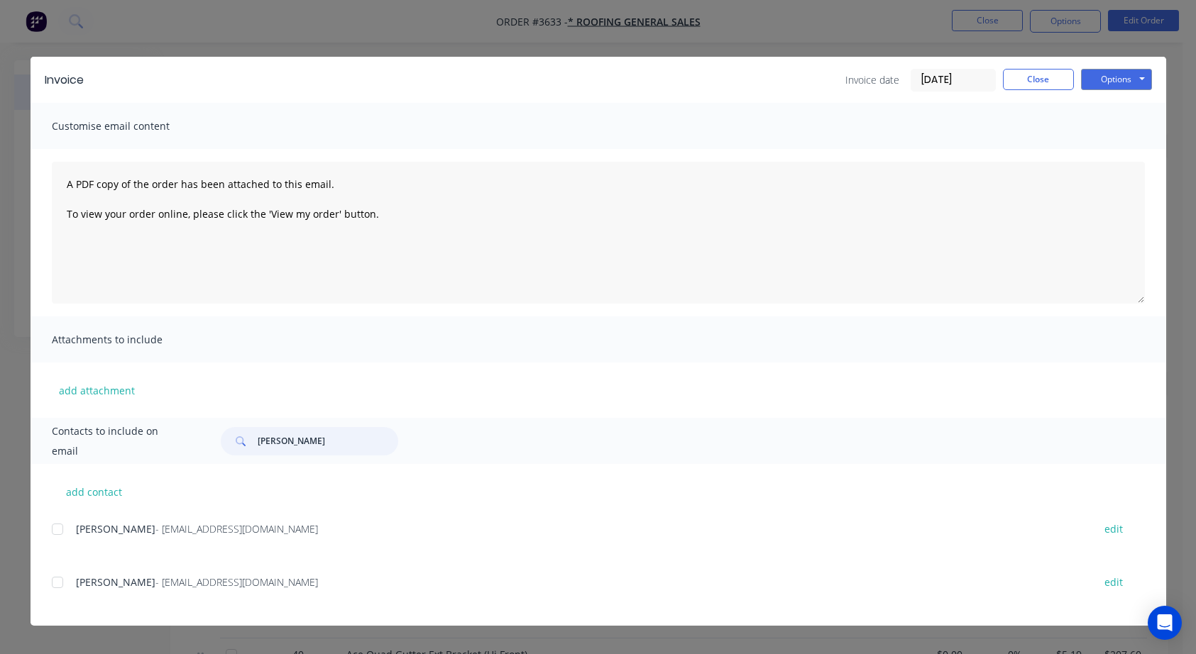
click at [55, 581] on div at bounding box center [57, 583] width 28 height 28
type input "[PERSON_NAME]"
click at [1111, 77] on button "Options" at bounding box center [1116, 79] width 71 height 21
click at [1114, 147] on button "Email" at bounding box center [1126, 151] width 91 height 23
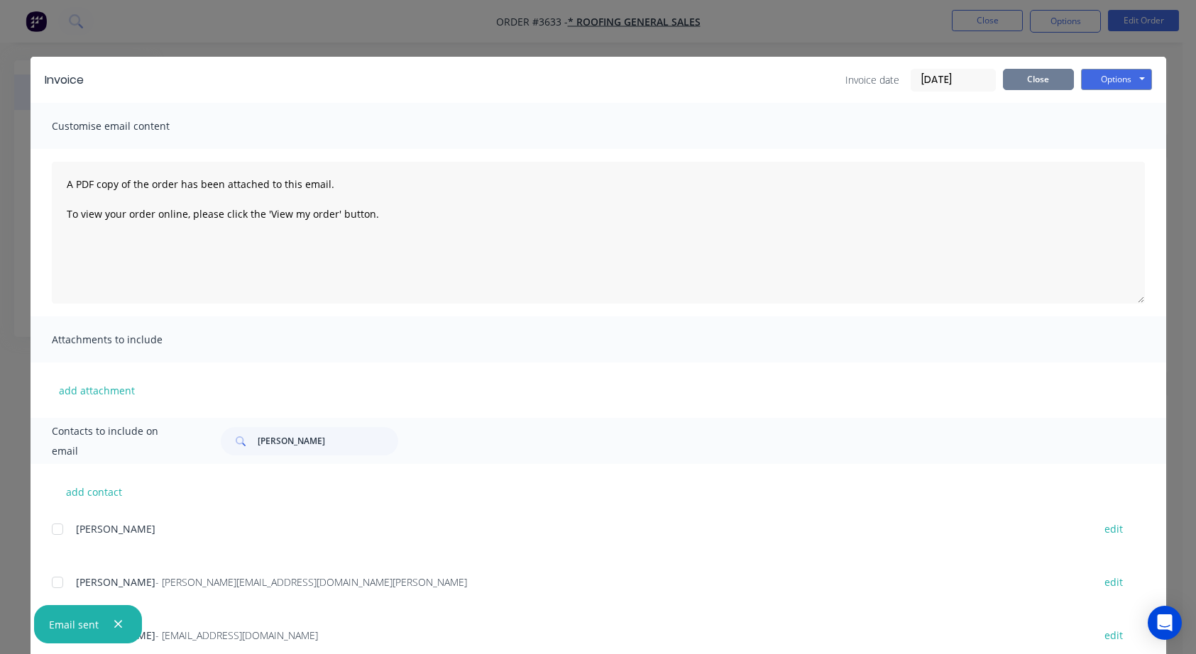
click at [1030, 79] on button "Close" at bounding box center [1038, 79] width 71 height 21
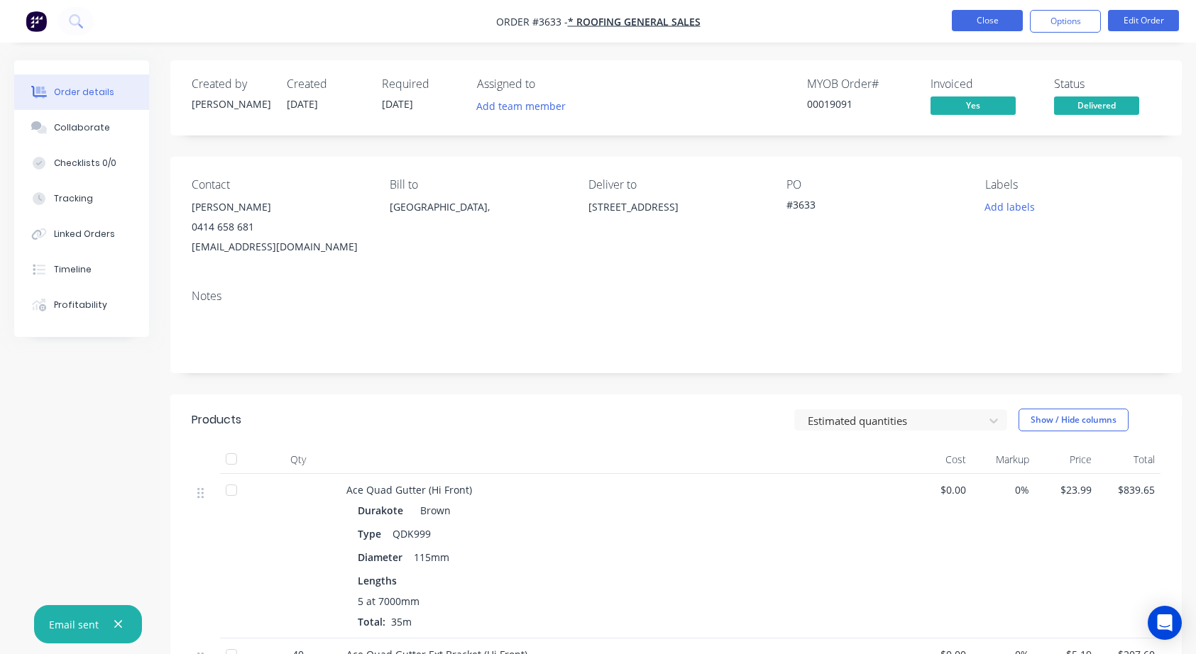
click at [991, 18] on button "Close" at bounding box center [987, 20] width 71 height 21
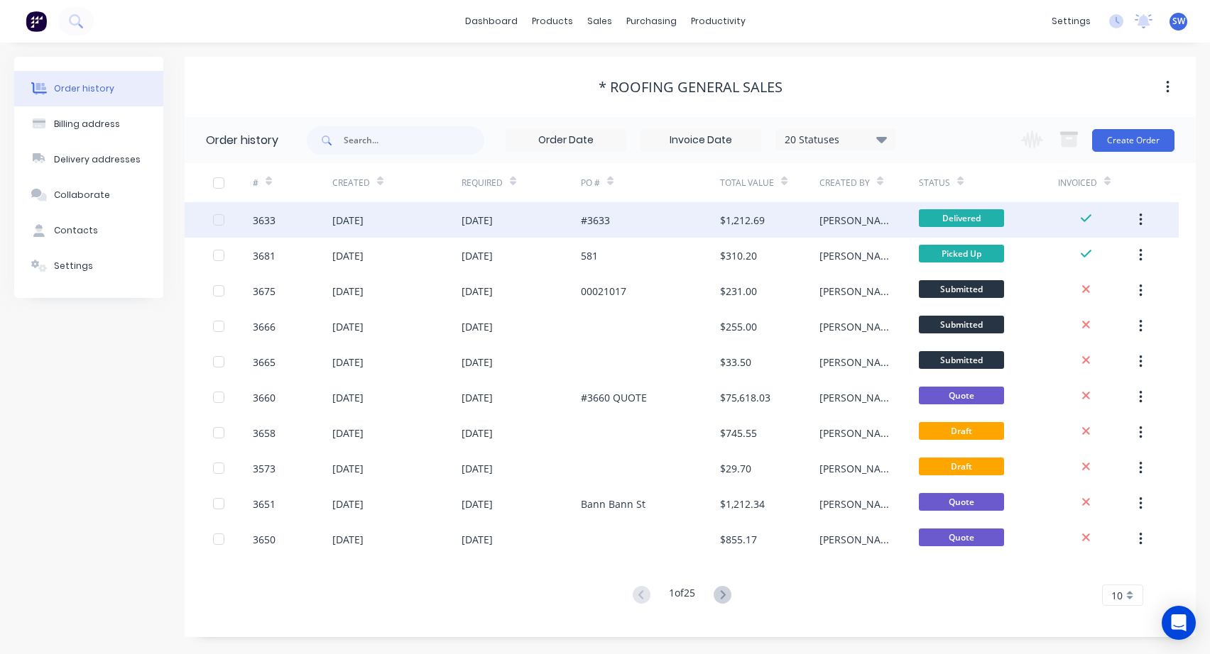
click at [666, 229] on div "#3633" at bounding box center [650, 219] width 139 height 35
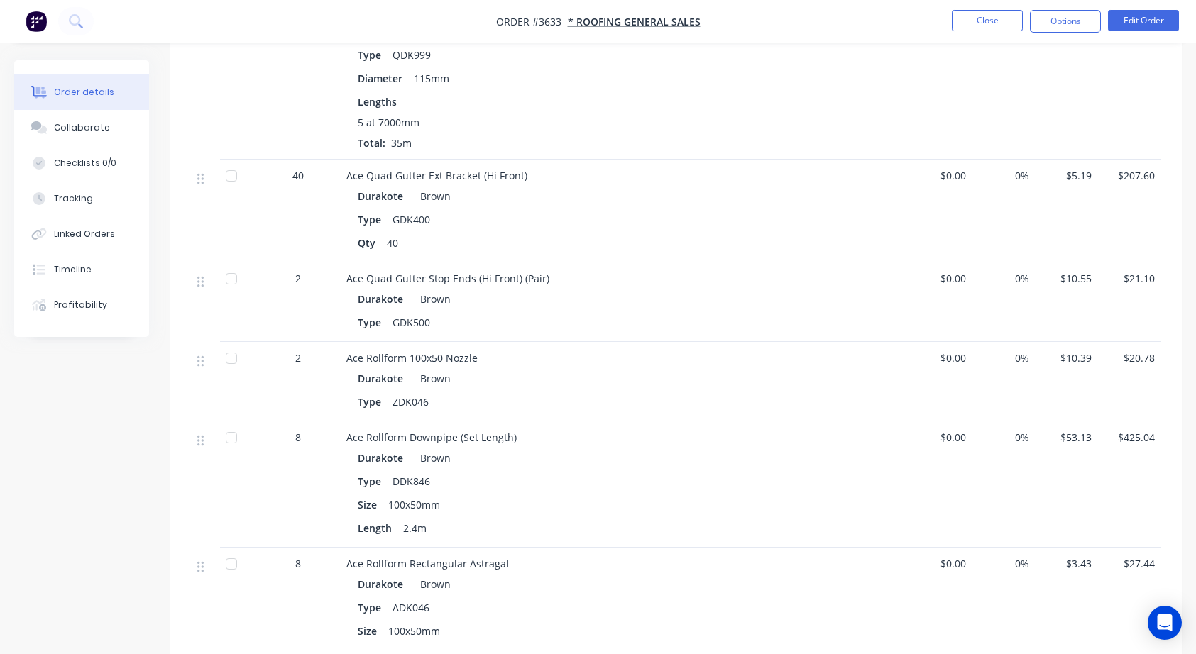
scroll to position [30, 0]
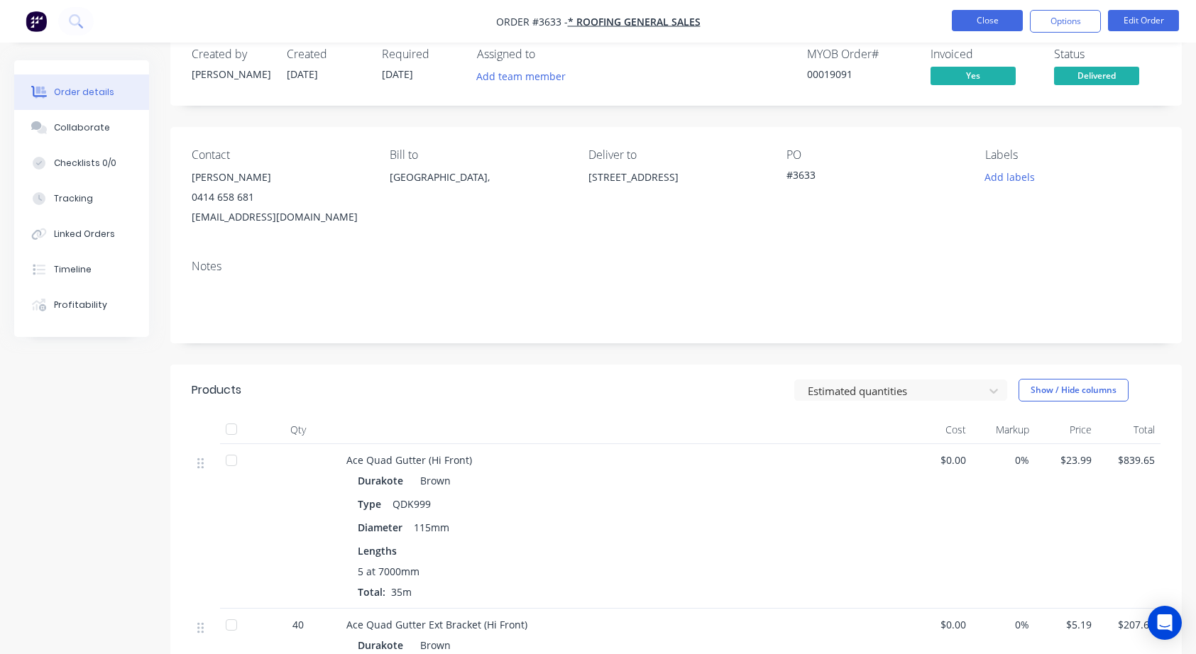
click at [958, 26] on button "Close" at bounding box center [987, 20] width 71 height 21
